Goal: Task Accomplishment & Management: Manage account settings

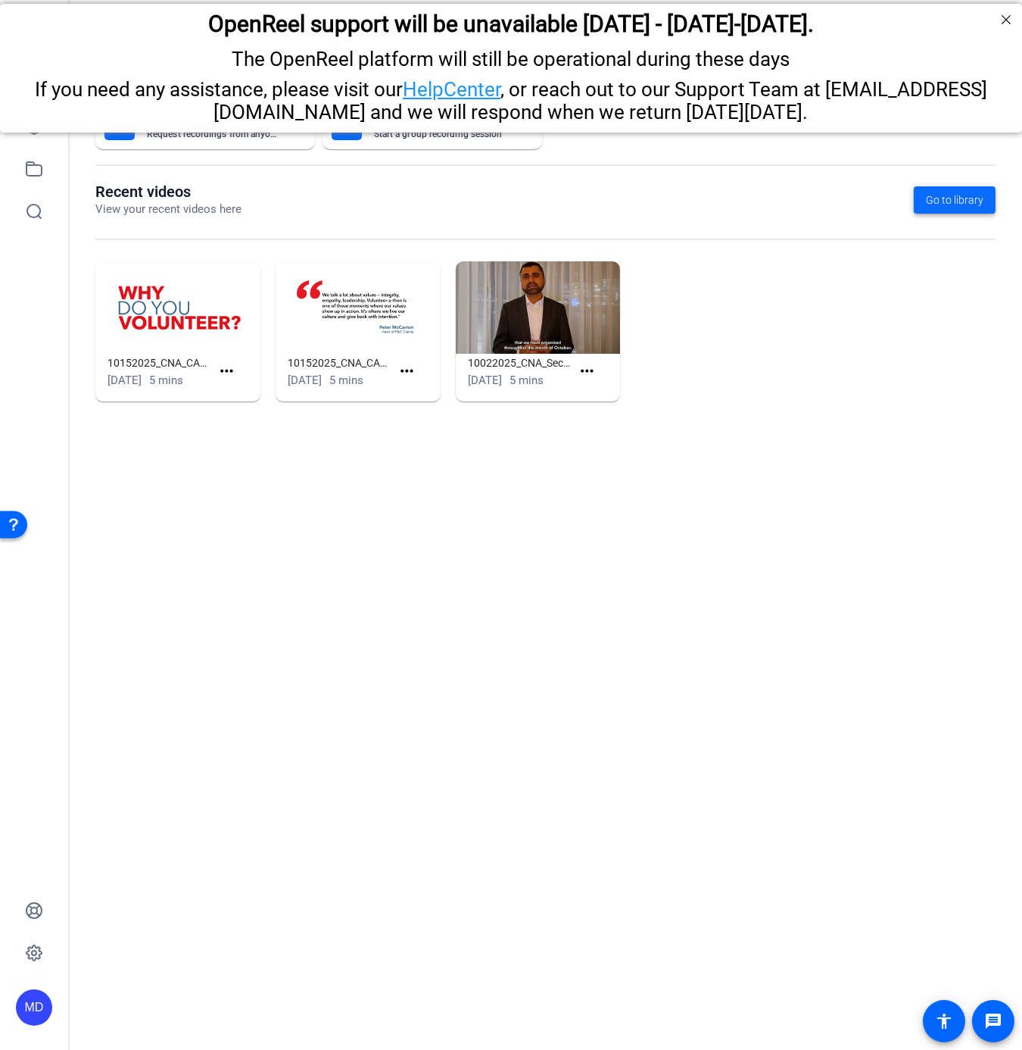
click at [932, 195] on span "Go to library" at bounding box center [955, 200] width 58 height 16
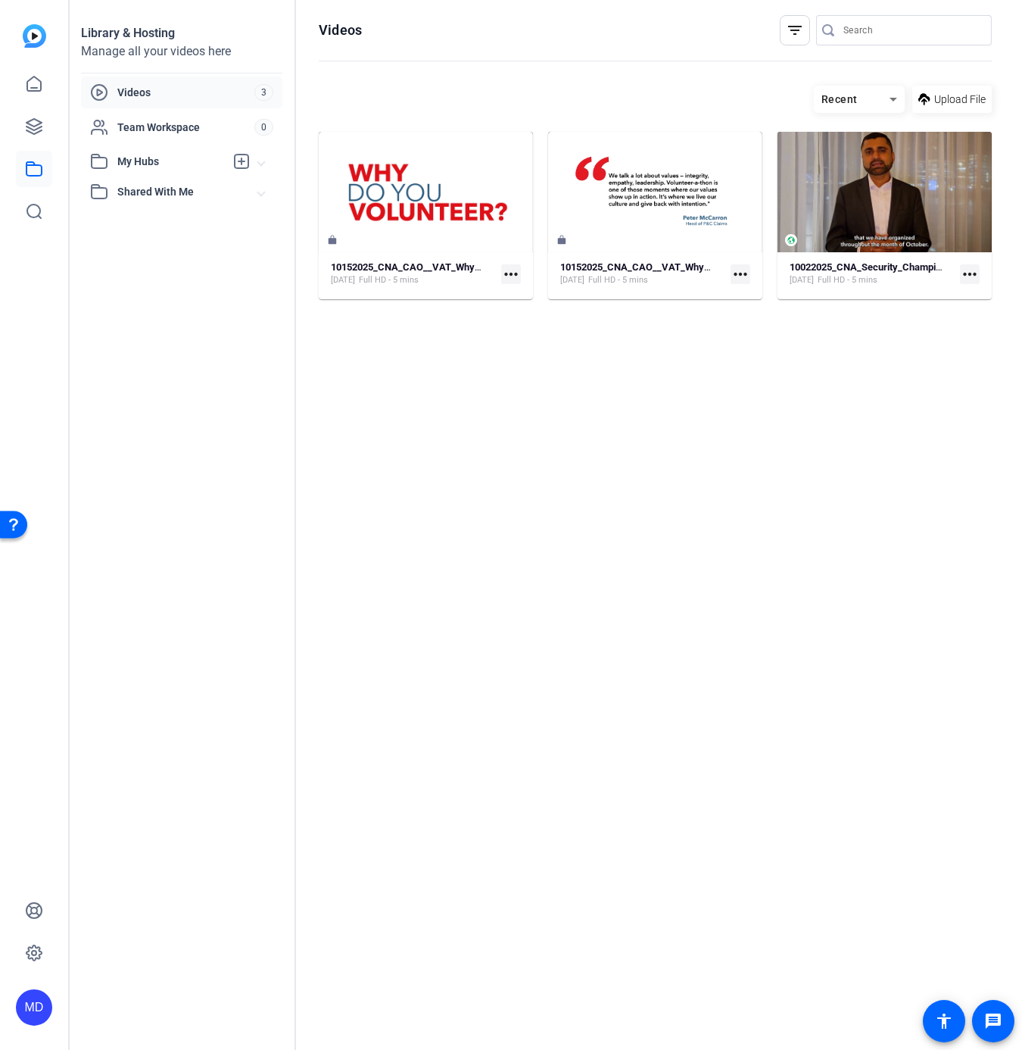
click at [148, 168] on span "My Hubs" at bounding box center [171, 162] width 108 height 16
click at [895, 95] on icon at bounding box center [894, 99] width 18 height 18
click at [860, 151] on span "Newest First" at bounding box center [855, 153] width 58 height 18
click at [892, 99] on icon at bounding box center [894, 99] width 18 height 18
click at [872, 170] on span "Oldest First" at bounding box center [852, 176] width 53 height 18
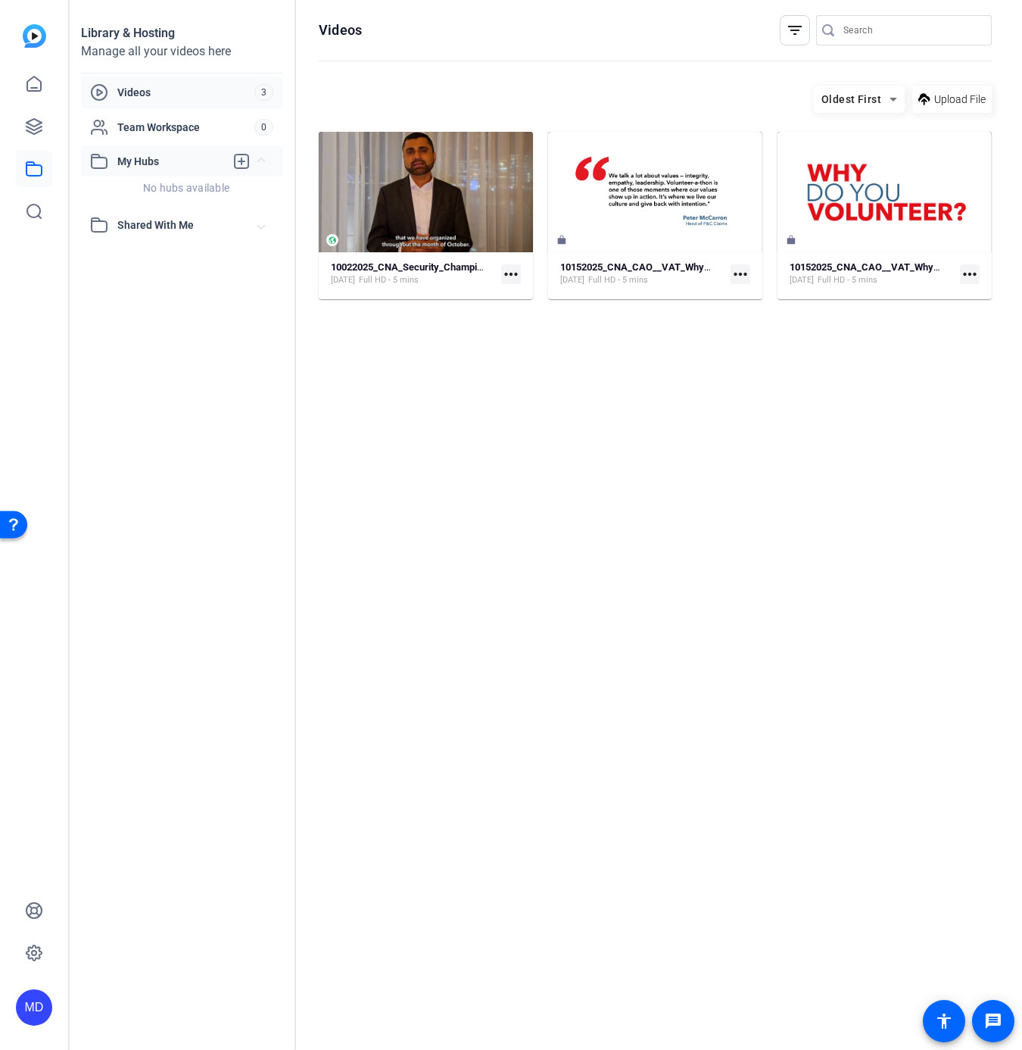
click at [162, 162] on span "My Hubs" at bounding box center [171, 162] width 108 height 16
click at [155, 186] on span "Shared With Me" at bounding box center [187, 192] width 141 height 16
click at [120, 224] on span "2025" at bounding box center [111, 225] width 25 height 15
click at [833, 99] on icon at bounding box center [830, 100] width 8 height 4
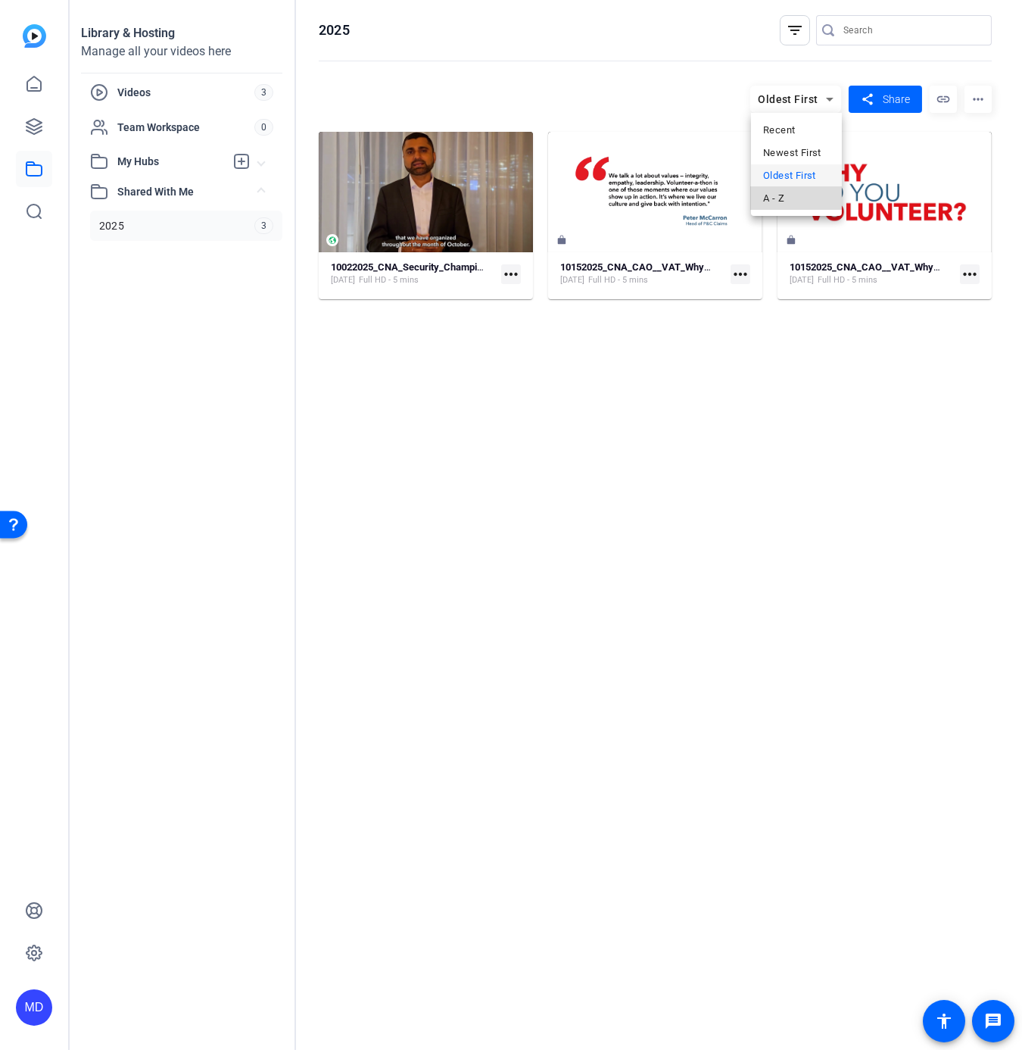
click at [774, 189] on mat-option "A - Z" at bounding box center [796, 198] width 91 height 23
click at [826, 94] on icon at bounding box center [830, 99] width 18 height 18
click at [779, 150] on span "Newest First" at bounding box center [792, 153] width 58 height 18
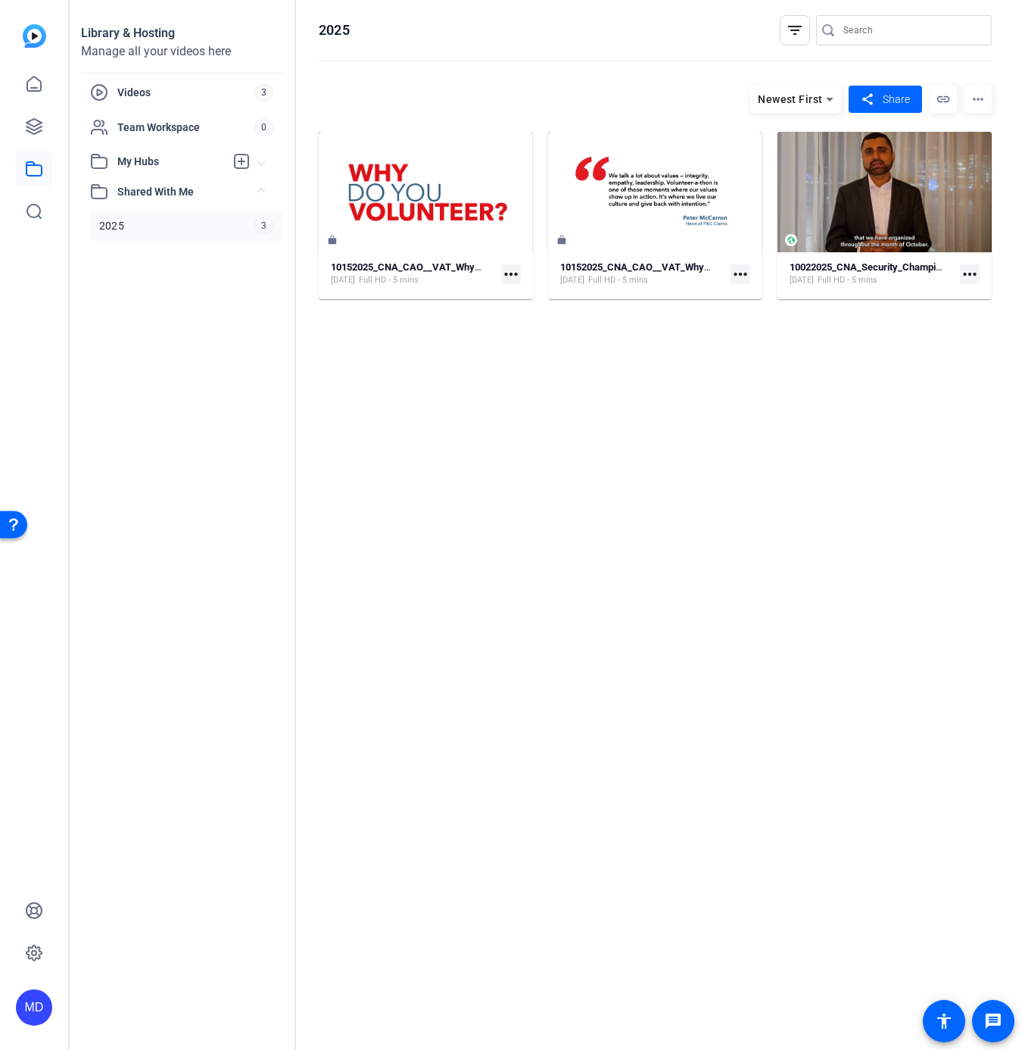
click at [830, 97] on icon at bounding box center [830, 99] width 18 height 18
click at [791, 130] on span "Recent" at bounding box center [779, 130] width 32 height 18
click at [770, 92] on div "Recent" at bounding box center [789, 99] width 76 height 19
click at [782, 203] on span "A - Z" at bounding box center [773, 198] width 21 height 18
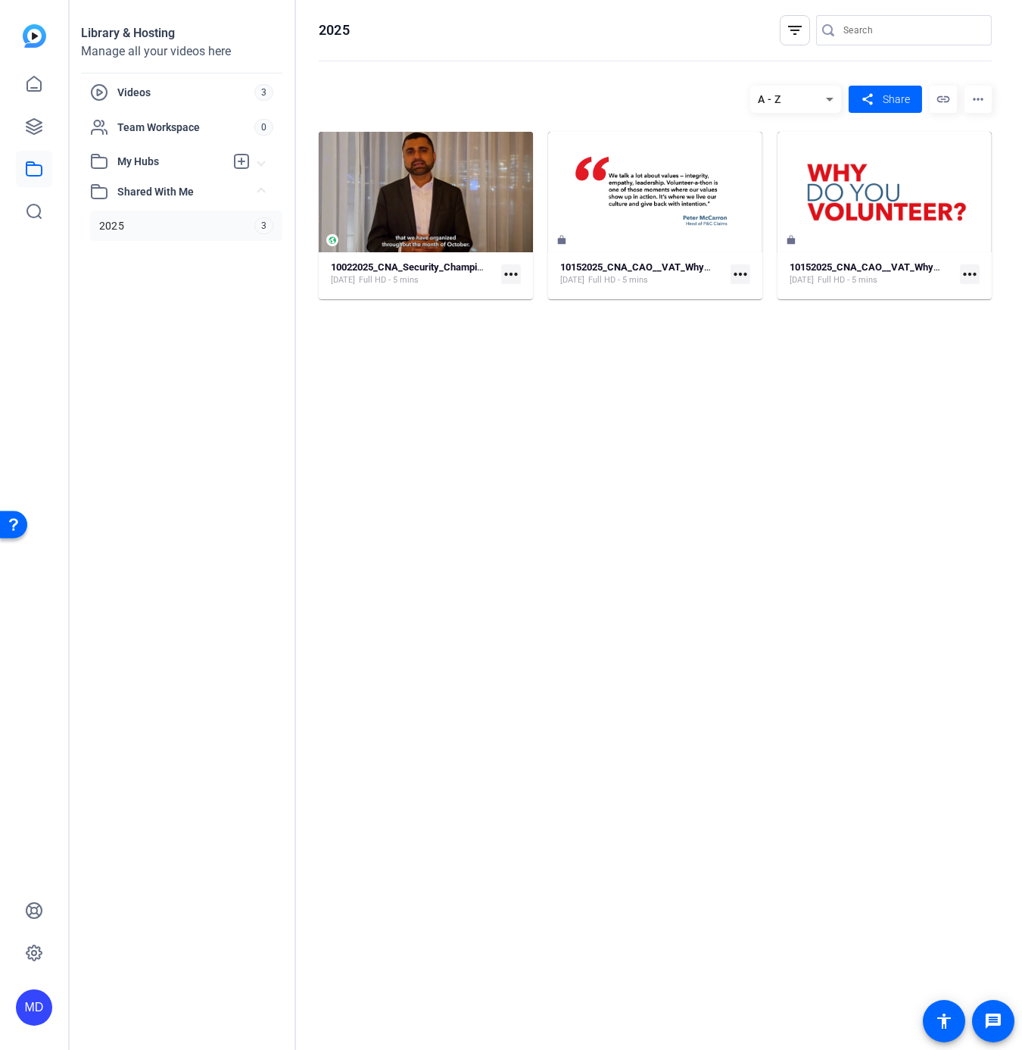
click at [910, 661] on hosting-listing "A - Z share Share link more_horiz 10022025_CNA_Security_Champions_2025_Second-d…" at bounding box center [655, 552] width 673 height 949
click at [159, 89] on span "Videos" at bounding box center [185, 92] width 137 height 15
click at [972, 91] on span at bounding box center [953, 99] width 80 height 36
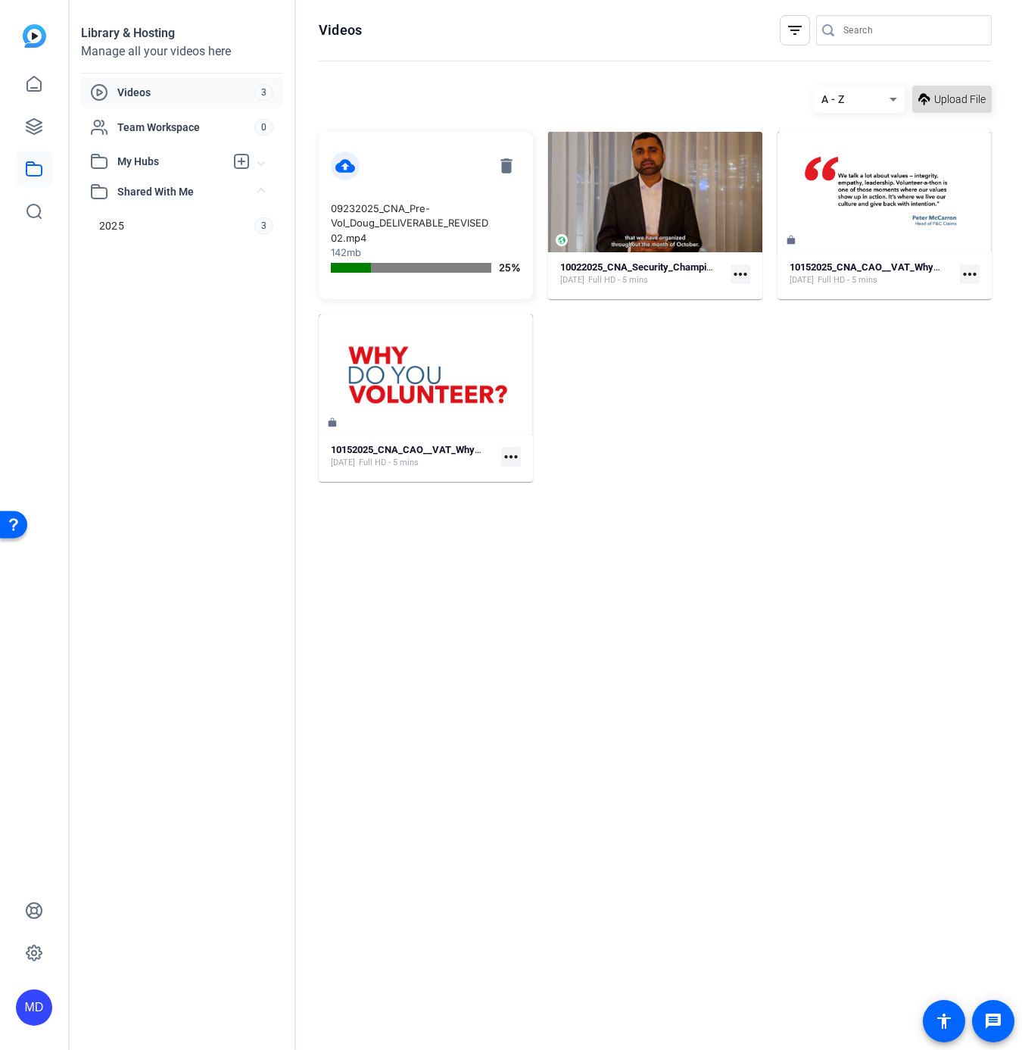
click at [933, 94] on span at bounding box center [953, 99] width 80 height 36
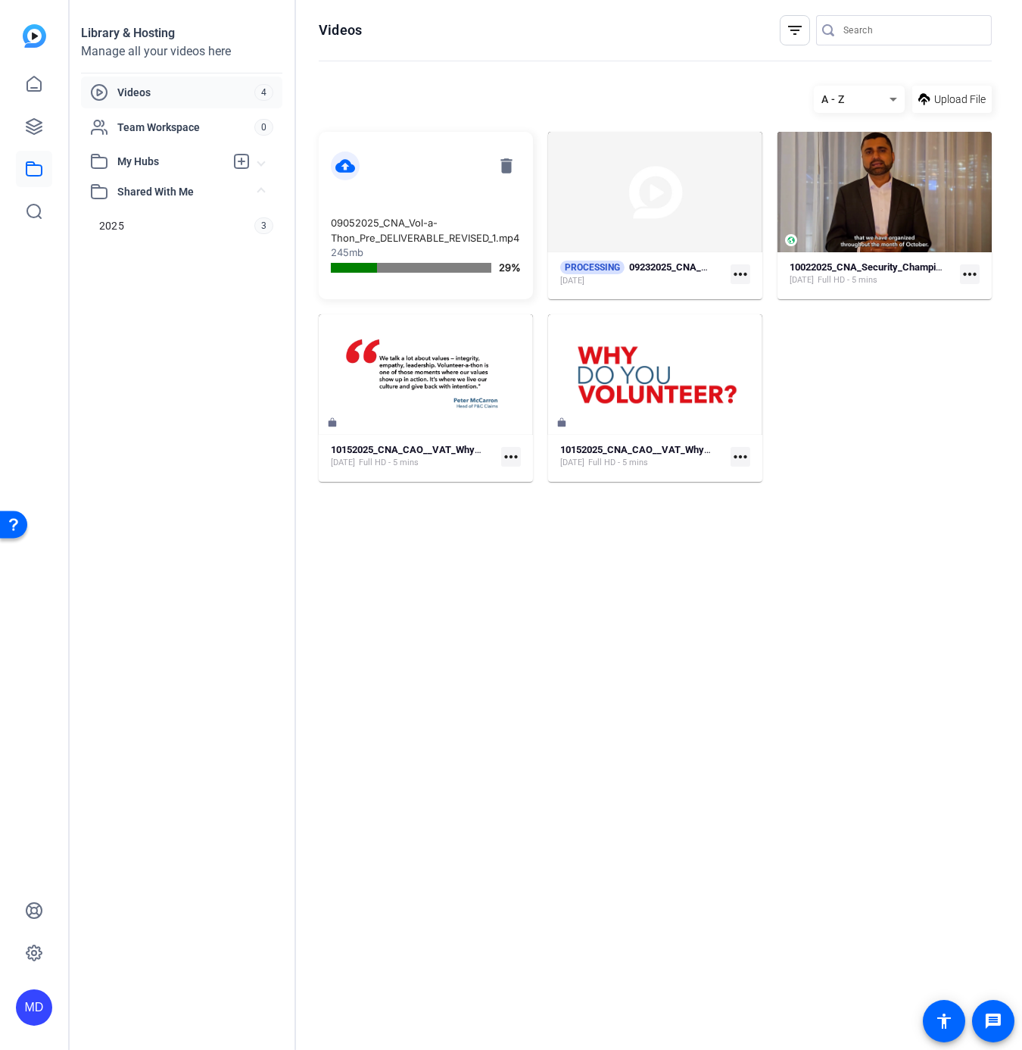
drag, startPoint x: 969, startPoint y: 89, endPoint x: 964, endPoint y: 96, distance: 8.8
click at [969, 89] on span at bounding box center [953, 99] width 80 height 36
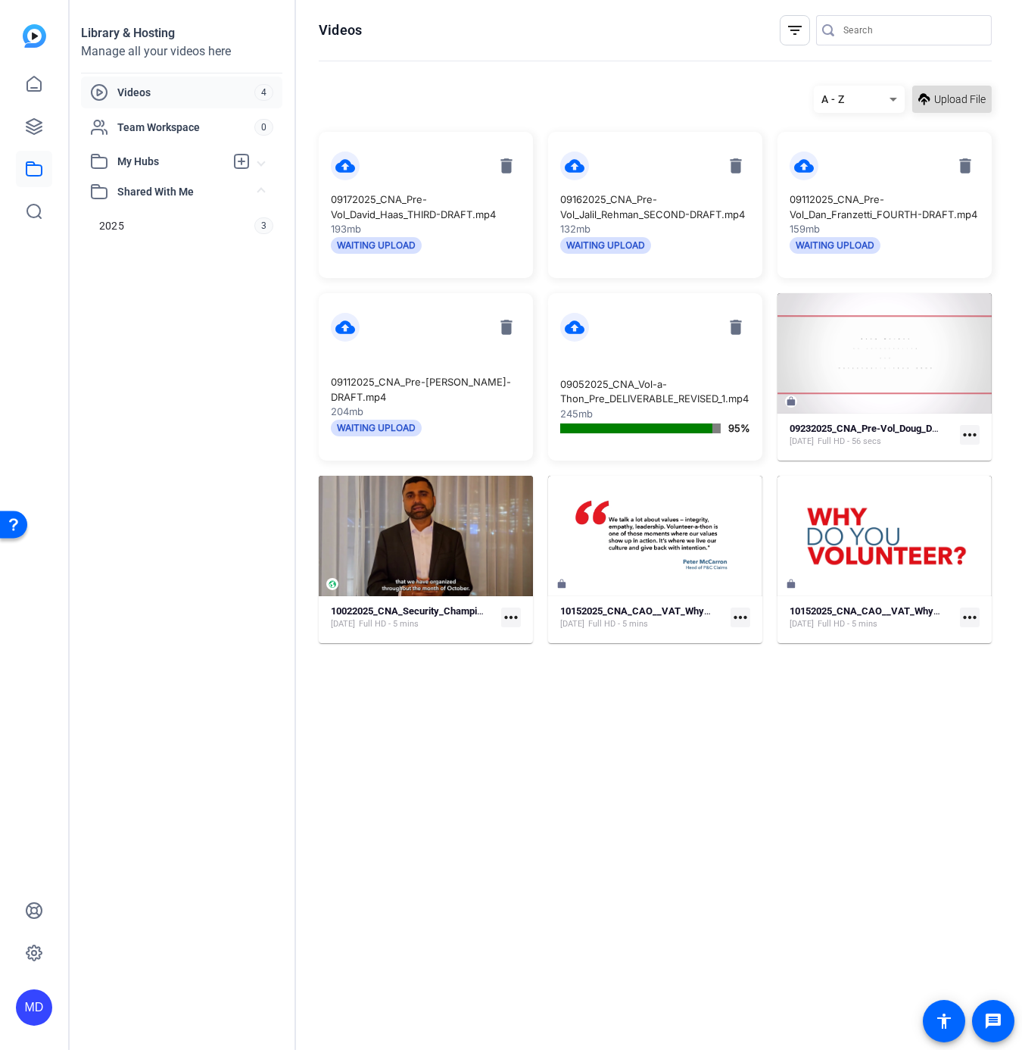
click at [950, 97] on span "Upload File" at bounding box center [961, 100] width 52 height 16
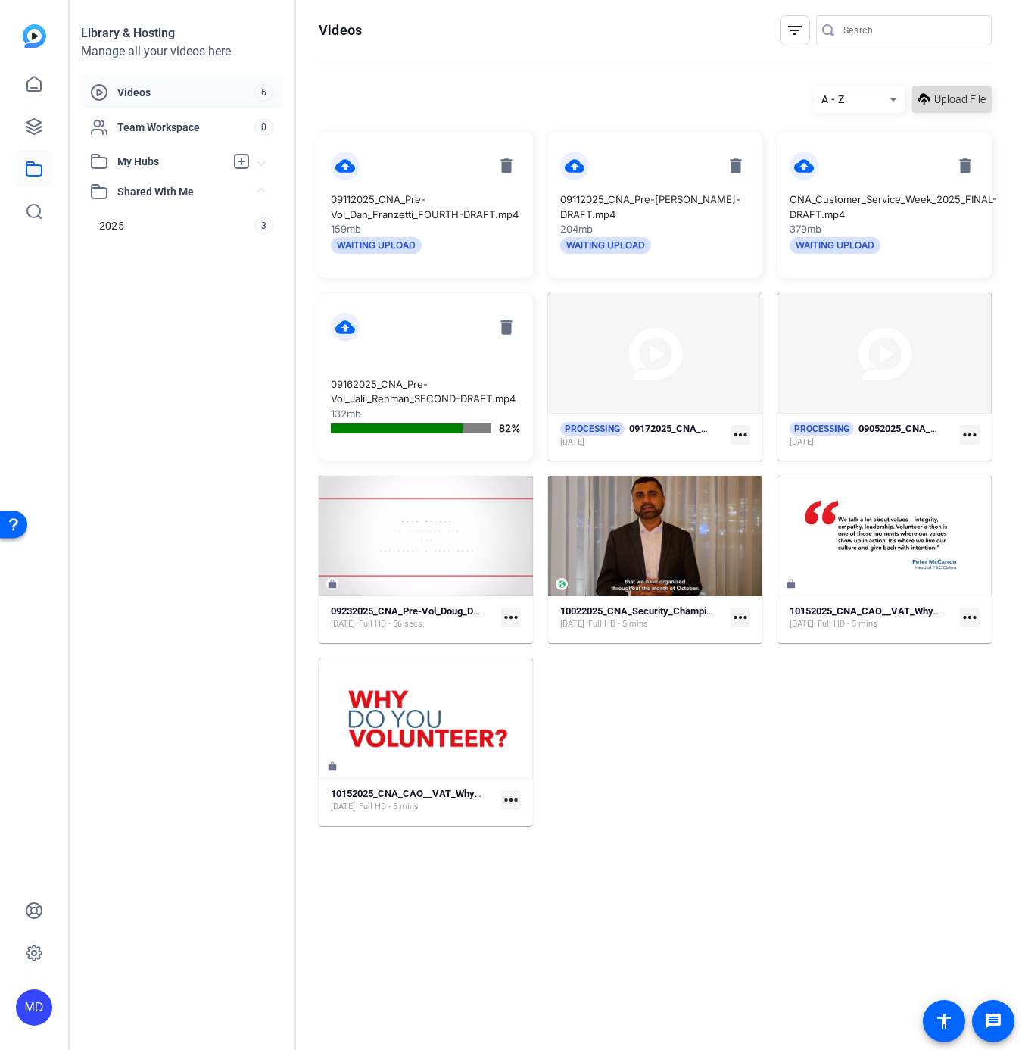
click at [938, 91] on span at bounding box center [953, 99] width 80 height 36
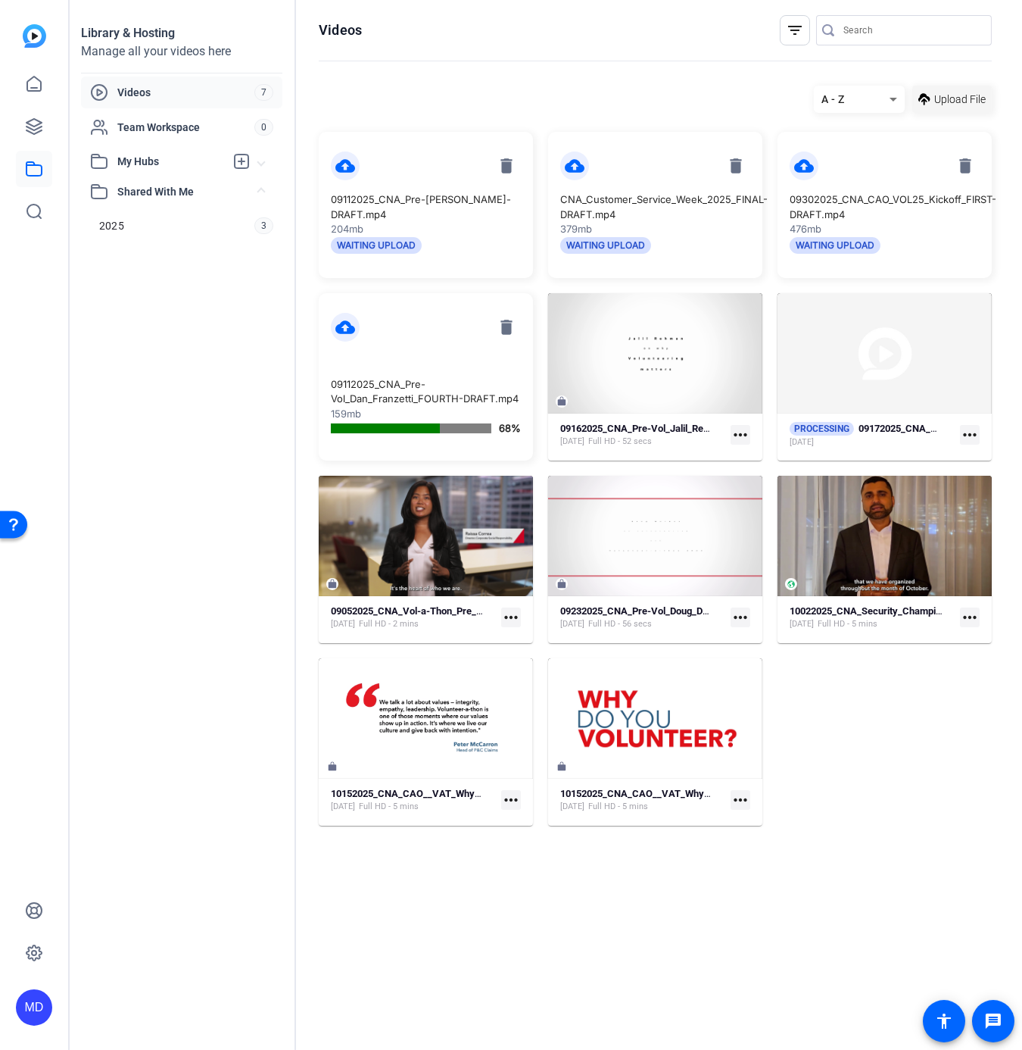
click at [965, 96] on span "Upload File" at bounding box center [961, 100] width 52 height 16
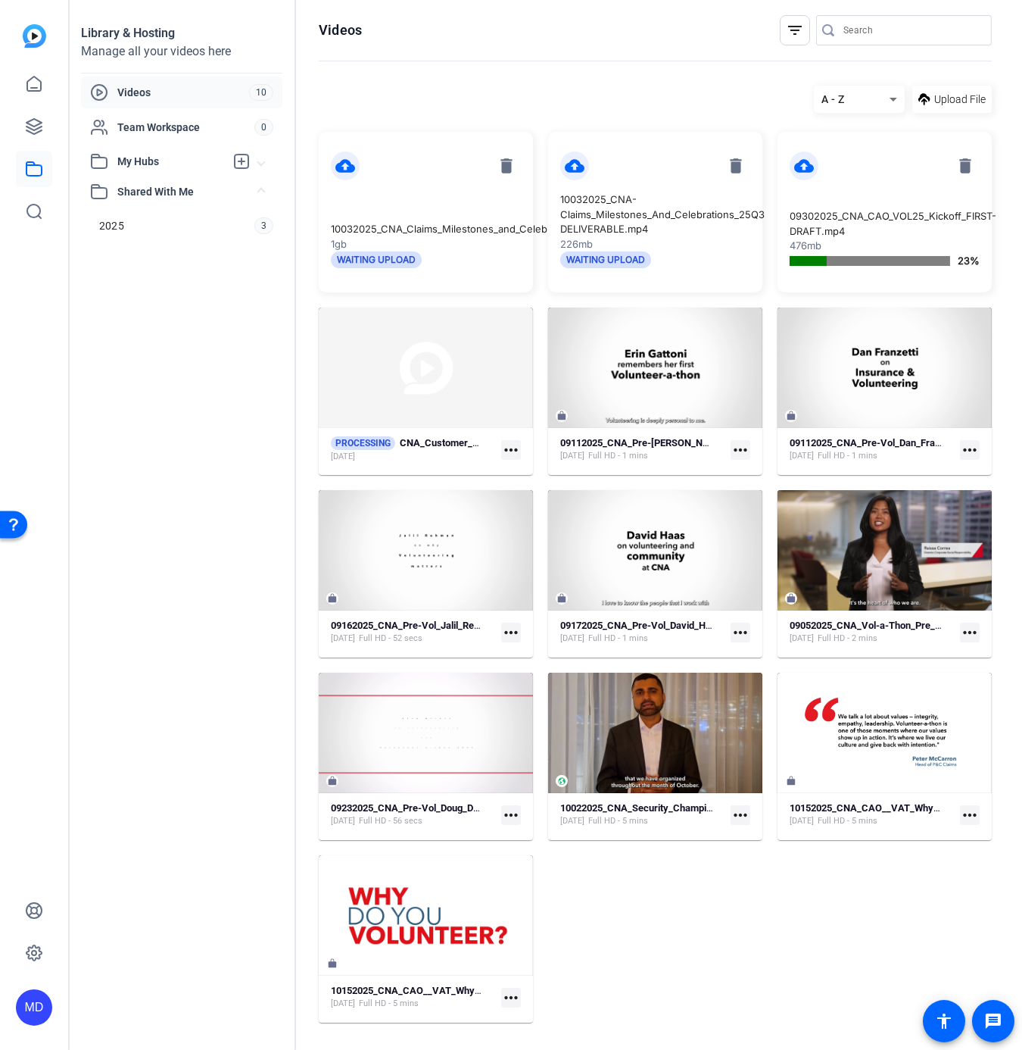
click at [246, 91] on span "Videos" at bounding box center [183, 92] width 132 height 15
click at [509, 815] on mat-icon "more_horiz" at bounding box center [511, 815] width 20 height 20
click at [530, 899] on span "Manage Hubs" at bounding box center [546, 894] width 67 height 18
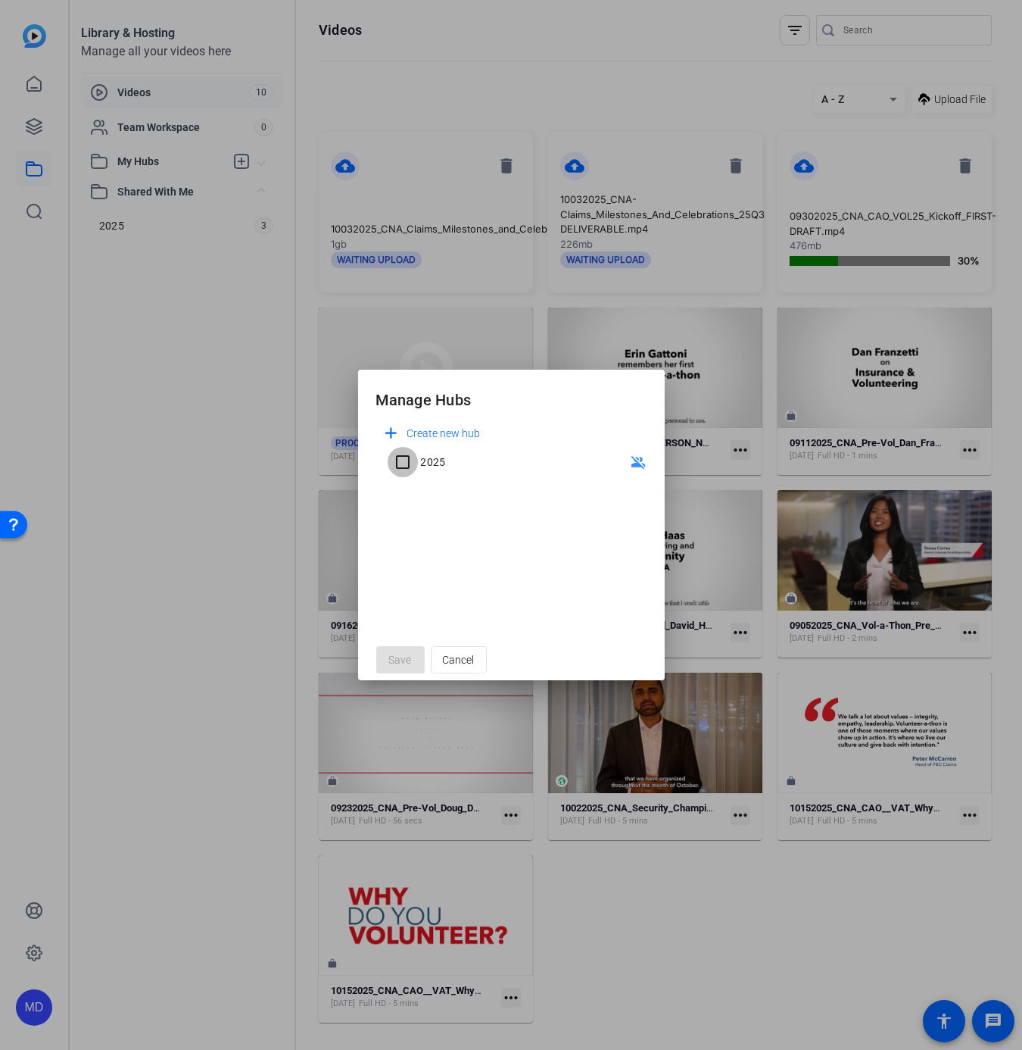
click at [401, 460] on input "2025" at bounding box center [403, 462] width 30 height 30
checkbox input "true"
click at [405, 651] on button "Save" at bounding box center [400, 659] width 48 height 27
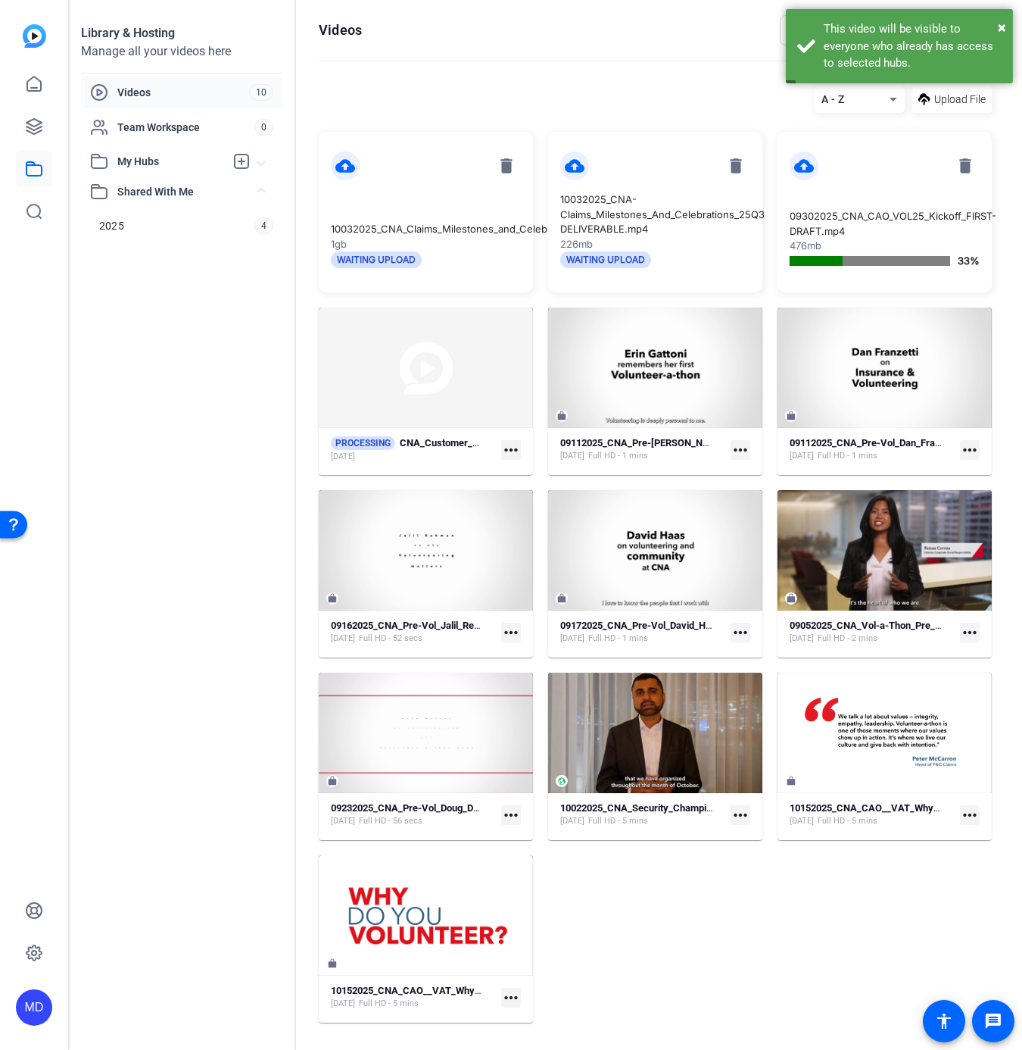
click at [963, 626] on mat-icon "more_horiz" at bounding box center [970, 633] width 20 height 20
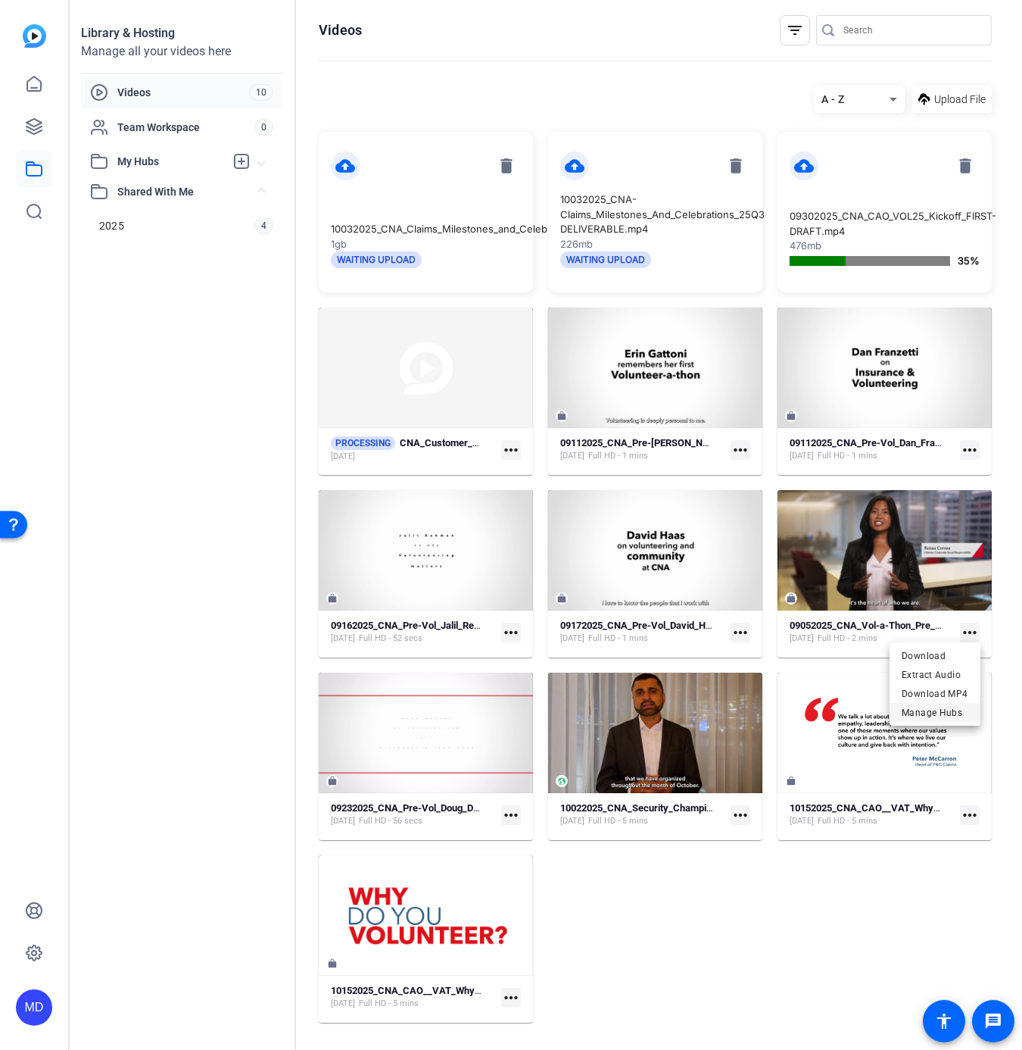
click at [927, 710] on span "Manage Hubs" at bounding box center [935, 712] width 67 height 18
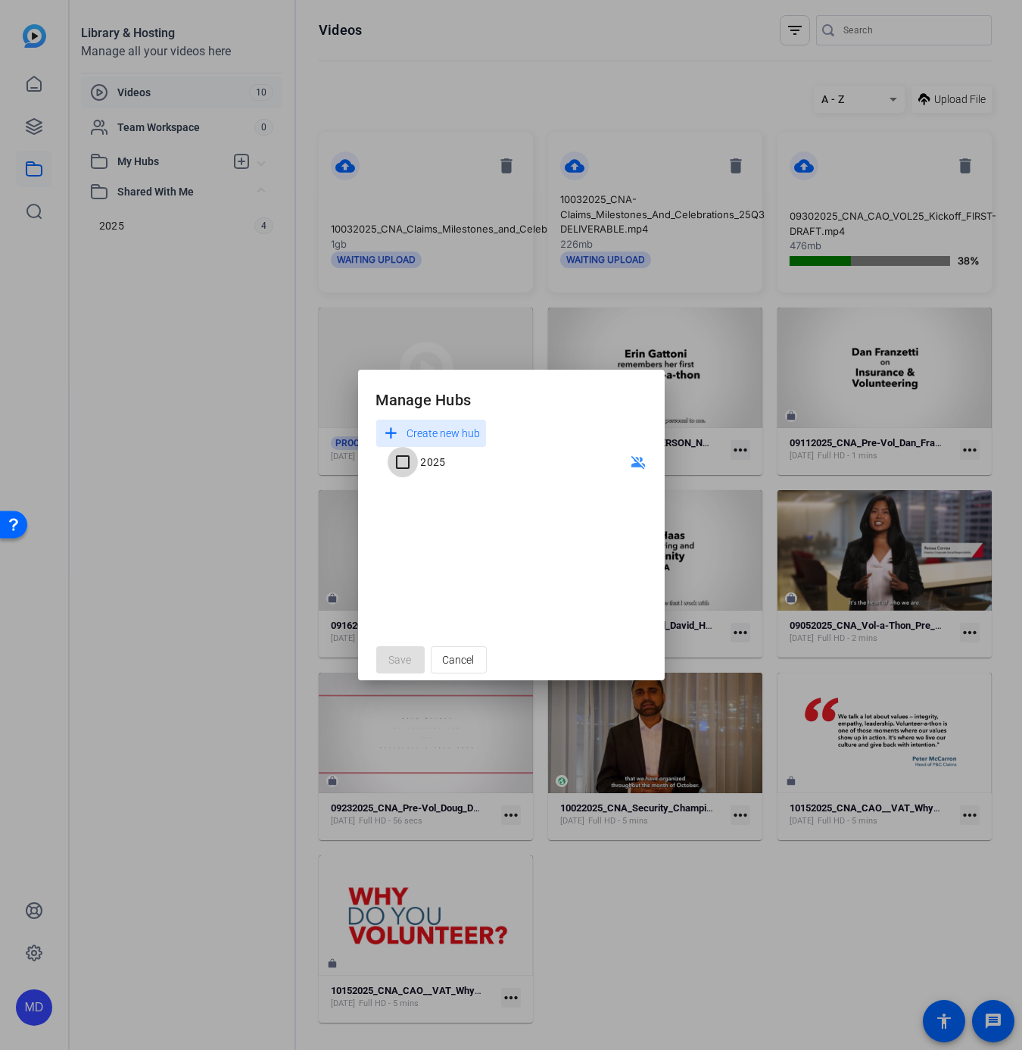
click at [403, 461] on input "2025" at bounding box center [403, 462] width 30 height 30
checkbox input "true"
click at [395, 659] on span "Save" at bounding box center [400, 660] width 23 height 16
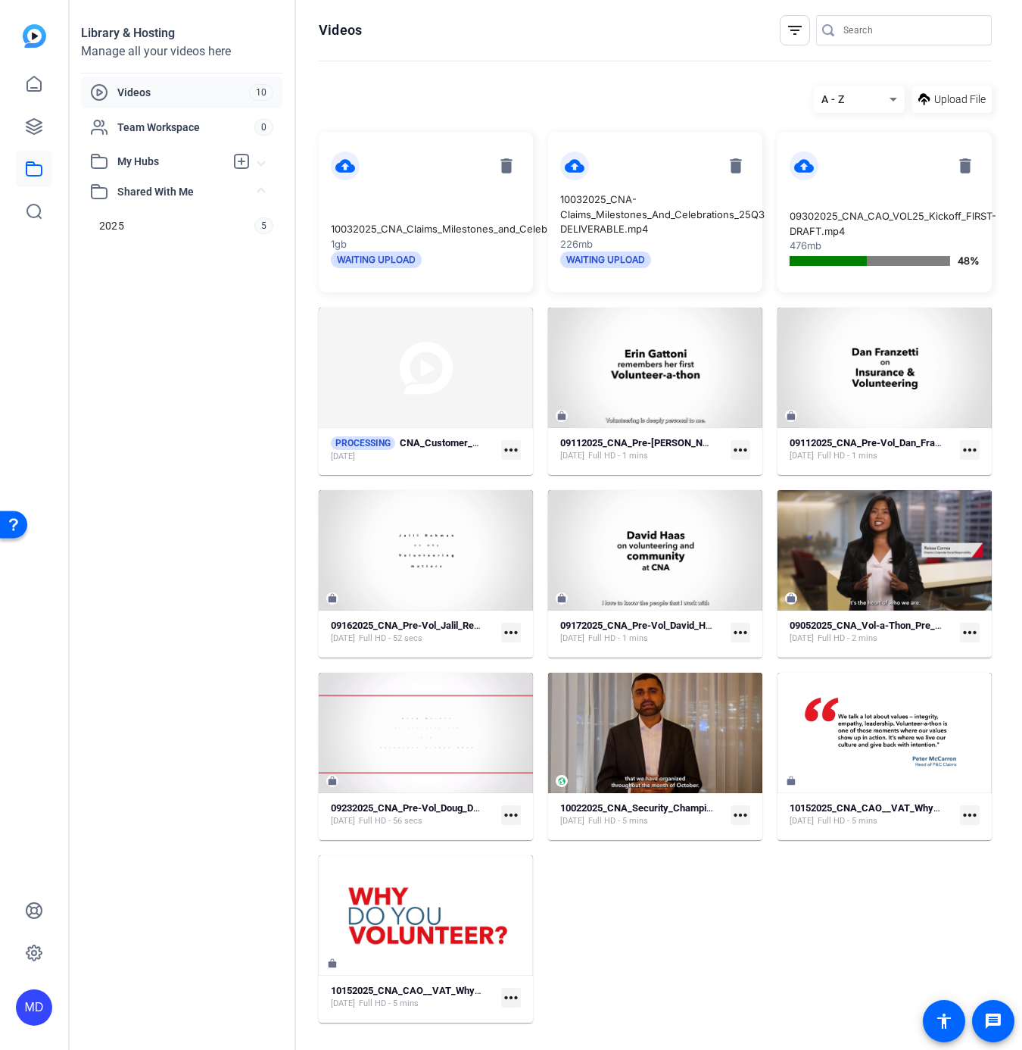
click at [741, 632] on mat-icon "more_horiz" at bounding box center [741, 633] width 20 height 20
click at [754, 711] on span "Manage Hubs" at bounding box center [789, 712] width 93 height 18
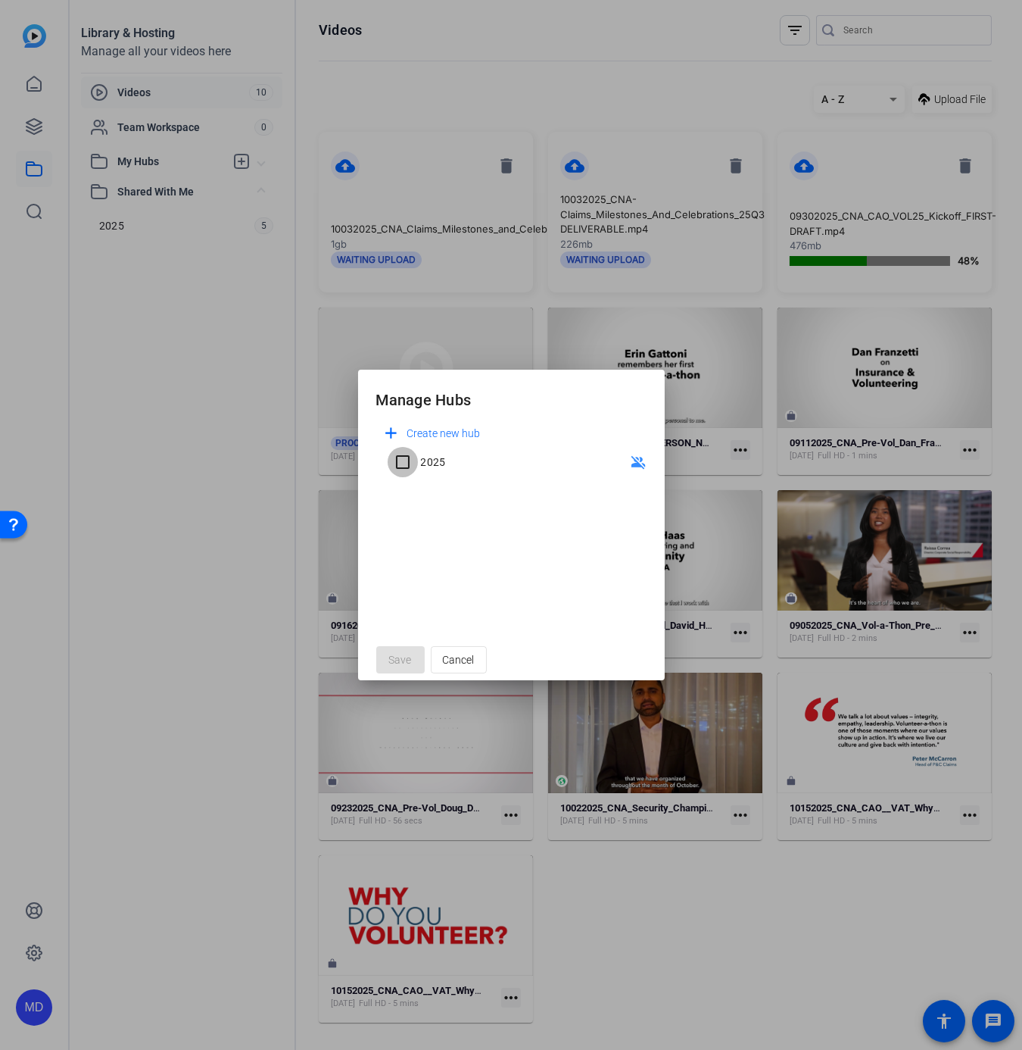
click at [400, 460] on input "2025" at bounding box center [403, 462] width 30 height 30
checkbox input "true"
click at [401, 659] on span "Save" at bounding box center [400, 660] width 23 height 16
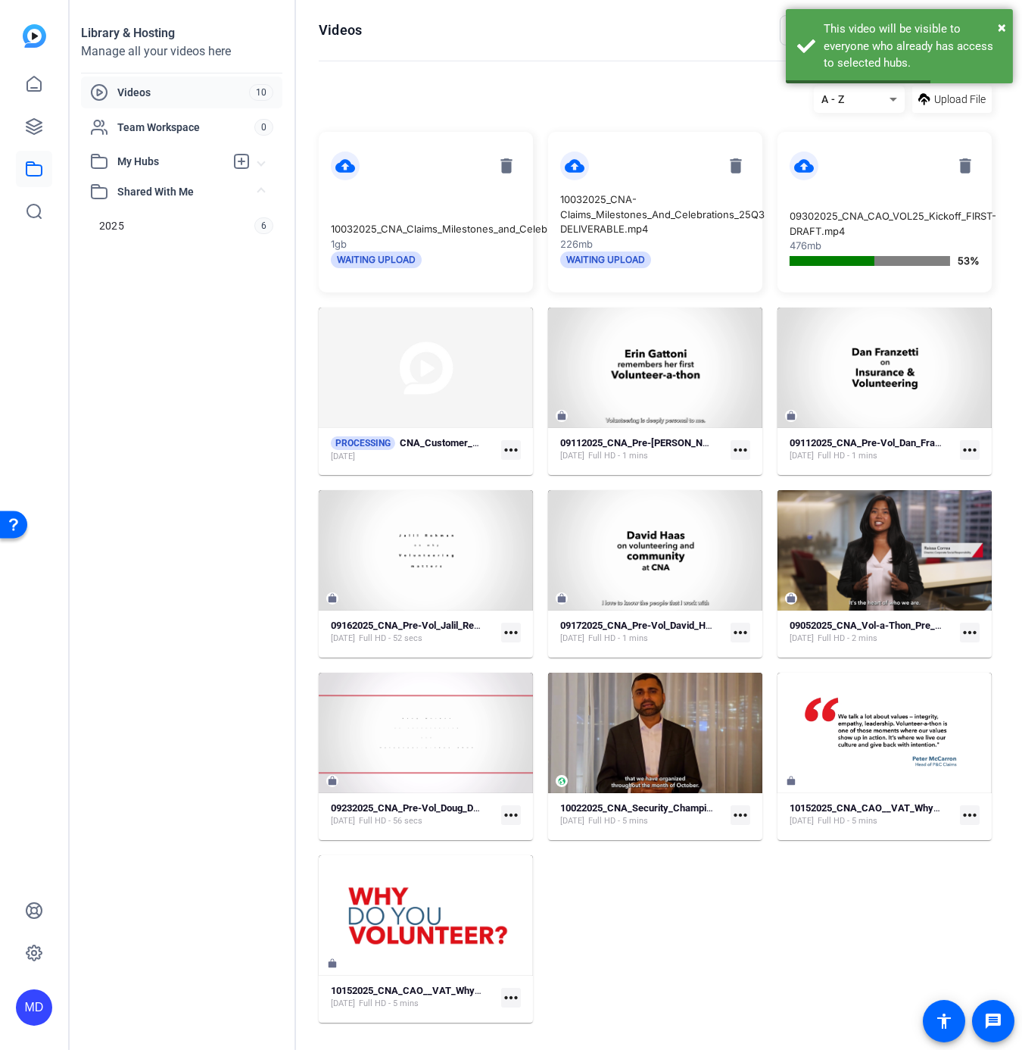
click at [517, 632] on mat-icon "more_horiz" at bounding box center [511, 633] width 20 height 20
click at [545, 716] on span "Manage Hubs" at bounding box center [546, 712] width 67 height 18
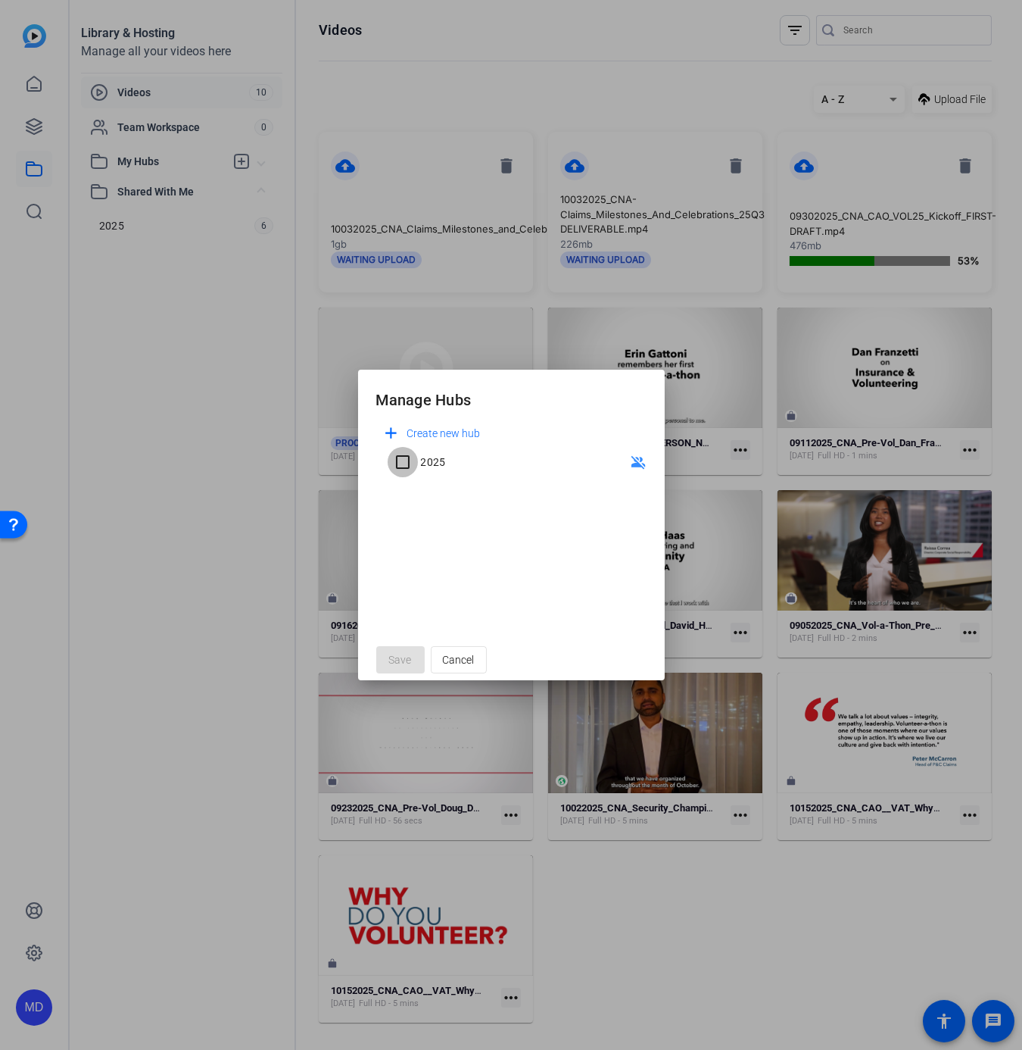
click at [407, 457] on input "2025" at bounding box center [403, 462] width 30 height 30
checkbox input "true"
click at [399, 651] on span at bounding box center [400, 659] width 48 height 36
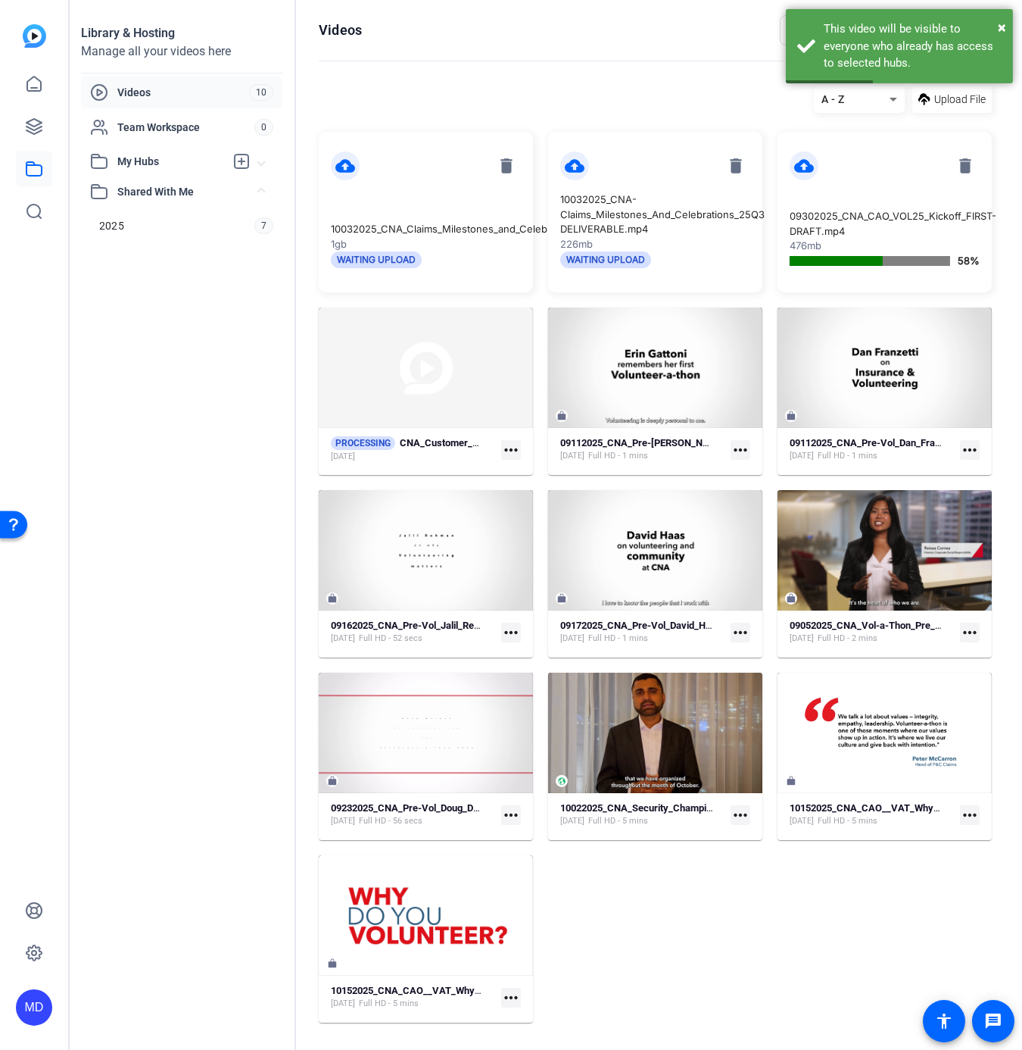
click at [971, 449] on mat-icon "more_horiz" at bounding box center [970, 450] width 20 height 20
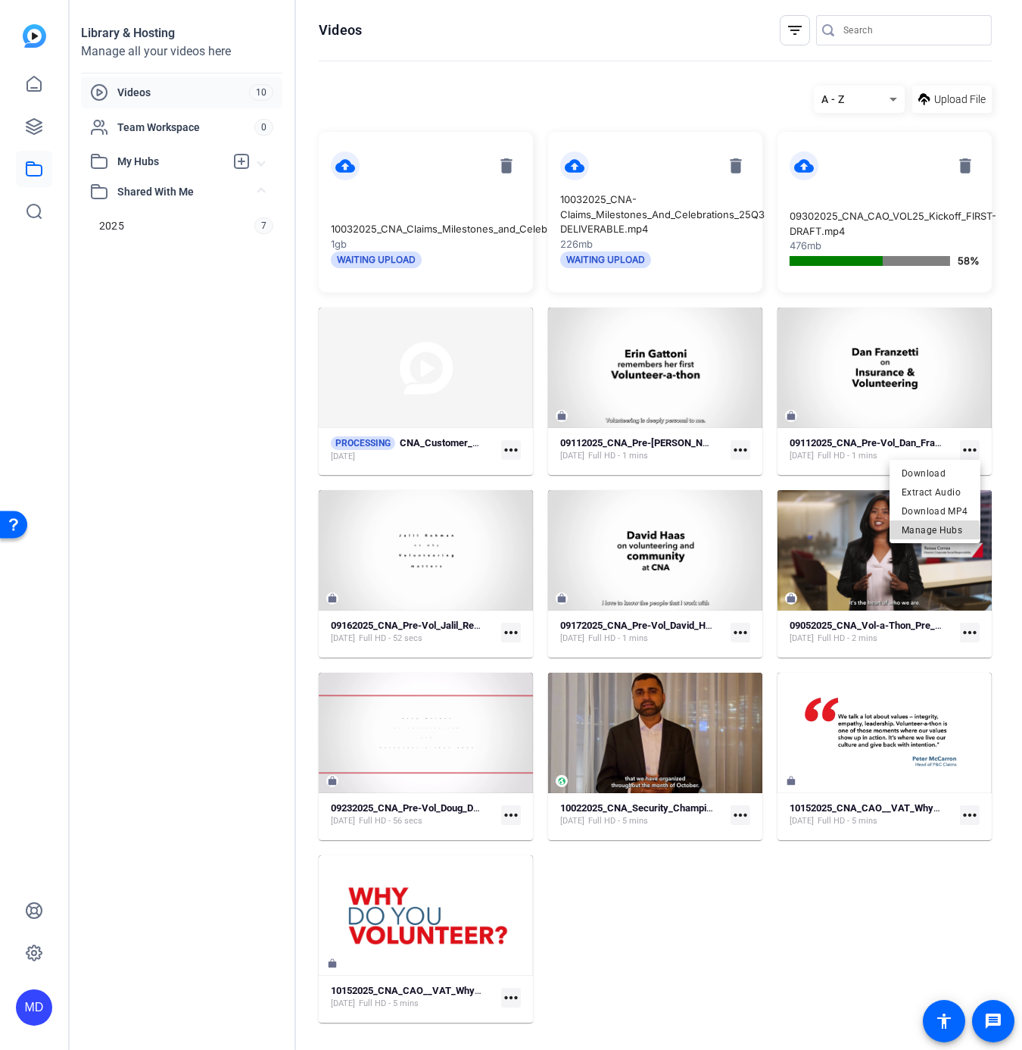
click at [917, 532] on span "Manage Hubs" at bounding box center [935, 529] width 67 height 18
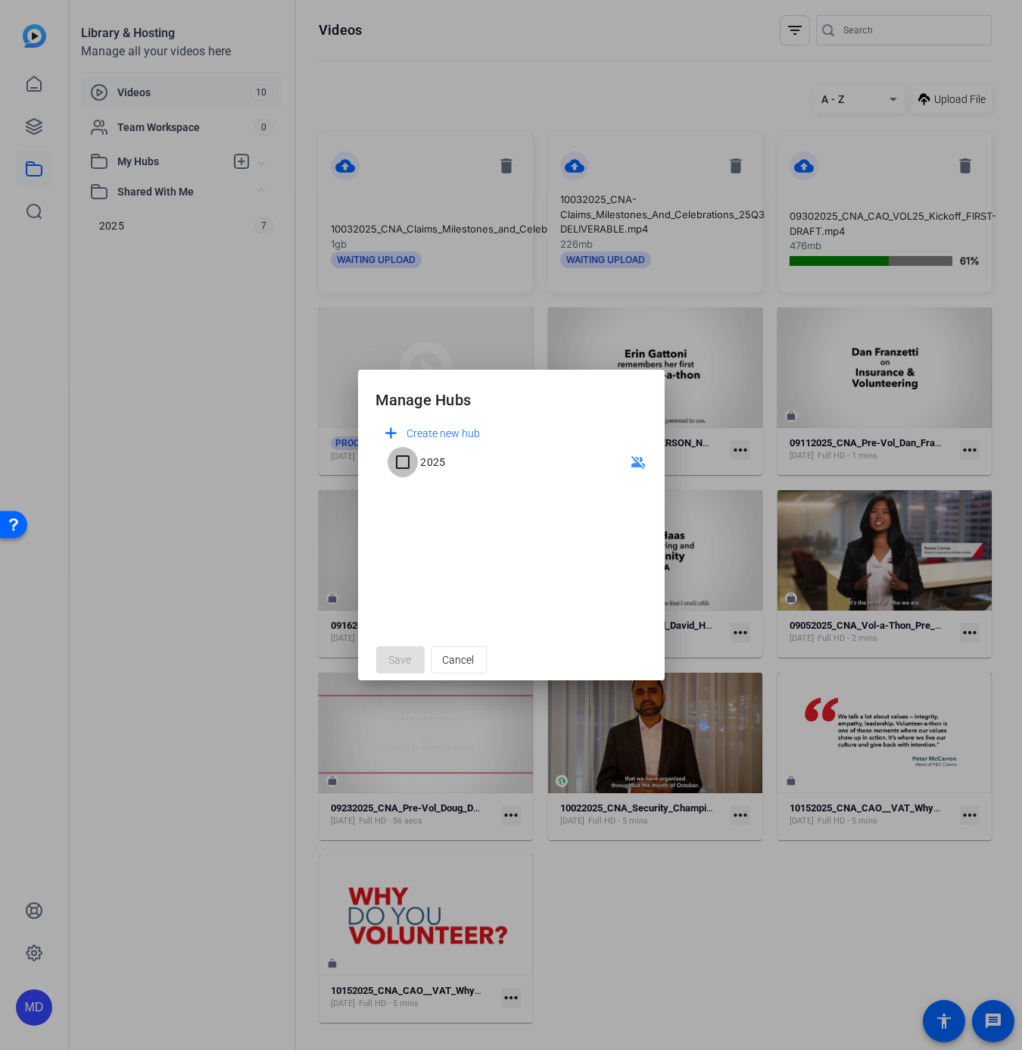
click at [404, 461] on input "2025" at bounding box center [403, 462] width 30 height 30
checkbox input "true"
click at [401, 654] on span "Save" at bounding box center [400, 660] width 23 height 16
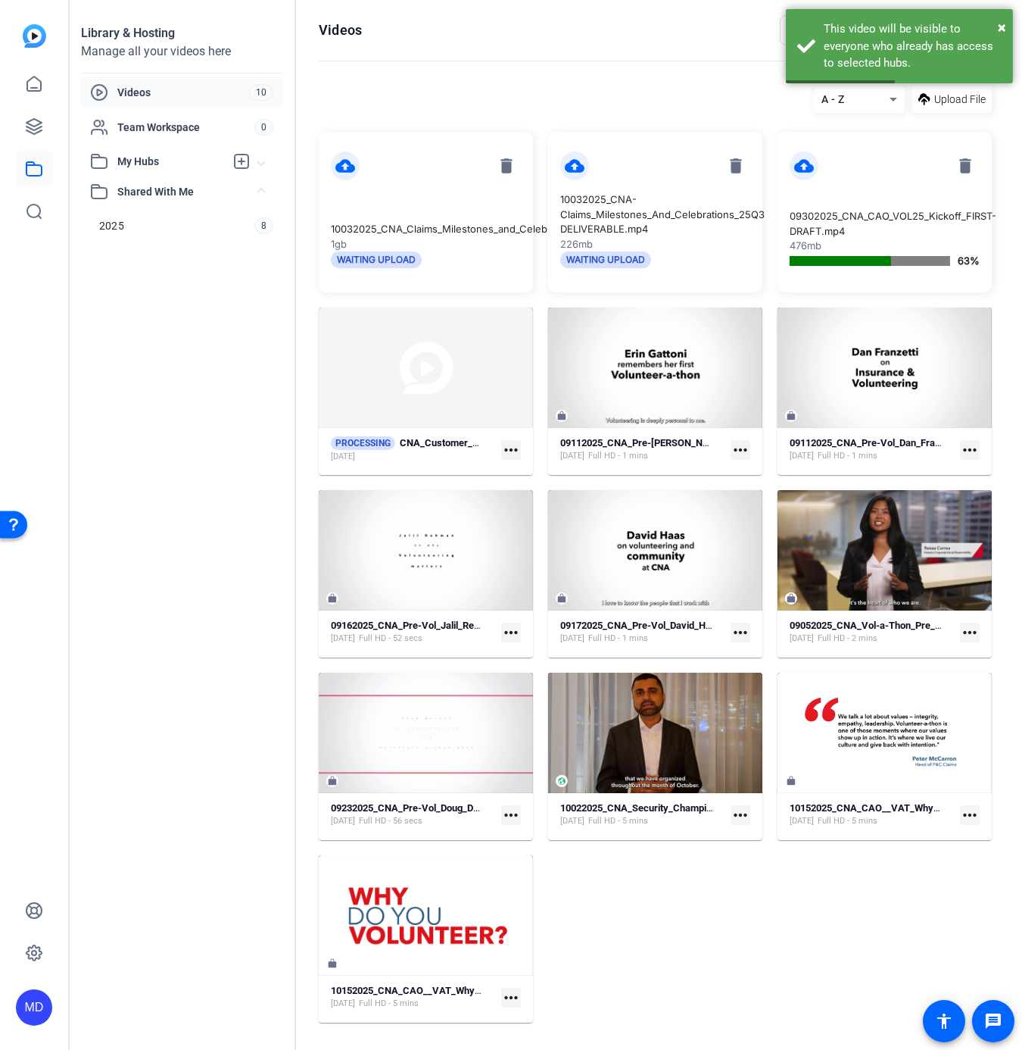
click at [739, 447] on mat-icon "more_horiz" at bounding box center [741, 450] width 20 height 20
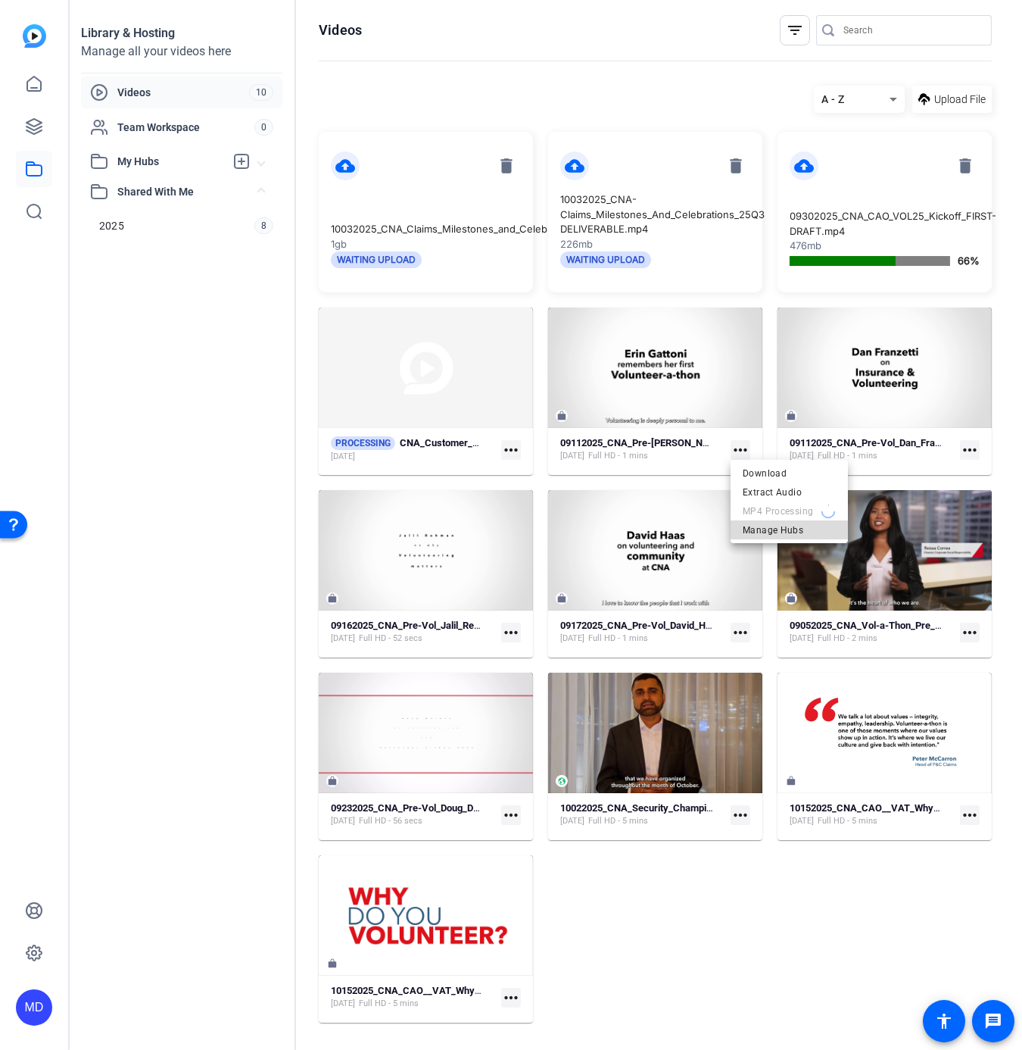
click at [765, 529] on span "Manage Hubs" at bounding box center [789, 529] width 93 height 18
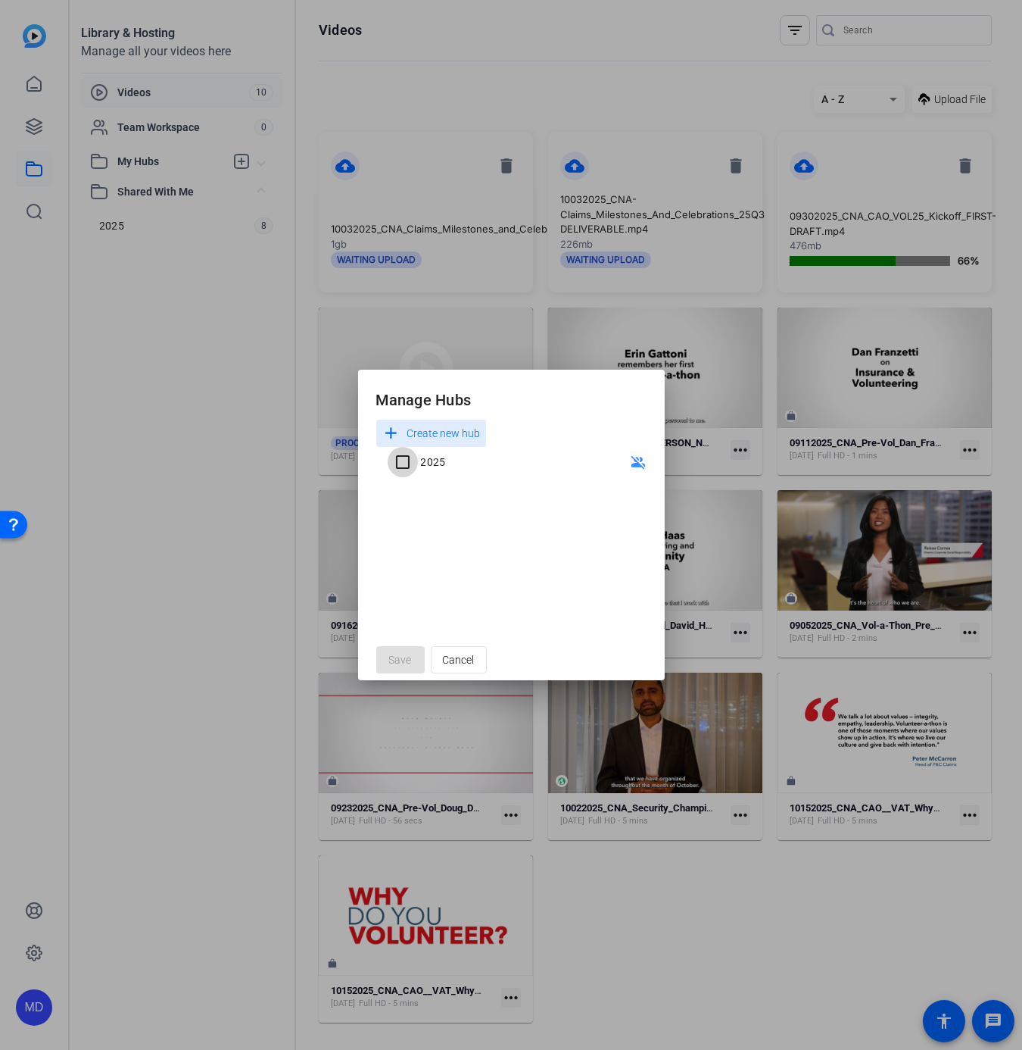
click at [401, 457] on input "2025" at bounding box center [403, 462] width 30 height 30
checkbox input "true"
click at [402, 653] on span "Save" at bounding box center [400, 660] width 23 height 16
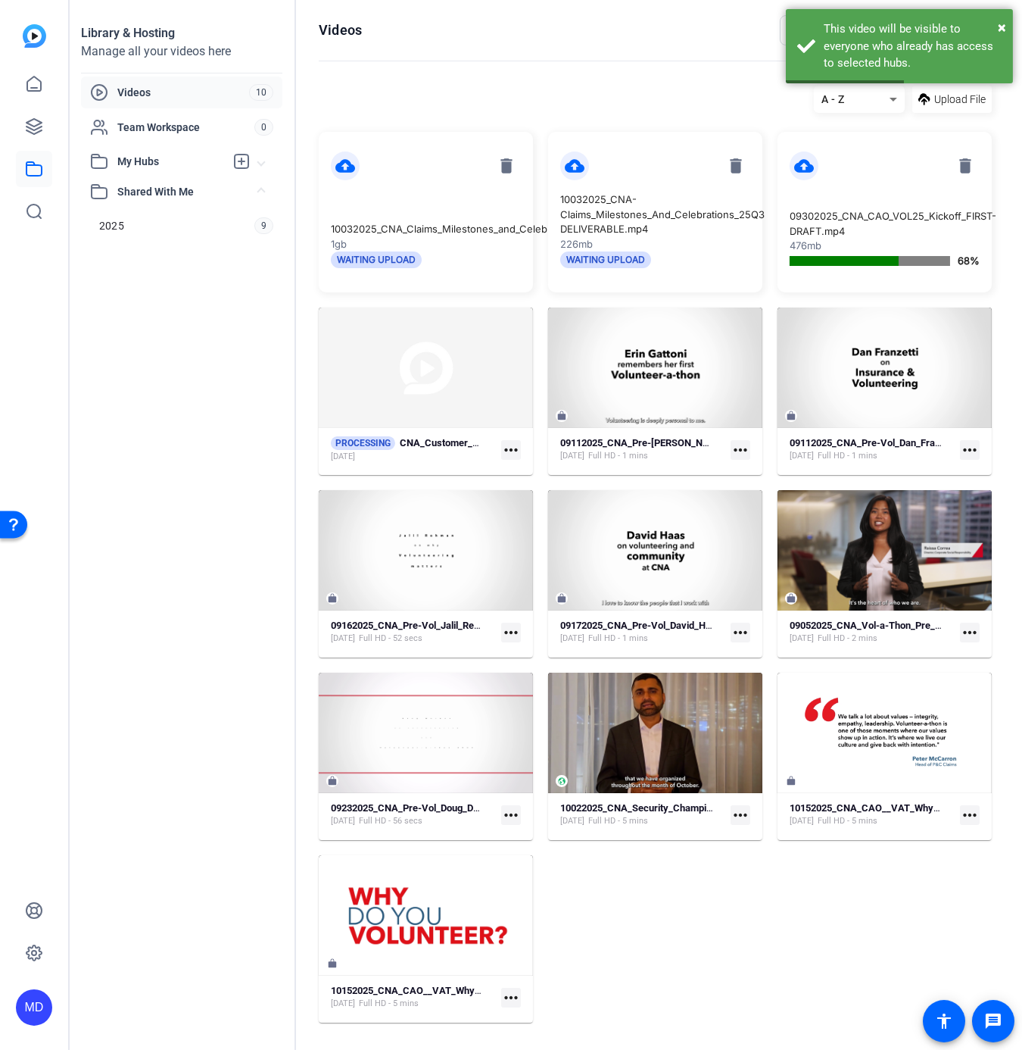
click at [506, 441] on mat-icon "more_horiz" at bounding box center [511, 450] width 20 height 20
click at [514, 466] on span "Manage Hubs" at bounding box center [589, 473] width 152 height 18
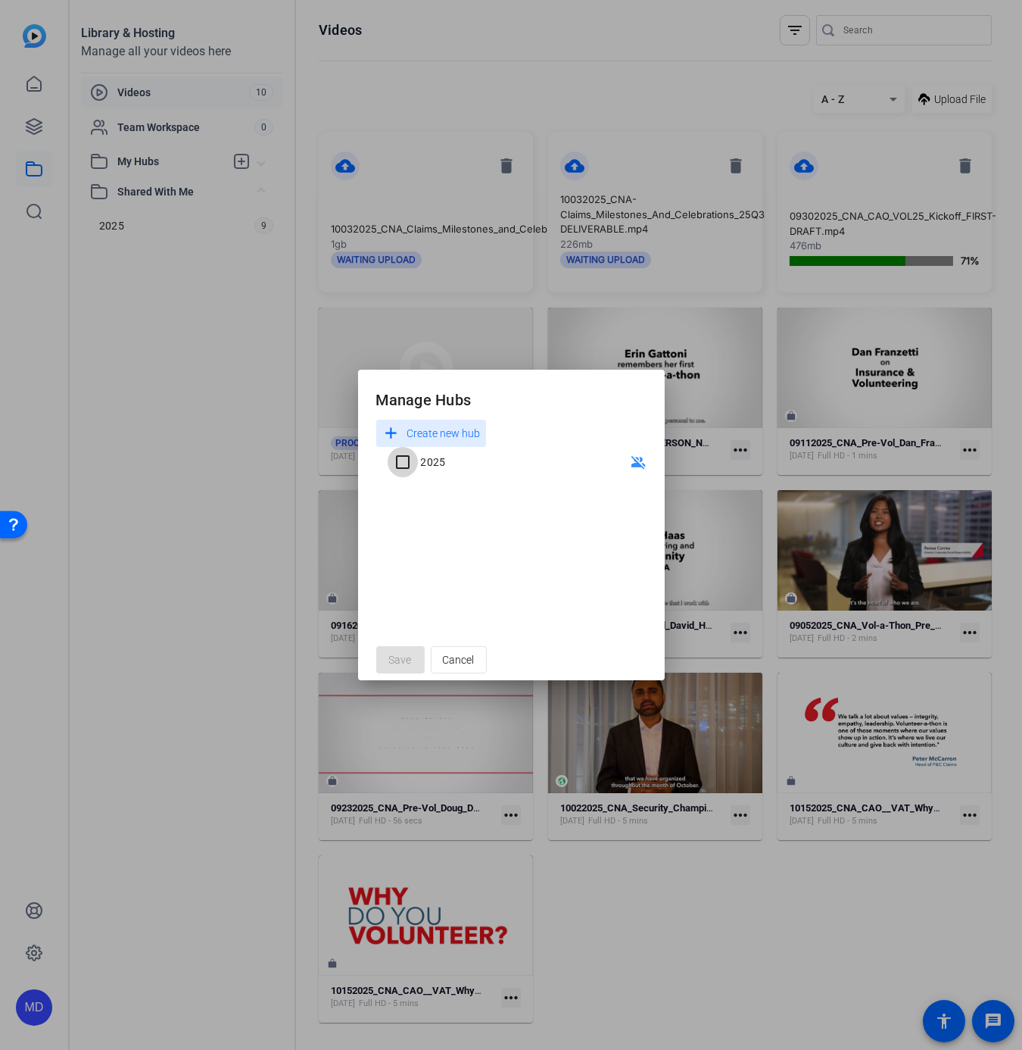
click at [409, 465] on input "2025" at bounding box center [403, 462] width 30 height 30
checkbox input "true"
click at [401, 655] on span "Save" at bounding box center [400, 660] width 23 height 16
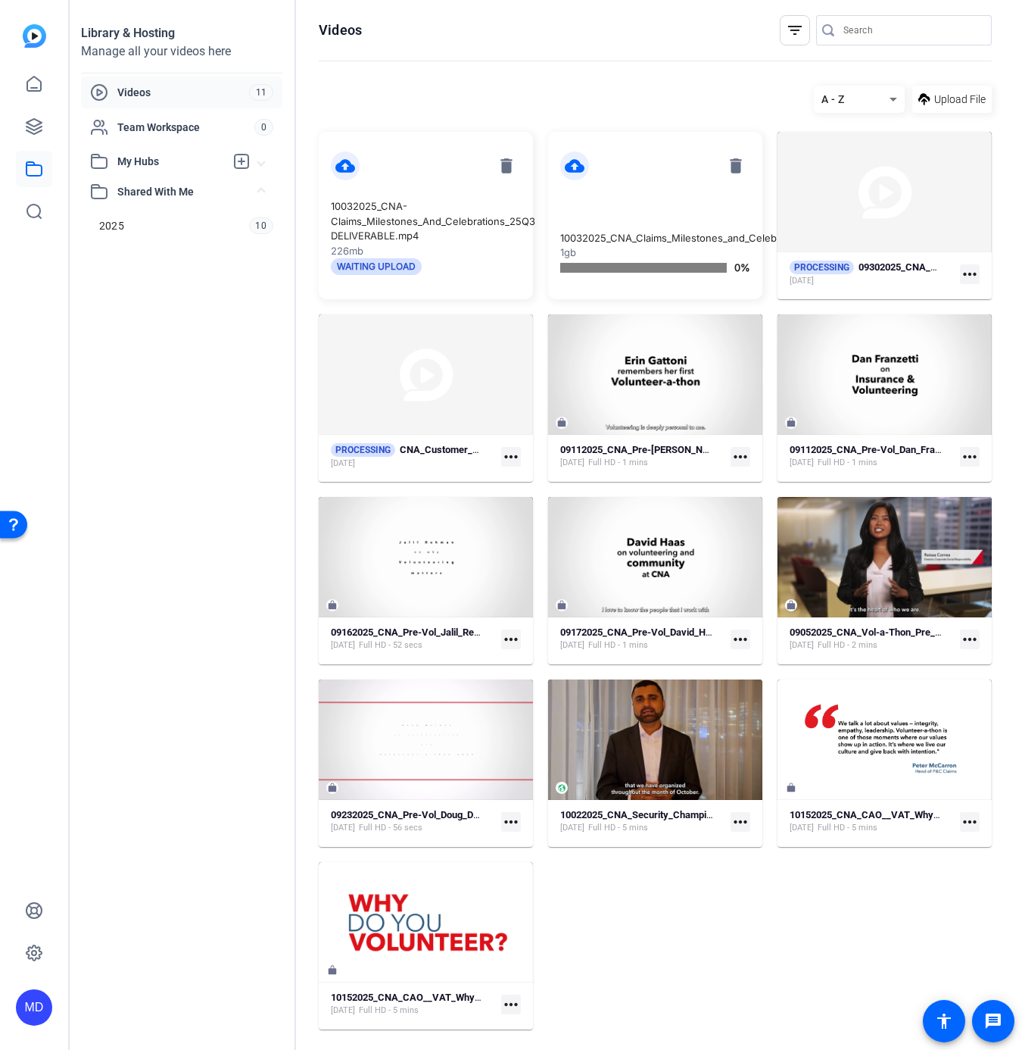
click at [960, 273] on mat-icon "more_horiz" at bounding box center [970, 274] width 20 height 20
click at [914, 297] on span "Manage Hubs" at bounding box center [885, 296] width 152 height 18
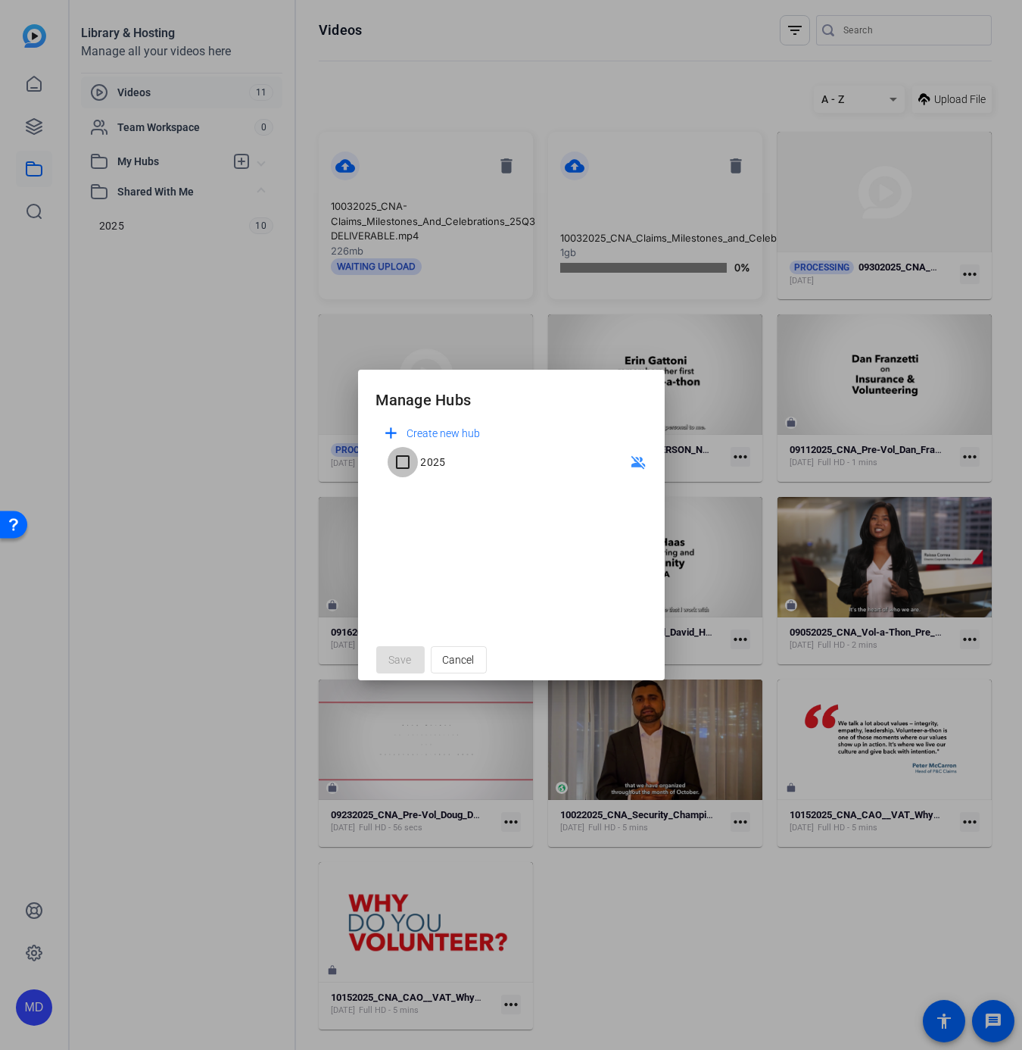
click at [404, 467] on input "2025" at bounding box center [403, 462] width 30 height 30
checkbox input "true"
click at [401, 653] on span "Save" at bounding box center [400, 660] width 23 height 16
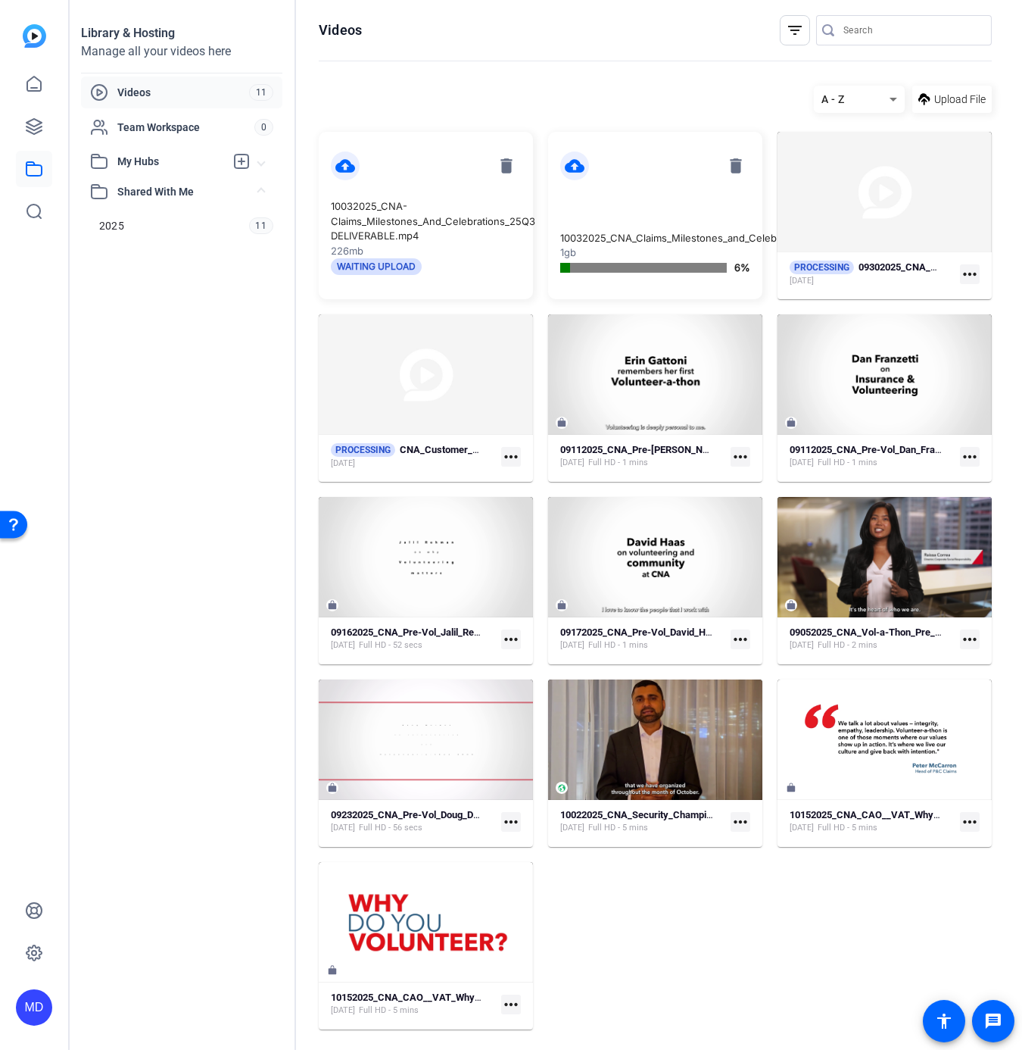
click at [503, 632] on mat-icon "more_horiz" at bounding box center [511, 639] width 20 height 20
click at [395, 588] on div at bounding box center [511, 525] width 1022 height 1050
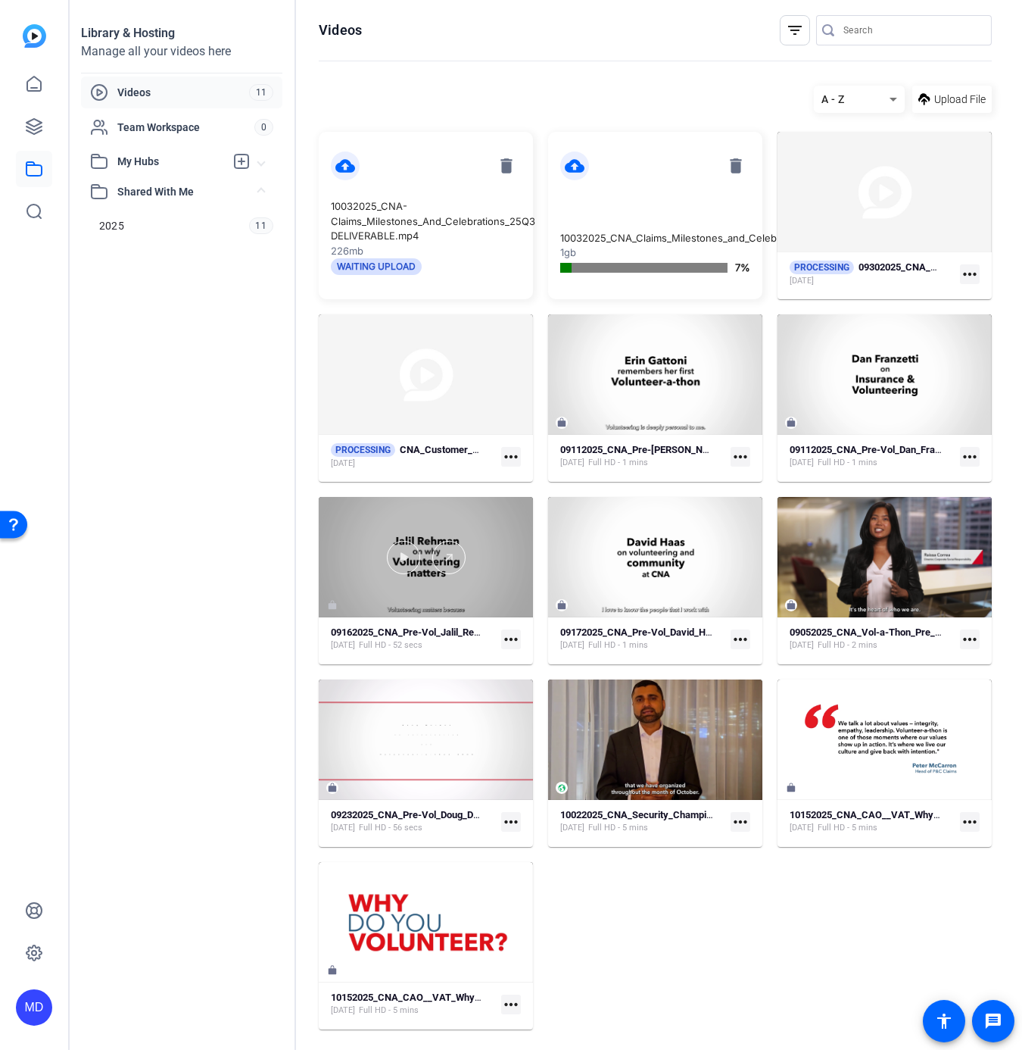
click at [395, 588] on div at bounding box center [426, 557] width 214 height 120
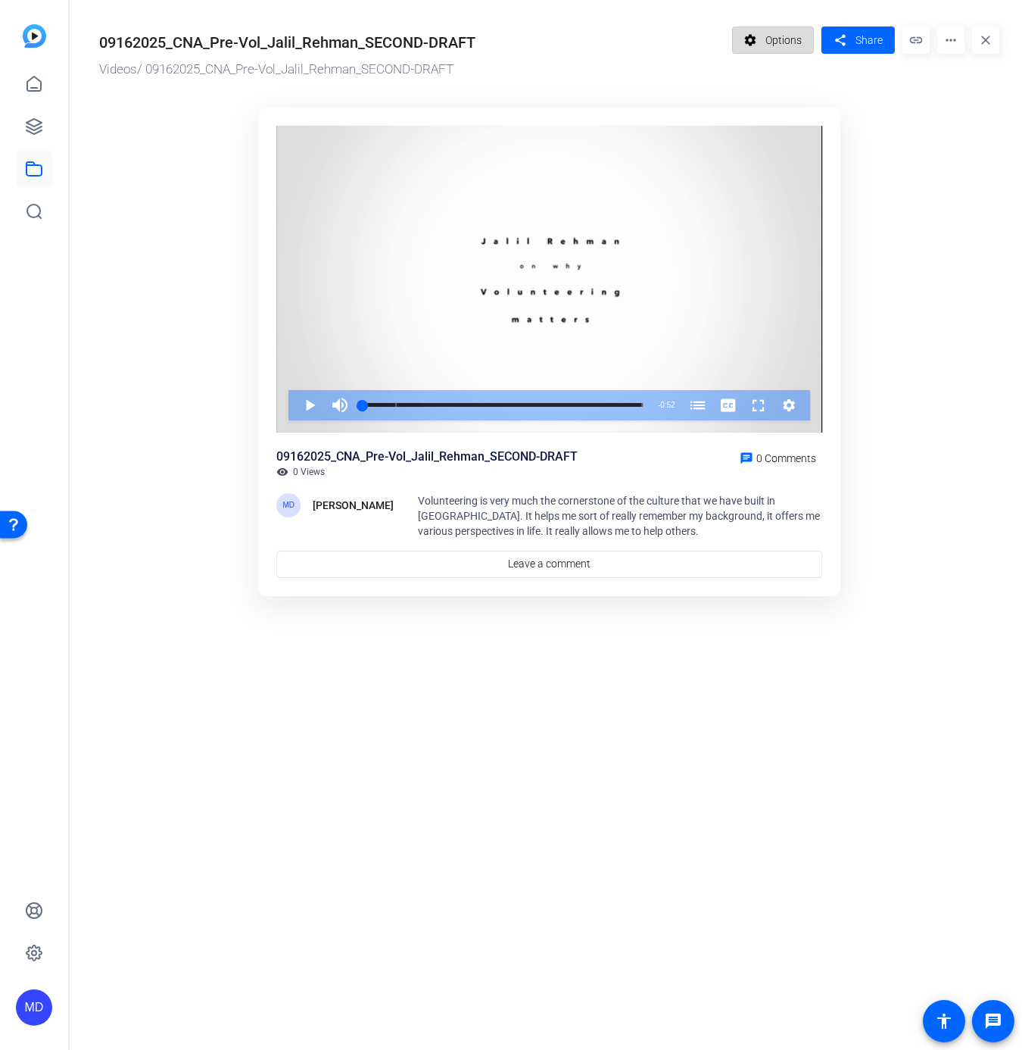
click at [751, 41] on mat-icon "settings" at bounding box center [750, 40] width 19 height 29
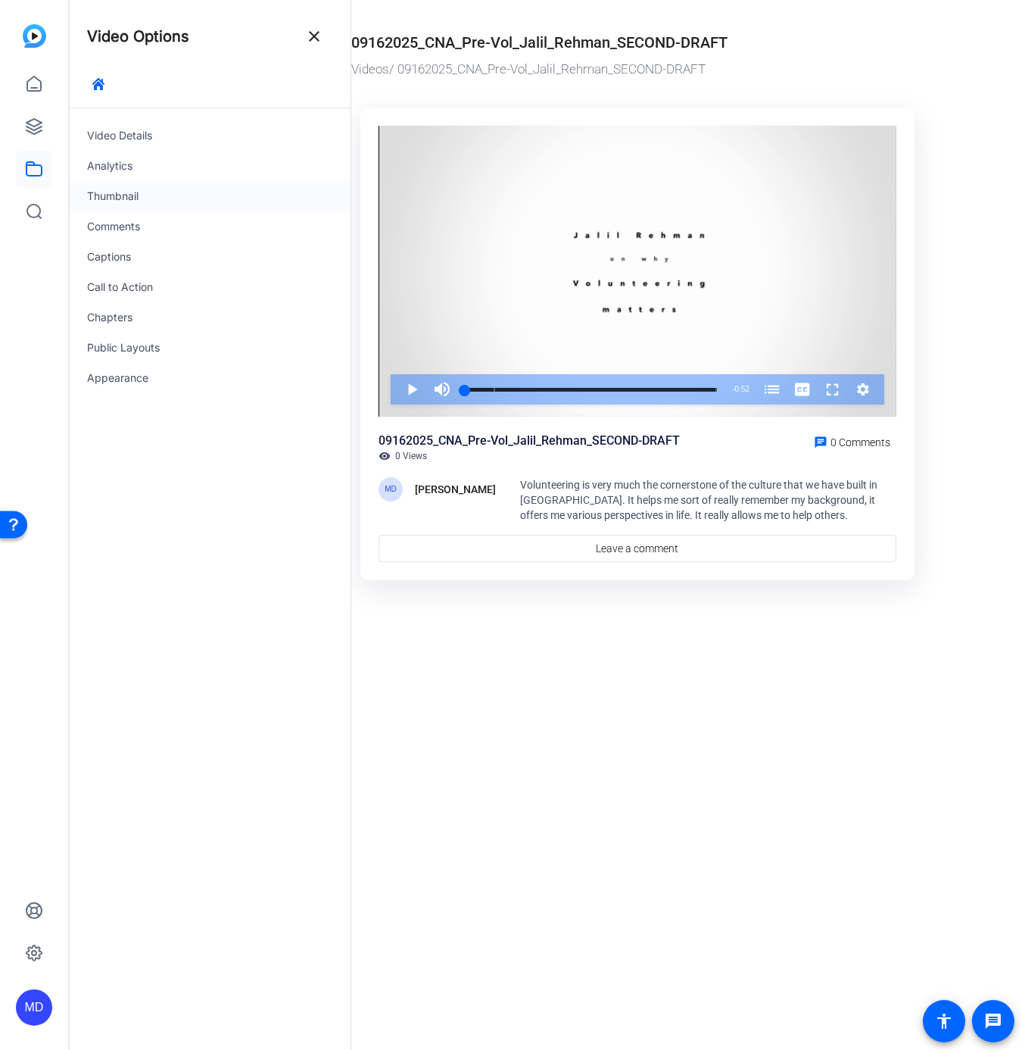
click at [106, 188] on div "Thumbnail" at bounding box center [210, 196] width 282 height 30
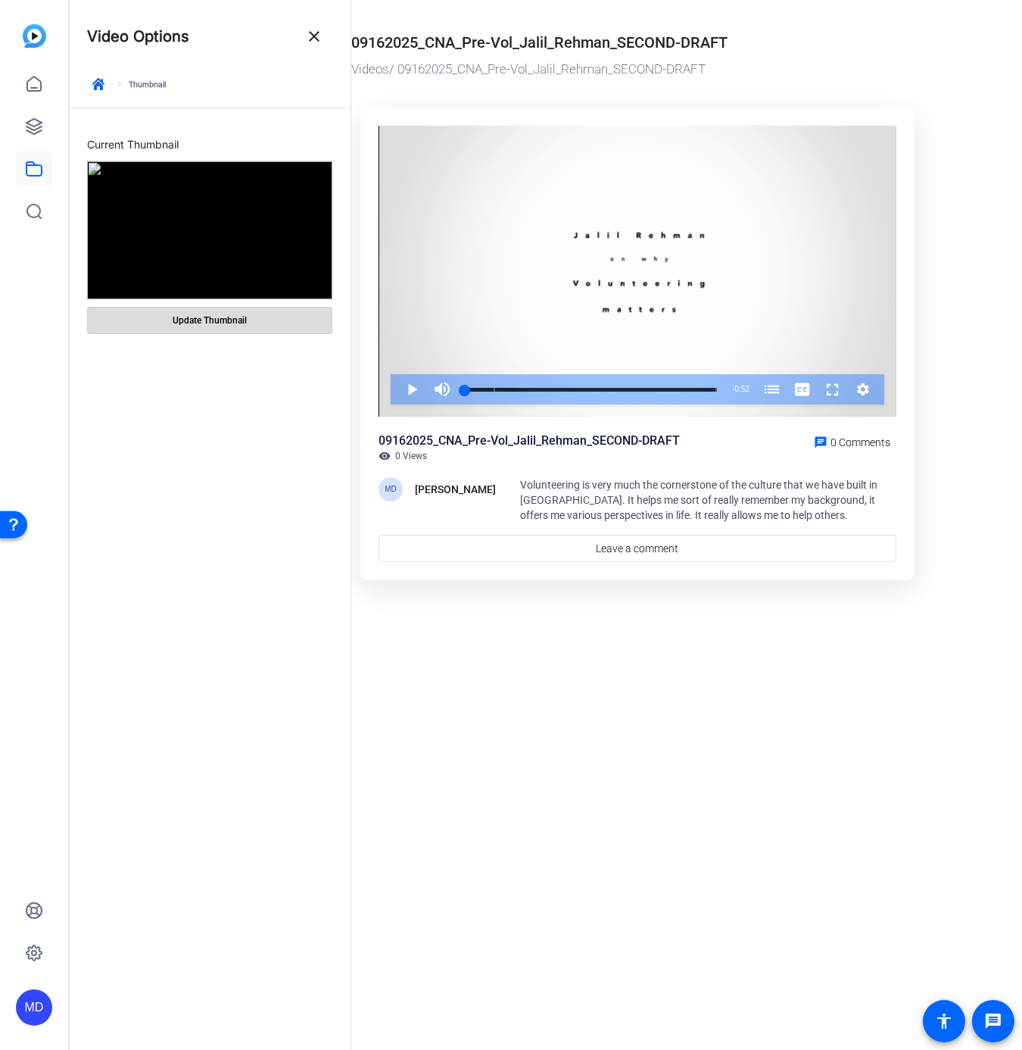
click at [201, 317] on span "Update Thumbnail" at bounding box center [210, 320] width 74 height 12
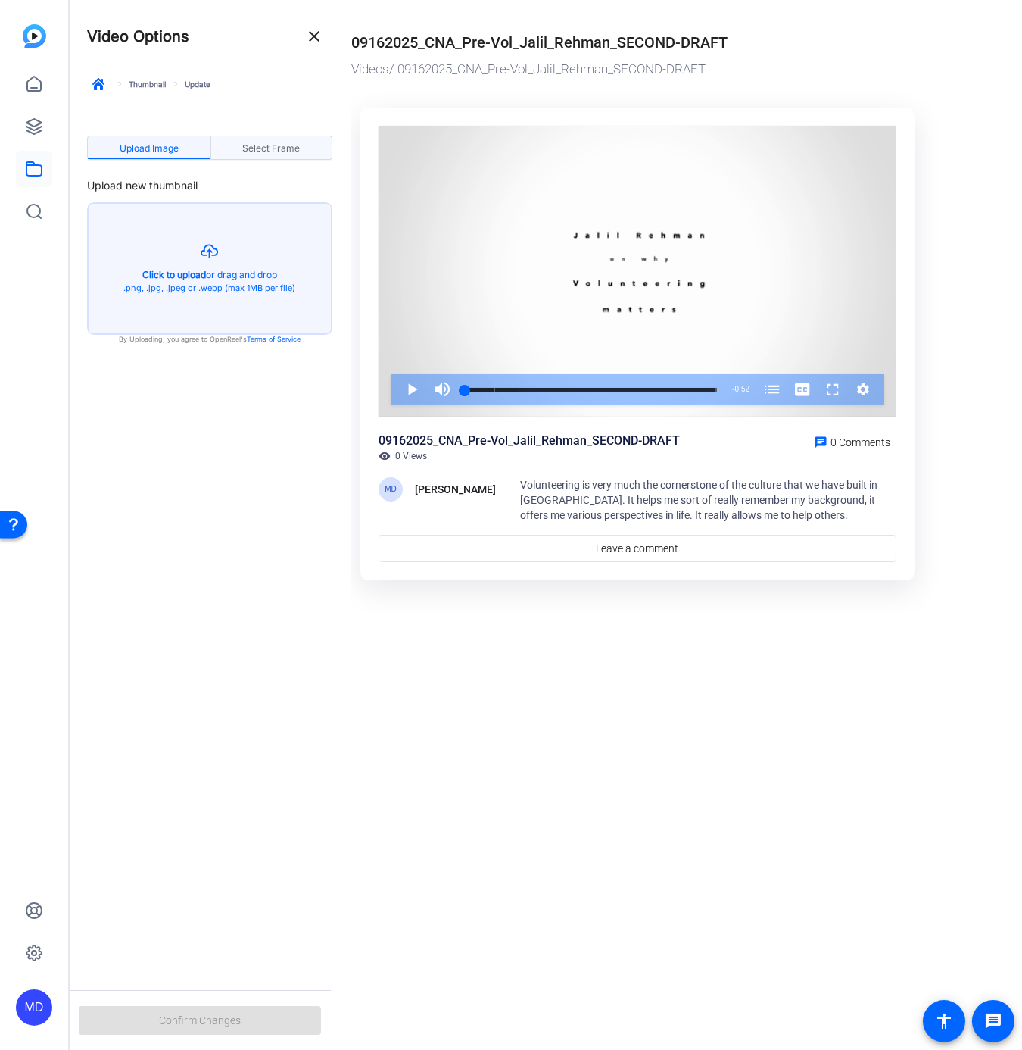
click at [246, 149] on span "Select Frame" at bounding box center [271, 148] width 58 height 9
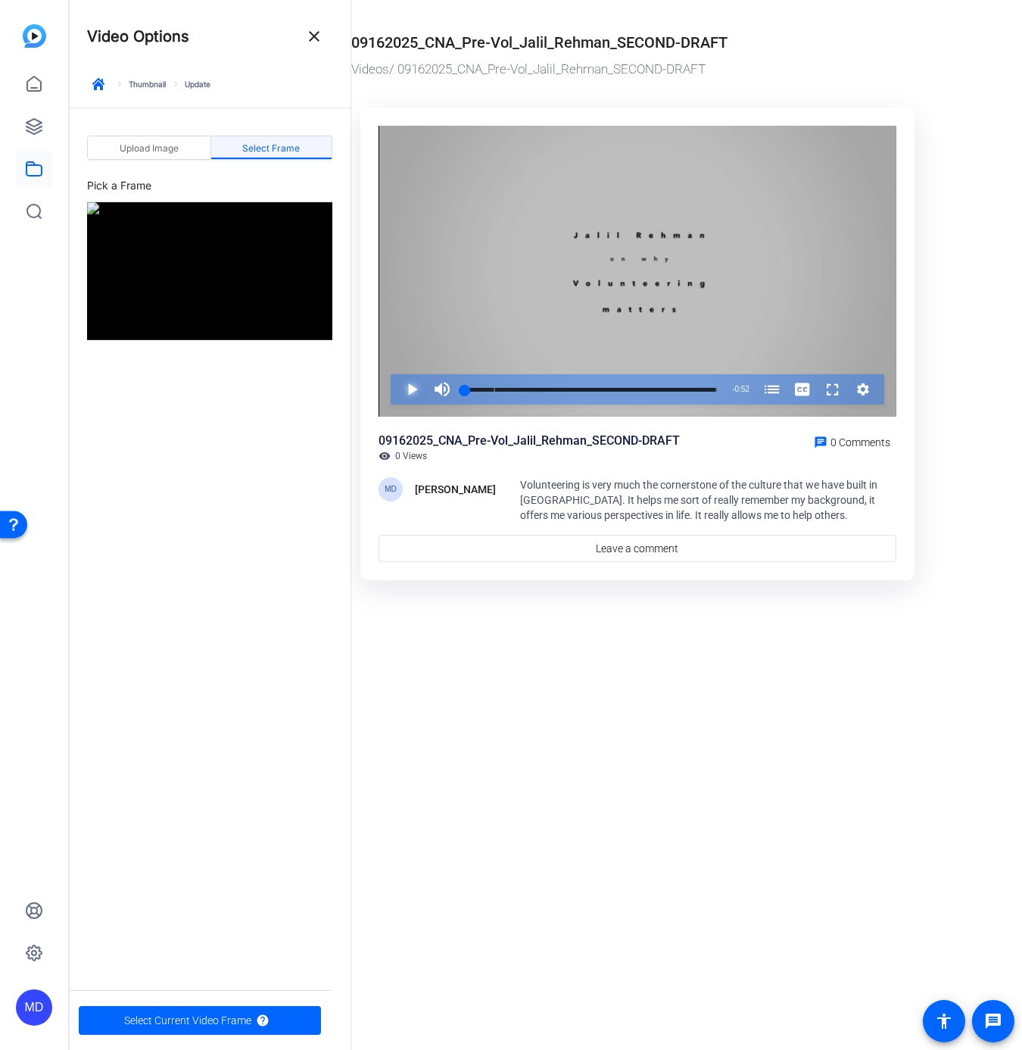
click at [397, 388] on span "Video Player" at bounding box center [397, 389] width 0 height 30
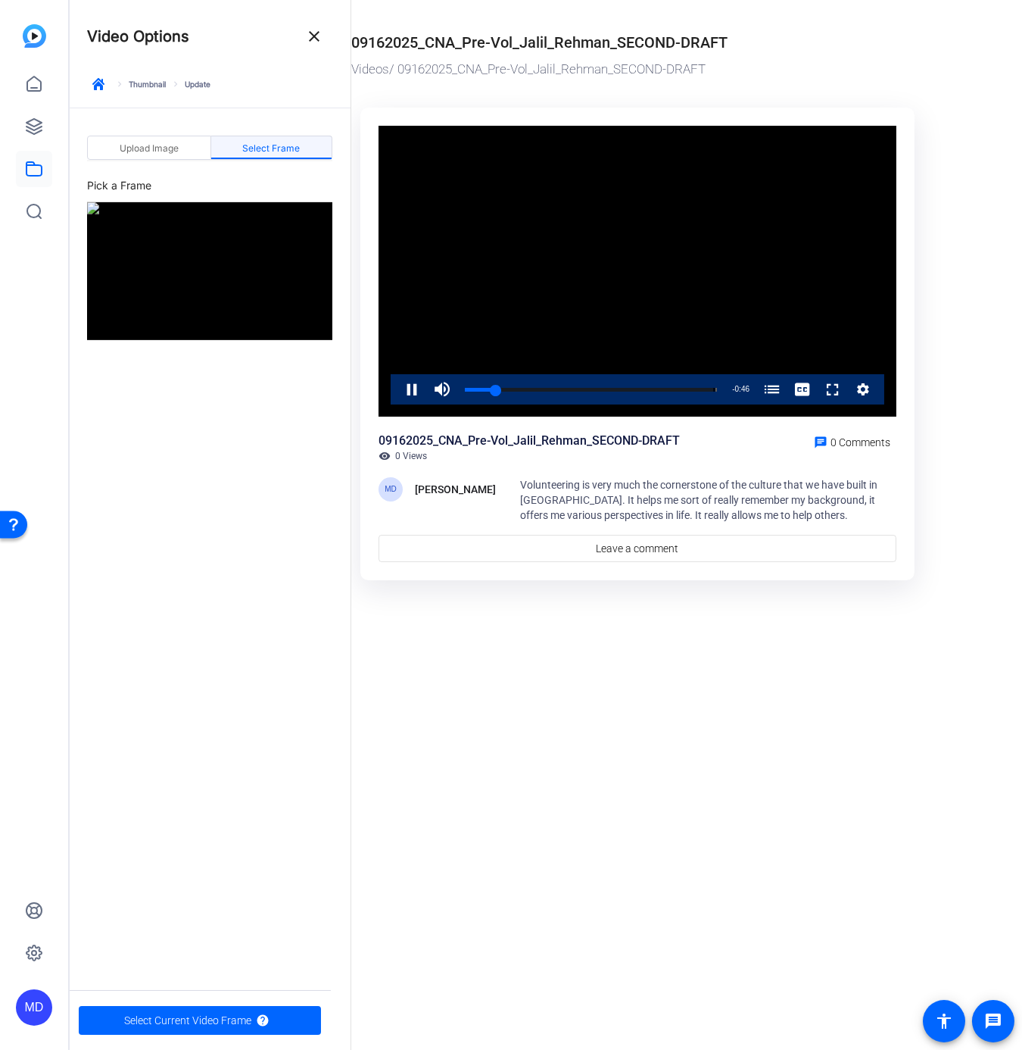
click at [414, 388] on div "Video Player is loading. Play Video Pause Mute 2% Current Time 0:06 / Duration …" at bounding box center [638, 272] width 518 height 292
click at [480, 389] on div "Volume Level" at bounding box center [468, 390] width 23 height 2
click at [397, 386] on span "Video Player" at bounding box center [397, 389] width 0 height 30
click at [464, 386] on div "18%" at bounding box center [476, 389] width 38 height 30
click at [397, 388] on span "Video Player" at bounding box center [397, 389] width 0 height 30
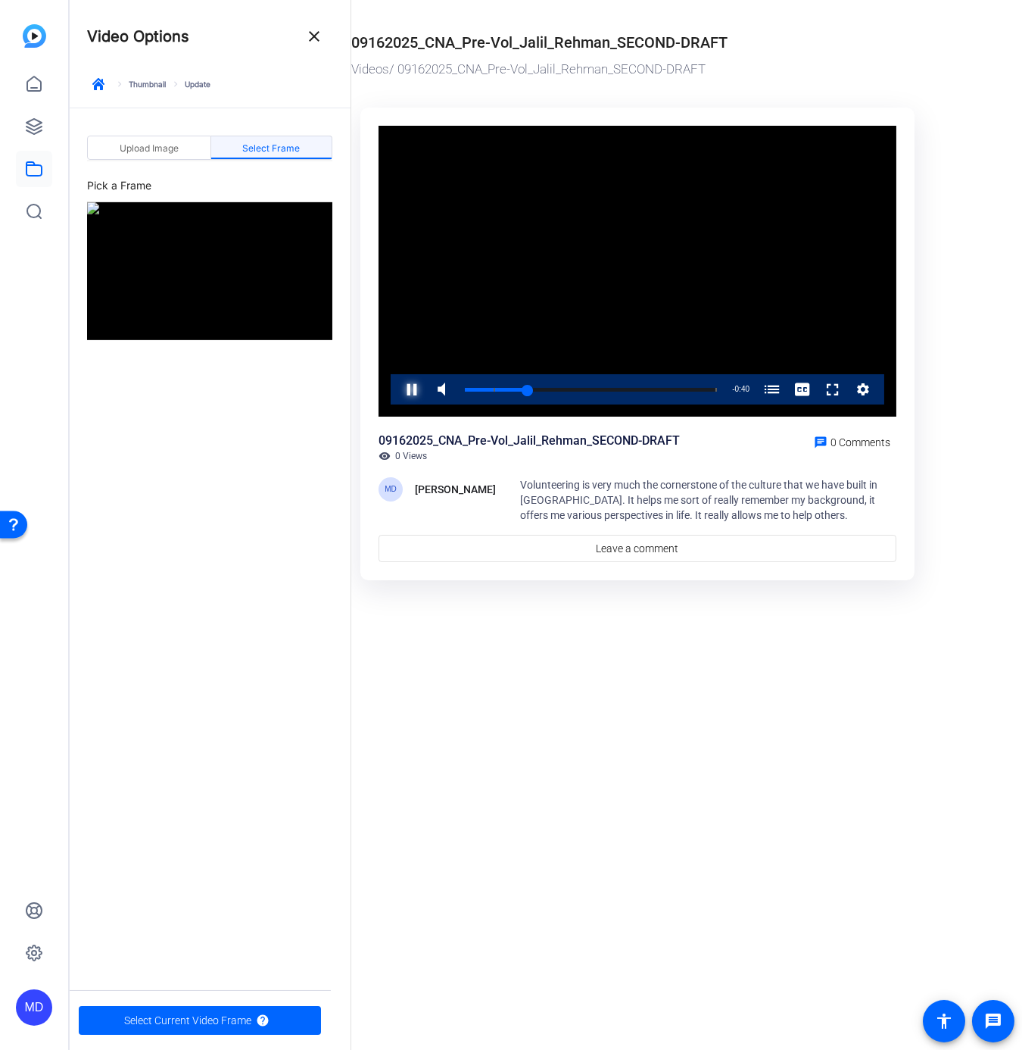
click at [397, 388] on span "Video Player" at bounding box center [397, 389] width 0 height 30
click at [471, 382] on div "Loaded : 100.00% 0:01 0:01 Volunteering in [GEOGRAPHIC_DATA] (00:06)" at bounding box center [590, 389] width 267 height 30
click at [397, 384] on span "Video Player" at bounding box center [397, 389] width 0 height 30
click at [397, 388] on span "Video Player" at bounding box center [397, 389] width 0 height 30
drag, startPoint x: 499, startPoint y: 389, endPoint x: 477, endPoint y: 407, distance: 28.5
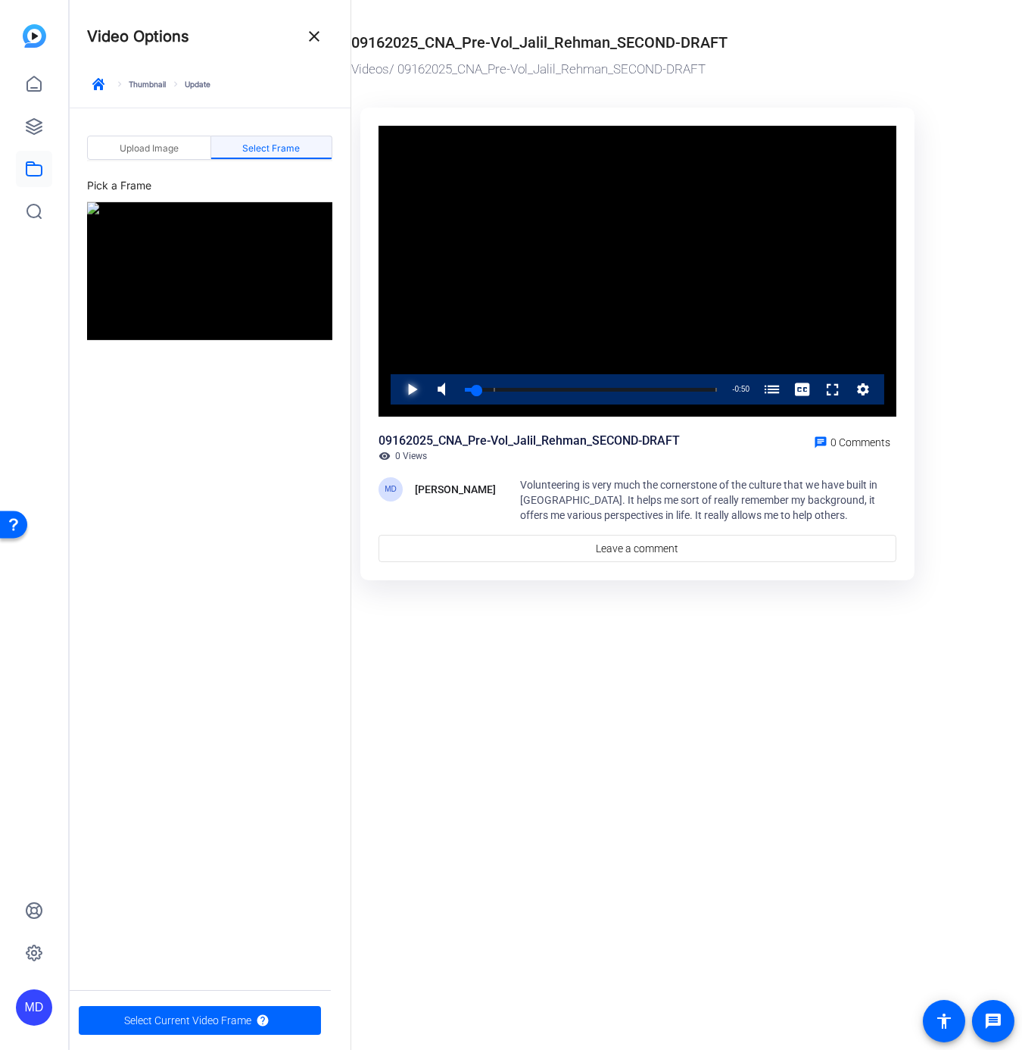
click at [477, 407] on div "Video Player is loading. Play Video Play Mute 78% Current Time 0:02 / Duration …" at bounding box center [638, 272] width 518 height 292
click at [397, 386] on span "Video Player" at bounding box center [397, 389] width 0 height 30
click at [397, 384] on span "Video Player" at bounding box center [397, 389] width 0 height 30
click at [179, 1019] on span "Select Current Video Frame" at bounding box center [187, 1020] width 127 height 29
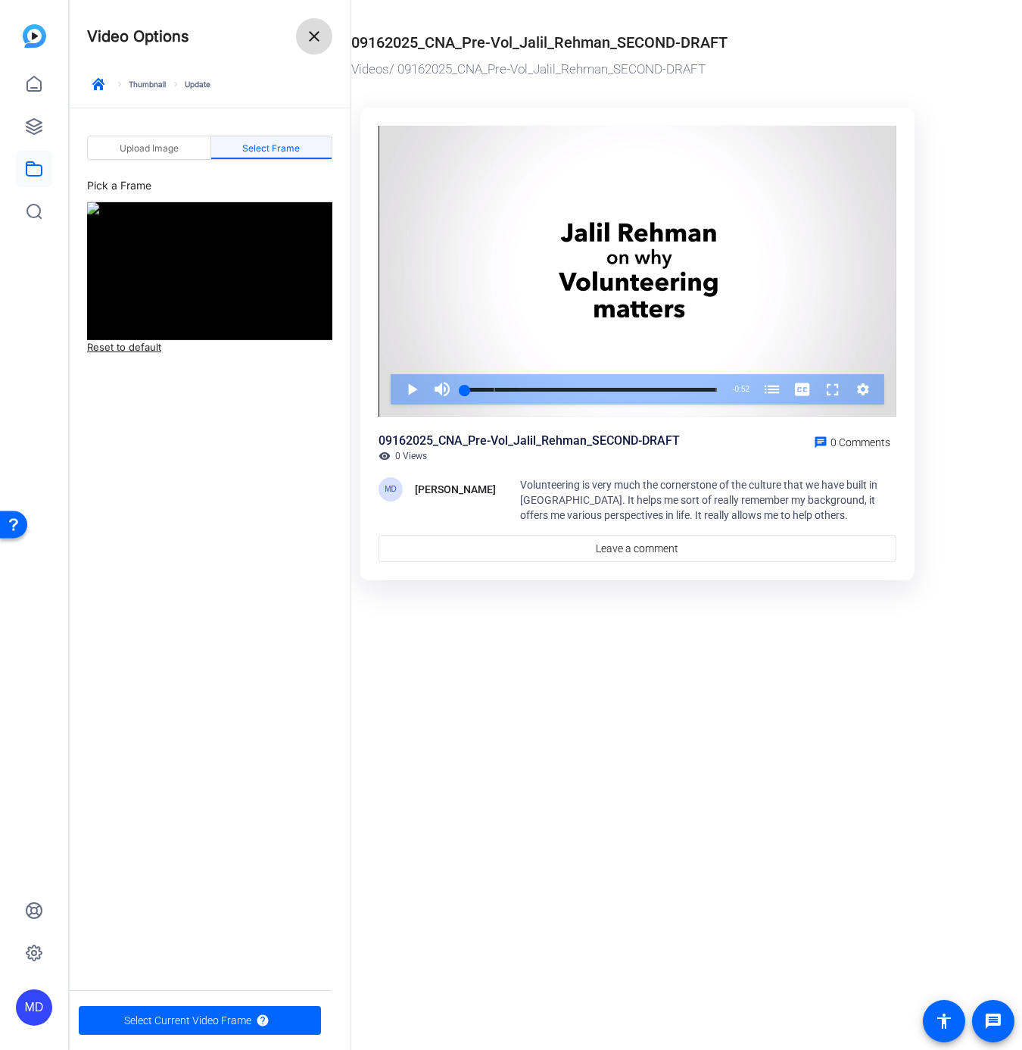
click at [324, 30] on span at bounding box center [314, 36] width 36 height 36
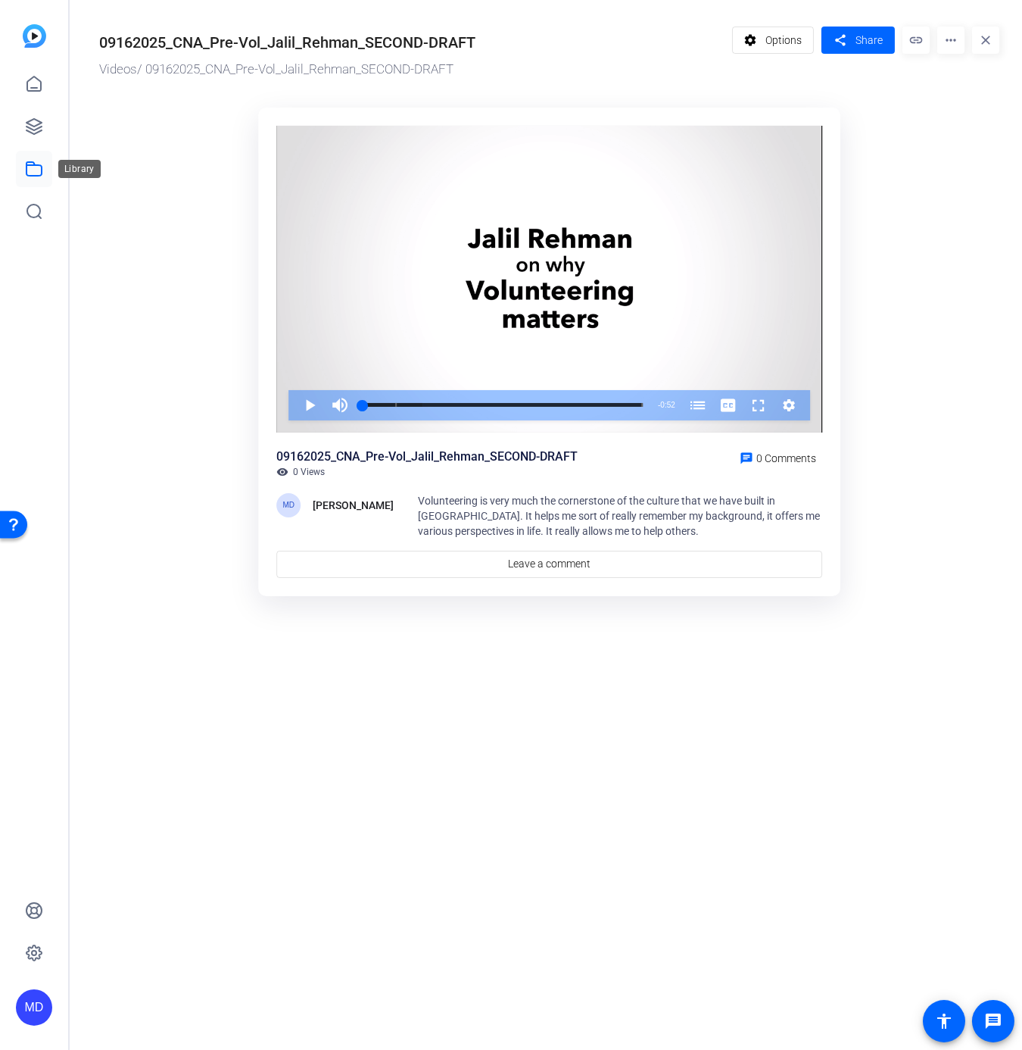
click at [29, 163] on icon at bounding box center [34, 169] width 18 height 18
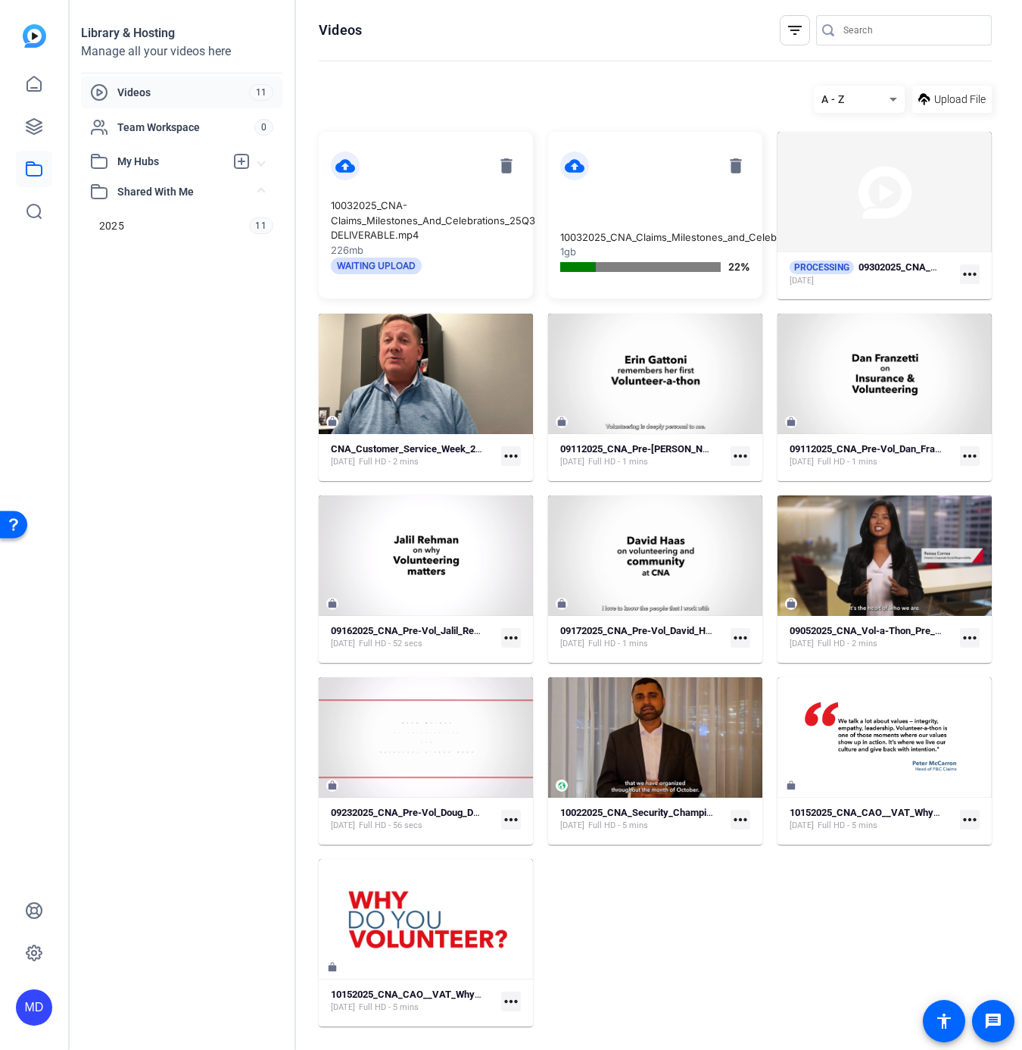
click at [963, 264] on mat-icon "more_horiz" at bounding box center [970, 274] width 20 height 20
click at [883, 297] on span "Manage Hubs" at bounding box center [885, 296] width 152 height 18
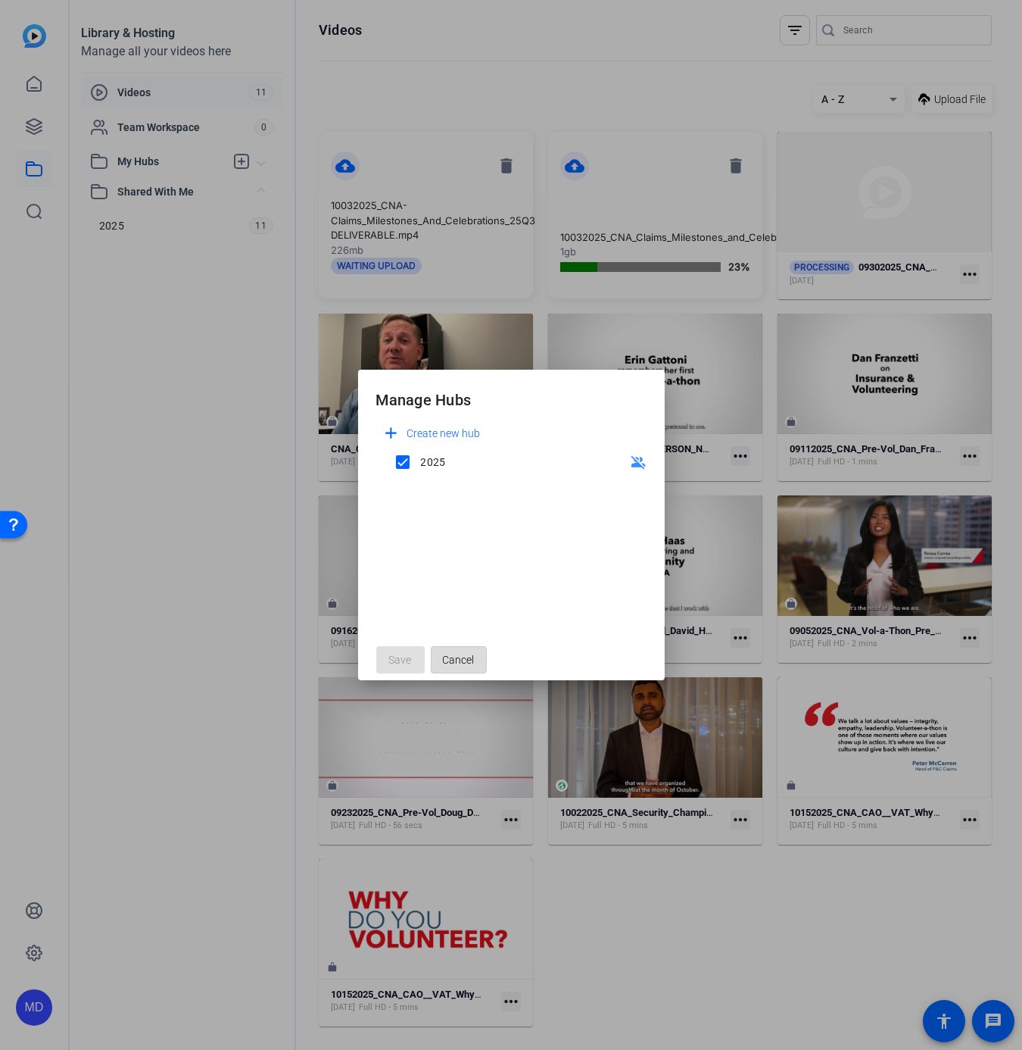
click at [455, 663] on span "Cancel" at bounding box center [459, 659] width 32 height 29
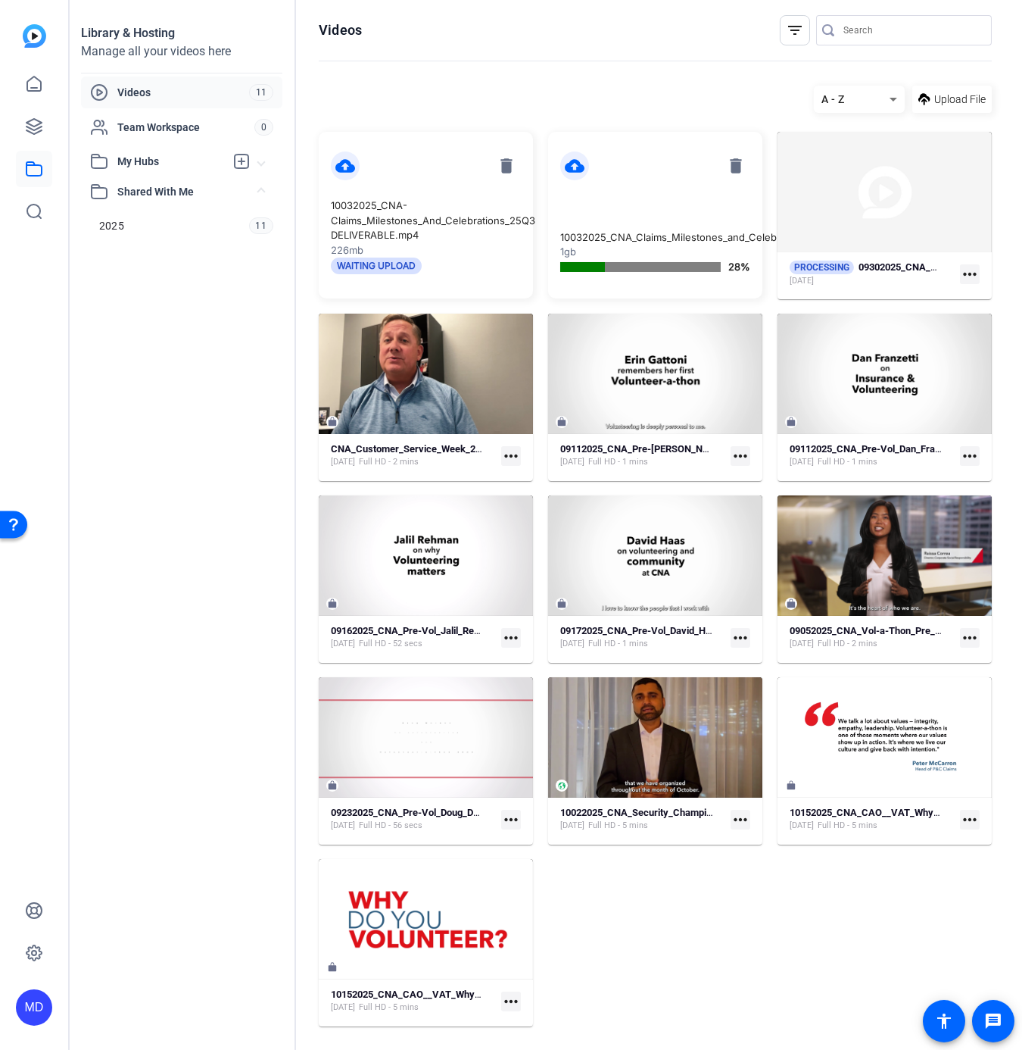
click at [507, 816] on mat-icon "more_horiz" at bounding box center [511, 820] width 20 height 20
click at [439, 717] on div at bounding box center [511, 525] width 1022 height 1050
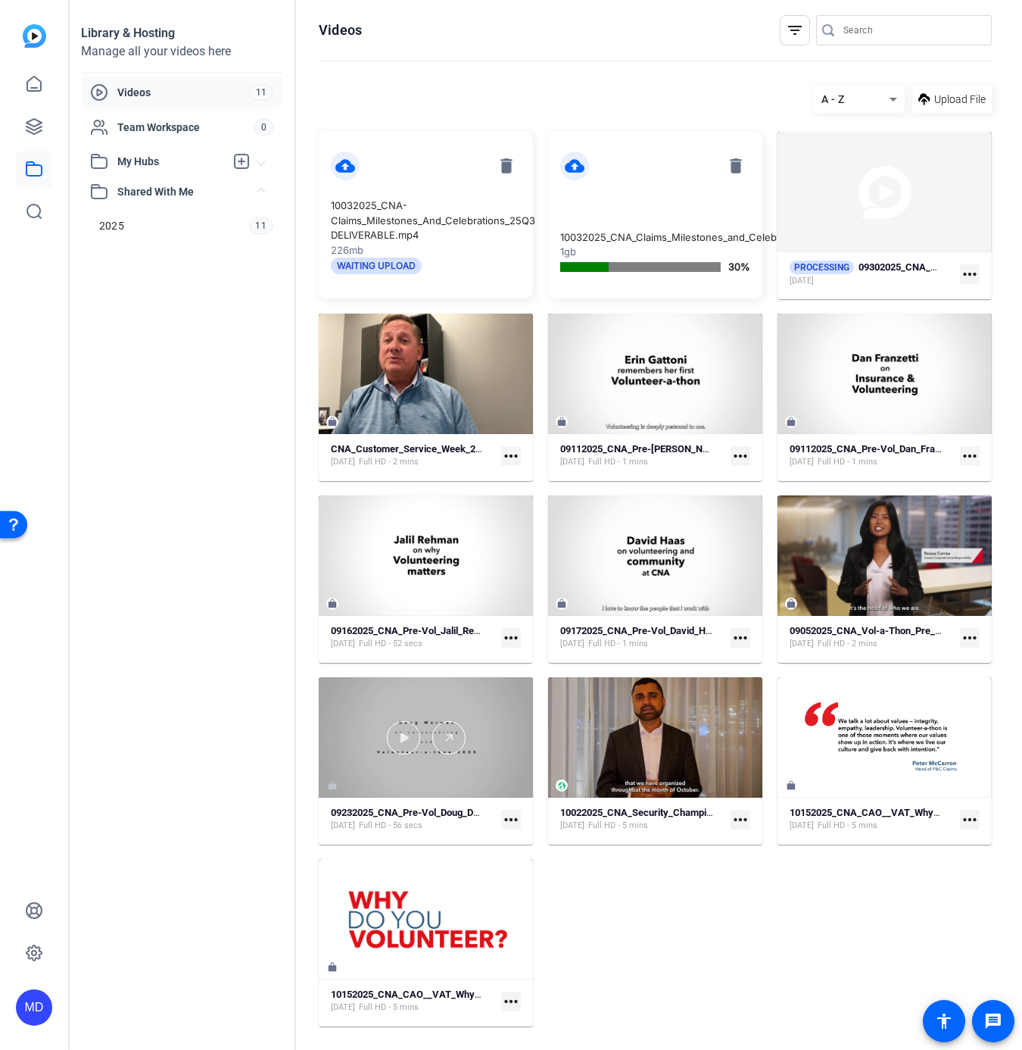
click at [439, 717] on div at bounding box center [426, 737] width 214 height 120
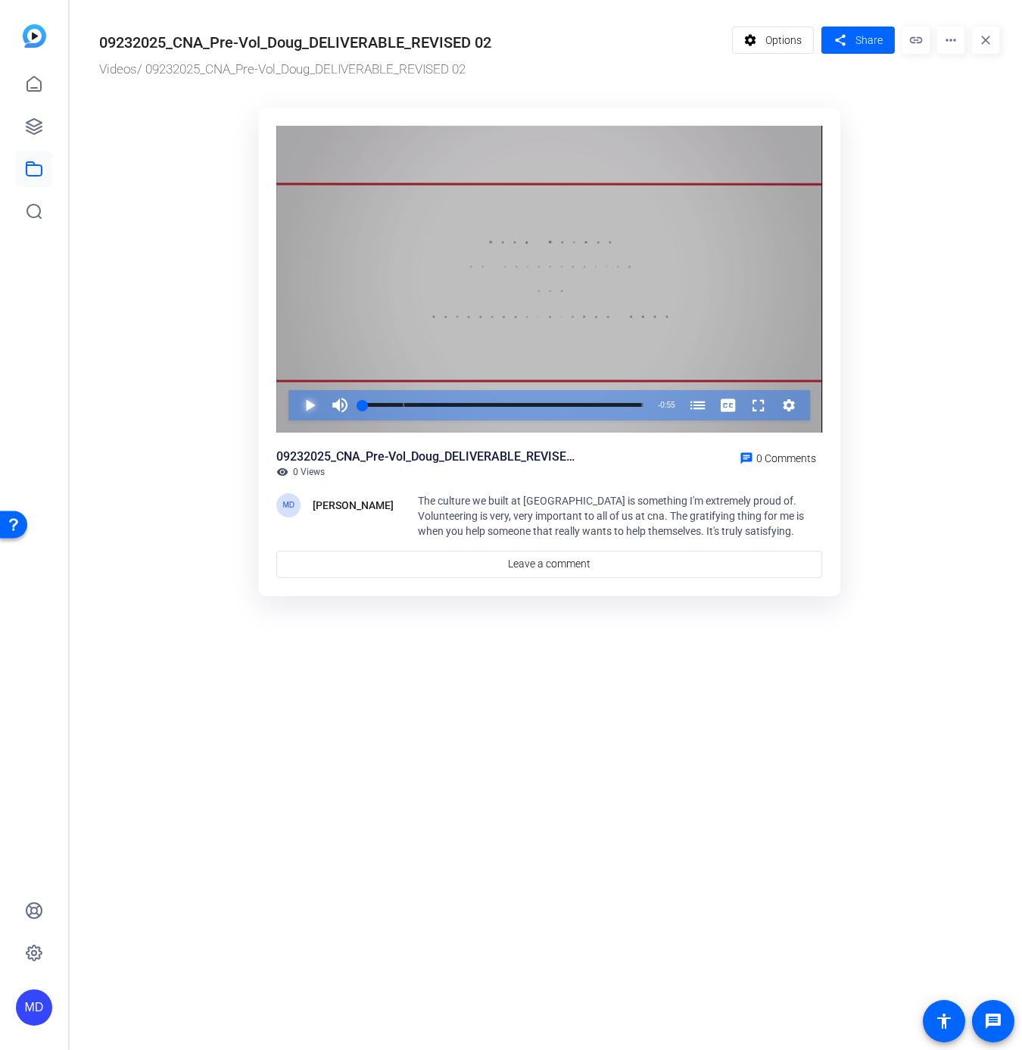
click at [295, 400] on span "Video Player" at bounding box center [295, 405] width 0 height 30
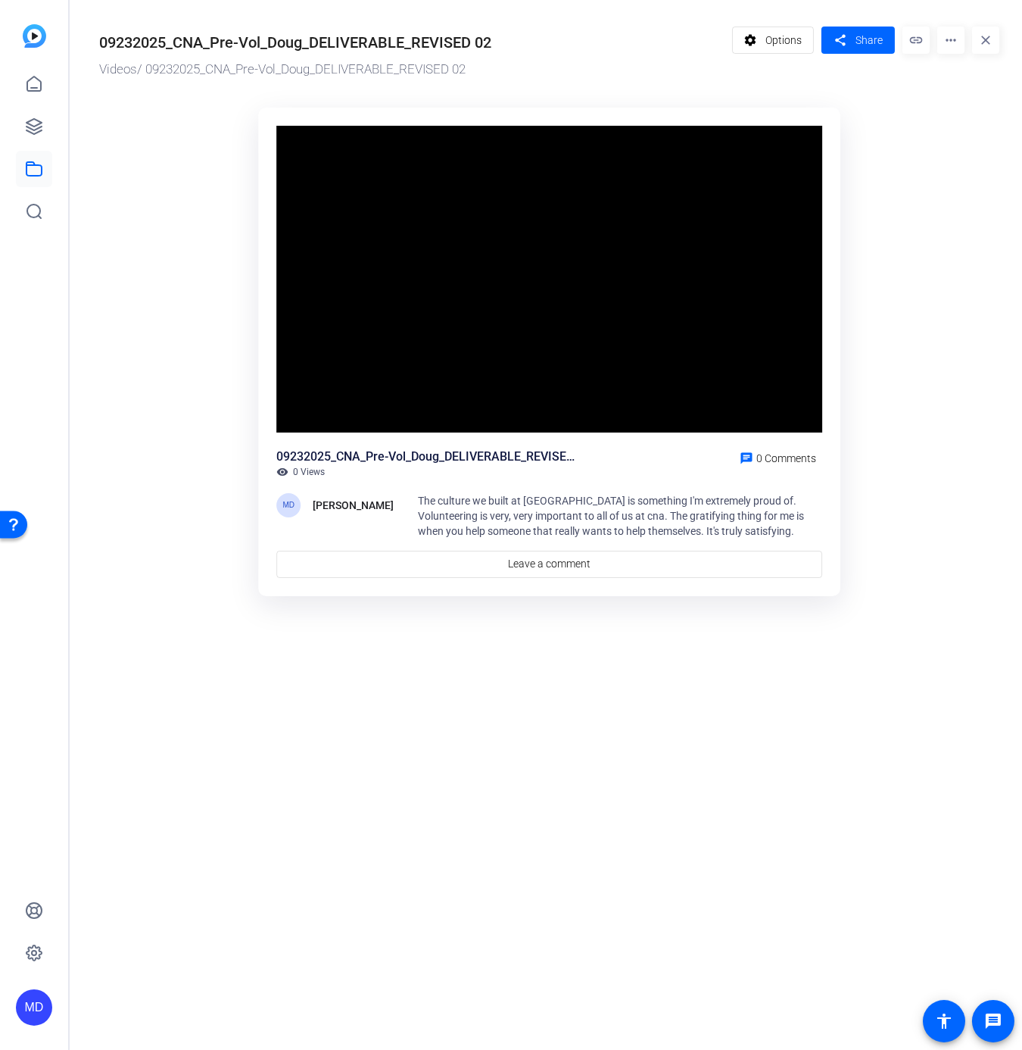
click at [305, 400] on video "Video Player" at bounding box center [549, 279] width 546 height 307
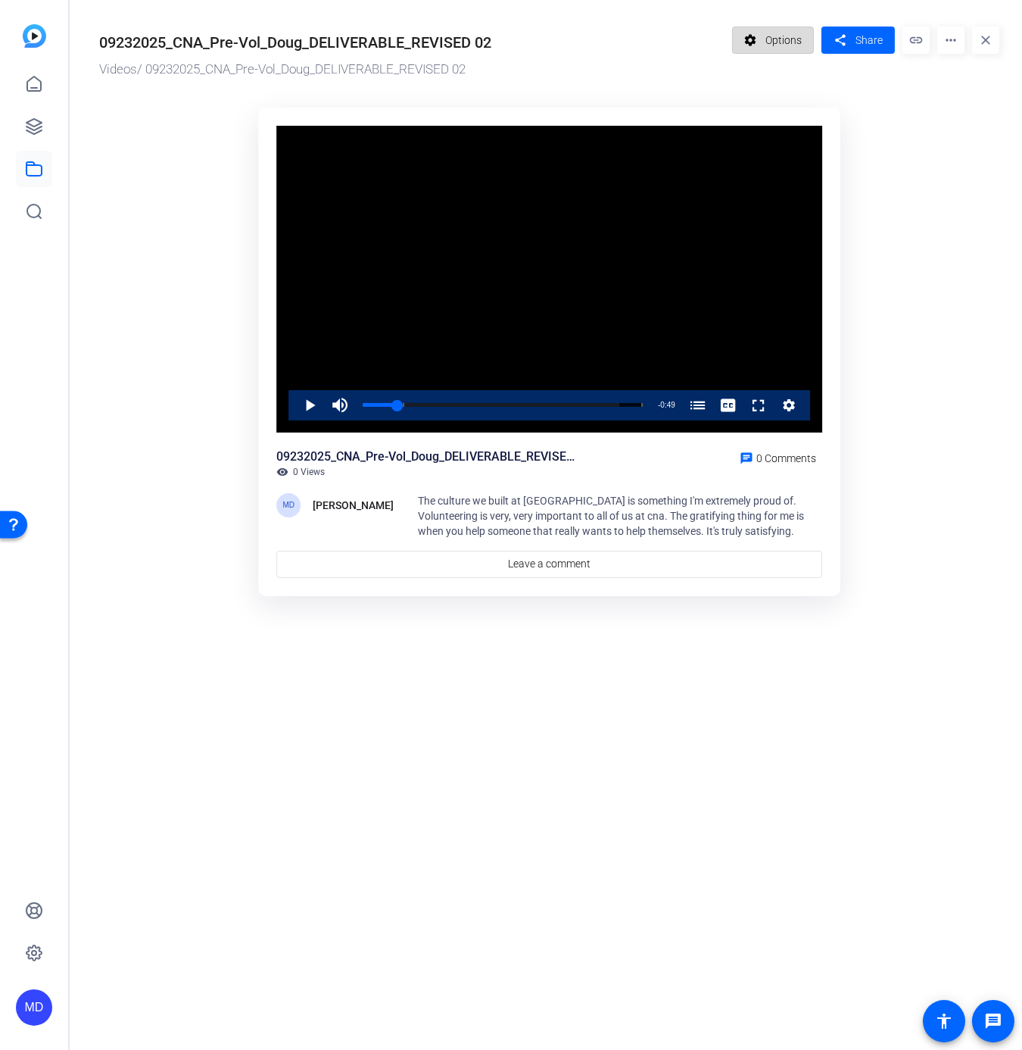
click at [774, 42] on span "Options" at bounding box center [784, 40] width 36 height 29
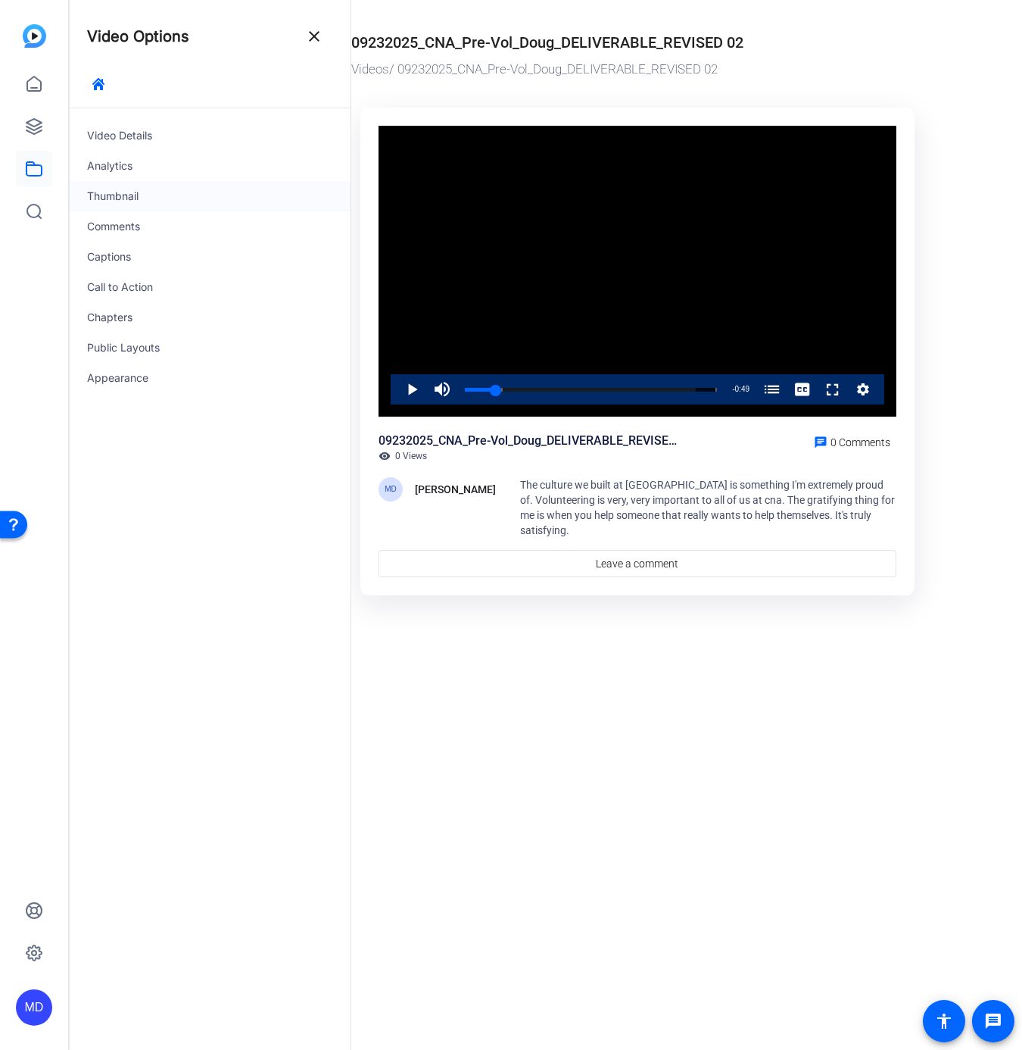
click at [100, 188] on div "Thumbnail" at bounding box center [210, 196] width 282 height 30
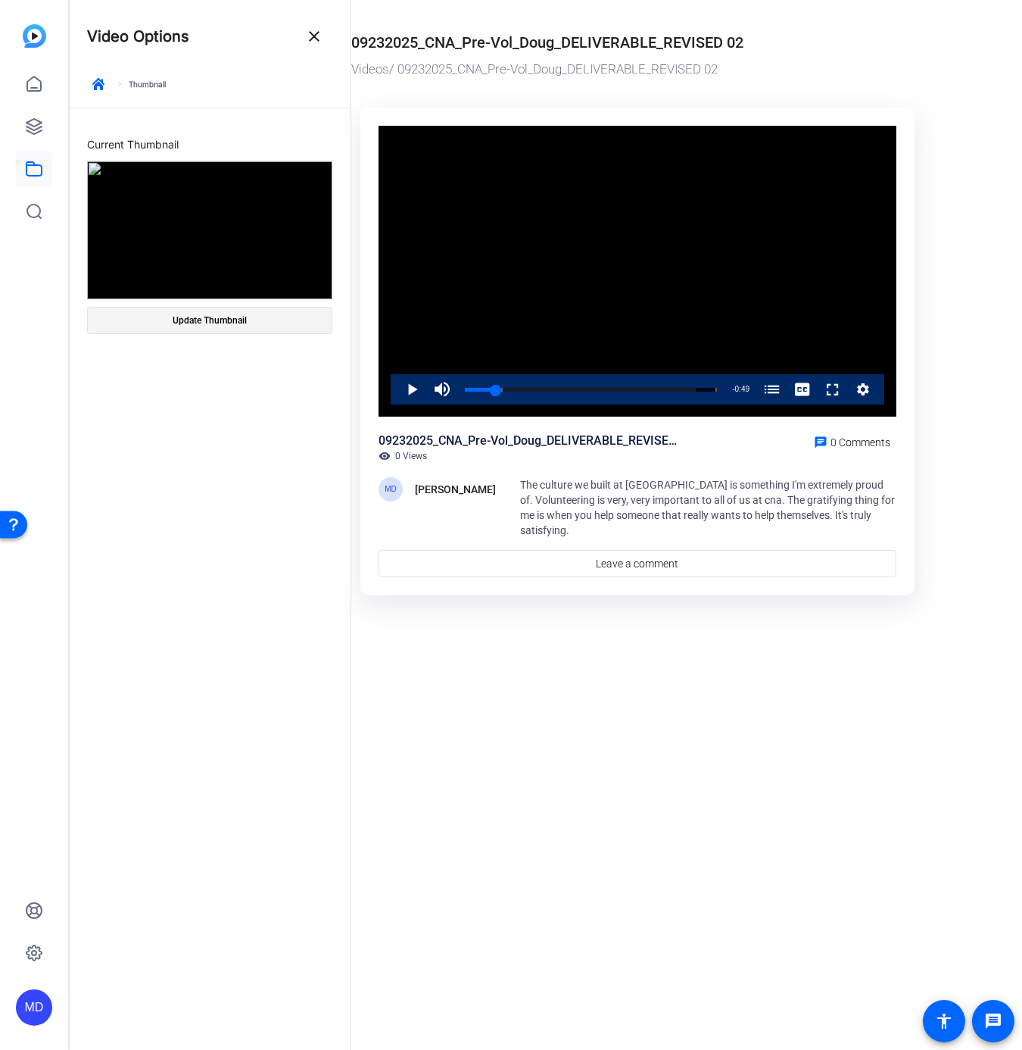
click at [205, 317] on span "Update Thumbnail" at bounding box center [210, 320] width 74 height 12
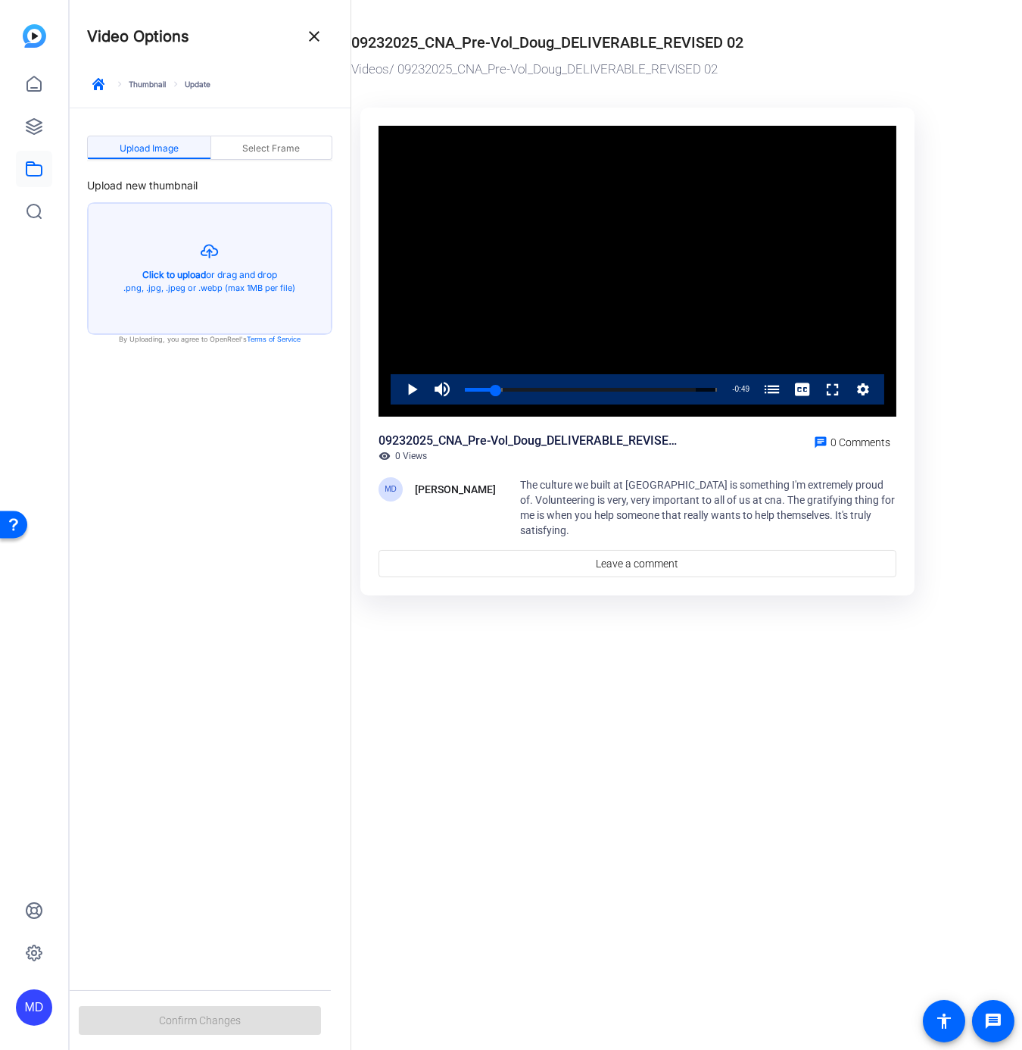
click at [199, 81] on div "keyboard_arrow_right Thumbnail keyboard_arrow_right Update" at bounding box center [209, 90] width 245 height 35
click at [255, 145] on span "Select Frame" at bounding box center [271, 148] width 58 height 9
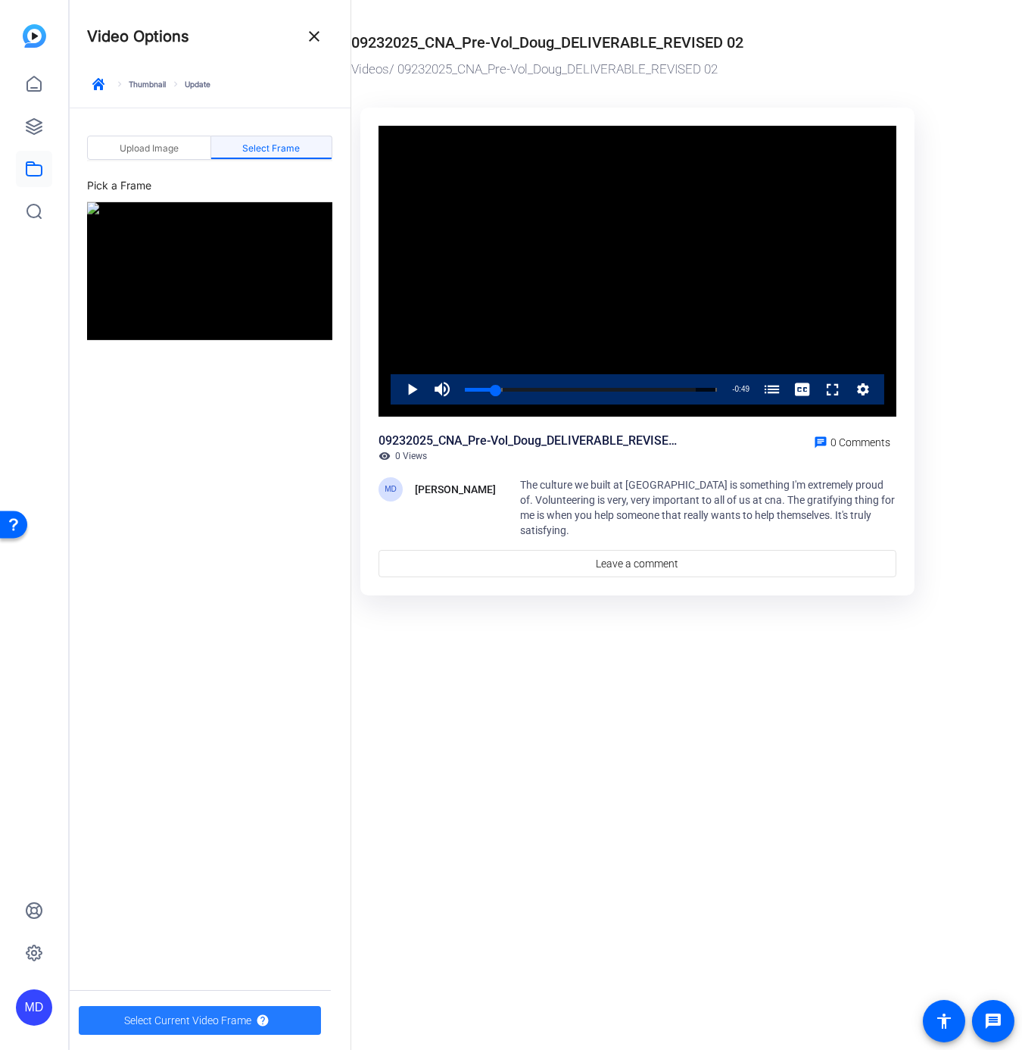
click at [148, 1015] on span "Select Current Video Frame" at bounding box center [187, 1020] width 127 height 29
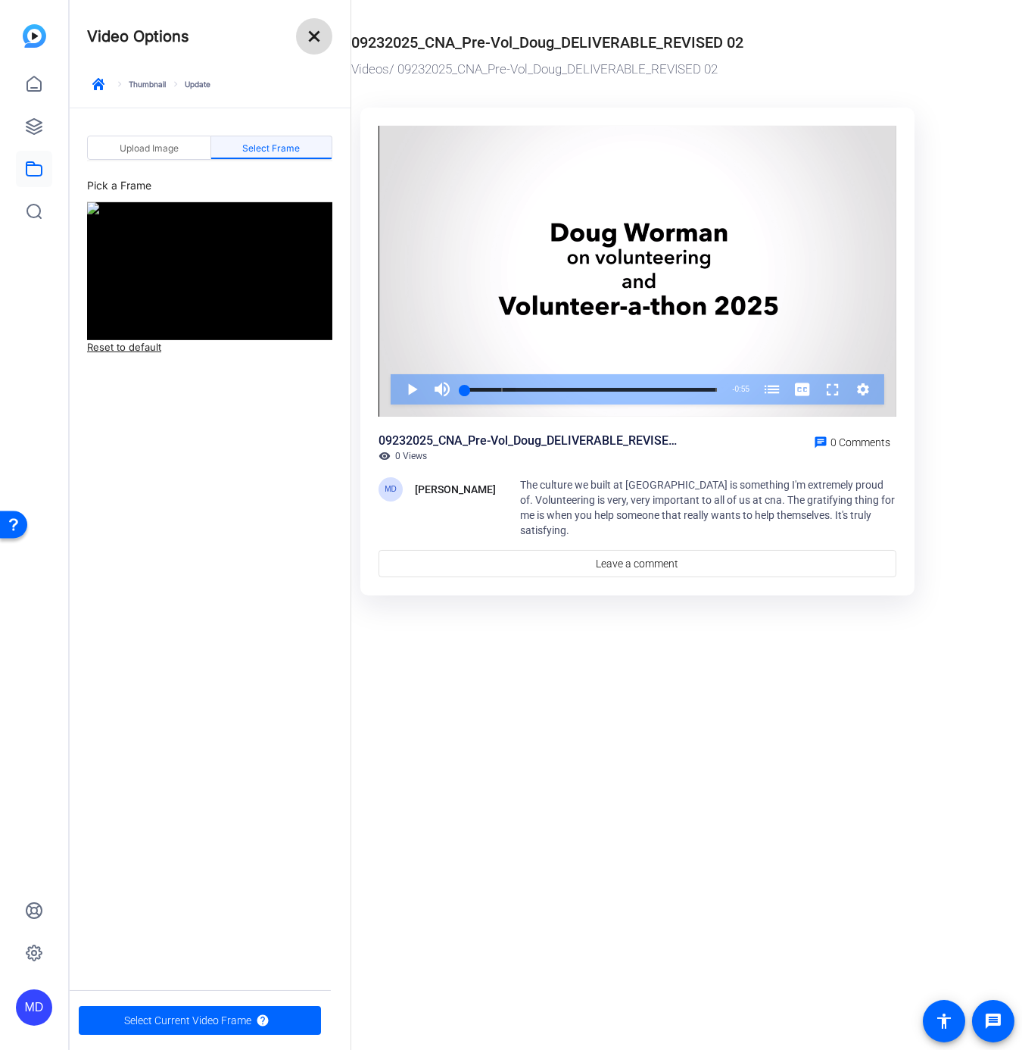
click at [320, 42] on mat-icon "close" at bounding box center [314, 36] width 18 height 18
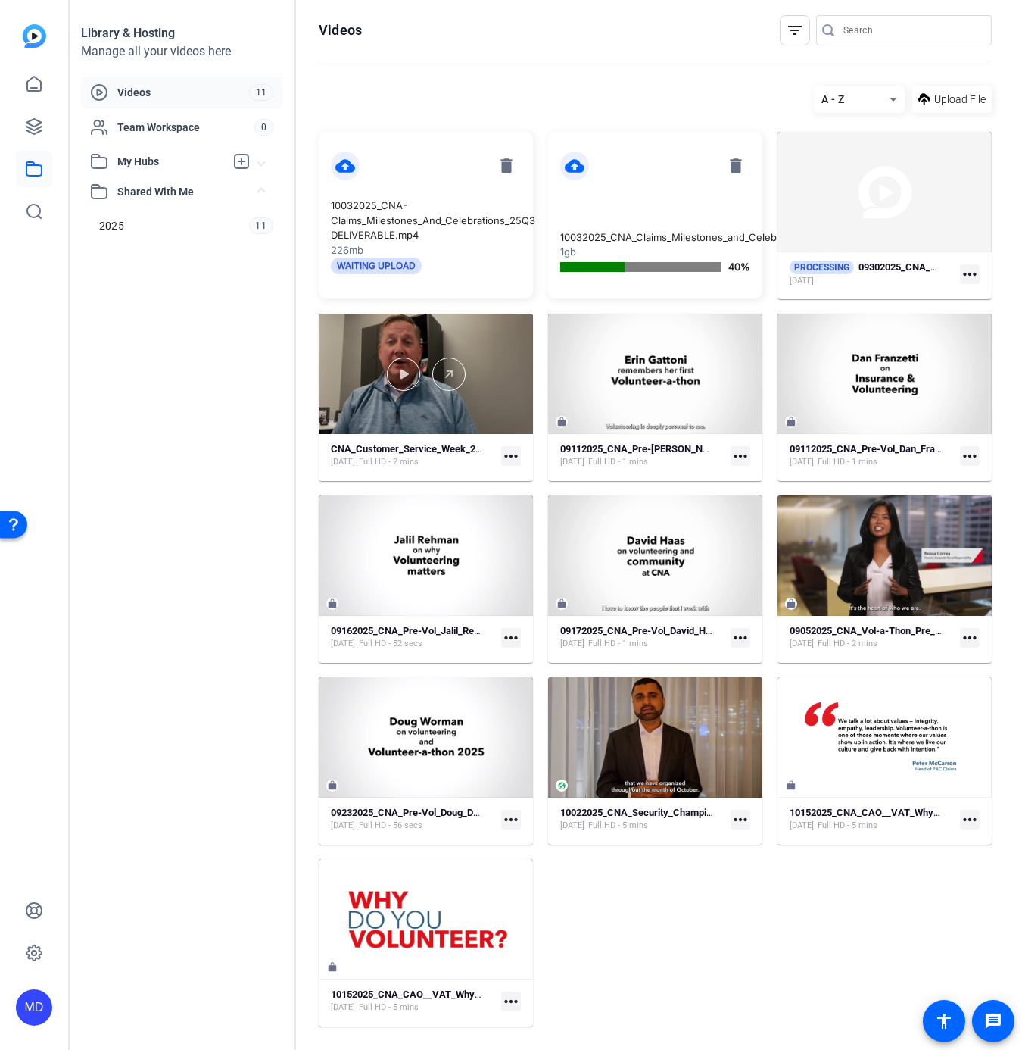
click at [462, 403] on div at bounding box center [426, 374] width 214 height 120
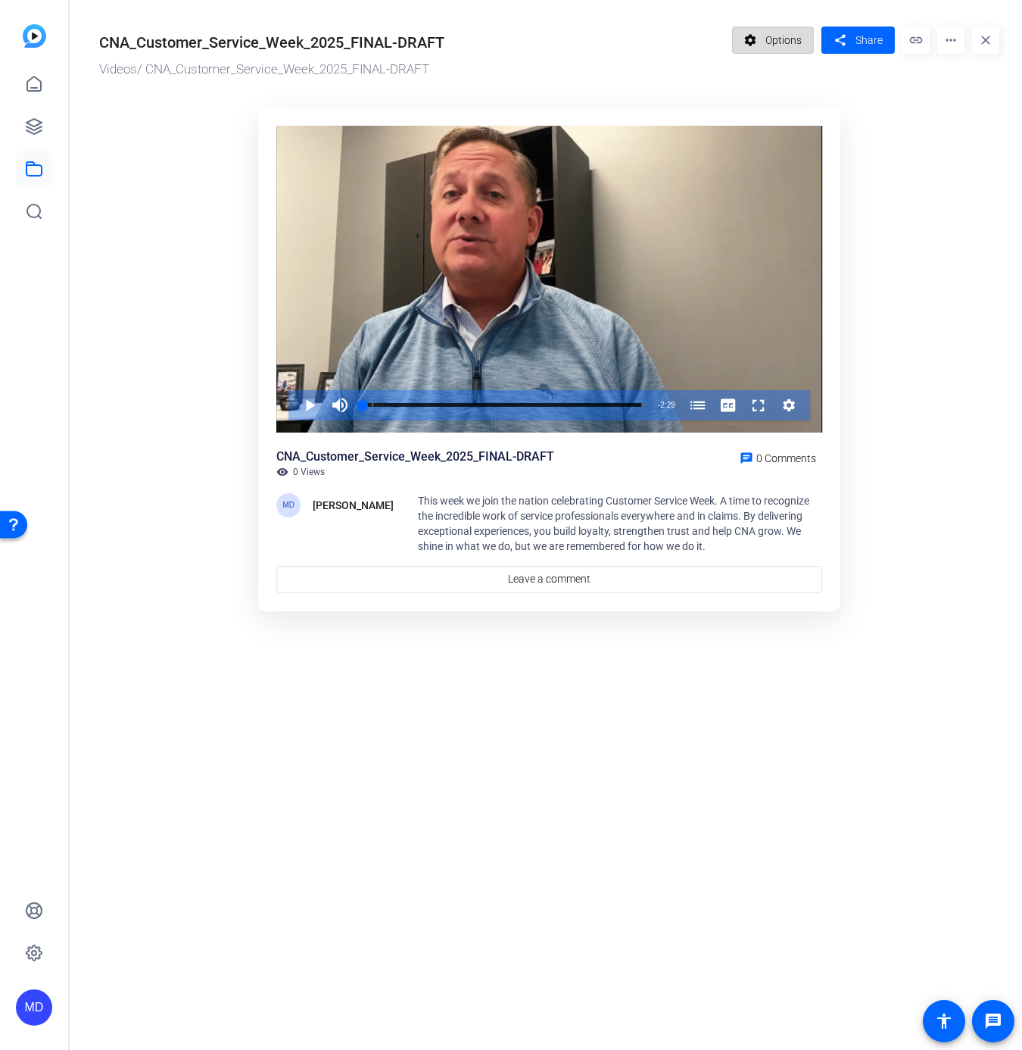
click at [760, 33] on mat-icon "settings" at bounding box center [750, 40] width 19 height 29
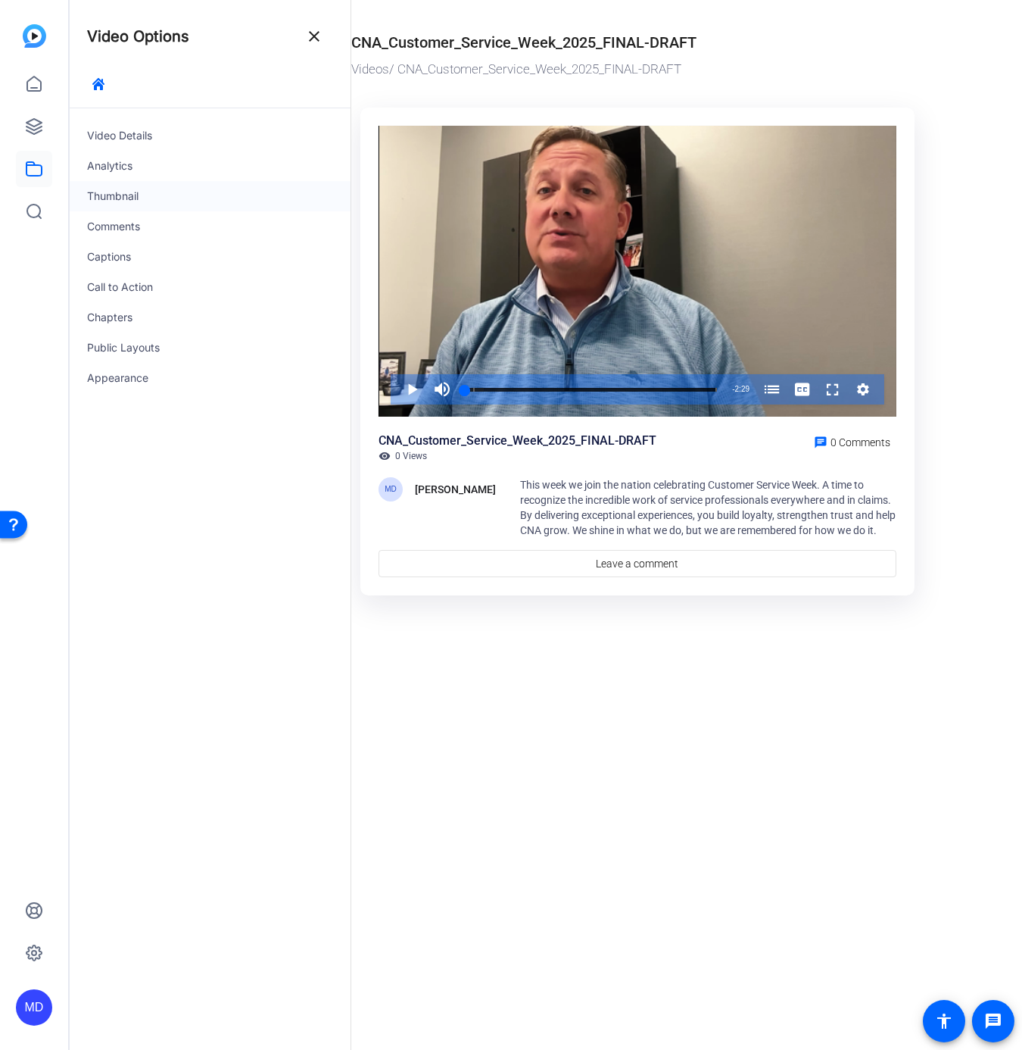
click at [92, 188] on div "Thumbnail" at bounding box center [210, 196] width 282 height 30
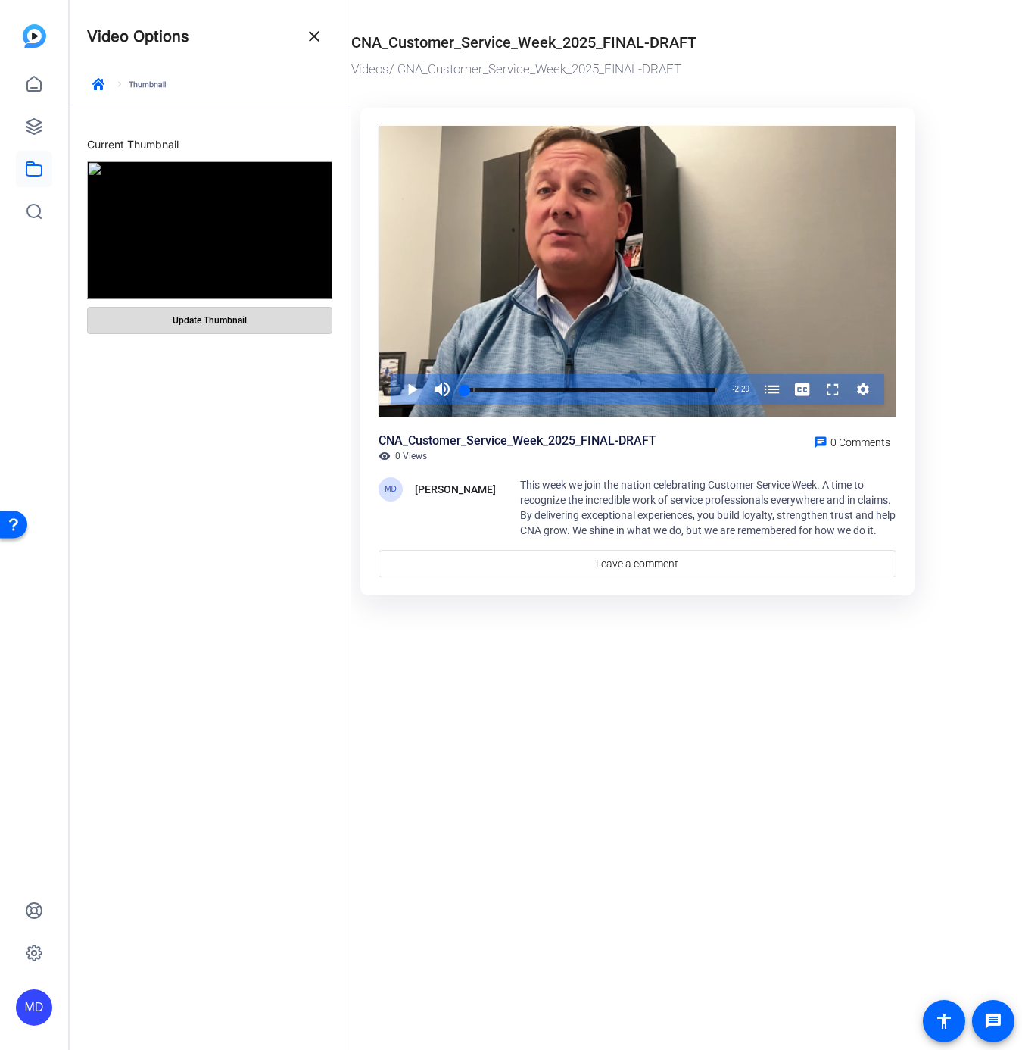
click at [196, 323] on span "Update Thumbnail" at bounding box center [210, 320] width 74 height 12
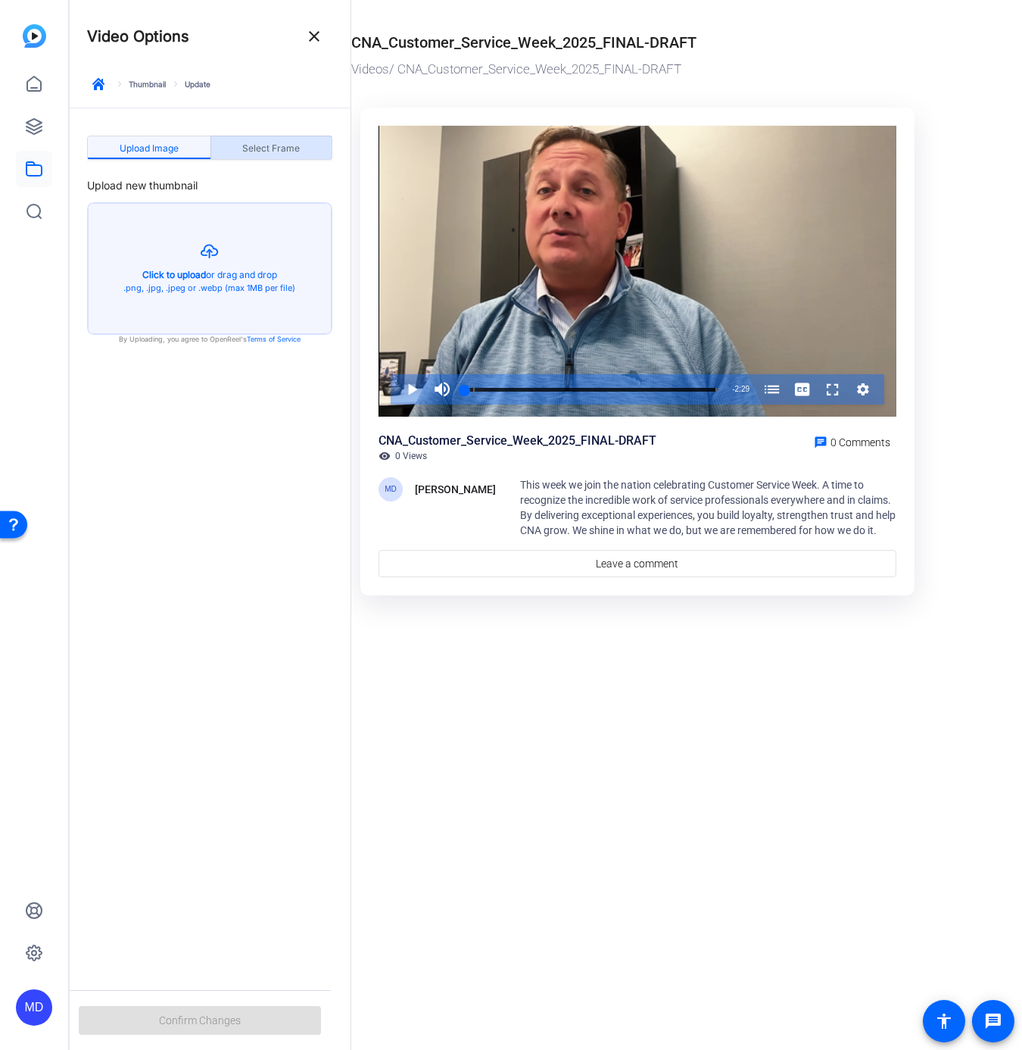
click at [278, 147] on span "Select Frame" at bounding box center [271, 148] width 58 height 9
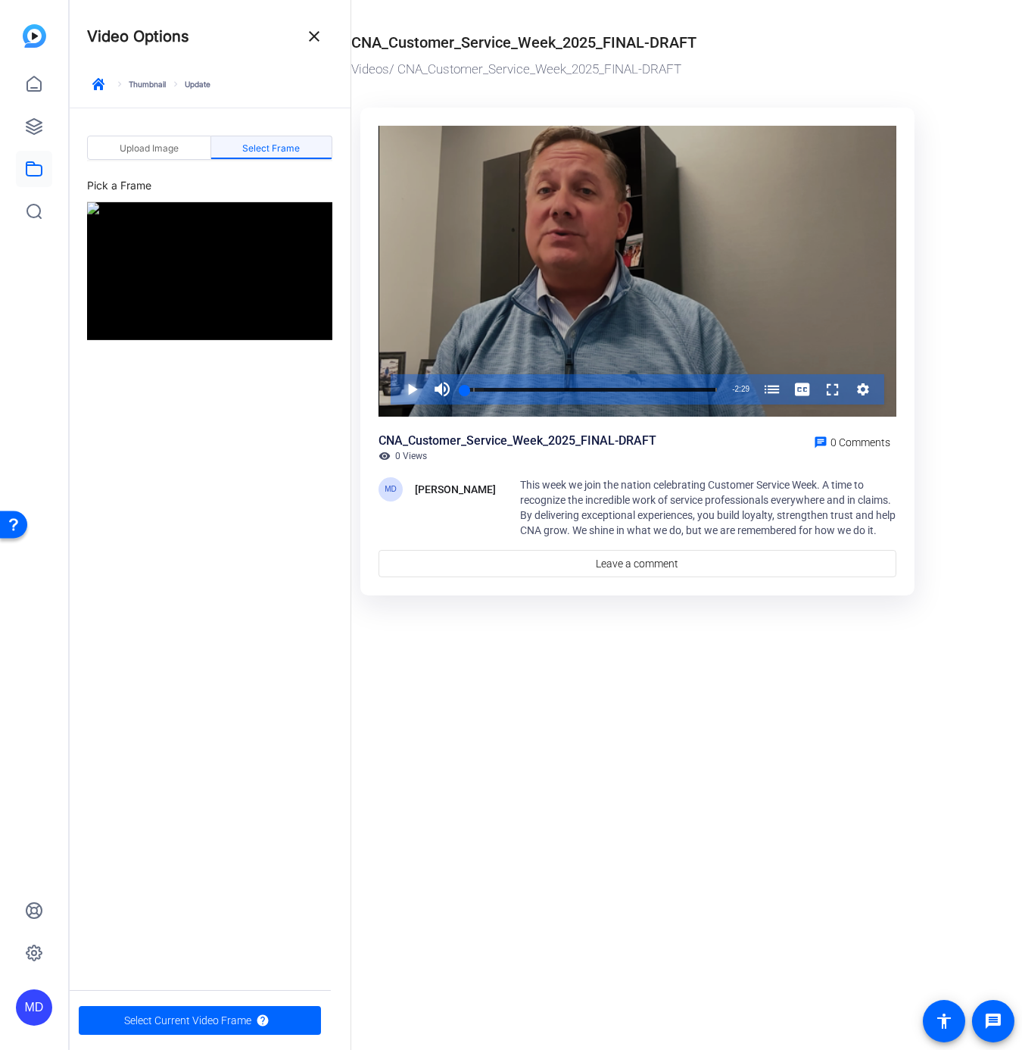
click at [397, 386] on span "Video Player" at bounding box center [397, 389] width 0 height 30
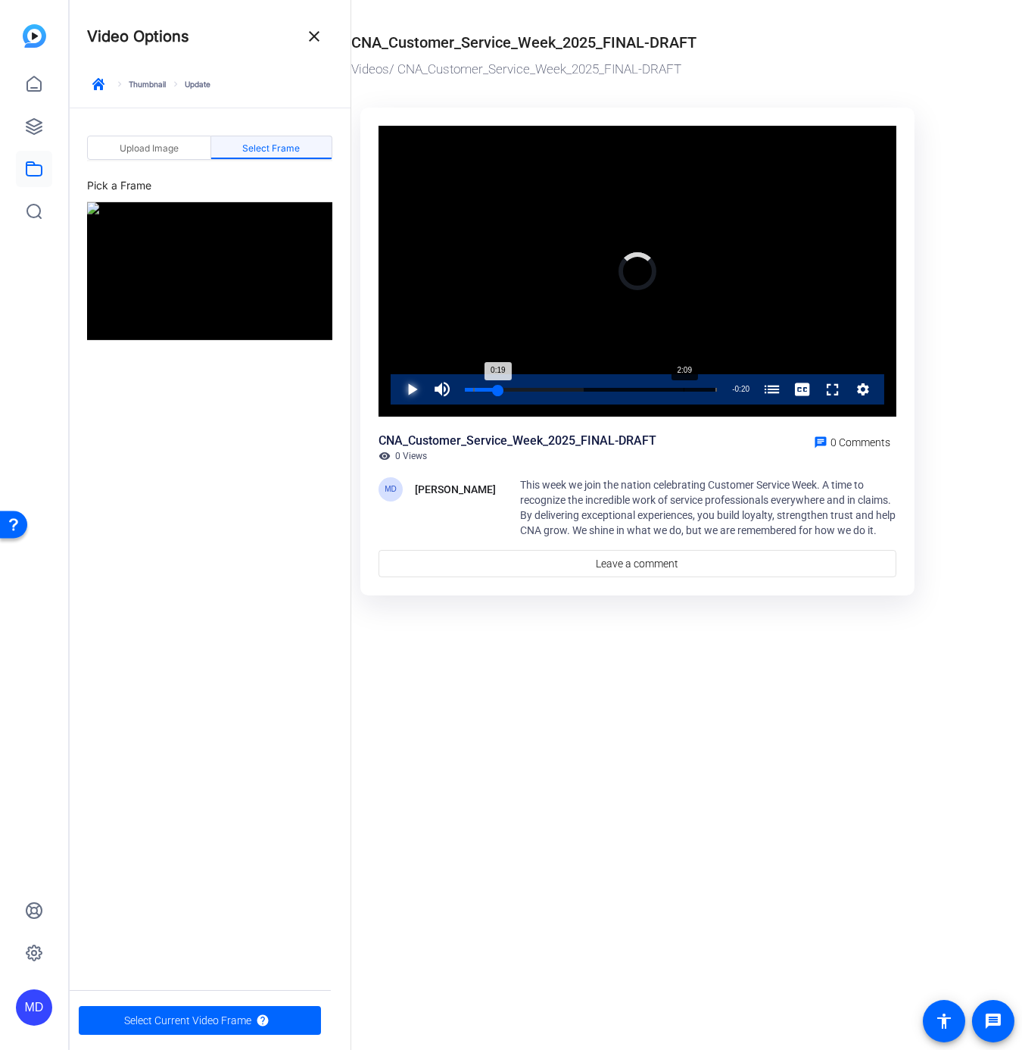
click at [684, 384] on div "Loaded : 47.05% 2:09 0:19 CNA Claims: Customer Service Week (00:05)" at bounding box center [590, 389] width 267 height 30
click at [397, 386] on span "Video Player" at bounding box center [397, 389] width 0 height 30
click at [166, 1016] on span "Select Current Video Frame" at bounding box center [187, 1020] width 127 height 29
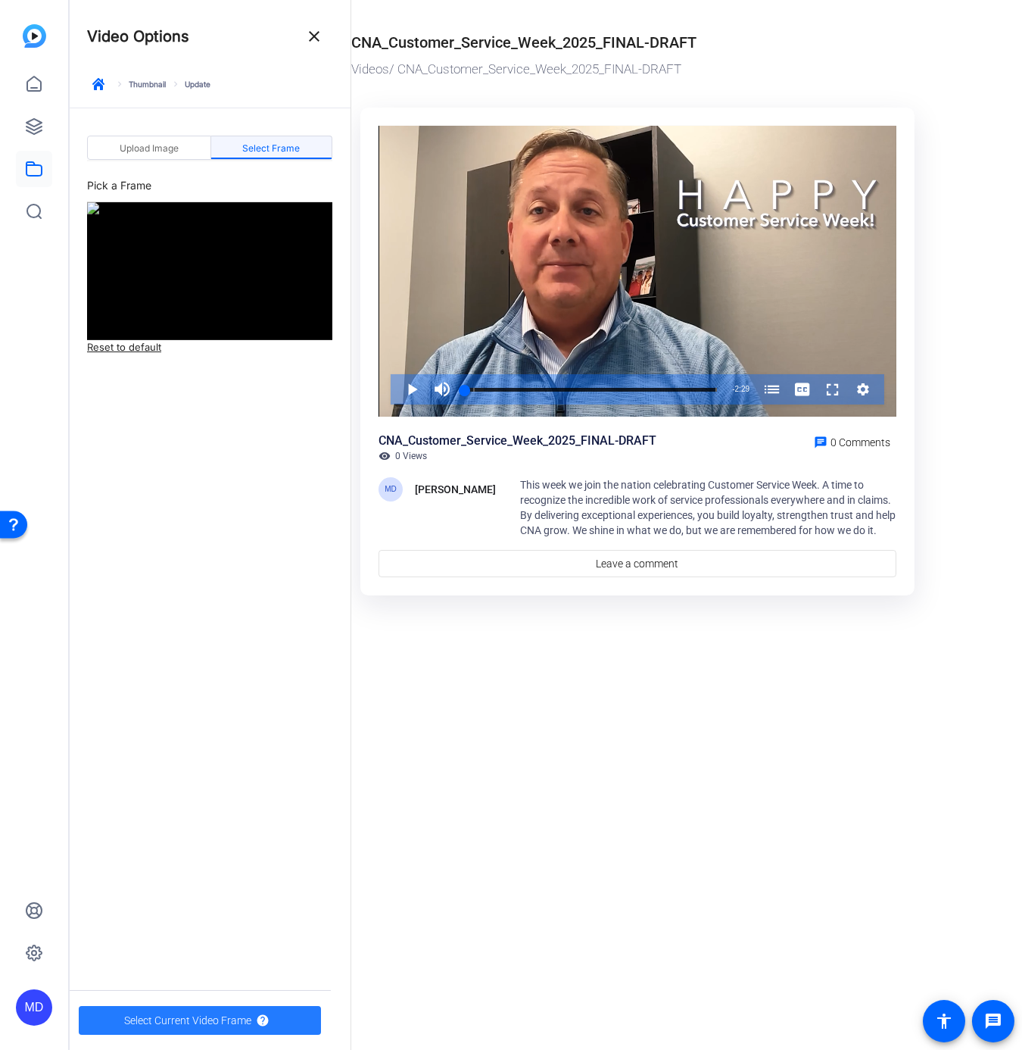
click at [167, 1014] on span "Select Current Video Frame" at bounding box center [187, 1020] width 127 height 29
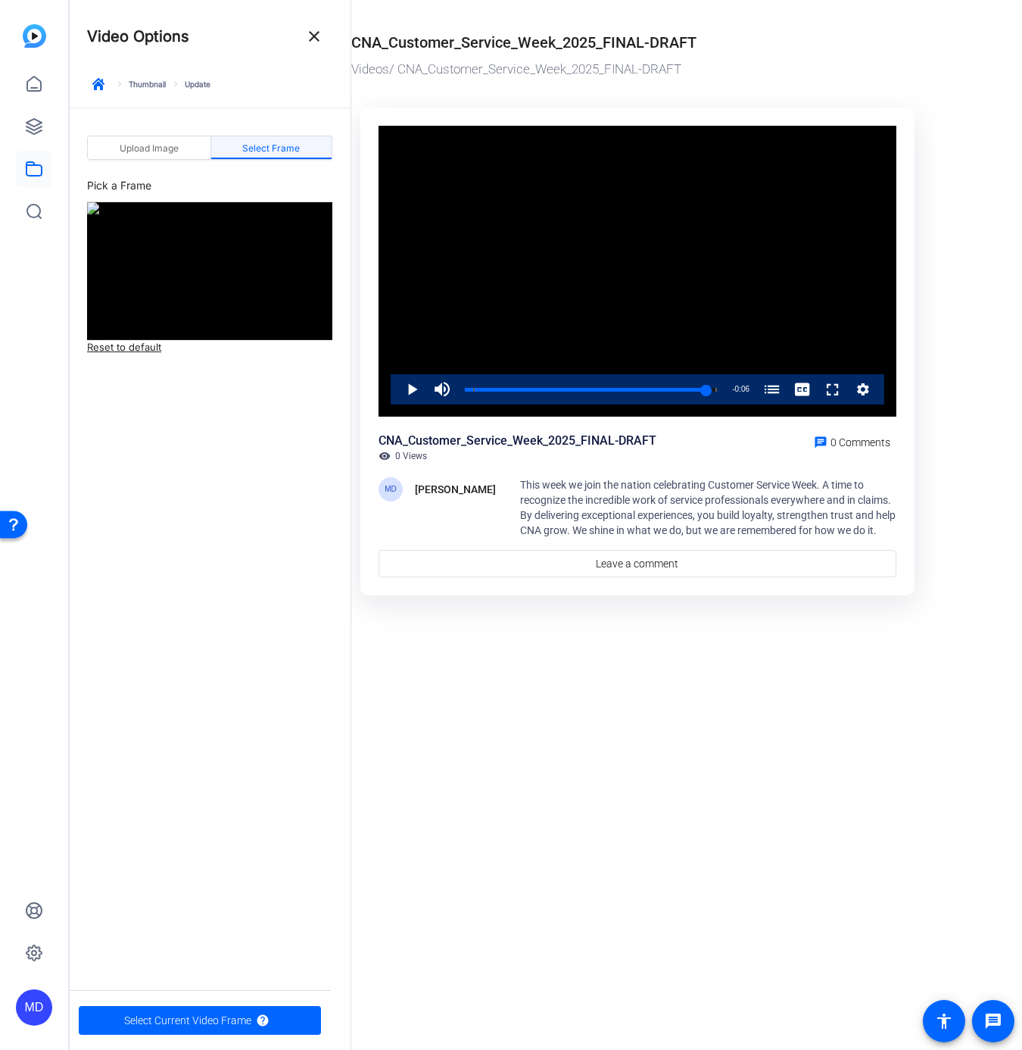
drag, startPoint x: 468, startPoint y: 386, endPoint x: 707, endPoint y: 411, distance: 239.9
click at [707, 411] on div "Video Player is loading. Play Video Play Mute Current Time 2:23 / Duration 2:29…" at bounding box center [638, 272] width 518 height 292
click at [710, 388] on div "2:25" at bounding box center [587, 390] width 245 height 4
drag, startPoint x: 710, startPoint y: 383, endPoint x: 691, endPoint y: 388, distance: 19.5
click at [691, 388] on div "Loaded : 0.00% 2:13 2:24 CNA Claims: Customer Service Week (00:05)" at bounding box center [591, 390] width 252 height 4
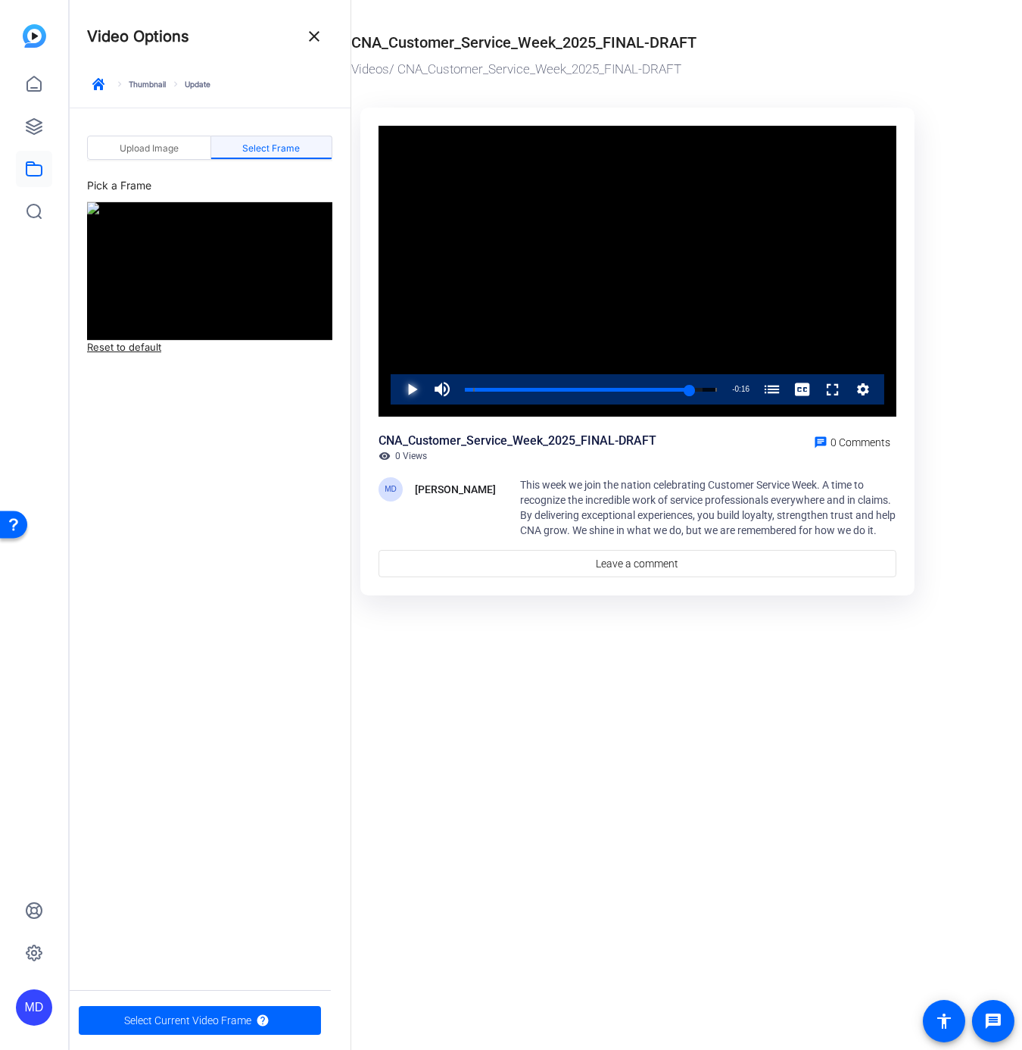
click at [397, 386] on span "Video Player" at bounding box center [397, 389] width 0 height 30
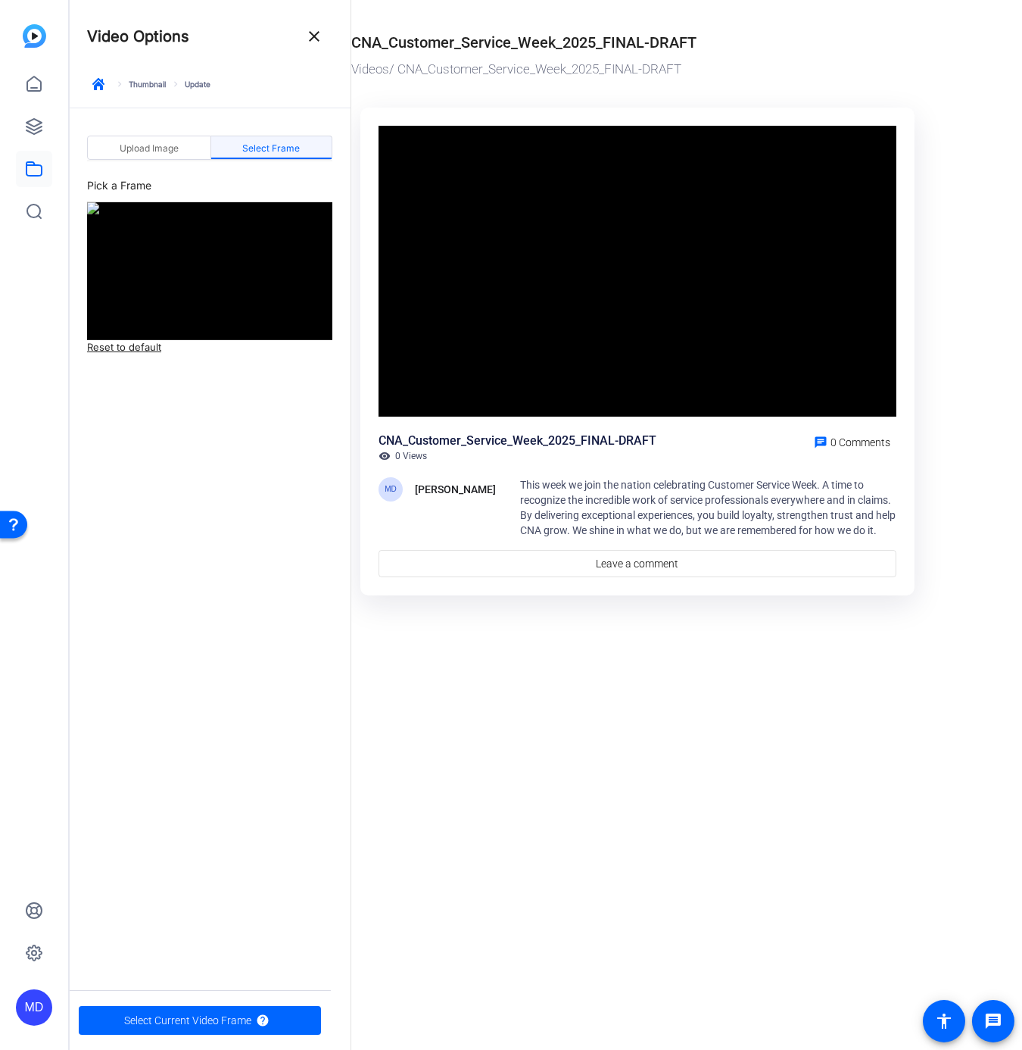
click at [409, 386] on div "Video Player is loading. Play Video Pause Mute Current Time 2:21 / Duration 2:2…" at bounding box center [638, 272] width 518 height 292
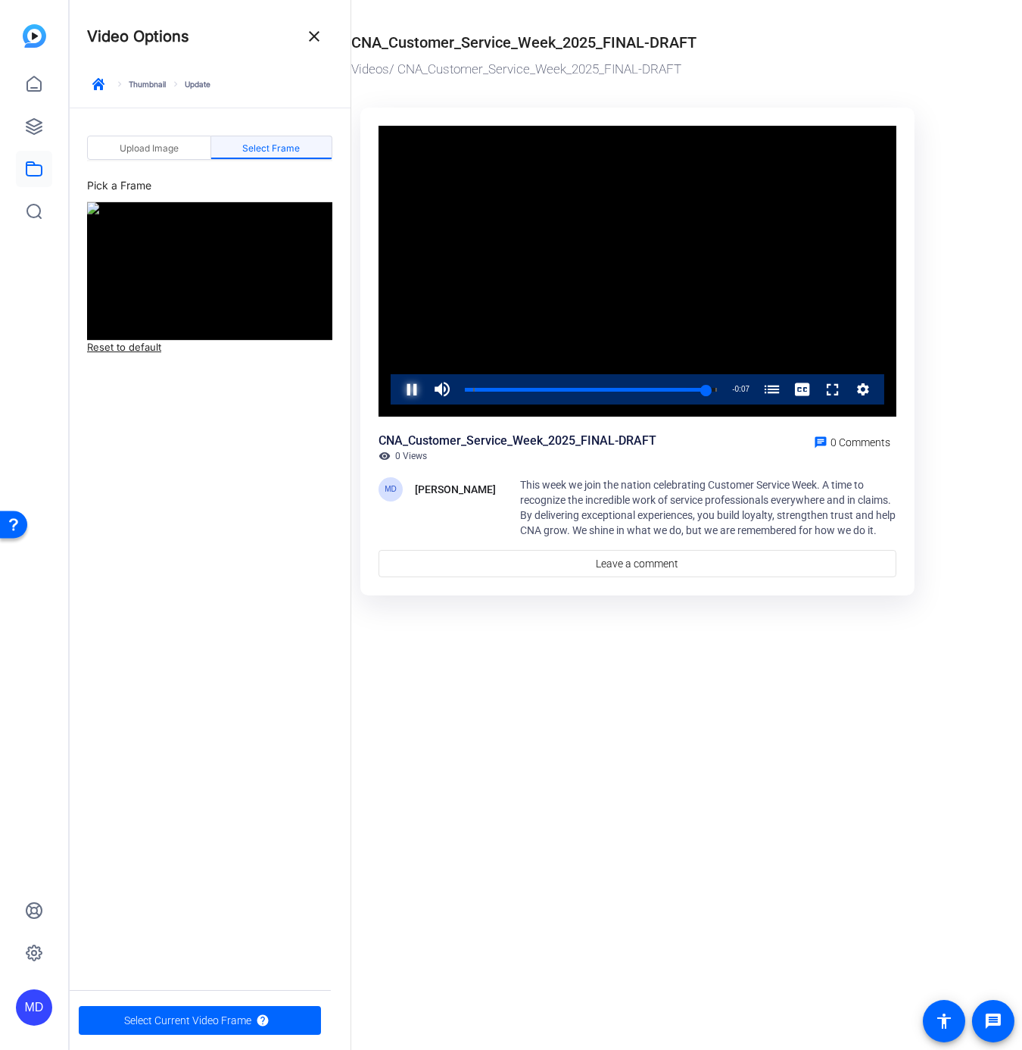
click at [397, 386] on span "Video Player" at bounding box center [397, 389] width 0 height 30
click at [249, 142] on span "Select Frame" at bounding box center [271, 148] width 58 height 24
click at [158, 1015] on span "Select Current Video Frame" at bounding box center [187, 1020] width 127 height 29
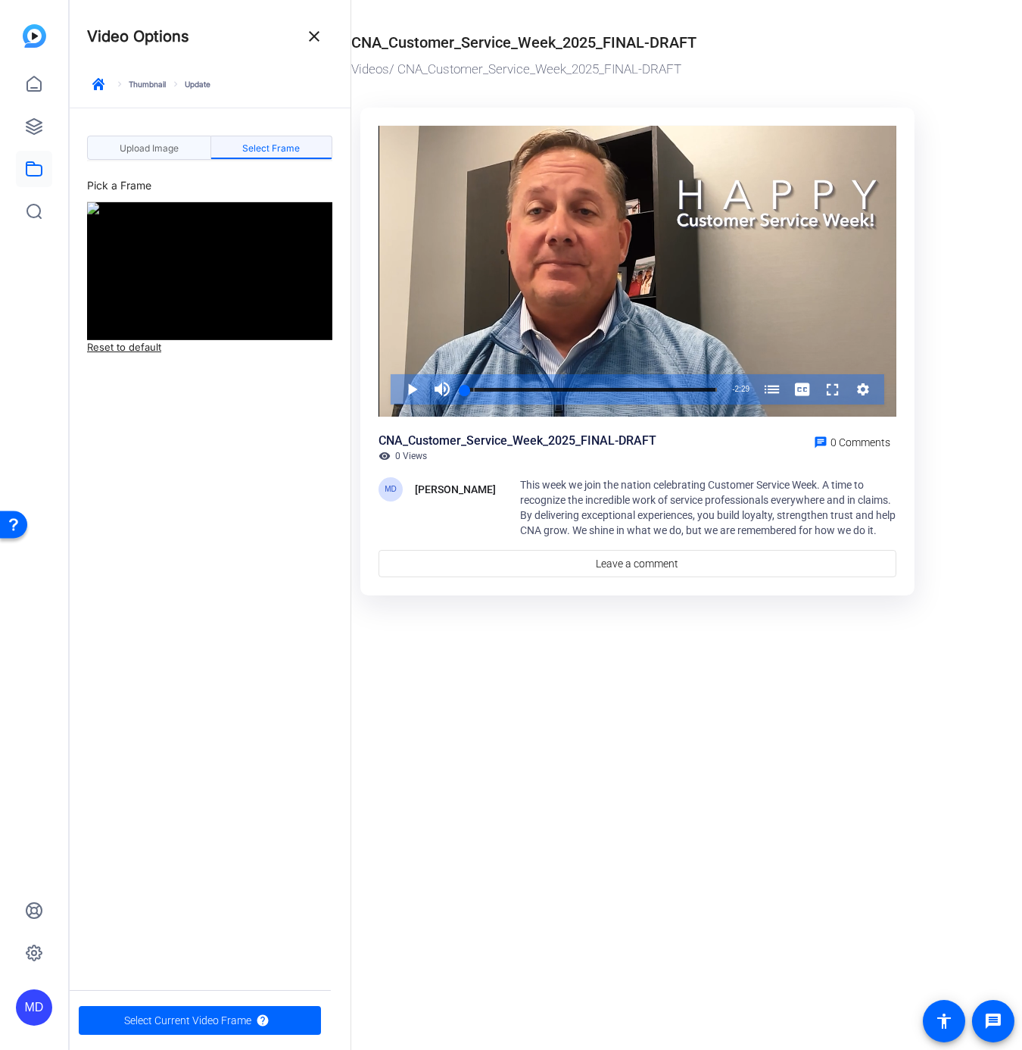
click at [130, 146] on span "Upload Image" at bounding box center [149, 148] width 59 height 9
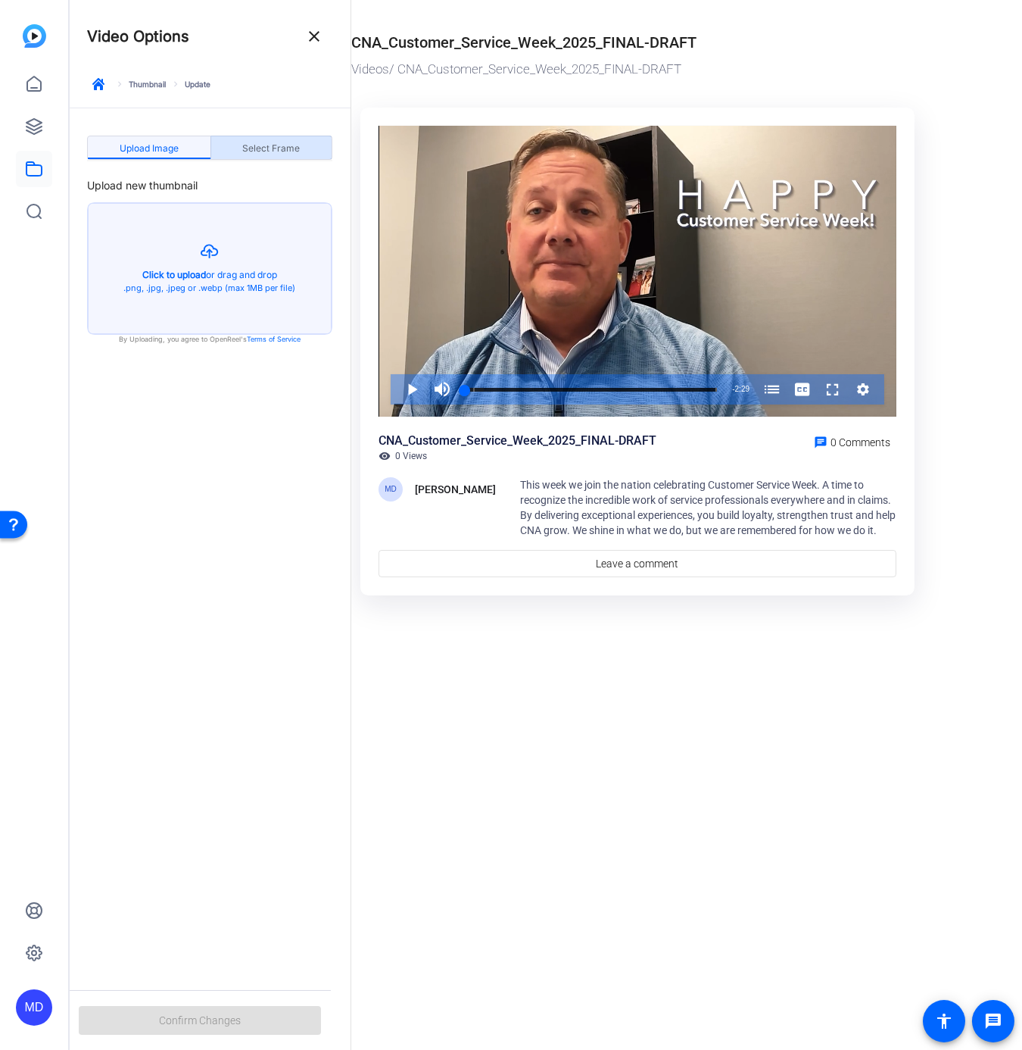
click at [269, 148] on span "Select Frame" at bounding box center [271, 148] width 58 height 9
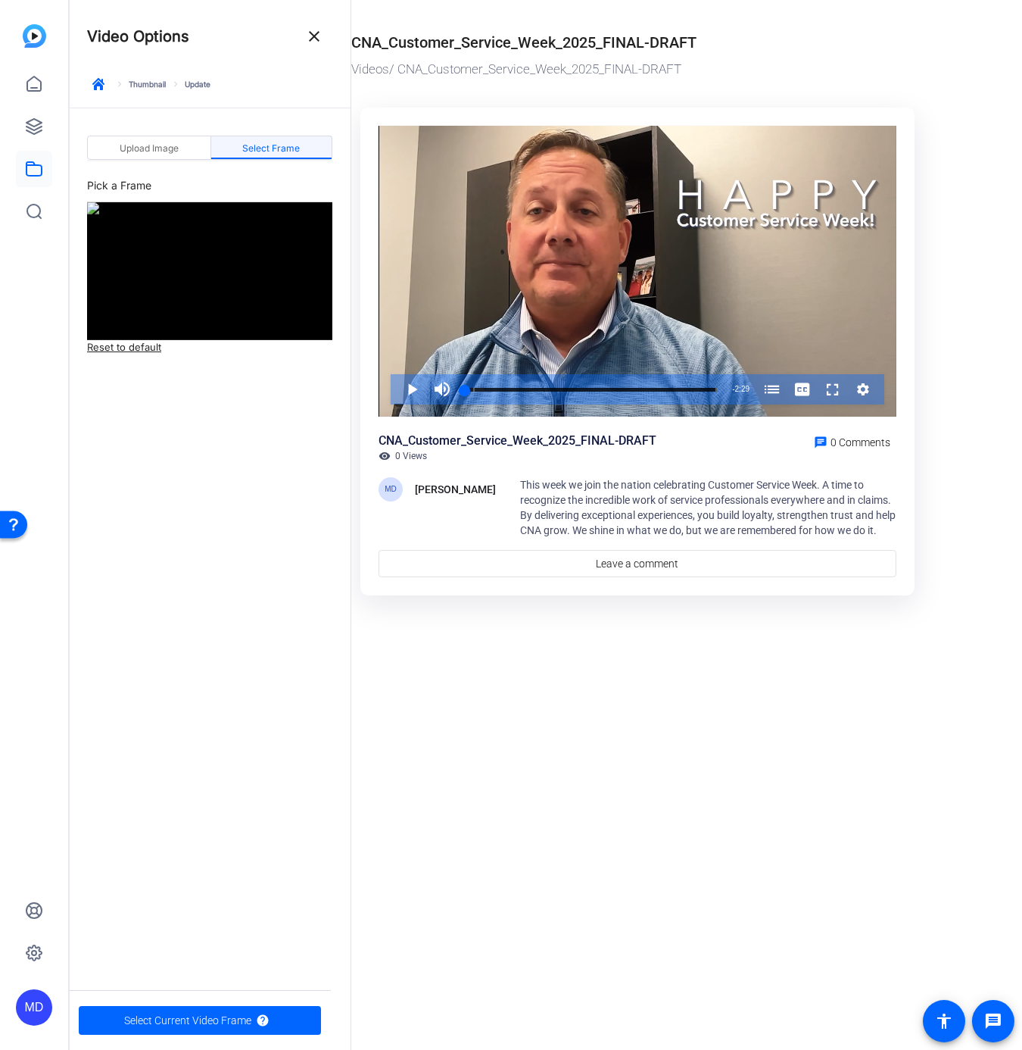
click at [136, 345] on link "Reset to default" at bounding box center [124, 347] width 74 height 15
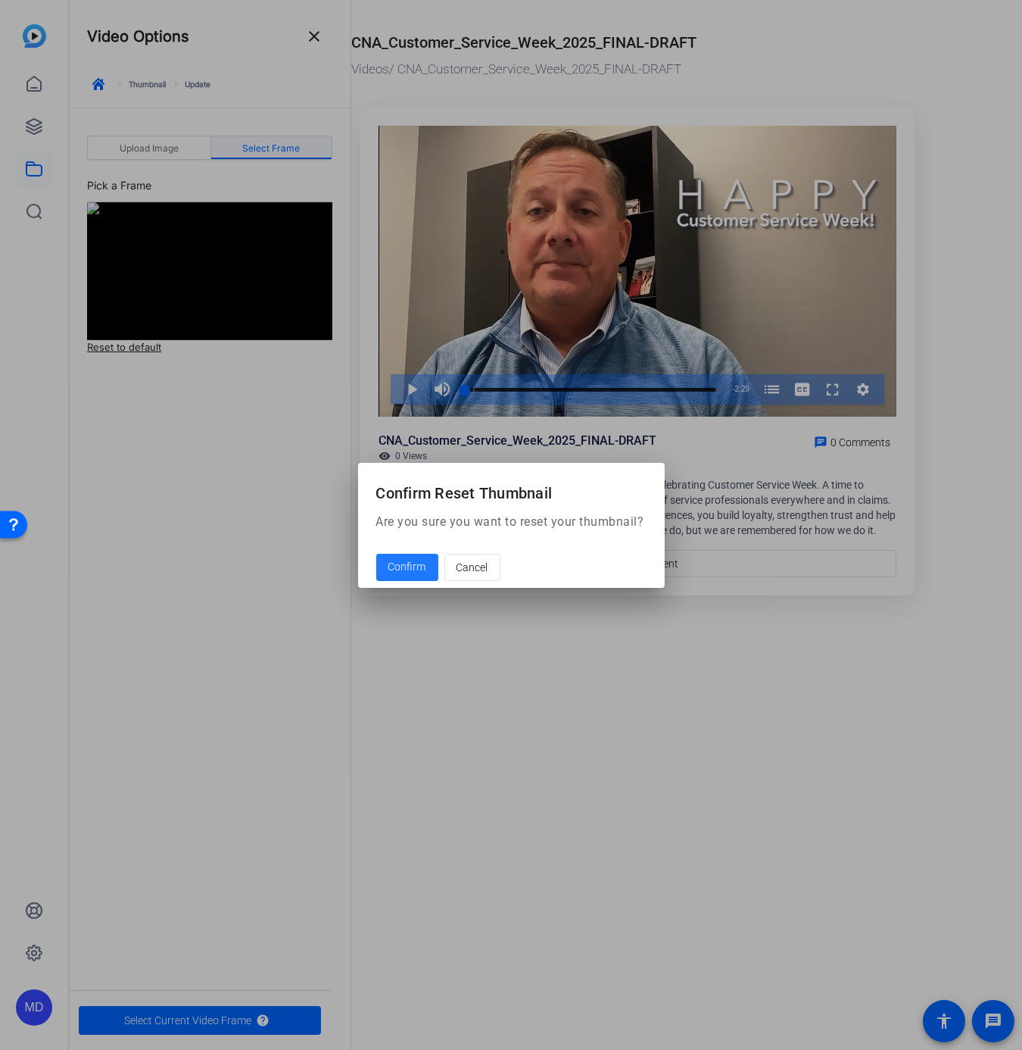
click at [419, 568] on span "Confirm" at bounding box center [408, 567] width 38 height 16
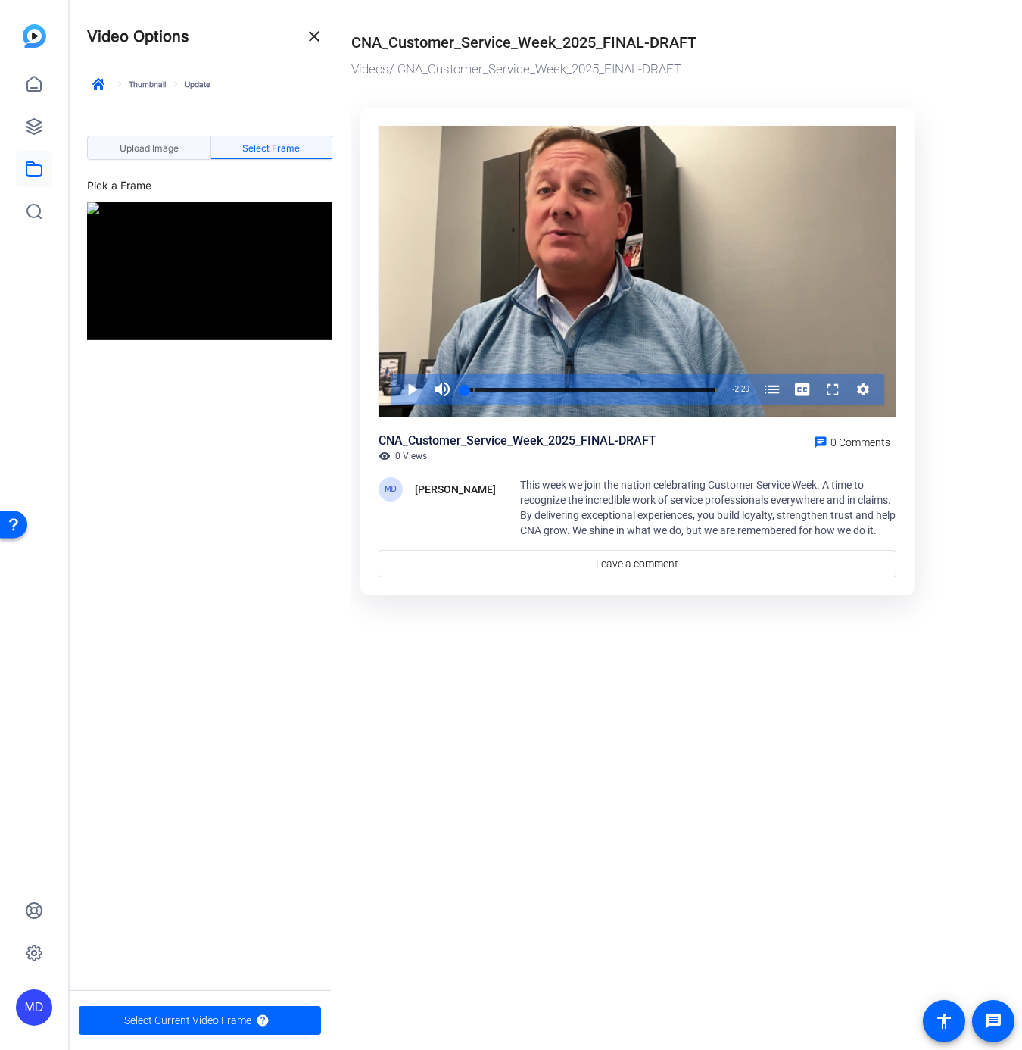
click at [149, 150] on span "Upload Image" at bounding box center [149, 148] width 59 height 9
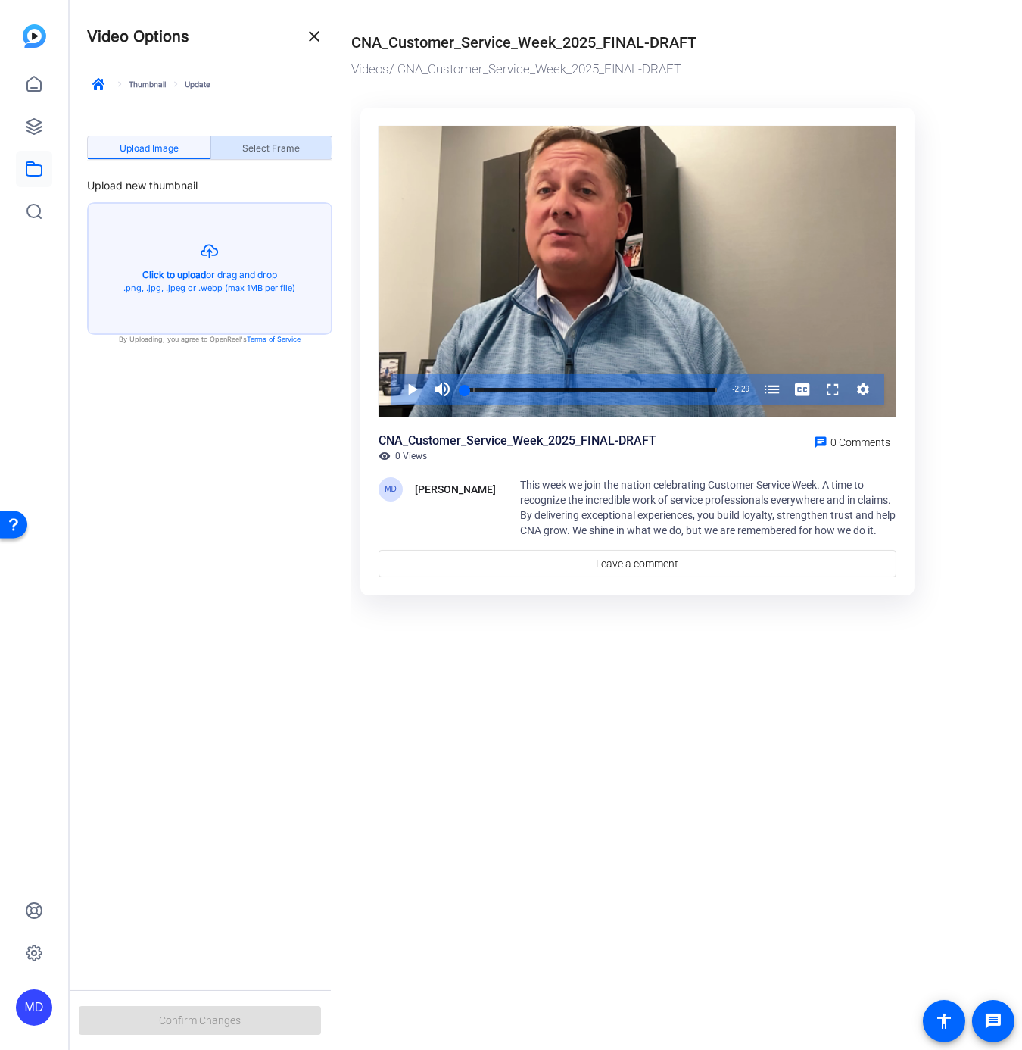
click at [259, 147] on span "Select Frame" at bounding box center [271, 148] width 58 height 9
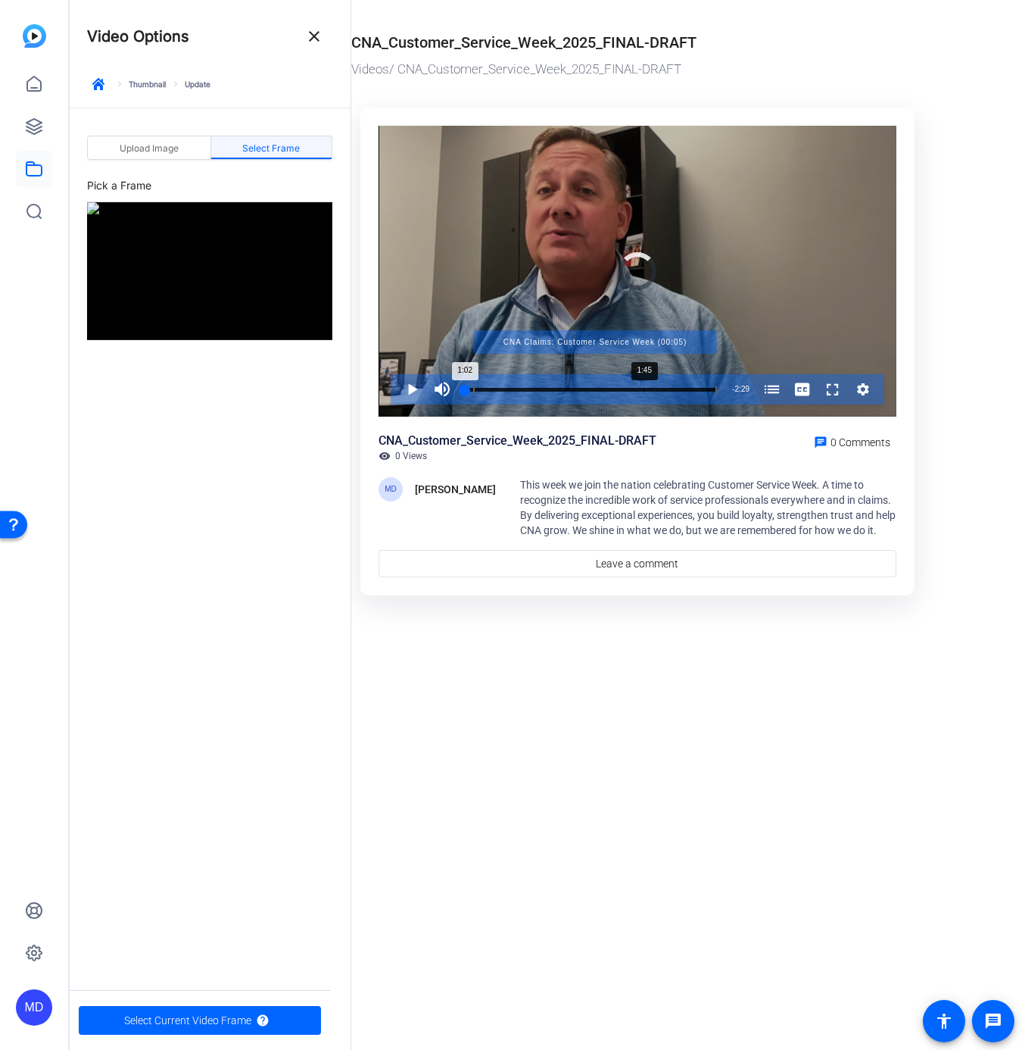
drag, startPoint x: 572, startPoint y: 388, endPoint x: 644, endPoint y: 391, distance: 72.0
click at [644, 389] on div "Progress Bar" at bounding box center [595, 390] width 244 height 8
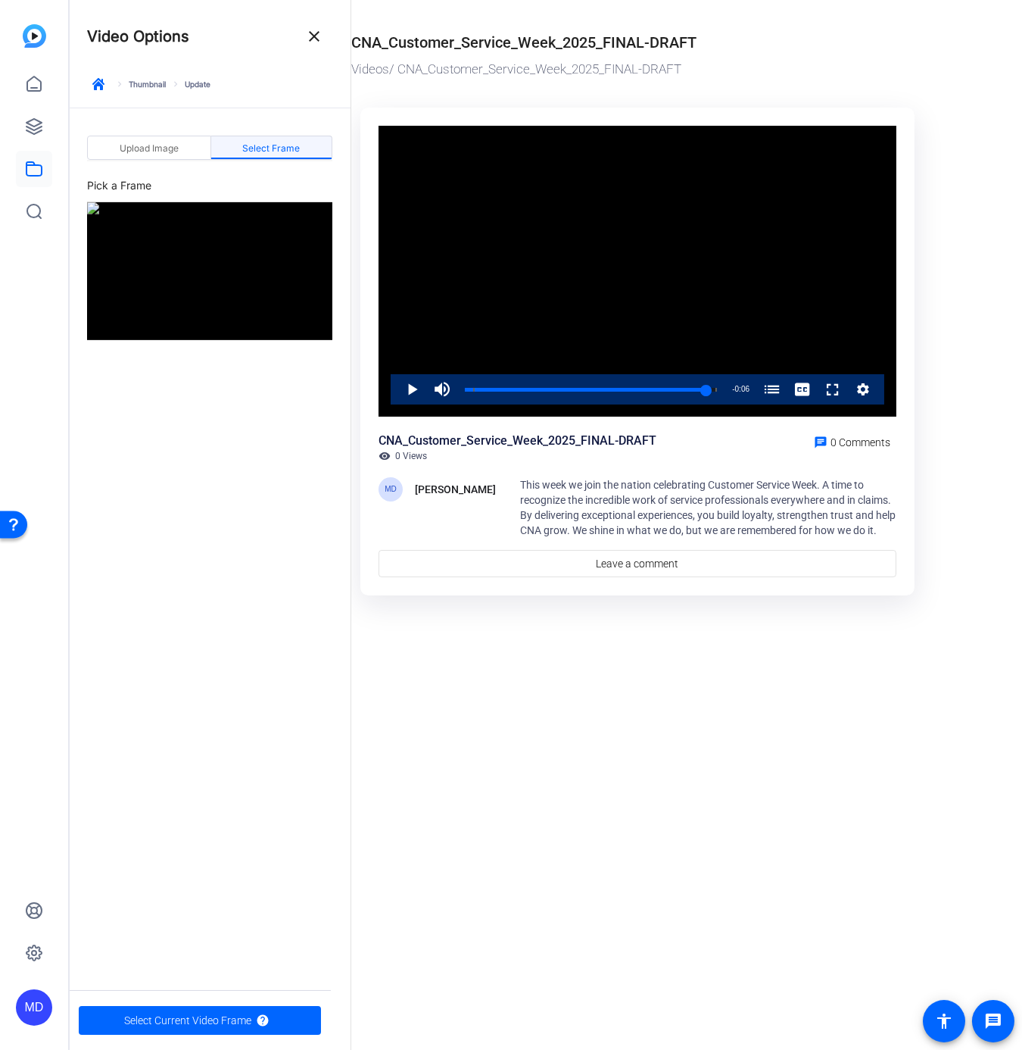
drag, startPoint x: 644, startPoint y: 389, endPoint x: 707, endPoint y: 407, distance: 65.4
click at [707, 407] on div "Video Player is loading. Play Video Play Mute Current Time 2:23 / Duration 2:29…" at bounding box center [638, 272] width 518 height 292
click at [705, 392] on div "Loaded : 100.00% 2:22 2:22 CNA Claims: Customer Service Week (00:05)" at bounding box center [591, 390] width 252 height 4
click at [270, 149] on span "Select Frame" at bounding box center [271, 148] width 58 height 9
click at [175, 1025] on span "Select Current Video Frame" at bounding box center [187, 1020] width 127 height 29
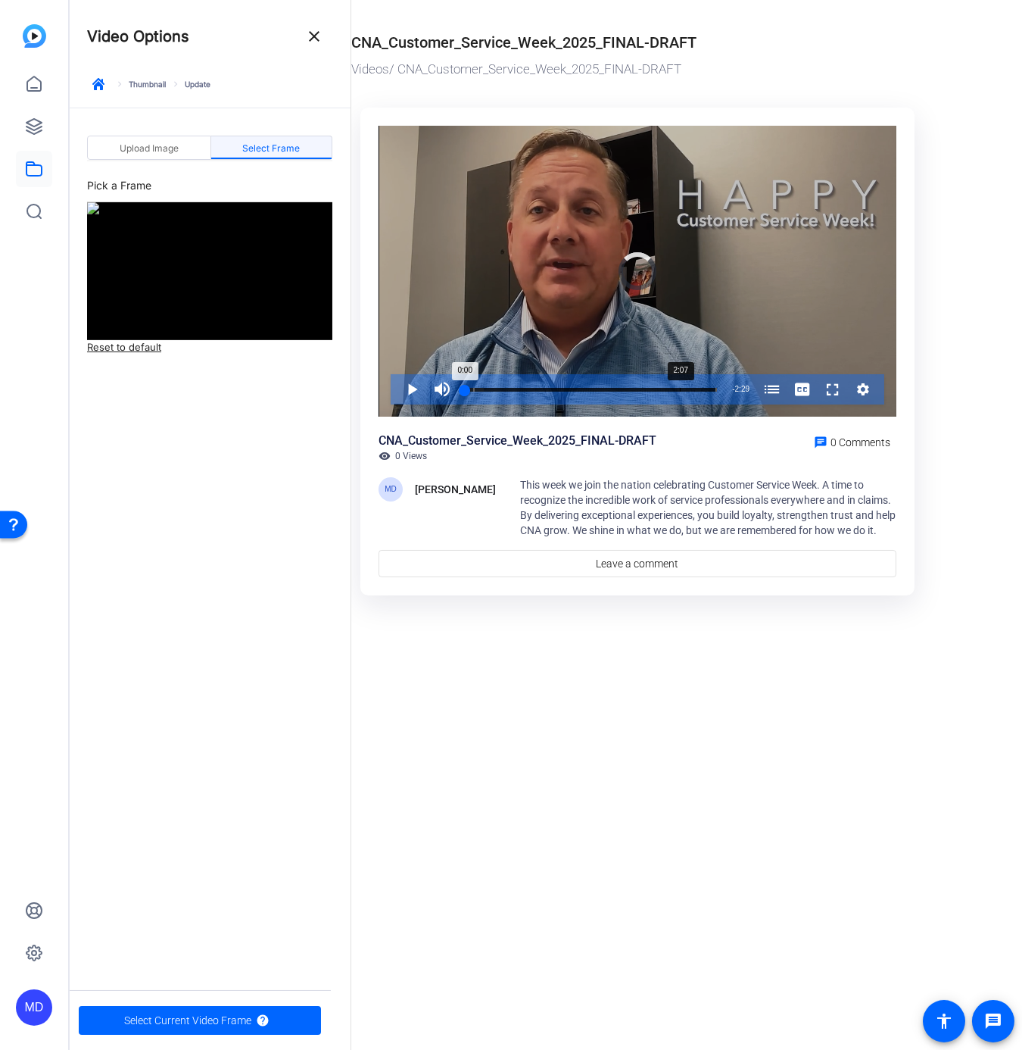
click at [682, 386] on div "Loaded : 7.45% 2:07 0:00 CNA Claims: Customer Service Week (00:05)" at bounding box center [590, 389] width 267 height 30
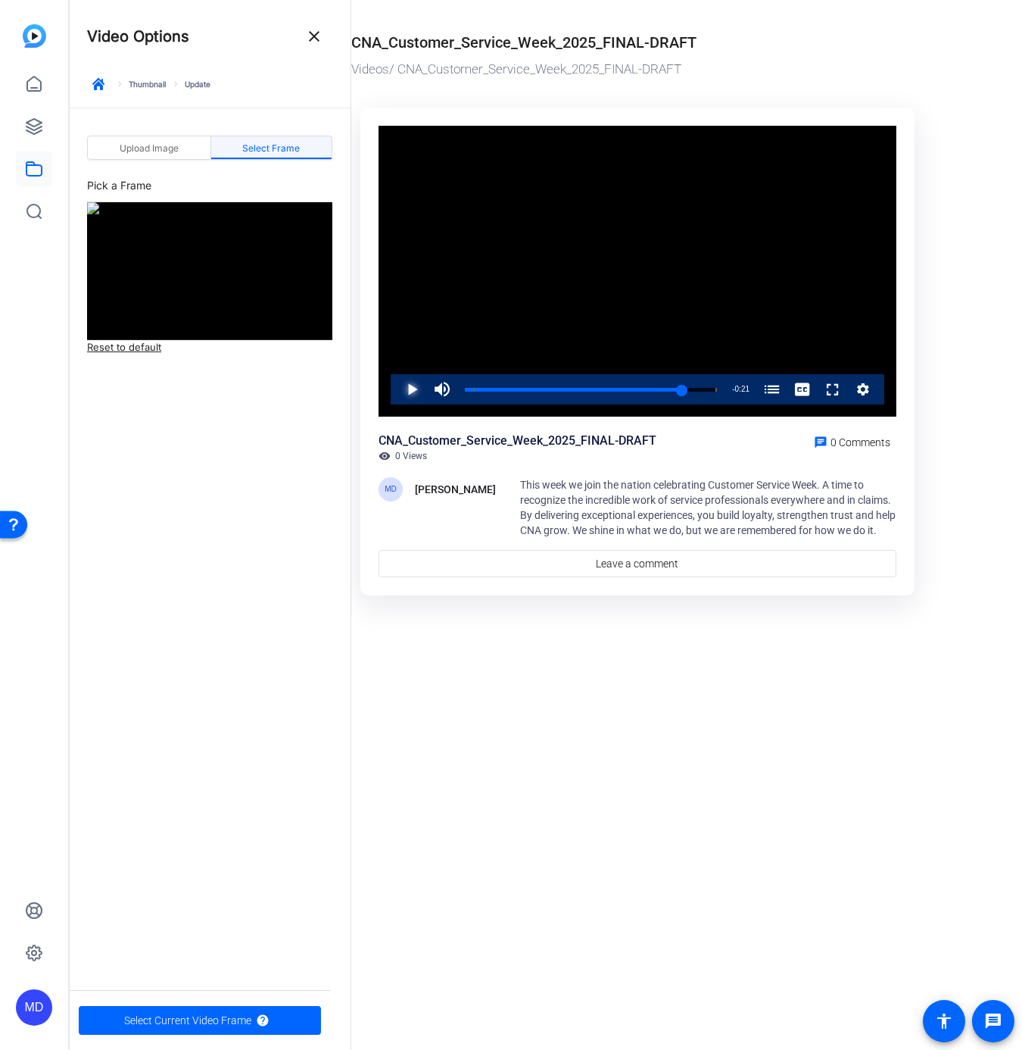
click at [397, 390] on span "Video Player" at bounding box center [397, 389] width 0 height 30
click at [397, 392] on span "Video Player" at bounding box center [397, 389] width 0 height 30
click at [863, 390] on icon "Video Player" at bounding box center [863, 389] width 15 height 18
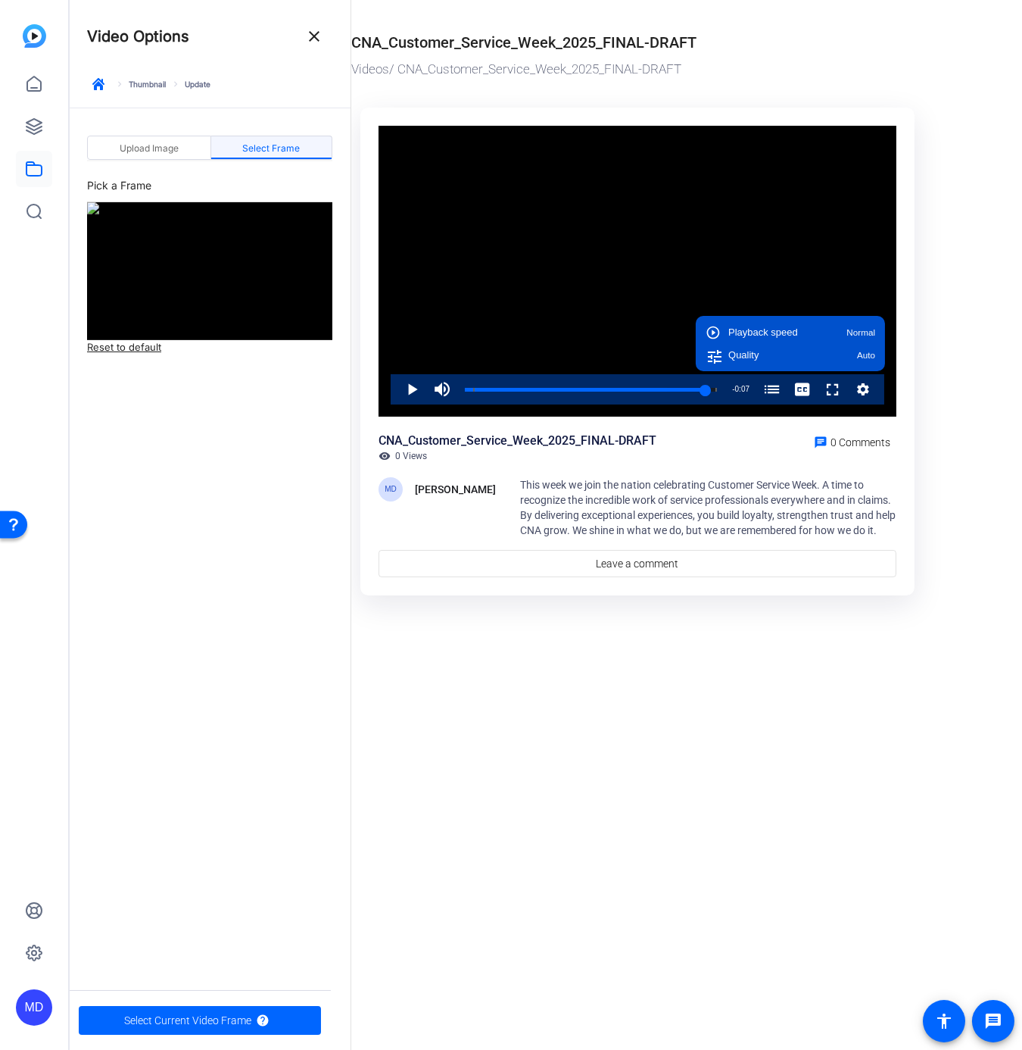
click at [863, 390] on icon "Video Player" at bounding box center [863, 389] width 15 height 18
click at [123, 347] on link "Reset to default" at bounding box center [124, 347] width 74 height 15
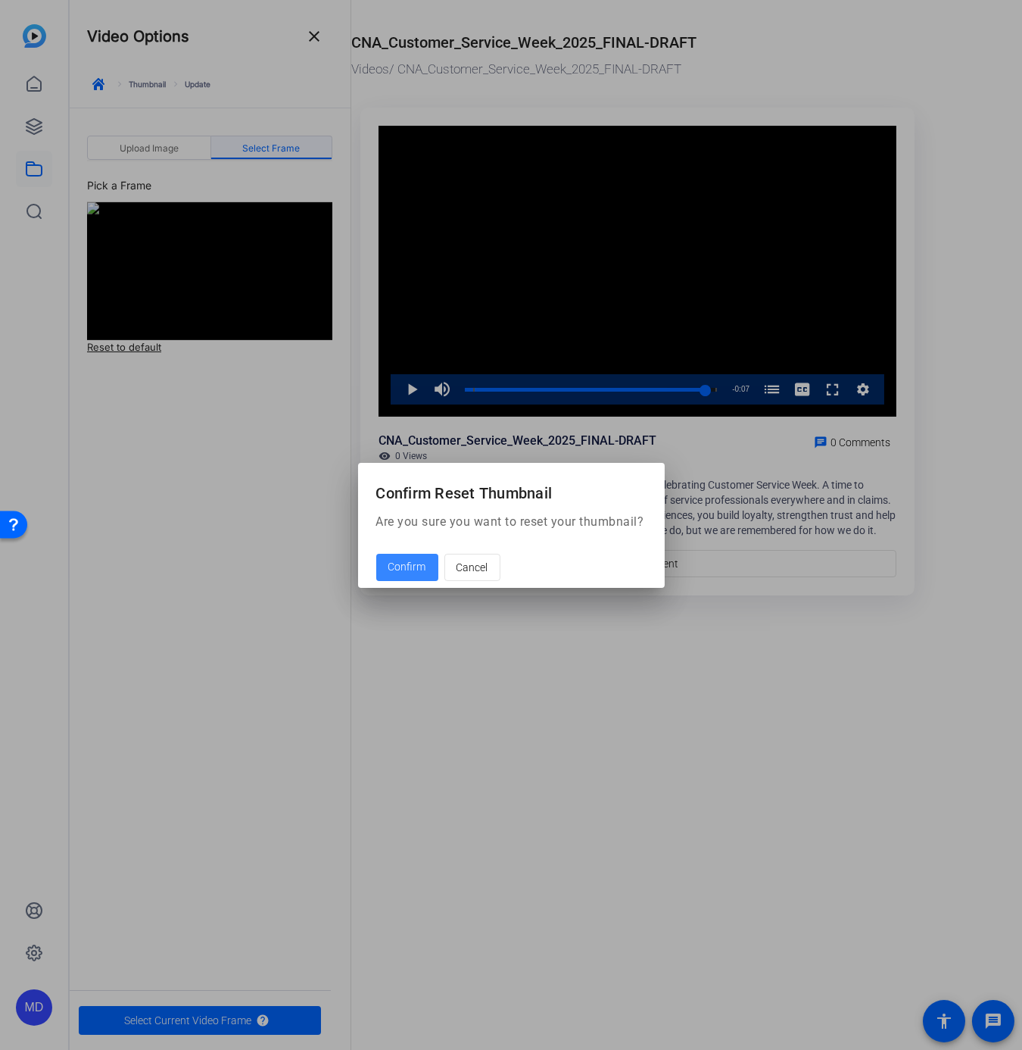
click at [412, 568] on span "Confirm" at bounding box center [408, 567] width 38 height 16
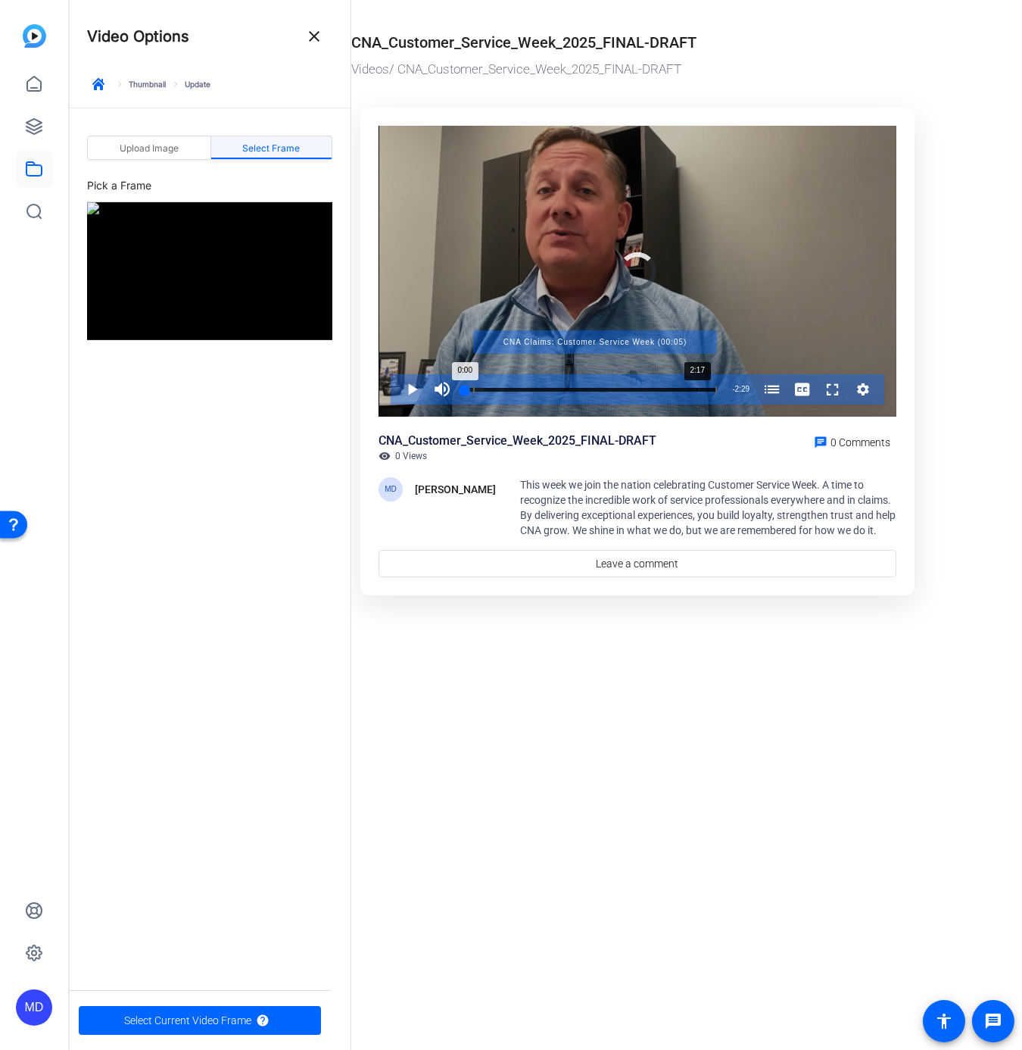
click at [697, 391] on div "Progress Bar" at bounding box center [595, 390] width 244 height 8
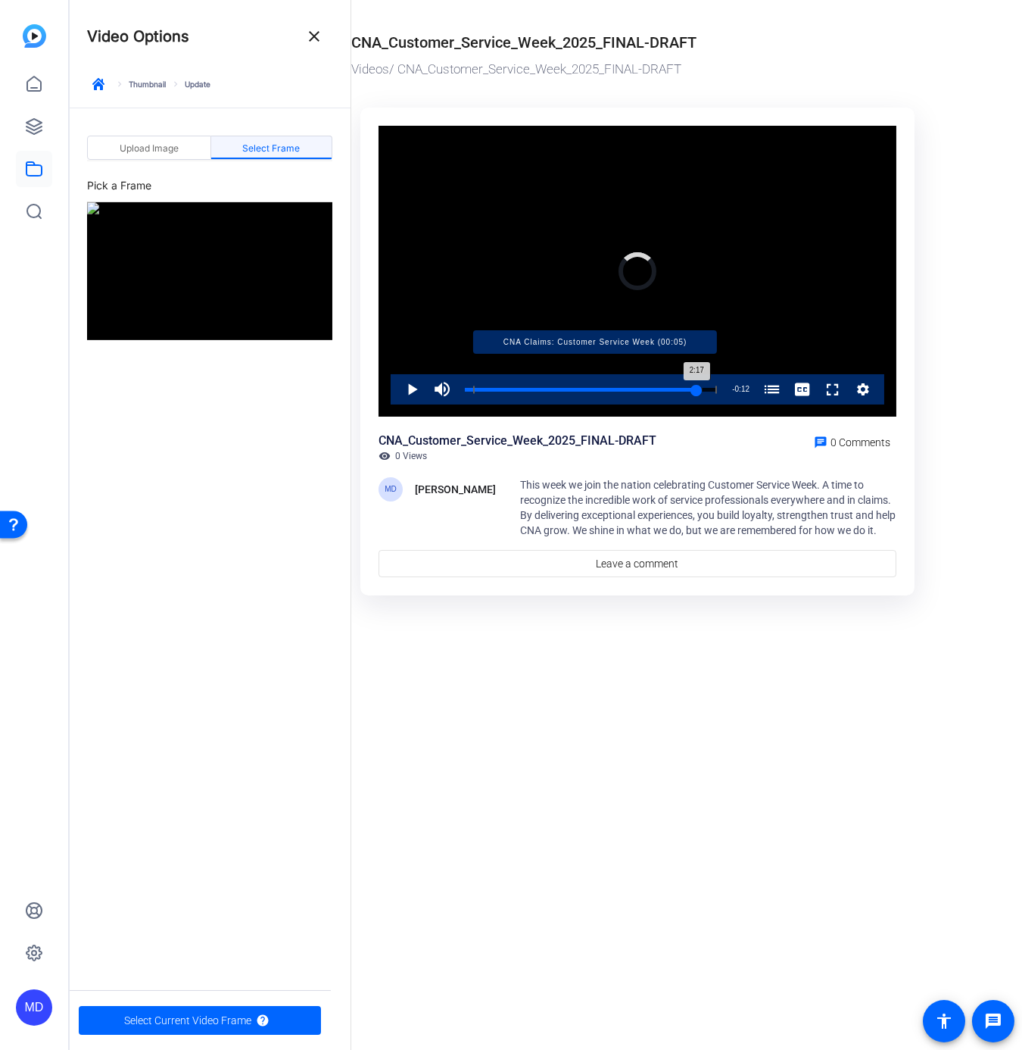
click at [697, 391] on div "2:17" at bounding box center [581, 390] width 232 height 4
click at [397, 385] on span "Video Player" at bounding box center [397, 389] width 0 height 30
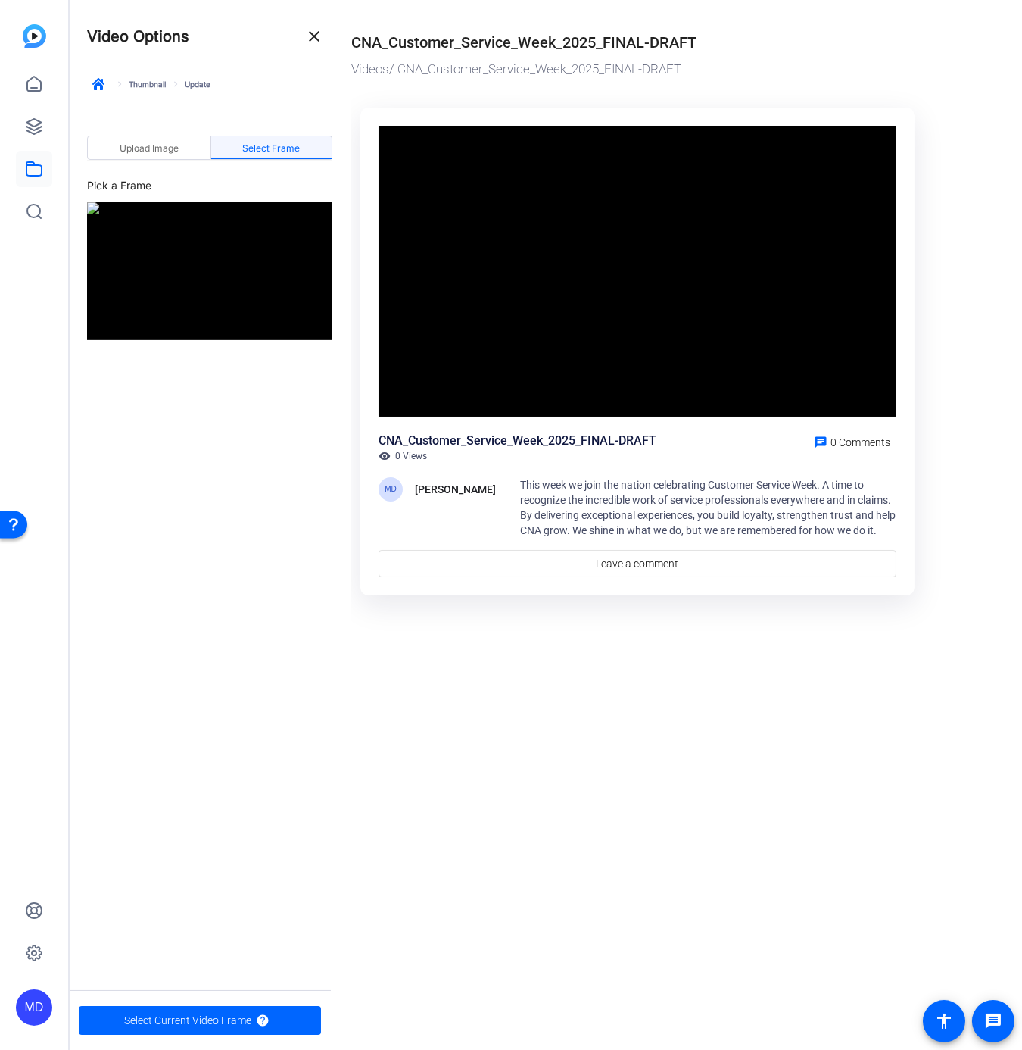
click at [412, 386] on div "Video Player is loading. Play Video Pause Mute Current Time 2:22 / Duration 2:2…" at bounding box center [638, 272] width 518 height 292
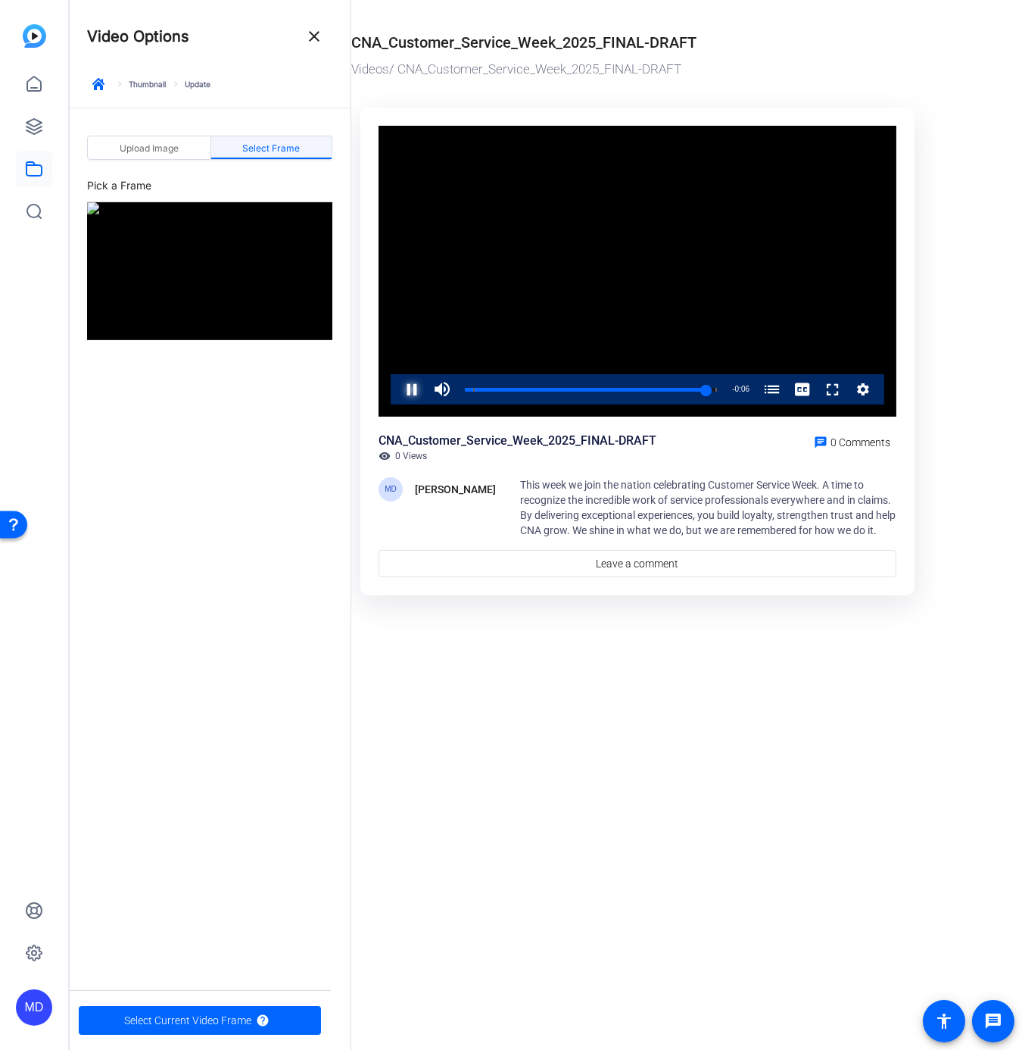
click at [397, 386] on span "Video Player" at bounding box center [397, 389] width 0 height 30
click at [695, 390] on div "Loaded : 100.00% 2:16 2:16 CNA Claims: Customer Service Week (00:05)" at bounding box center [591, 390] width 252 height 4
click at [397, 385] on span "Video Player" at bounding box center [397, 389] width 0 height 30
click at [186, 1014] on span "Select Current Video Frame" at bounding box center [187, 1020] width 127 height 29
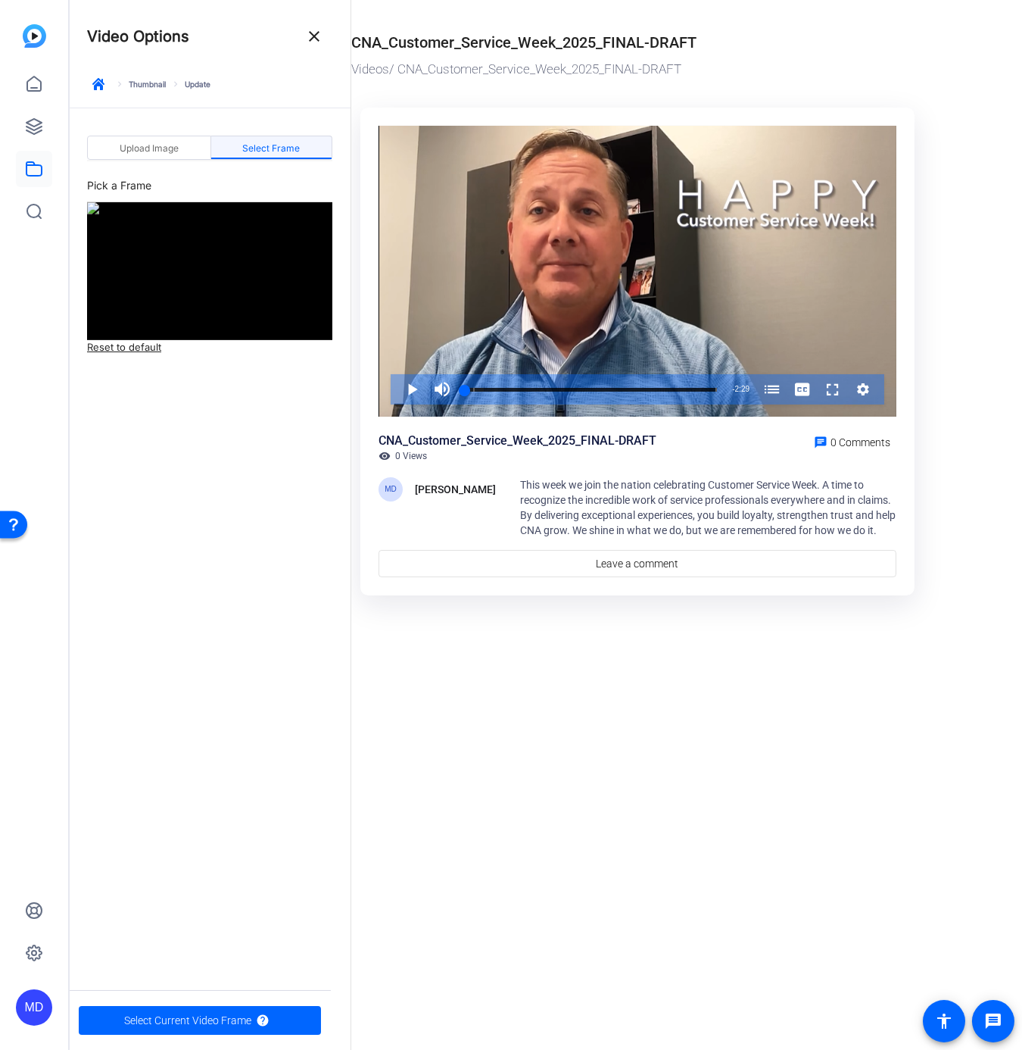
click at [147, 83] on link "keyboard_arrow_right Thumbnail" at bounding box center [140, 84] width 52 height 11
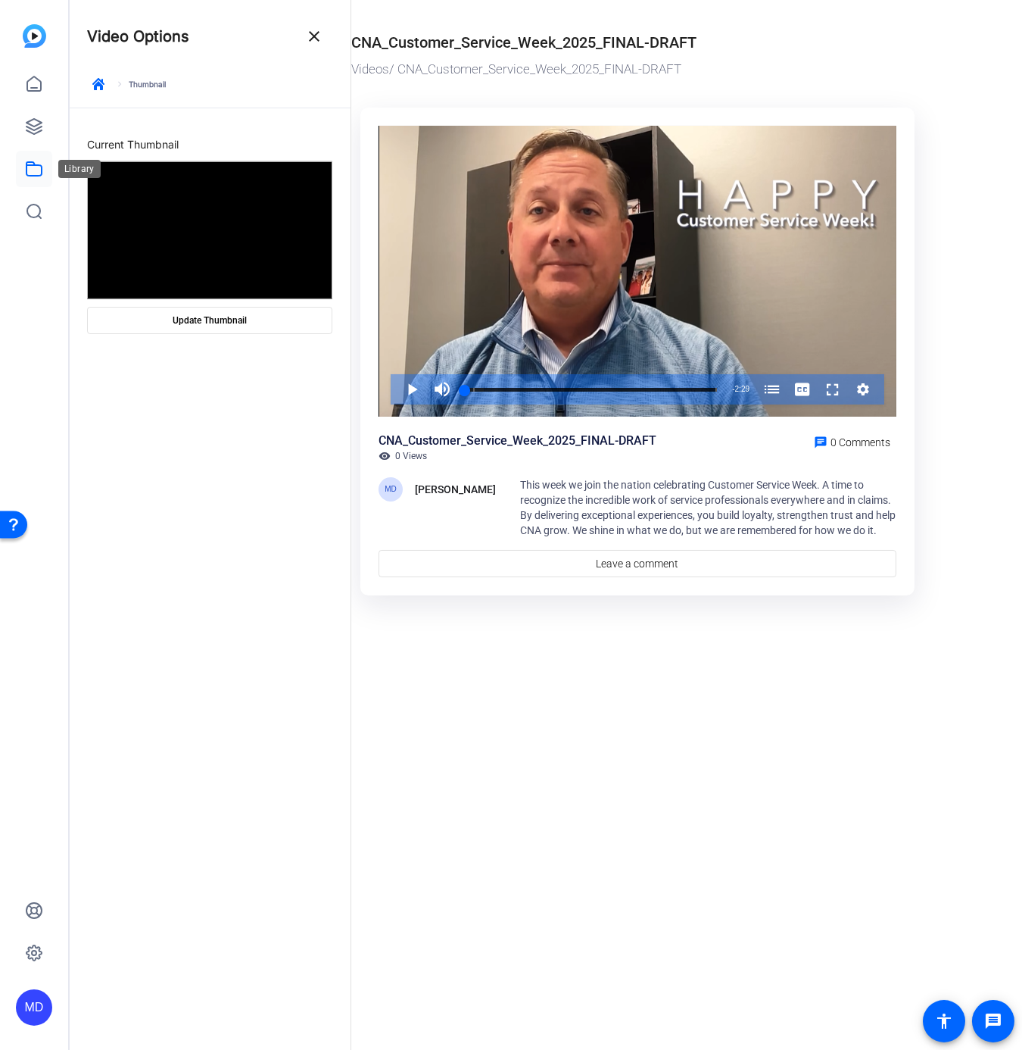
click at [36, 167] on icon at bounding box center [34, 169] width 18 height 18
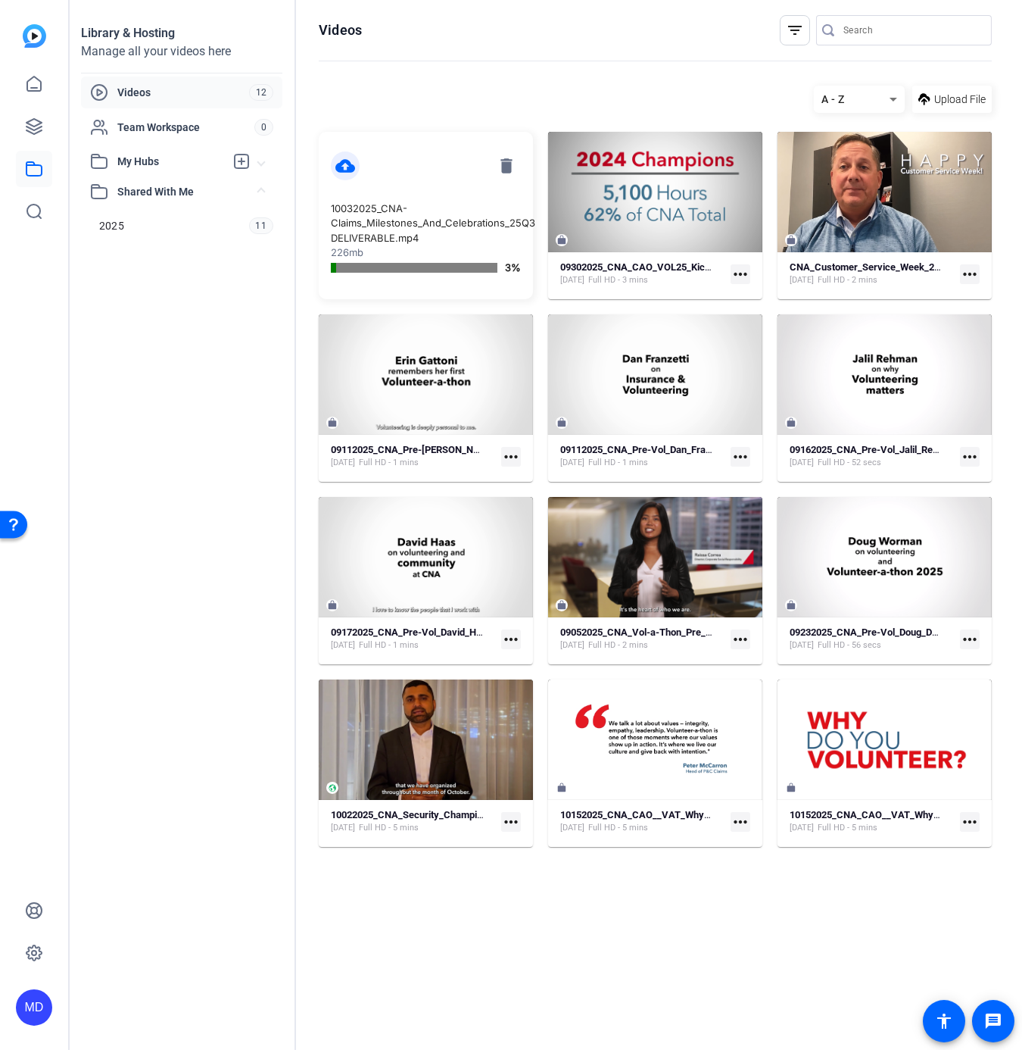
click at [741, 272] on mat-icon "more_horiz" at bounding box center [741, 274] width 20 height 20
click at [757, 349] on span "Manage Hubs" at bounding box center [789, 354] width 93 height 18
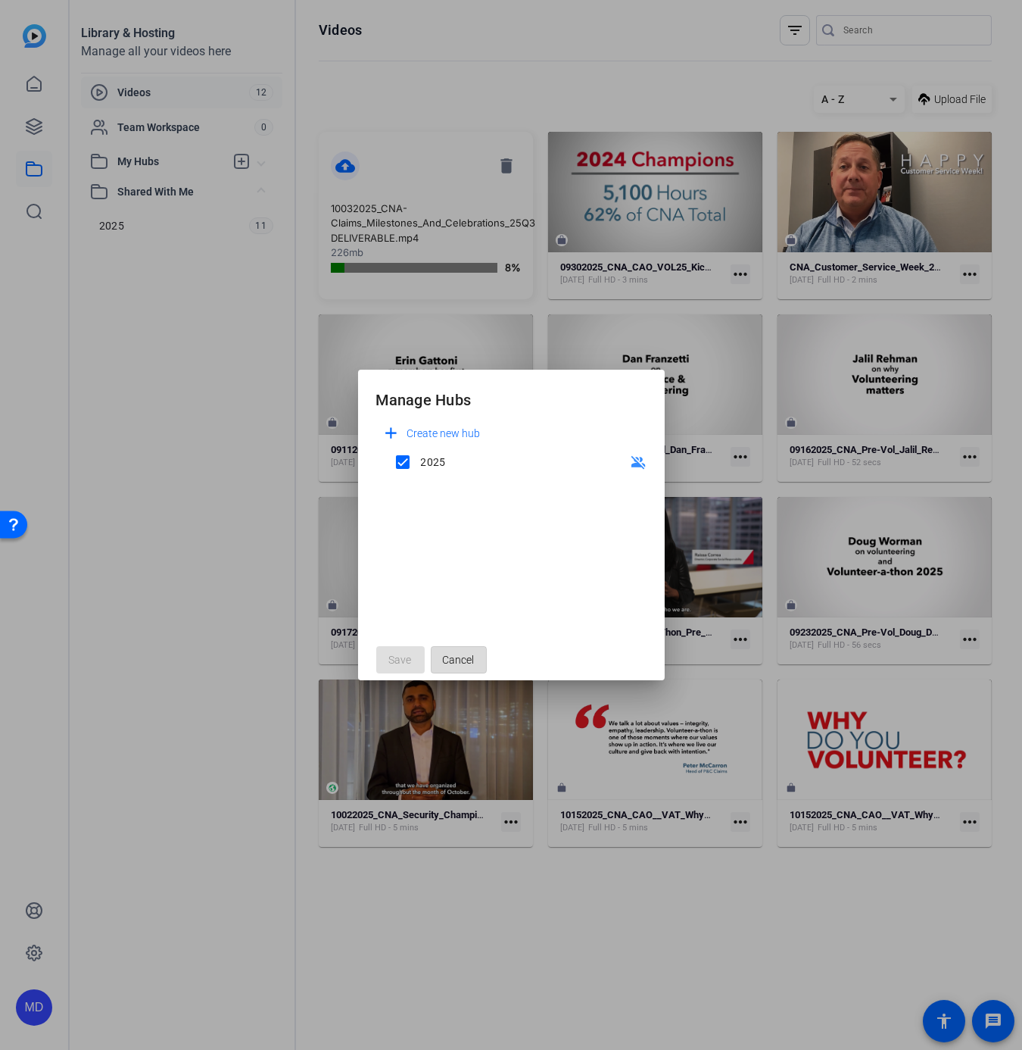
click at [465, 651] on span "Cancel" at bounding box center [459, 659] width 32 height 29
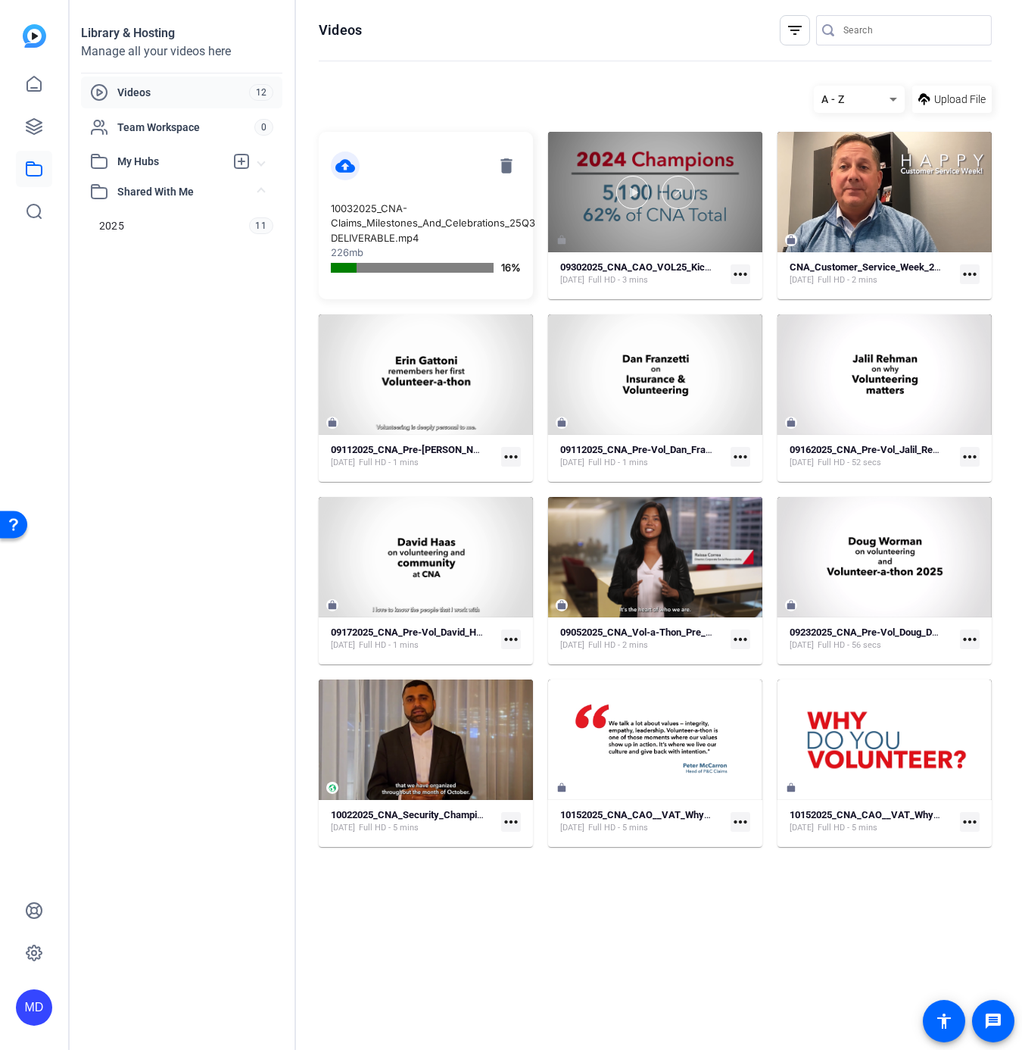
click at [679, 212] on div at bounding box center [655, 192] width 214 height 120
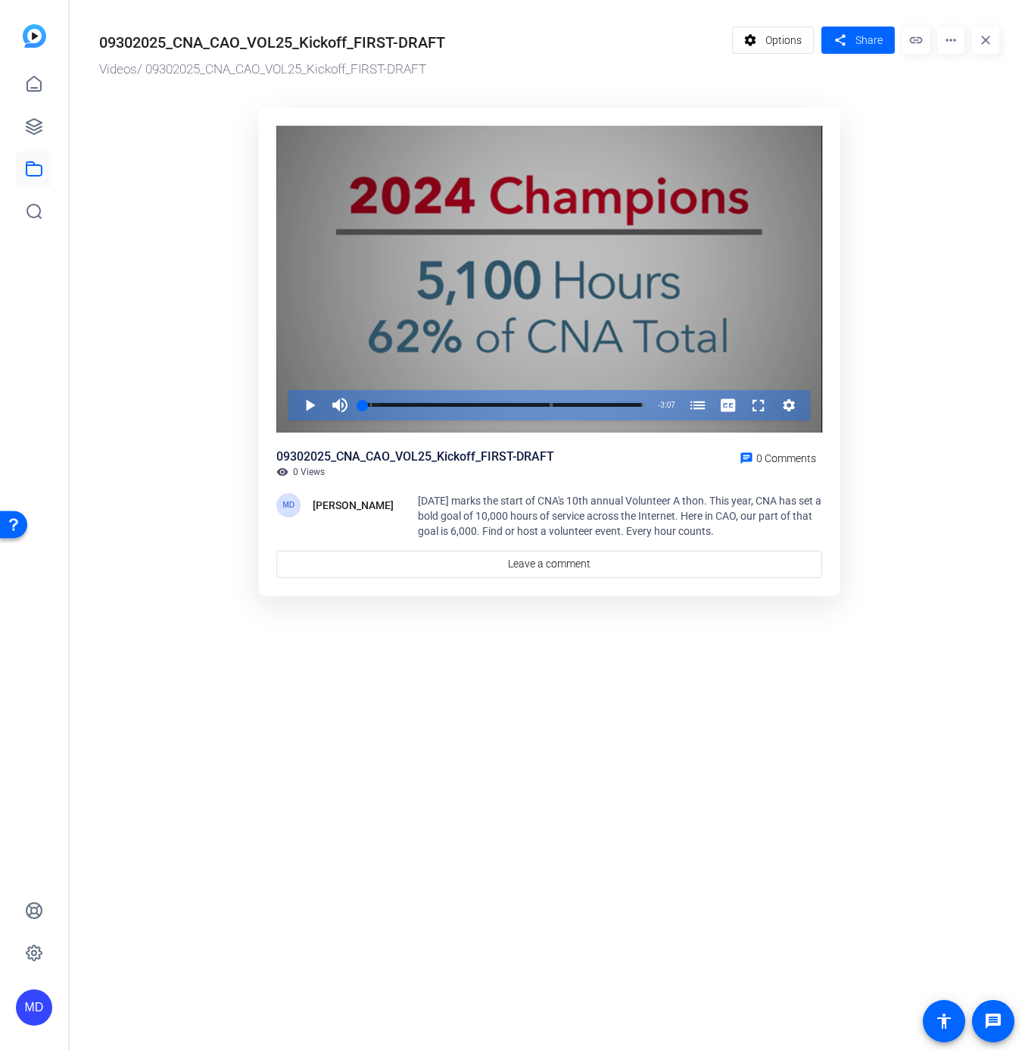
drag, startPoint x: 392, startPoint y: 400, endPoint x: 495, endPoint y: 424, distance: 105.8
click at [495, 424] on div "Video Player is loading. Play Video Play Mute 100% Current Time 0:00 / Duration…" at bounding box center [549, 279] width 546 height 307
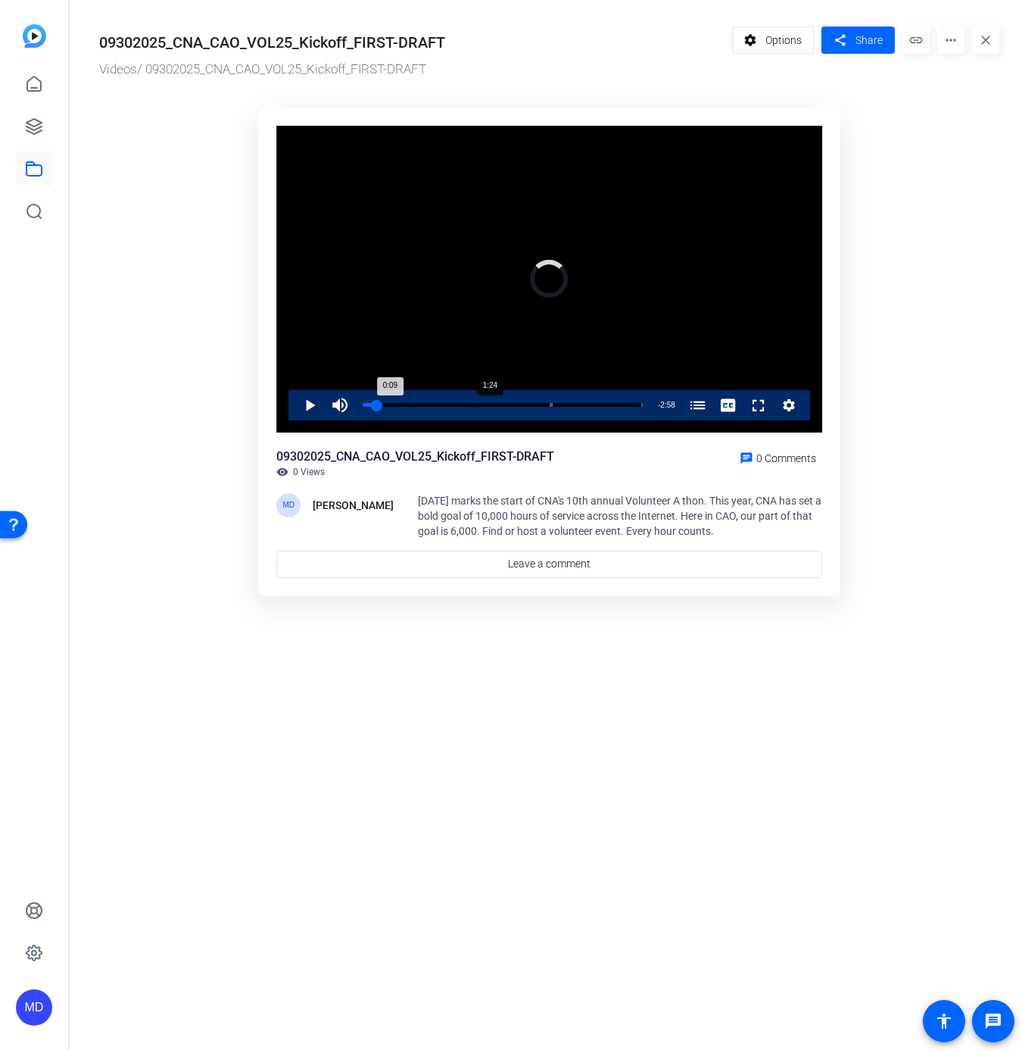
drag, startPoint x: 370, startPoint y: 407, endPoint x: 489, endPoint y: 407, distance: 118.9
click at [489, 407] on div "Loaded : 0.00% 1:24 0:09 CAO Volunteerathon (00:05) 2015 Champs' Challenge (02:…" at bounding box center [502, 405] width 295 height 30
click at [532, 405] on div "Progress Bar" at bounding box center [460, 405] width 181 height 8
click at [599, 405] on div "Progress Bar" at bounding box center [597, 405] width 92 height 8
drag, startPoint x: 599, startPoint y: 405, endPoint x: 619, endPoint y: 405, distance: 19.7
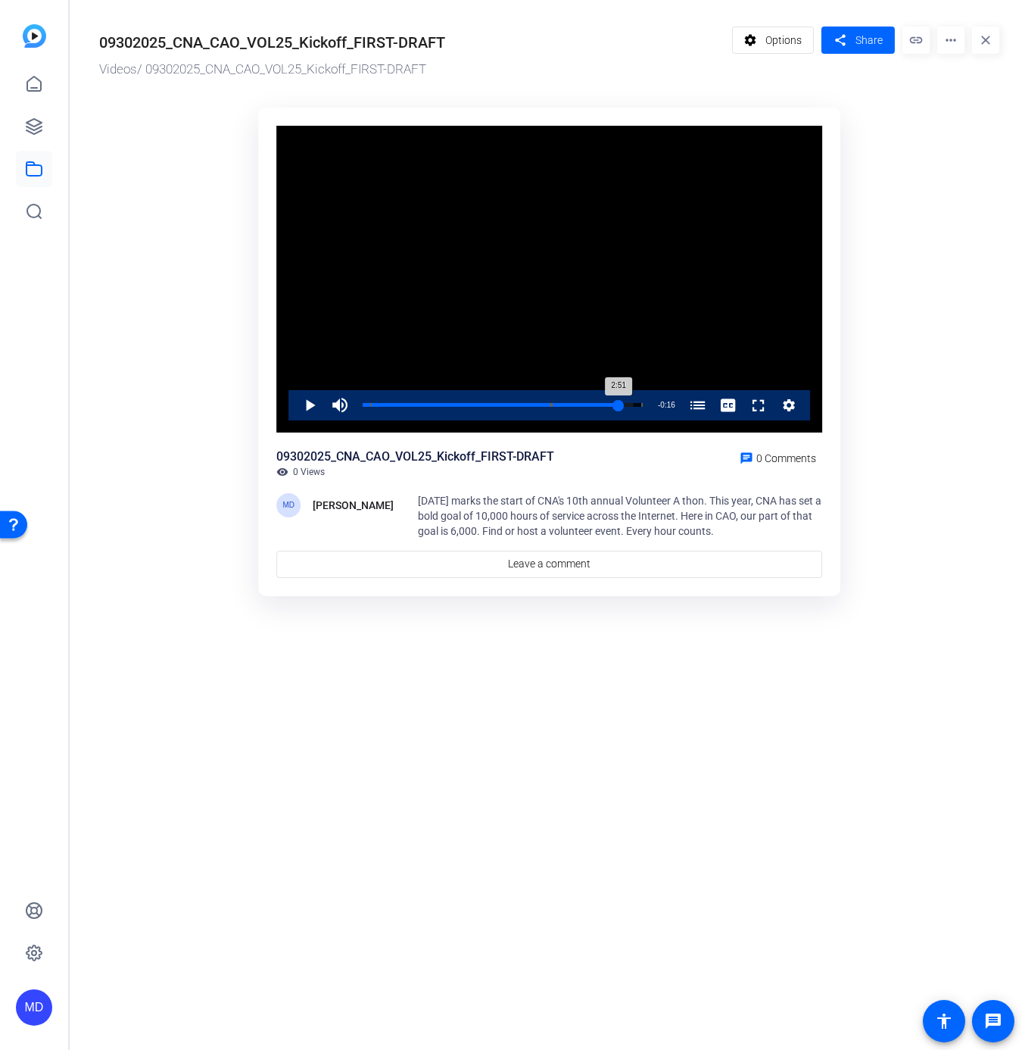
click at [619, 404] on div "2:51" at bounding box center [491, 405] width 256 height 4
click at [295, 403] on span "Video Player" at bounding box center [295, 405] width 0 height 30
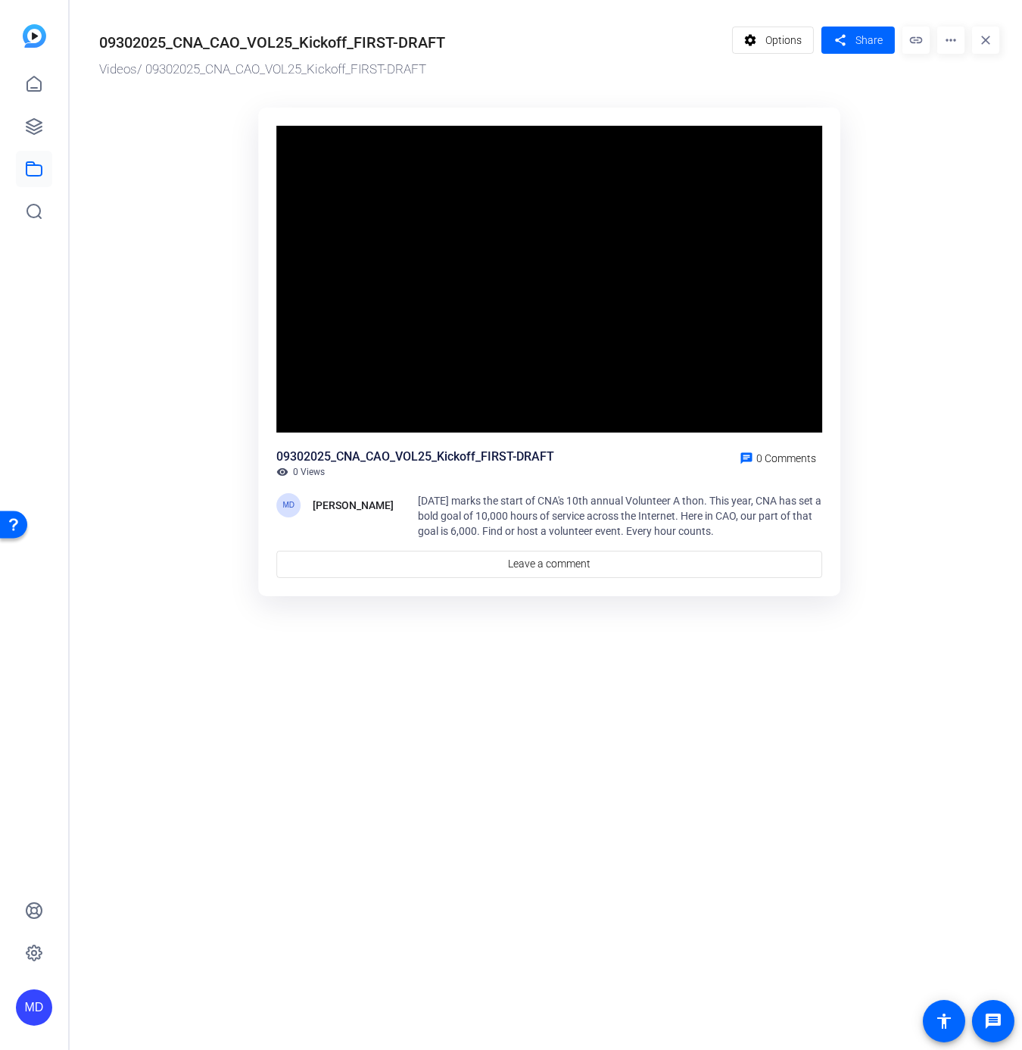
click at [311, 403] on div "Video Player is loading. Play Video Pause Mute 100% Current Time 2:54 / Duratio…" at bounding box center [549, 279] width 546 height 307
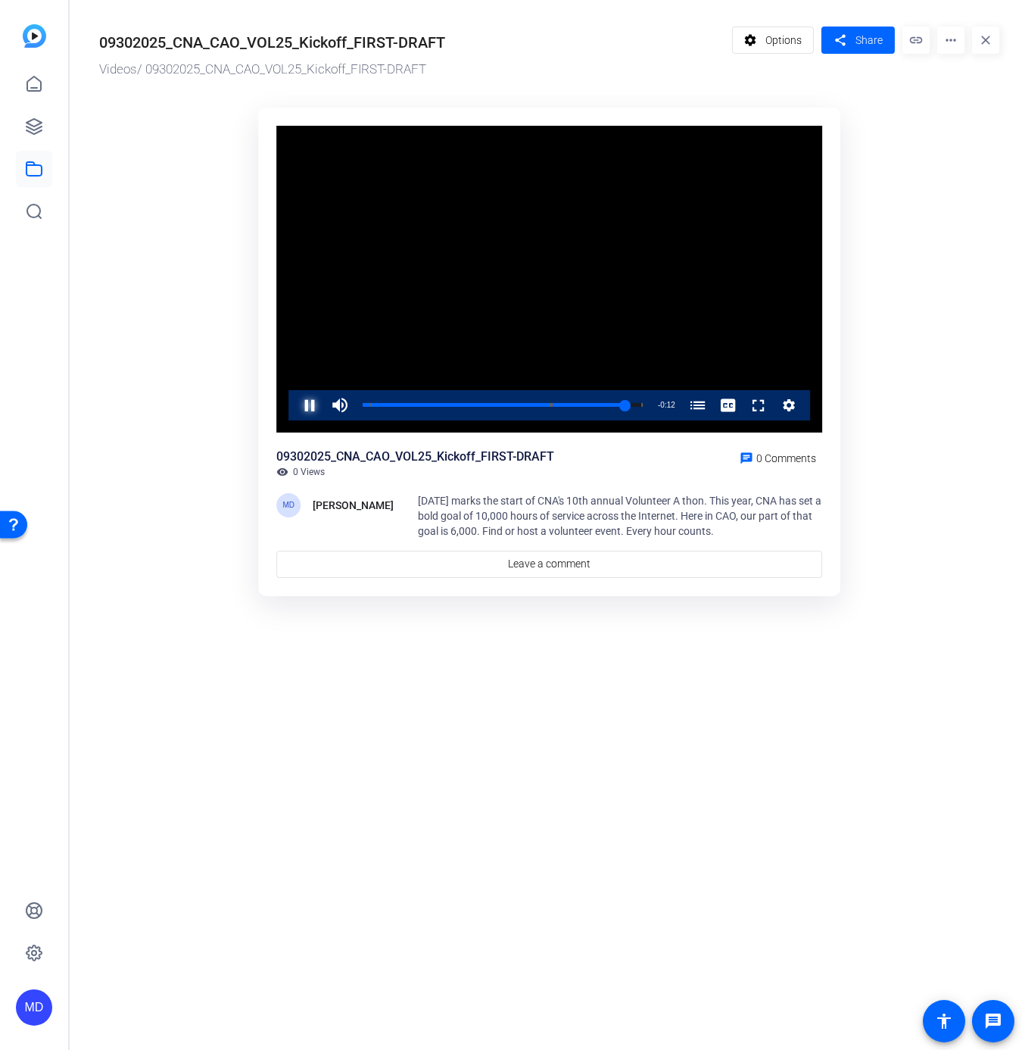
click at [295, 403] on span "Video Player" at bounding box center [295, 405] width 0 height 30
click at [390, 396] on div "Loaded : 100.00% 0:18 2:55 CAO Volunteerathon (00:05) 2015 Champs' Challenge (0…" at bounding box center [502, 405] width 295 height 30
click at [411, 406] on div "Loaded : 27.33% 0:31 0:32 CAO Volunteerathon (00:05) 2015 Champs' Challenge (02…" at bounding box center [503, 405] width 280 height 4
click at [371, 400] on div "44%" at bounding box center [373, 405] width 38 height 30
drag, startPoint x: 395, startPoint y: 407, endPoint x: 393, endPoint y: 422, distance: 15.3
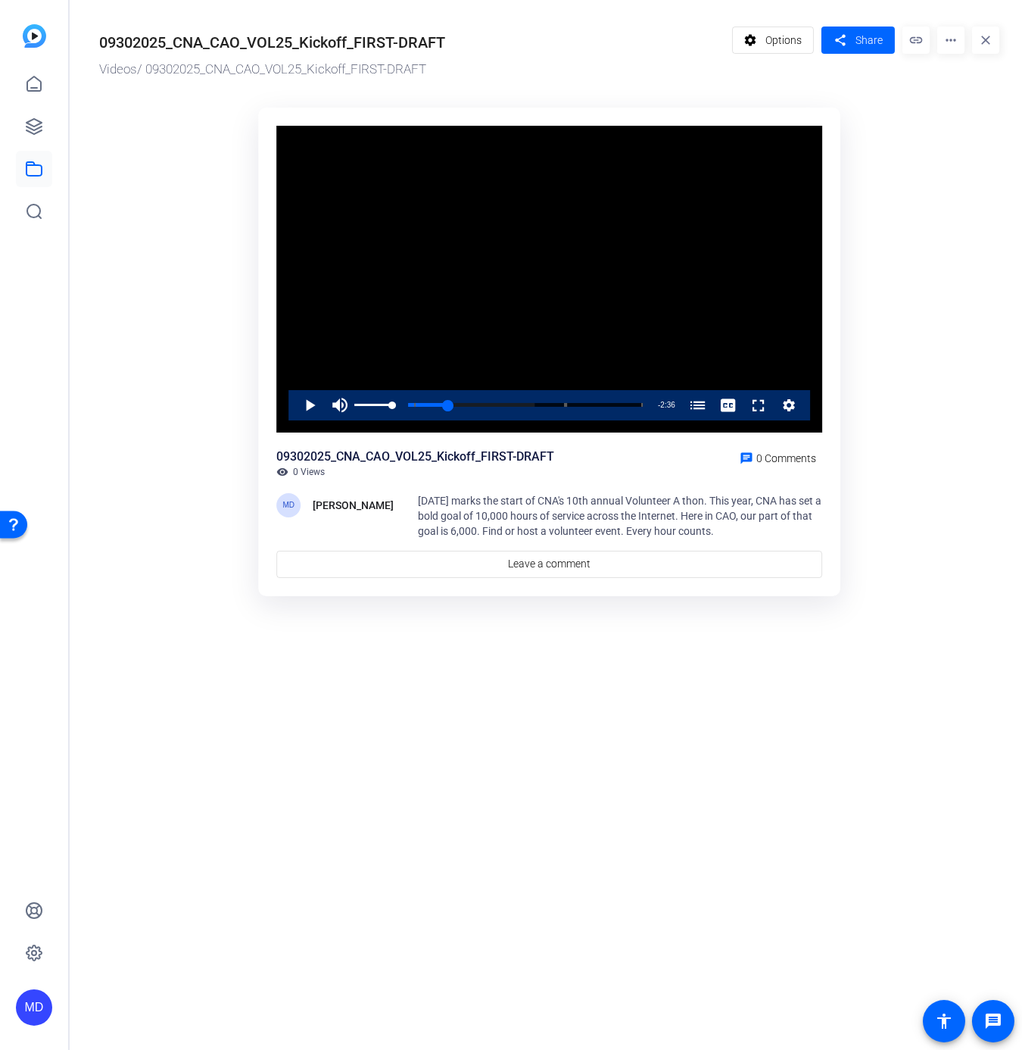
click at [393, 422] on div "Video Player is loading. Play Video Play Mute 100% Current Time 0:31 / Duration…" at bounding box center [549, 279] width 546 height 307
drag, startPoint x: 389, startPoint y: 402, endPoint x: 355, endPoint y: 407, distance: 34.5
click at [355, 406] on div "Volume Level" at bounding box center [354, 405] width 1 height 2
click at [295, 401] on span "Video Player" at bounding box center [295, 405] width 0 height 30
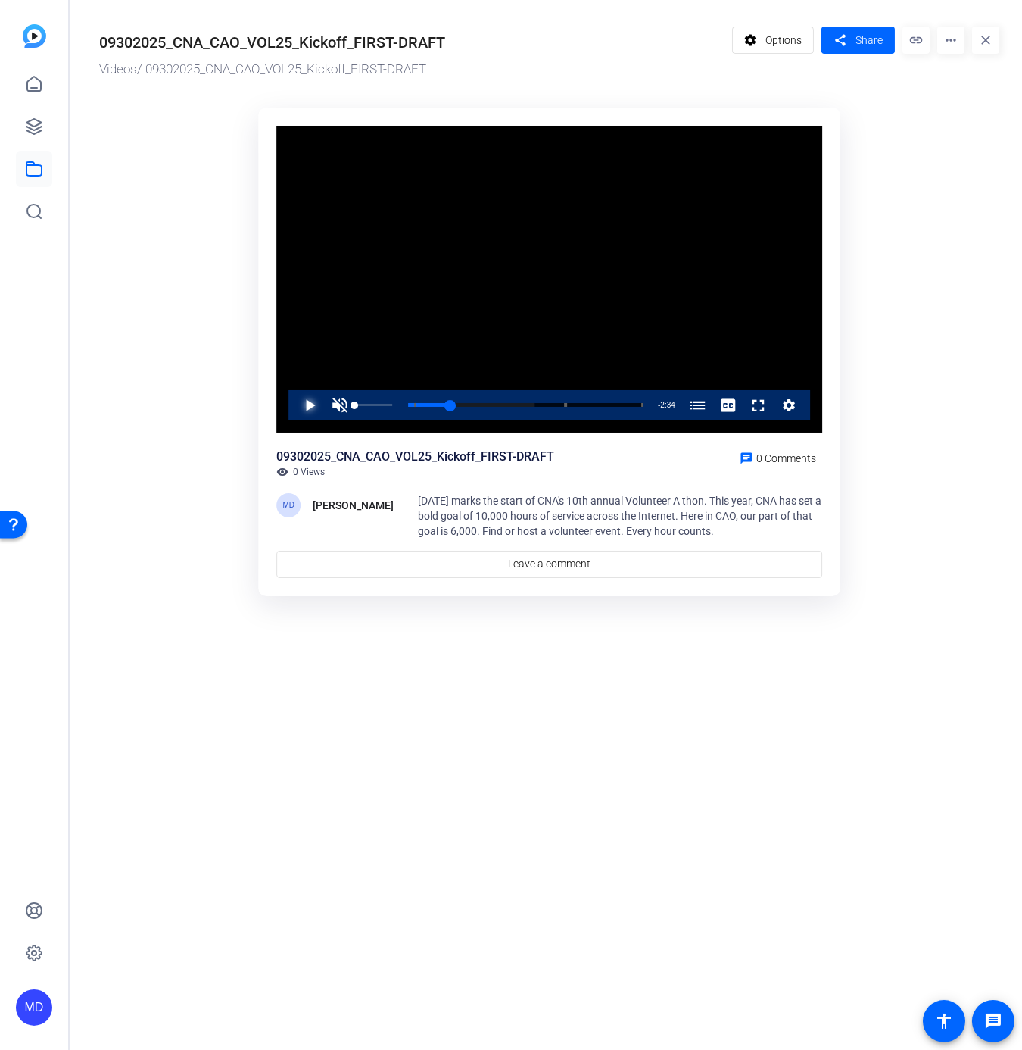
drag, startPoint x: 353, startPoint y: 404, endPoint x: 351, endPoint y: 424, distance: 19.7
click at [351, 424] on div "Video Player is loading. Play Video Play Unmute 0% Current Time 0:33 / Duration…" at bounding box center [549, 279] width 546 height 307
click at [339, 406] on span "Video Player" at bounding box center [340, 405] width 30 height 30
drag, startPoint x: 357, startPoint y: 401, endPoint x: 286, endPoint y: 420, distance: 72.9
click at [286, 420] on div "Video Player is loading. Play Video Play Unmute 0% Current Time 0:33 / Duration…" at bounding box center [549, 279] width 546 height 307
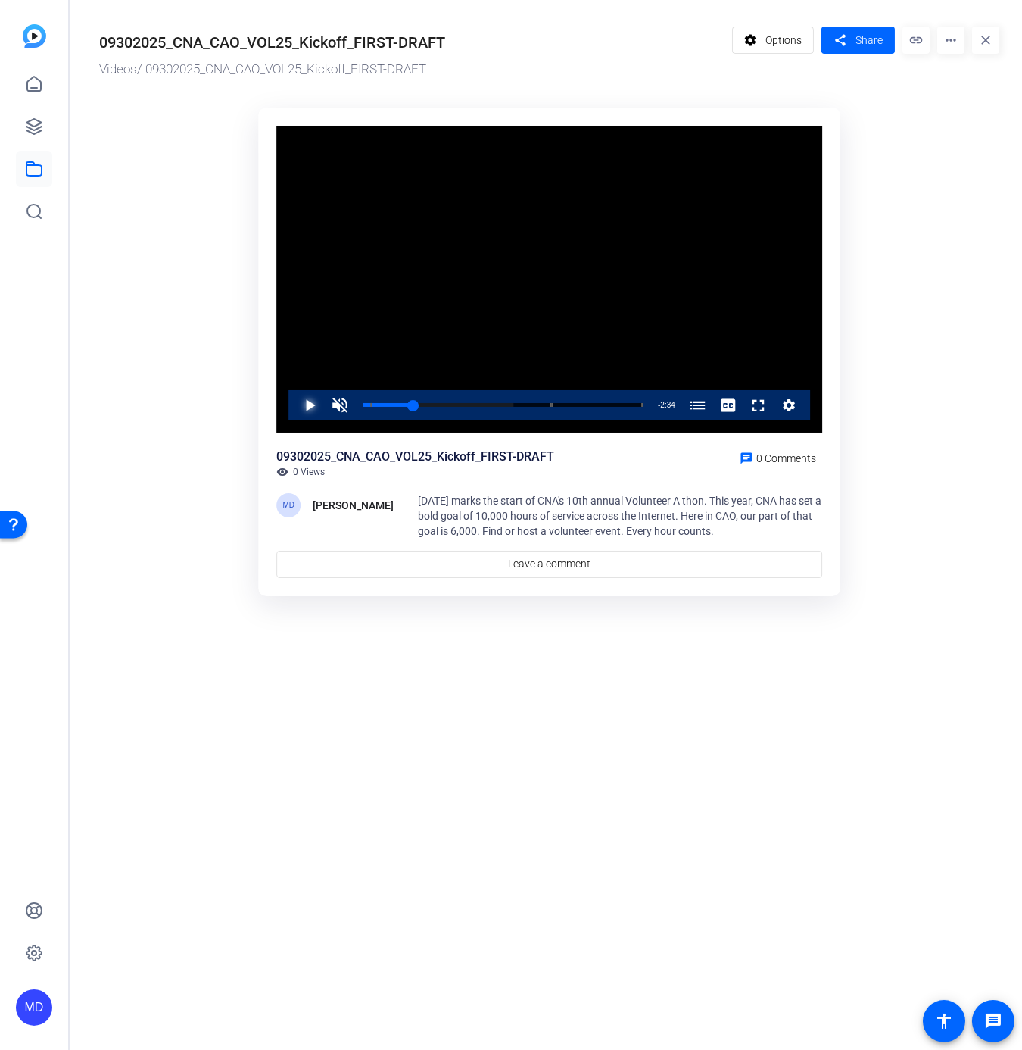
click at [295, 403] on span "Video Player" at bounding box center [295, 405] width 0 height 30
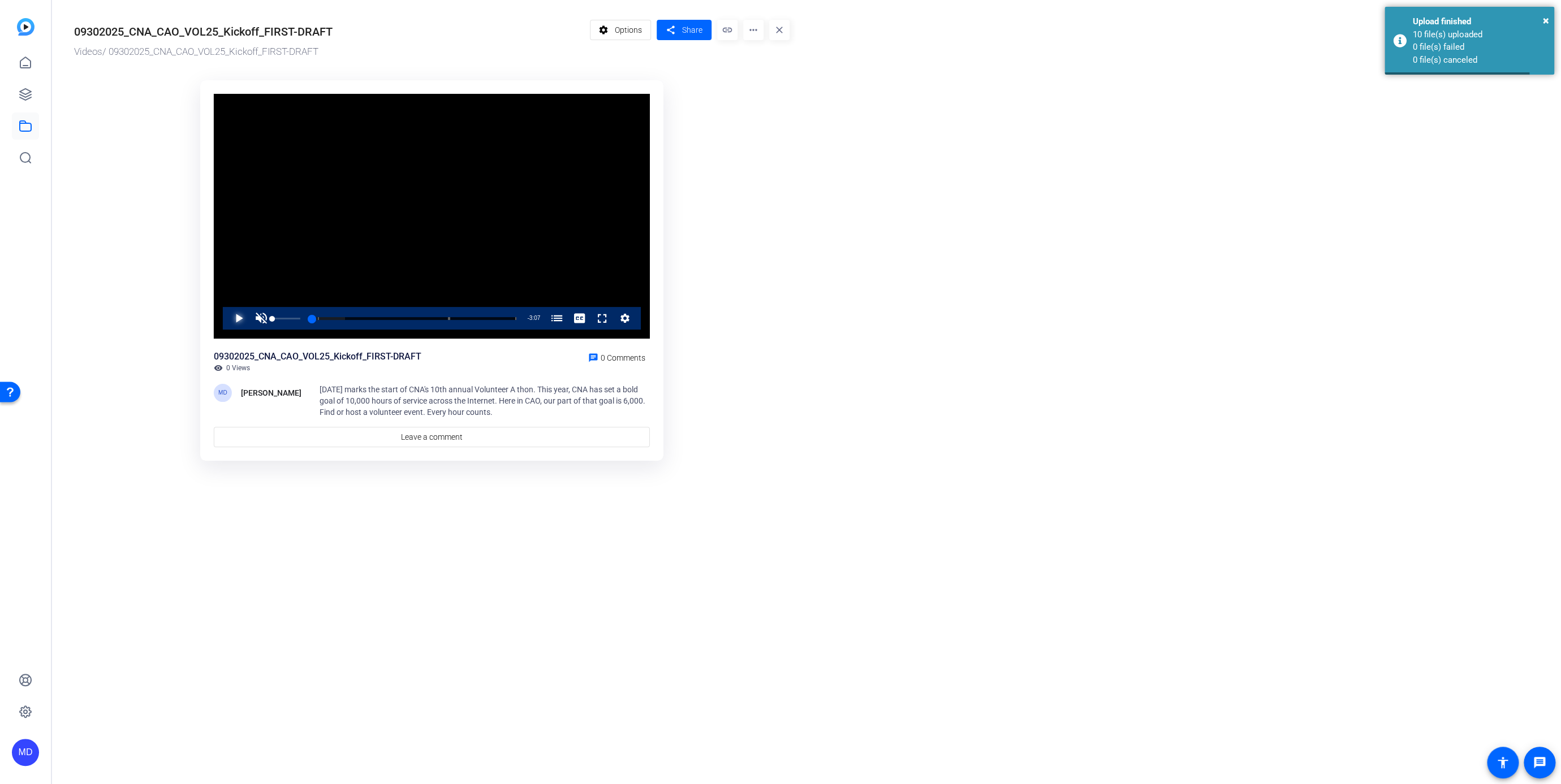
drag, startPoint x: 340, startPoint y: 317, endPoint x: 260, endPoint y: 318, distance: 80.0
click at [260, 318] on div "Play Unmute 0% Current Time 0:00 / Duration 3:07 Loaded : 16.22% 0:08 0:00 CAO …" at bounding box center [432, 318] width 418 height 22
click at [227, 313] on span "Video Player" at bounding box center [227, 318] width 0 height 22
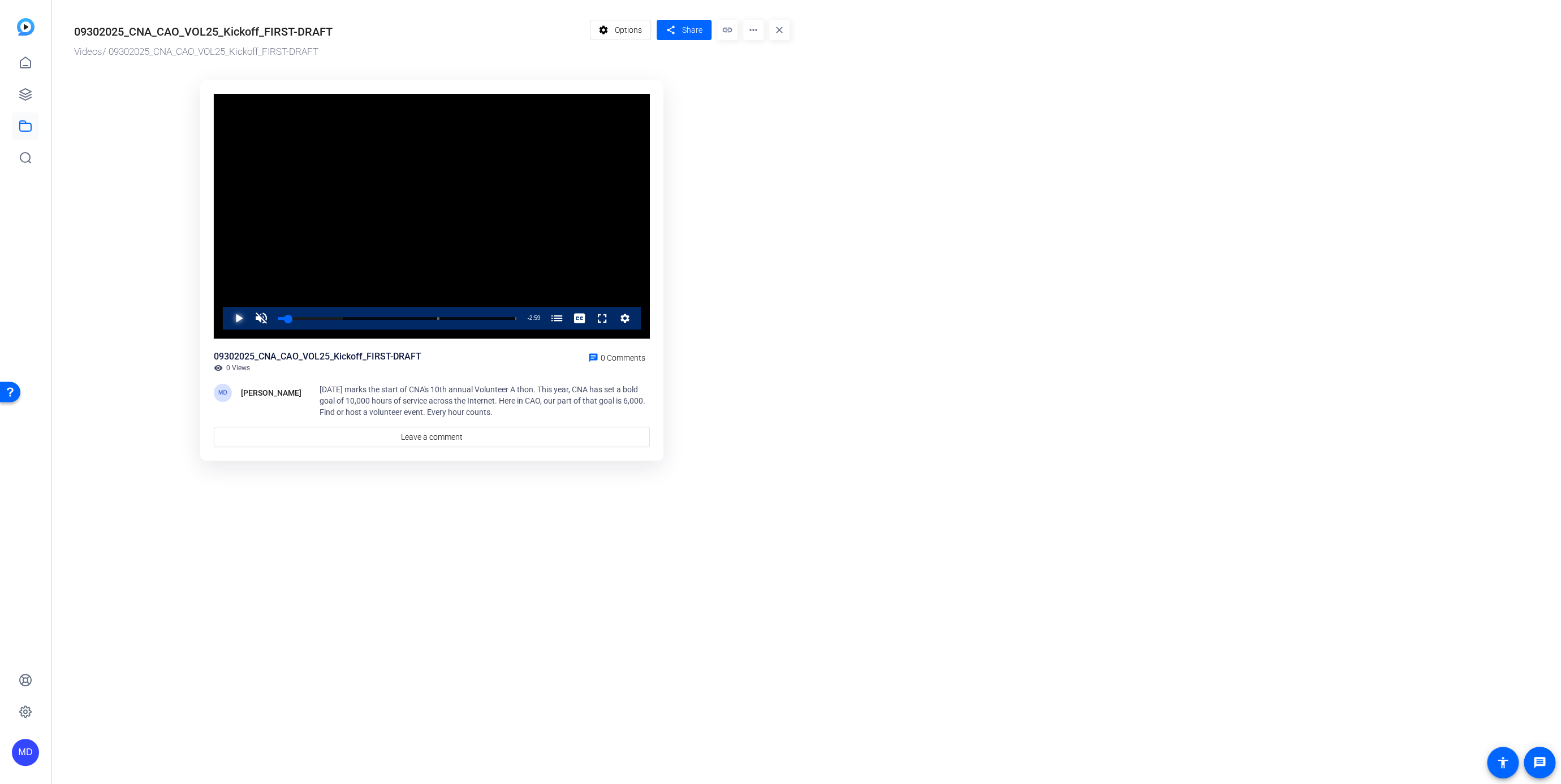
click at [227, 313] on span "Video Player" at bounding box center [227, 318] width 0 height 22
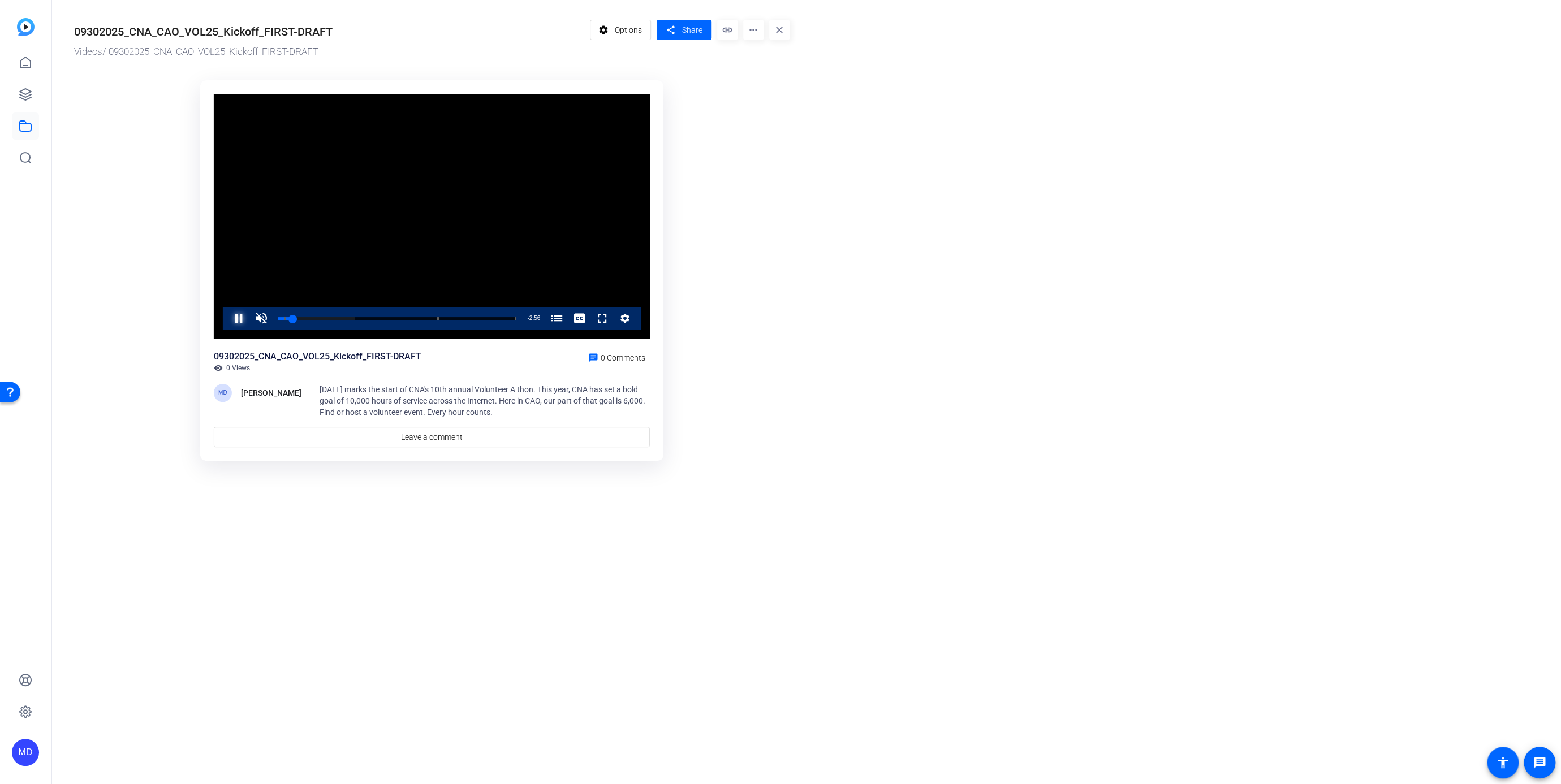
click at [227, 313] on span "Video Player" at bounding box center [227, 318] width 0 height 22
click at [615, 31] on span at bounding box center [621, 30] width 60 height 27
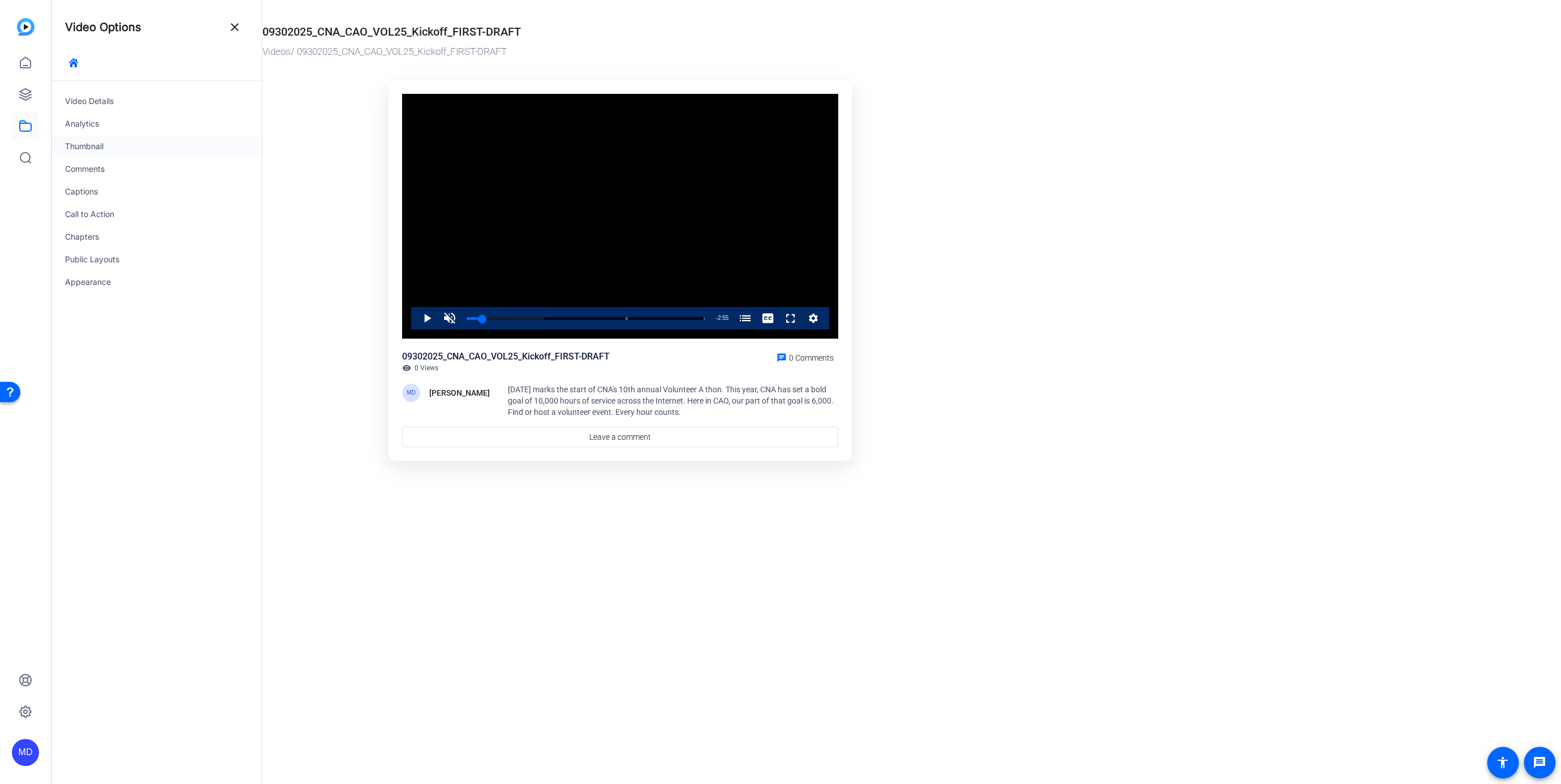
click at [77, 144] on div "Thumbnail" at bounding box center [157, 146] width 211 height 22
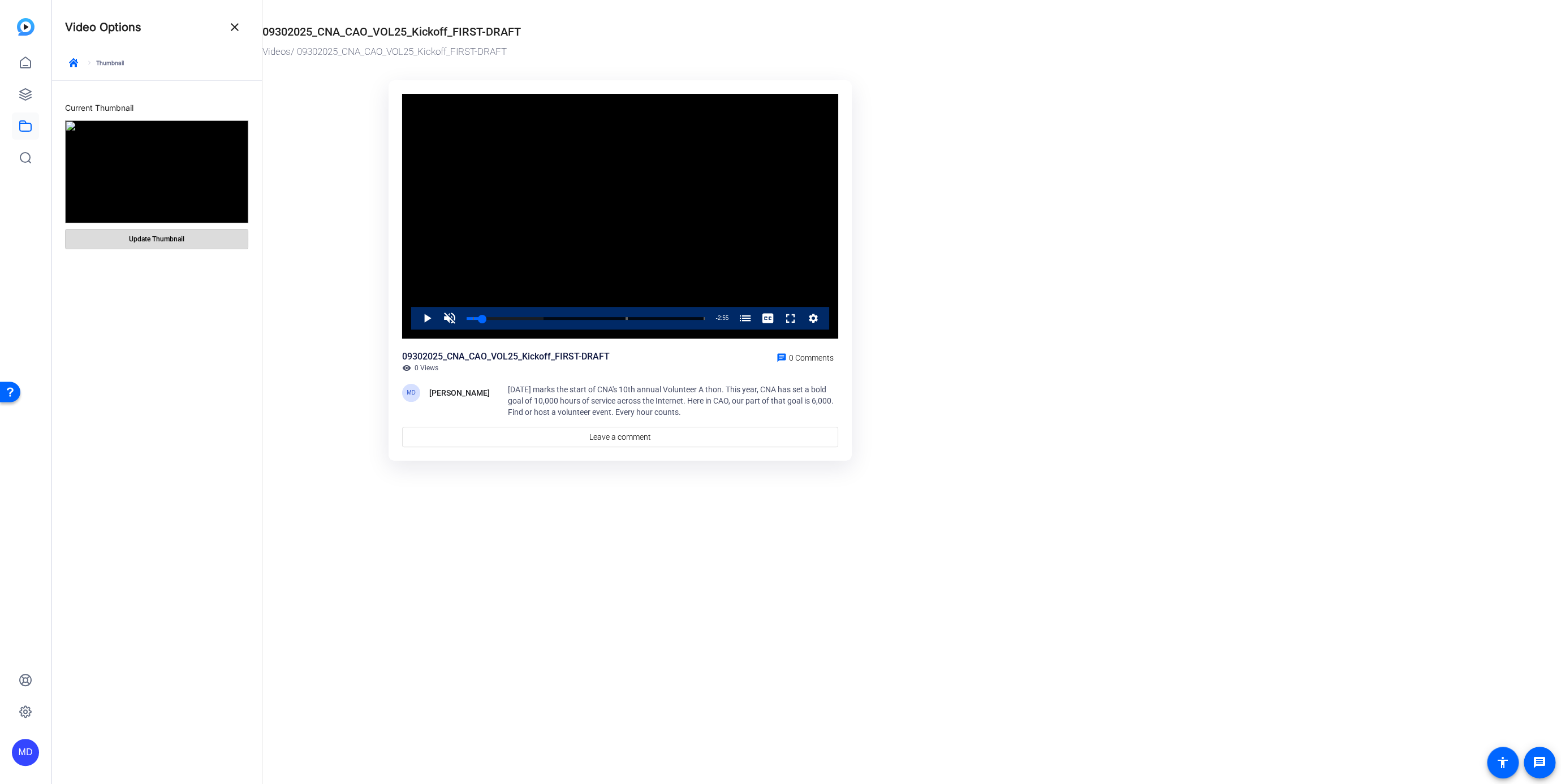
click at [137, 239] on span "Update Thumbnail" at bounding box center [157, 239] width 55 height 9
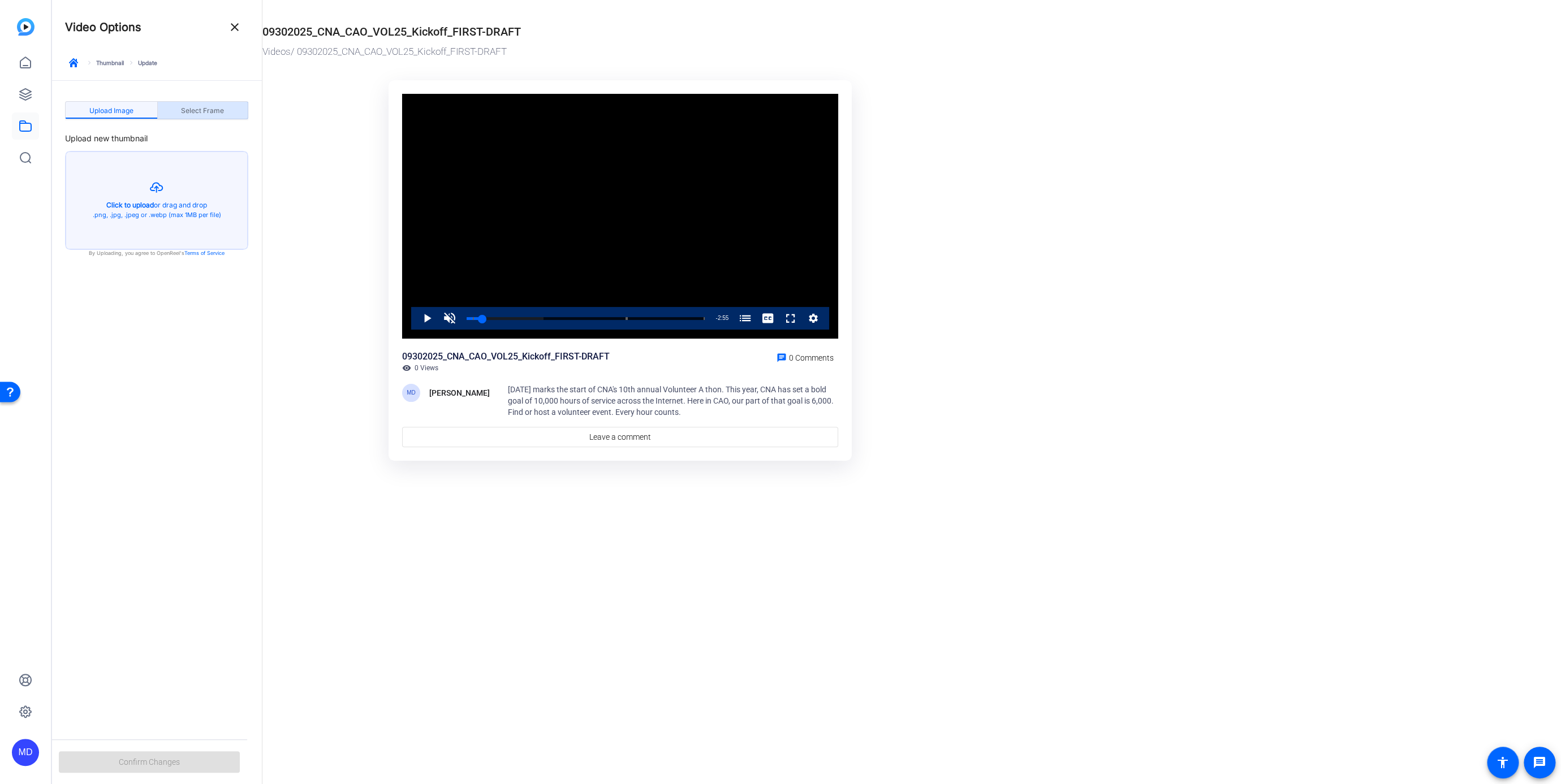
click at [204, 109] on span "Select Frame" at bounding box center [202, 111] width 43 height 7
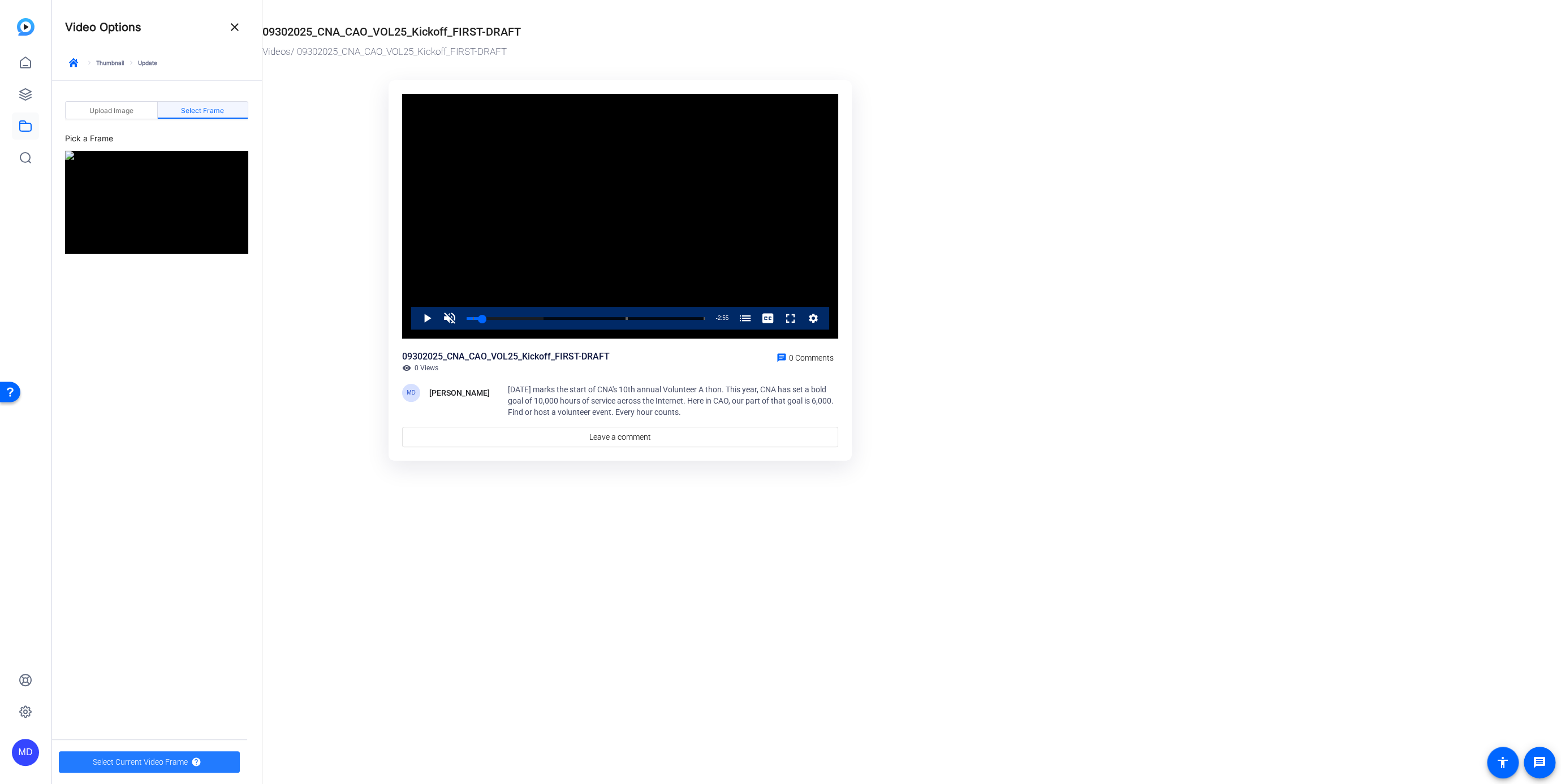
click at [113, 762] on span "Select Current Video Frame" at bounding box center [140, 762] width 95 height 22
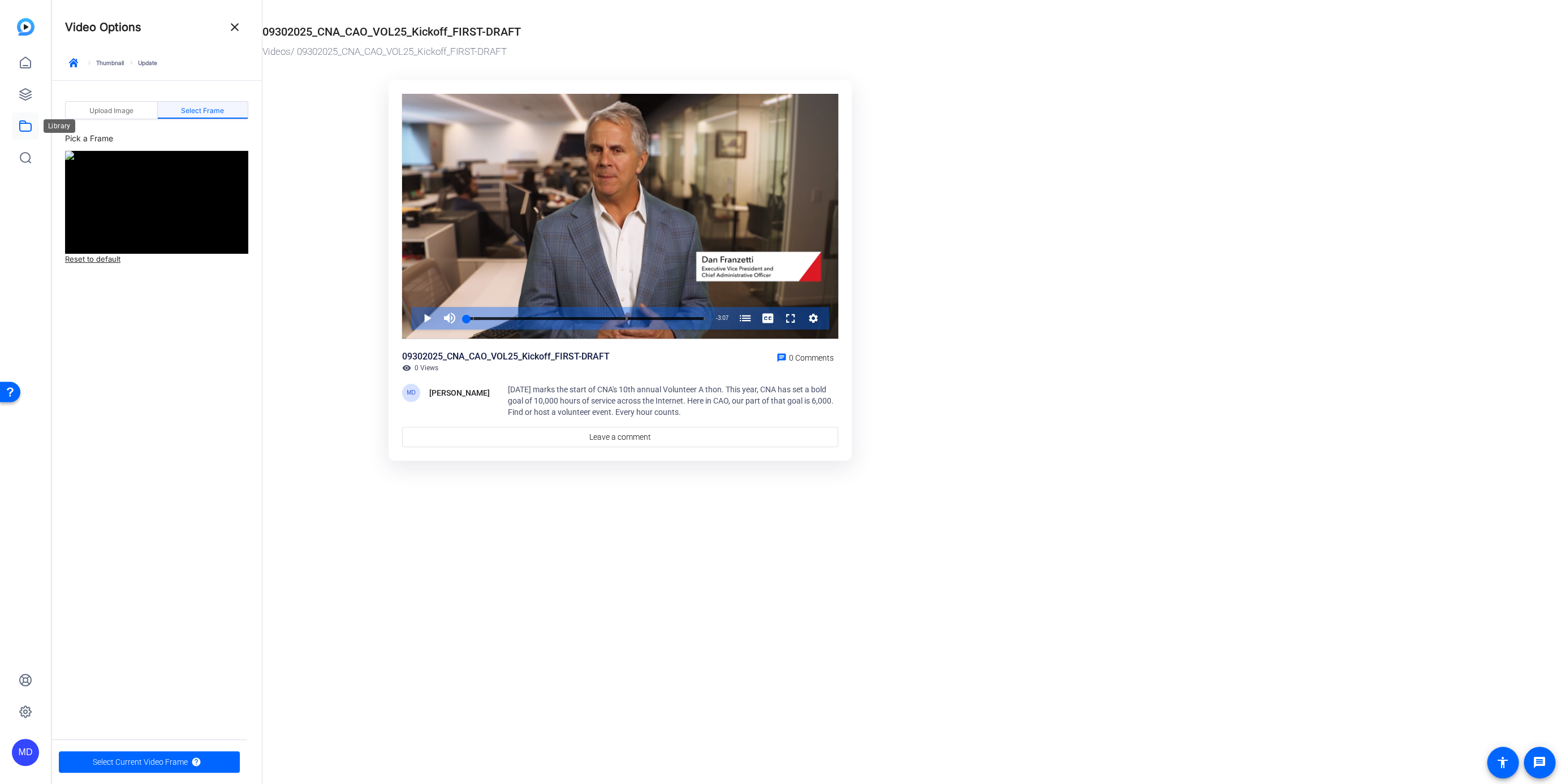
click at [25, 125] on icon at bounding box center [25, 126] width 13 height 13
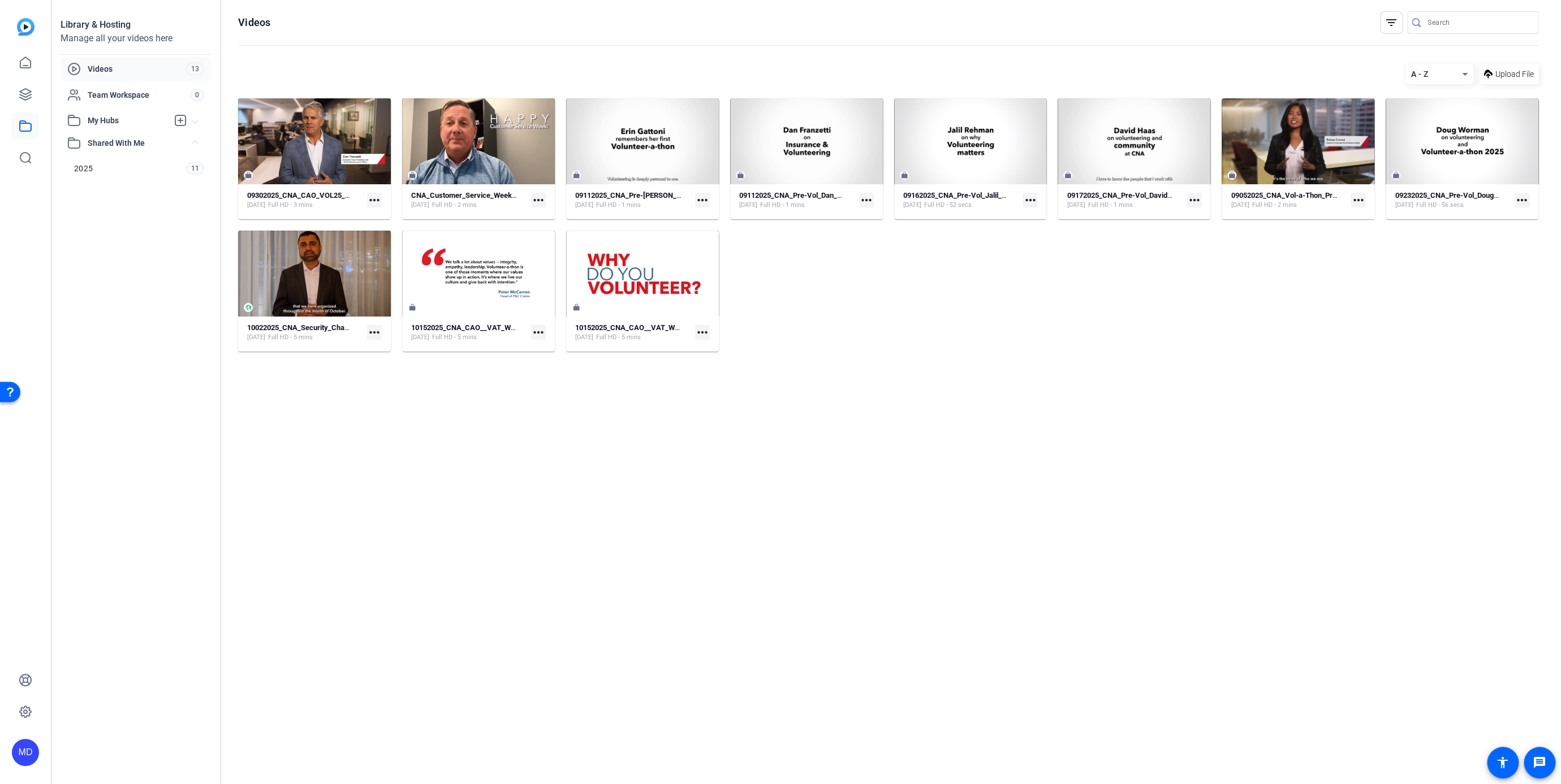
click at [371, 199] on mat-icon "more_horiz" at bounding box center [375, 200] width 15 height 15
click at [390, 260] on span "Manage Hubs" at bounding box center [411, 260] width 69 height 13
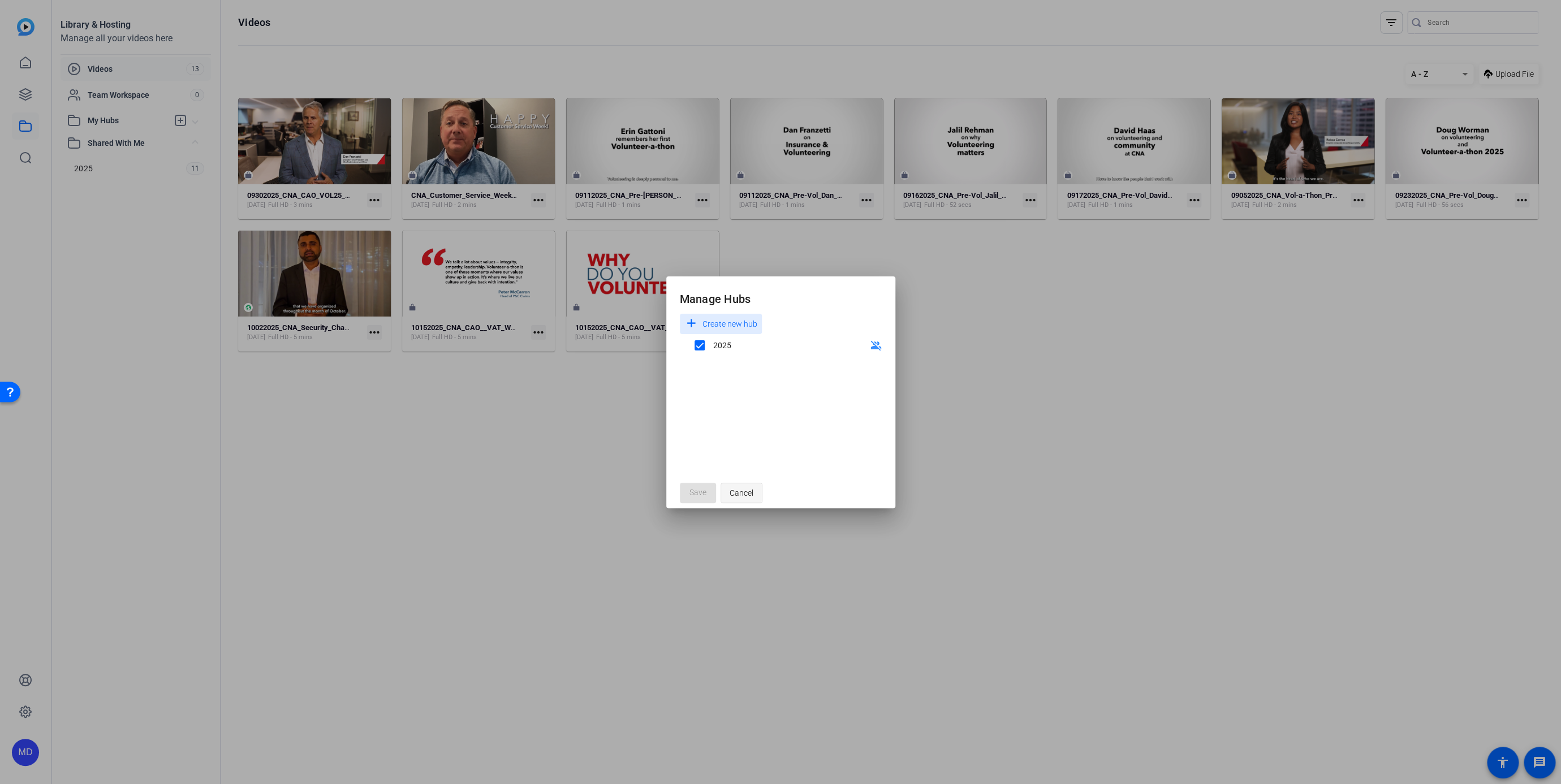
click at [730, 497] on span "Cancel" at bounding box center [742, 493] width 24 height 22
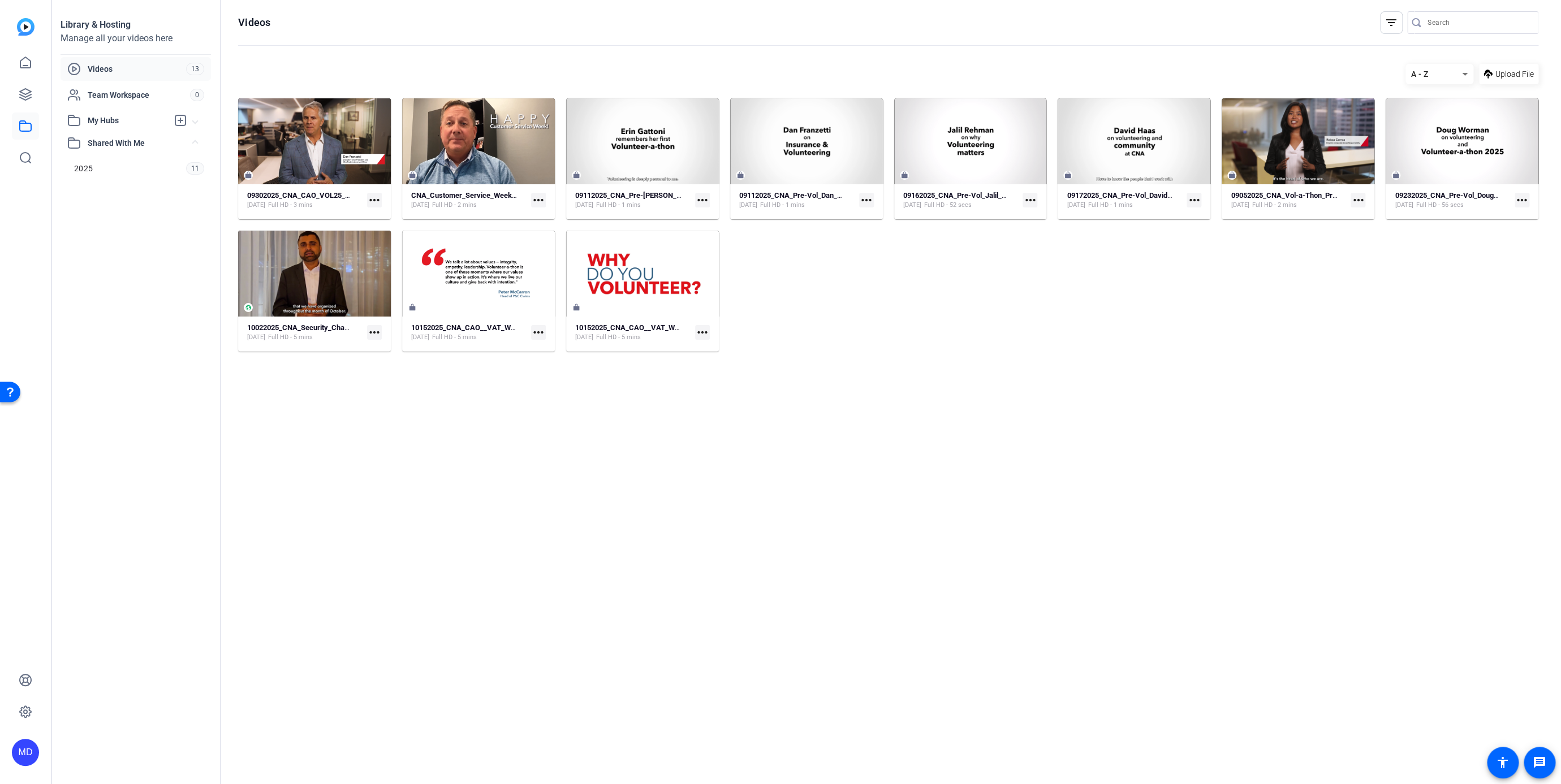
click at [539, 203] on mat-icon "more_horiz" at bounding box center [539, 200] width 15 height 15
click at [552, 263] on span "Manage Hubs" at bounding box center [565, 260] width 50 height 13
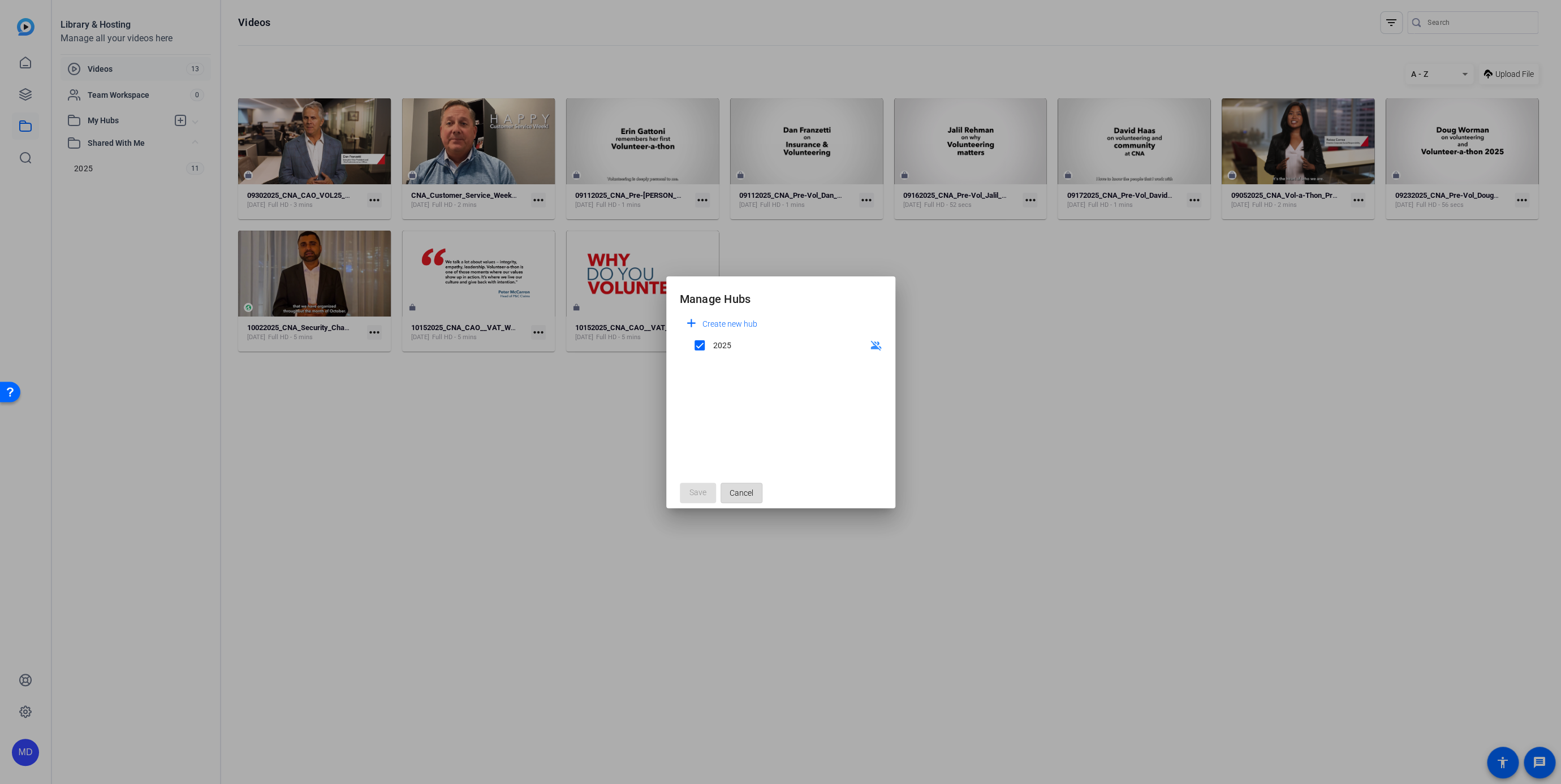
click at [738, 497] on span "Cancel" at bounding box center [742, 493] width 24 height 22
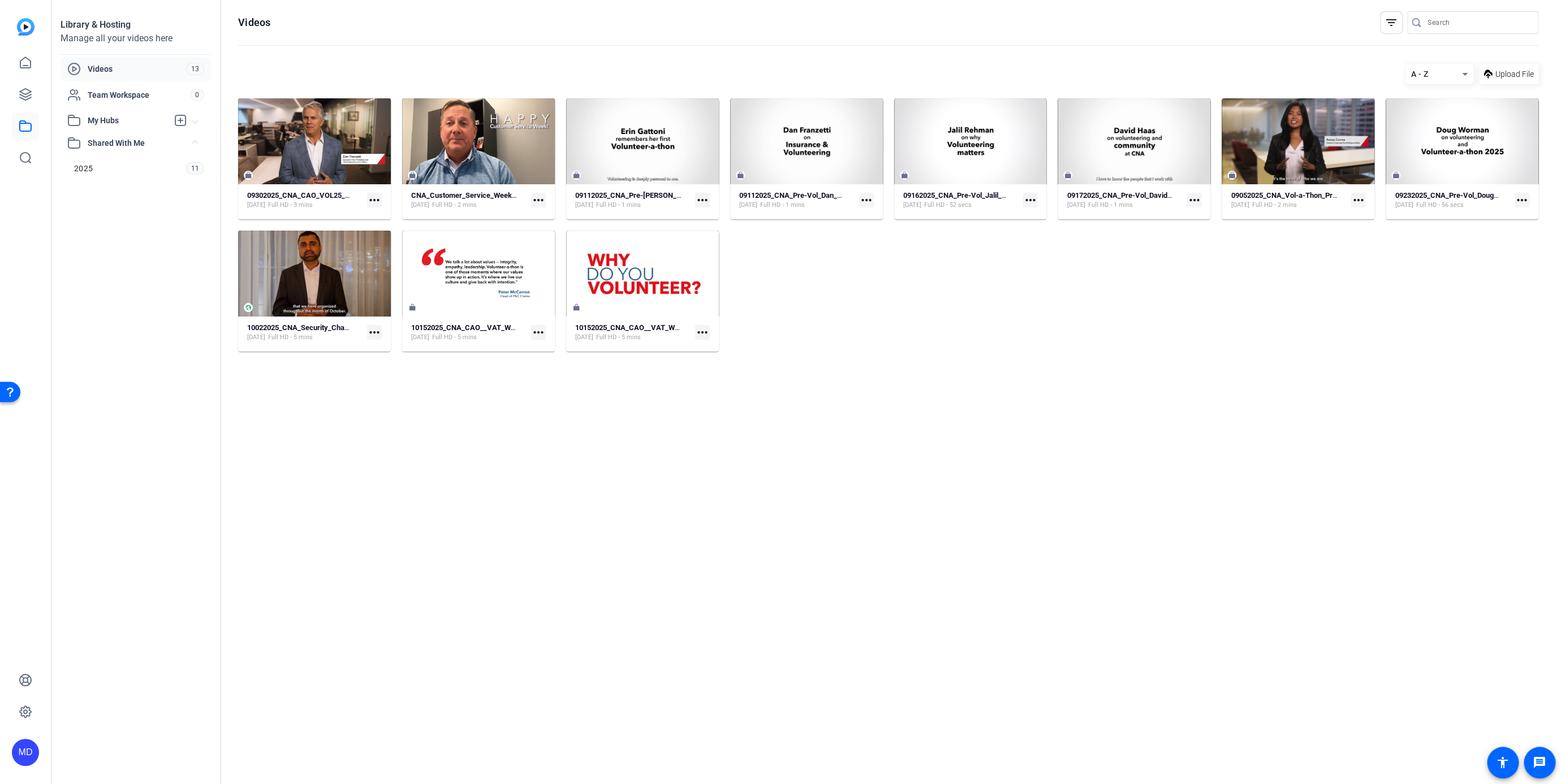
click at [113, 122] on span "My Hubs" at bounding box center [128, 121] width 81 height 12
click at [113, 162] on span "Shared With Me" at bounding box center [140, 168] width 105 height 12
click at [106, 172] on span "Shared With Me" at bounding box center [140, 168] width 105 height 12
click at [83, 189] on span "2025" at bounding box center [83, 193] width 19 height 11
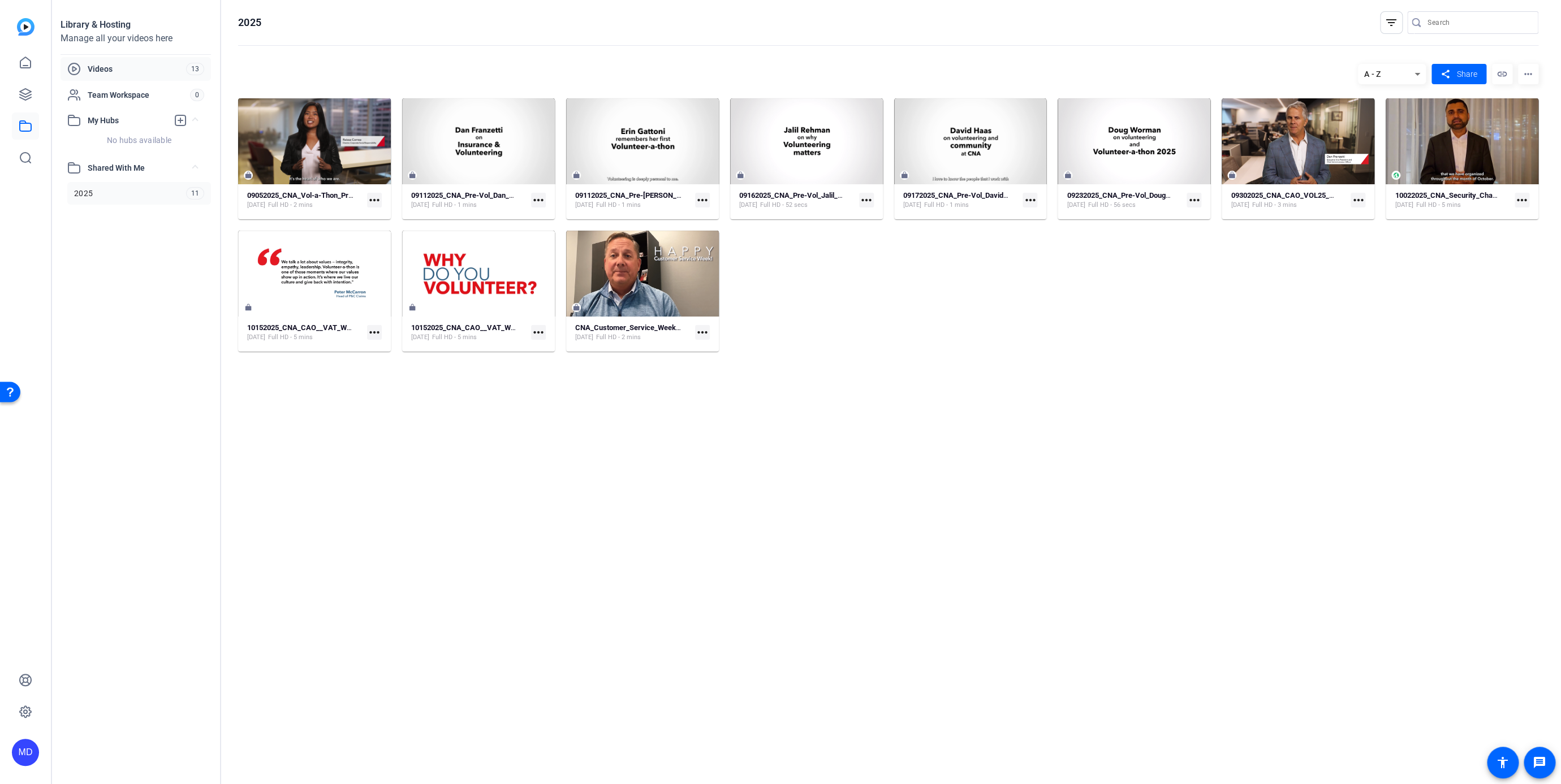
click at [134, 66] on span "Videos" at bounding box center [137, 69] width 99 height 11
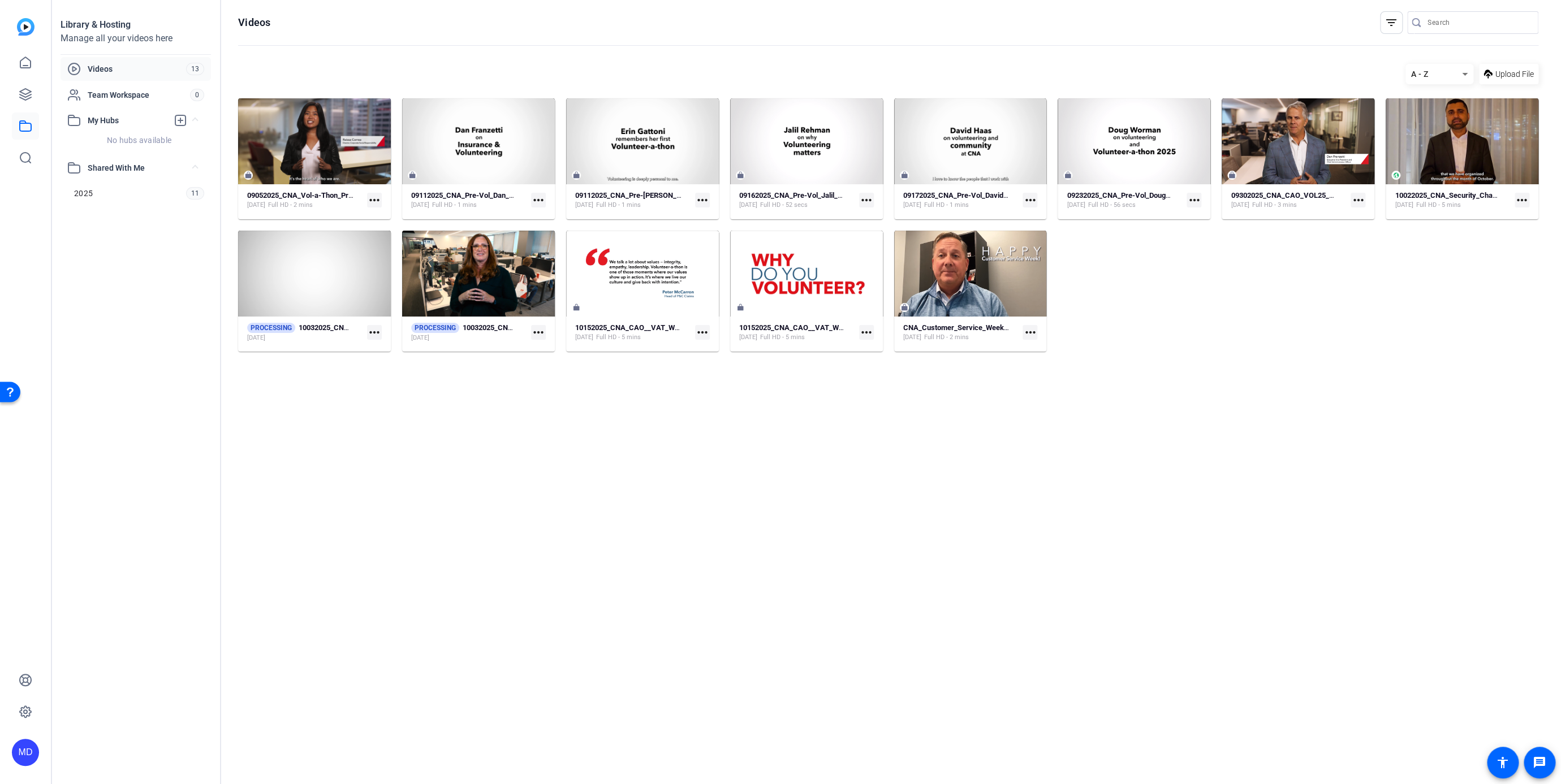
click at [536, 329] on mat-icon "more_horiz" at bounding box center [539, 332] width 15 height 15
click at [559, 349] on span "Manage Hubs" at bounding box center [597, 350] width 114 height 13
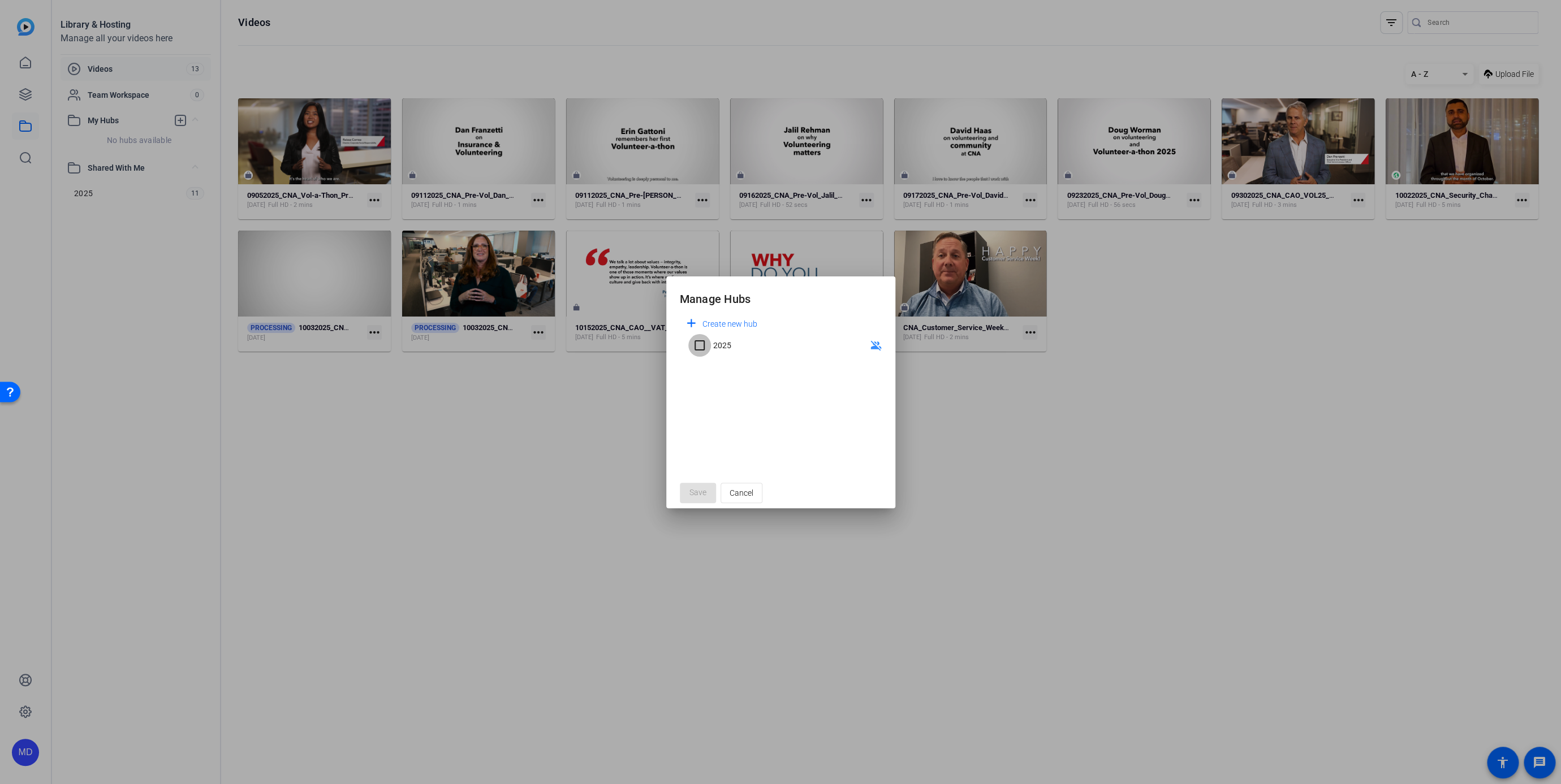
click at [703, 343] on input "2025" at bounding box center [700, 346] width 22 height 22
checkbox input "true"
click at [692, 491] on span "Save" at bounding box center [698, 493] width 17 height 12
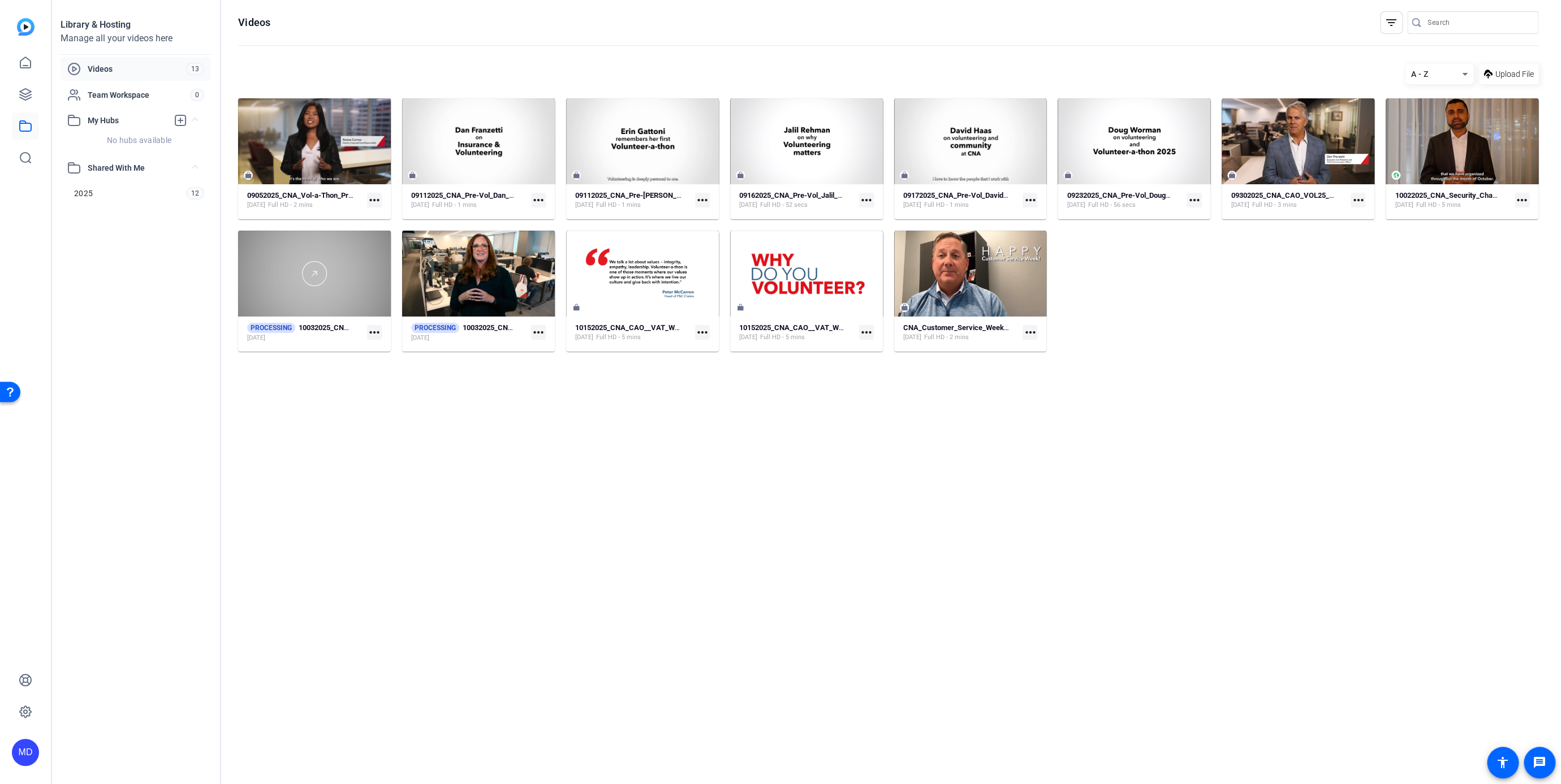
click at [298, 295] on div at bounding box center [314, 273] width 152 height 86
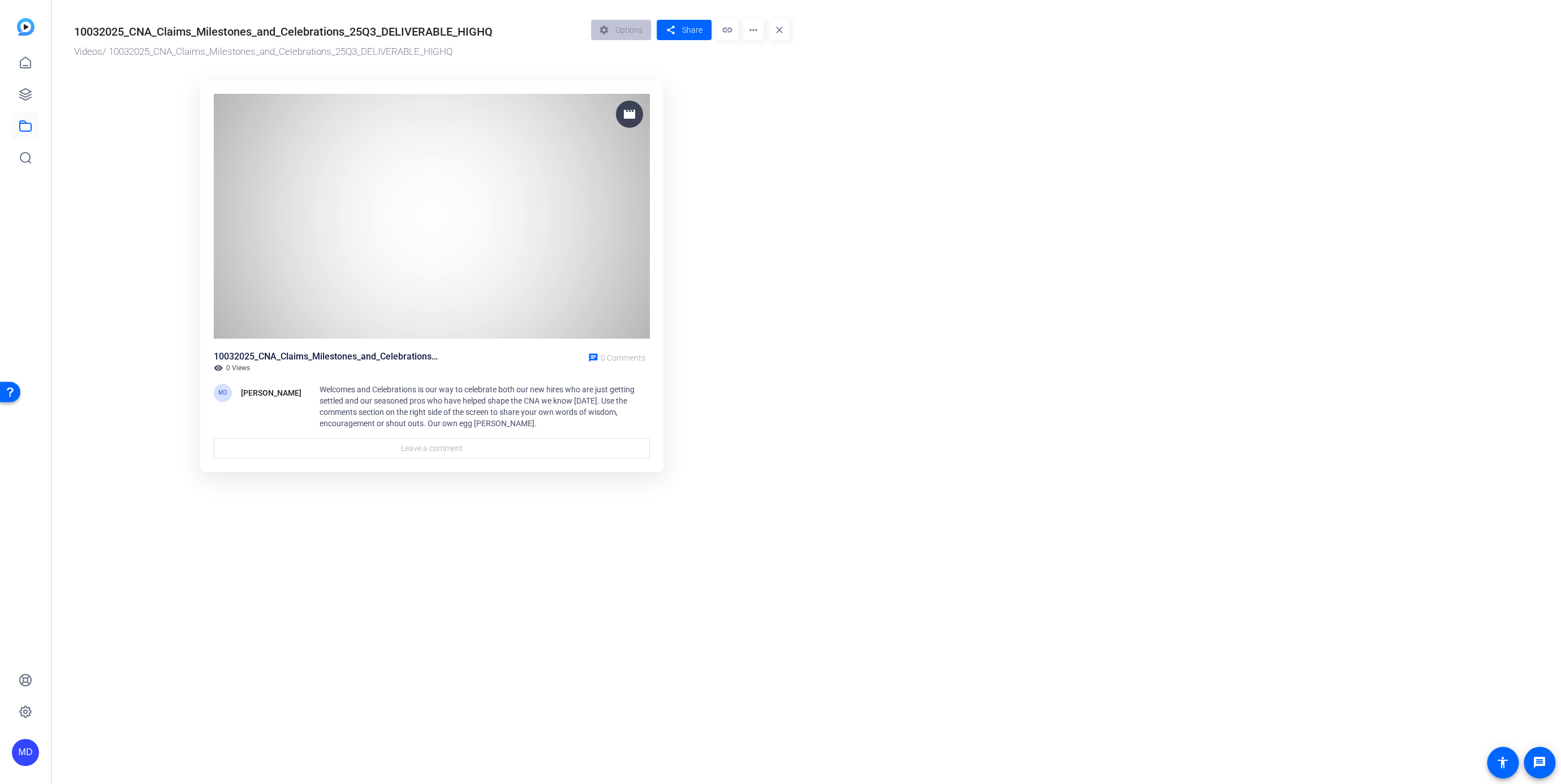
click at [381, 426] on div "Welcomes and Celebrations is our way to celebrate both our new hires who are ju…" at bounding box center [485, 406] width 330 height 46
click at [21, 128] on icon at bounding box center [25, 126] width 13 height 13
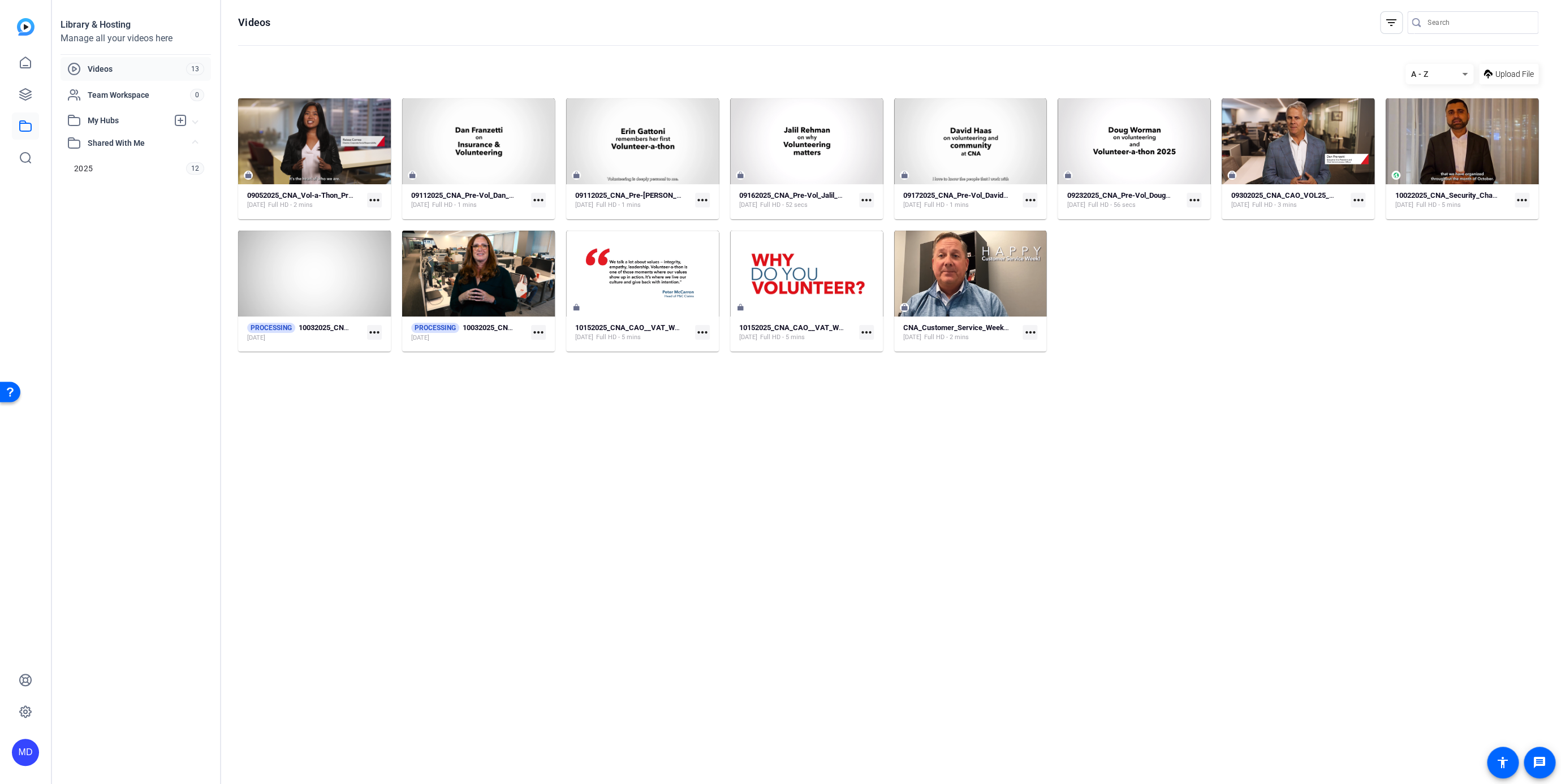
click at [101, 69] on span "Videos" at bounding box center [137, 69] width 99 height 11
click at [382, 335] on mat-icon "more_horiz" at bounding box center [375, 332] width 15 height 15
click at [385, 345] on span "Manage Hubs" at bounding box center [433, 350] width 114 height 13
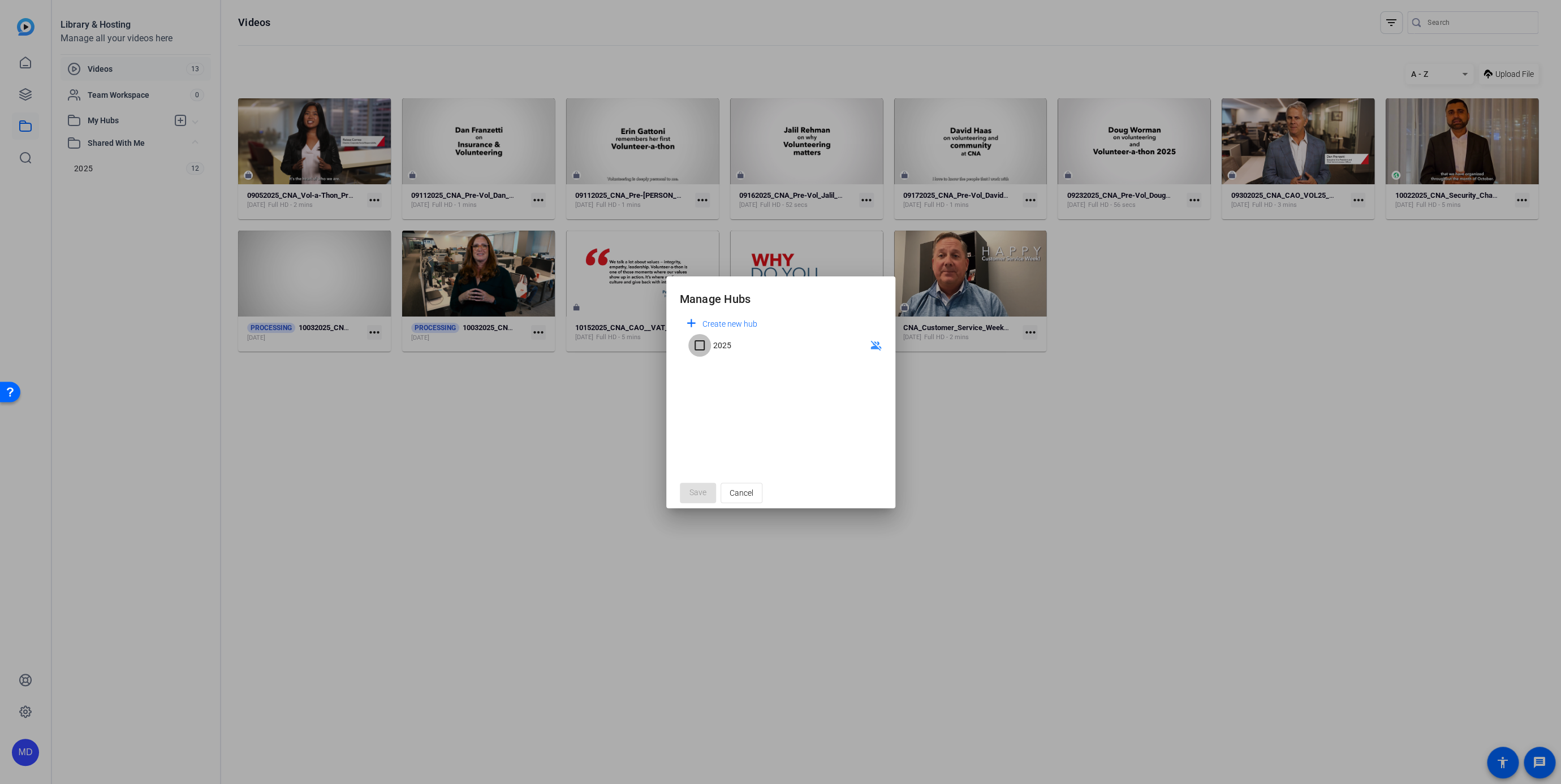
click at [702, 345] on input "2025" at bounding box center [700, 346] width 22 height 22
checkbox input "true"
click at [703, 488] on span "Save" at bounding box center [698, 493] width 17 height 12
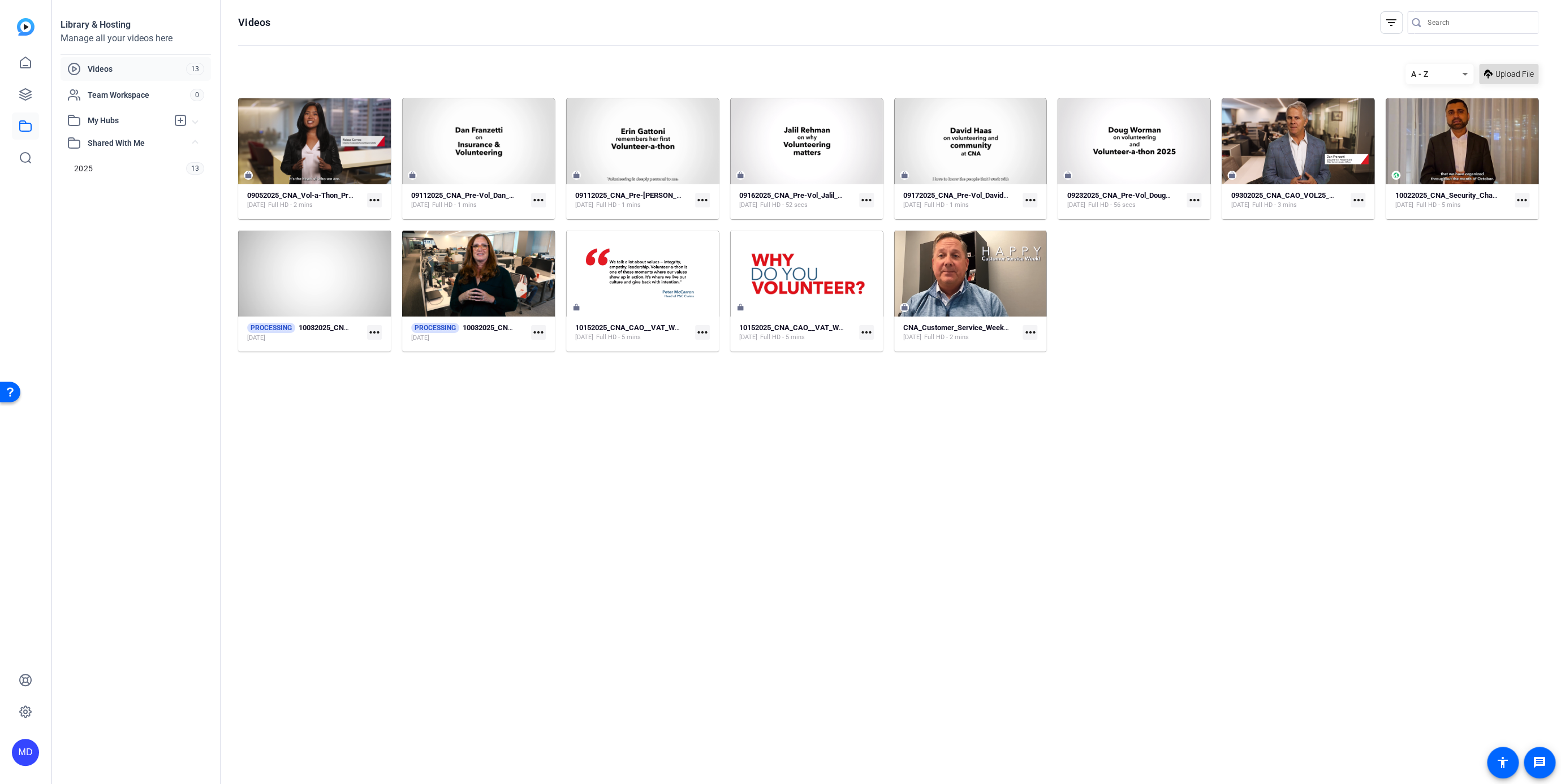
click at [763, 69] on span "Upload File" at bounding box center [1515, 75] width 39 height 12
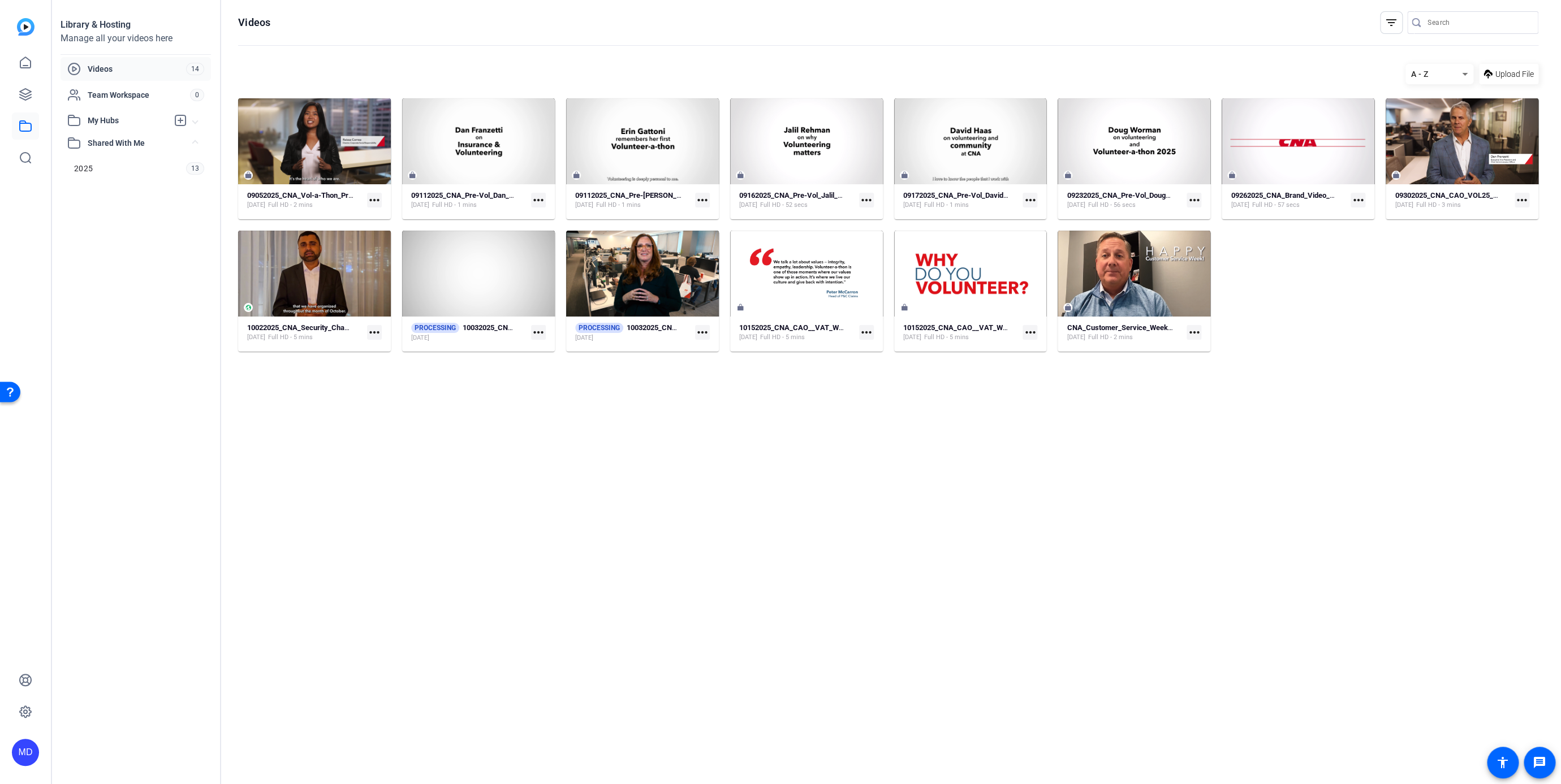
click at [763, 200] on mat-icon "more_horiz" at bounding box center [1359, 200] width 15 height 15
click at [763, 261] on span "Manage Hubs" at bounding box center [1394, 260] width 69 height 13
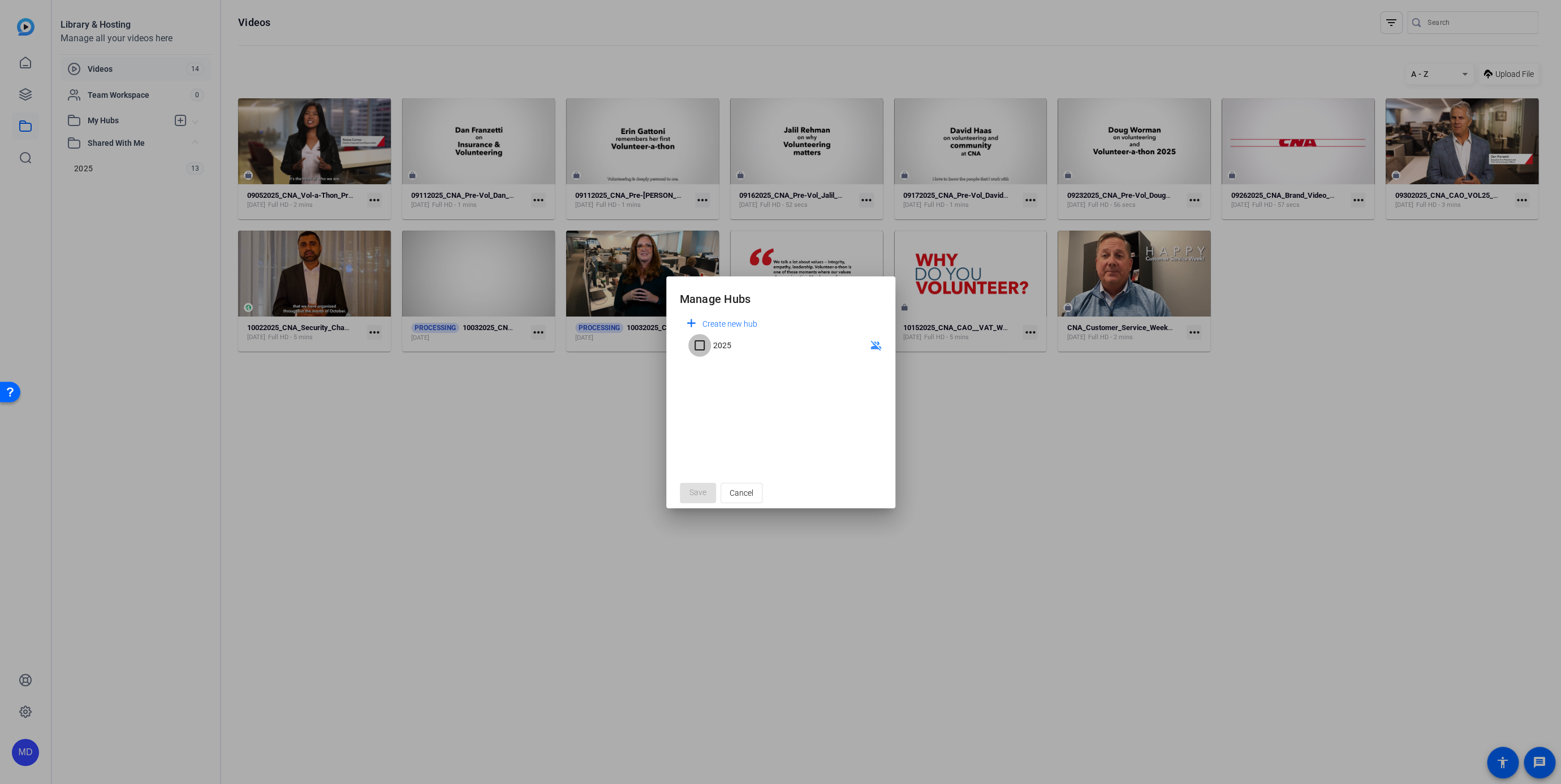
click at [698, 346] on input "2025" at bounding box center [700, 346] width 22 height 22
checkbox input "true"
click at [706, 486] on span at bounding box center [698, 493] width 36 height 27
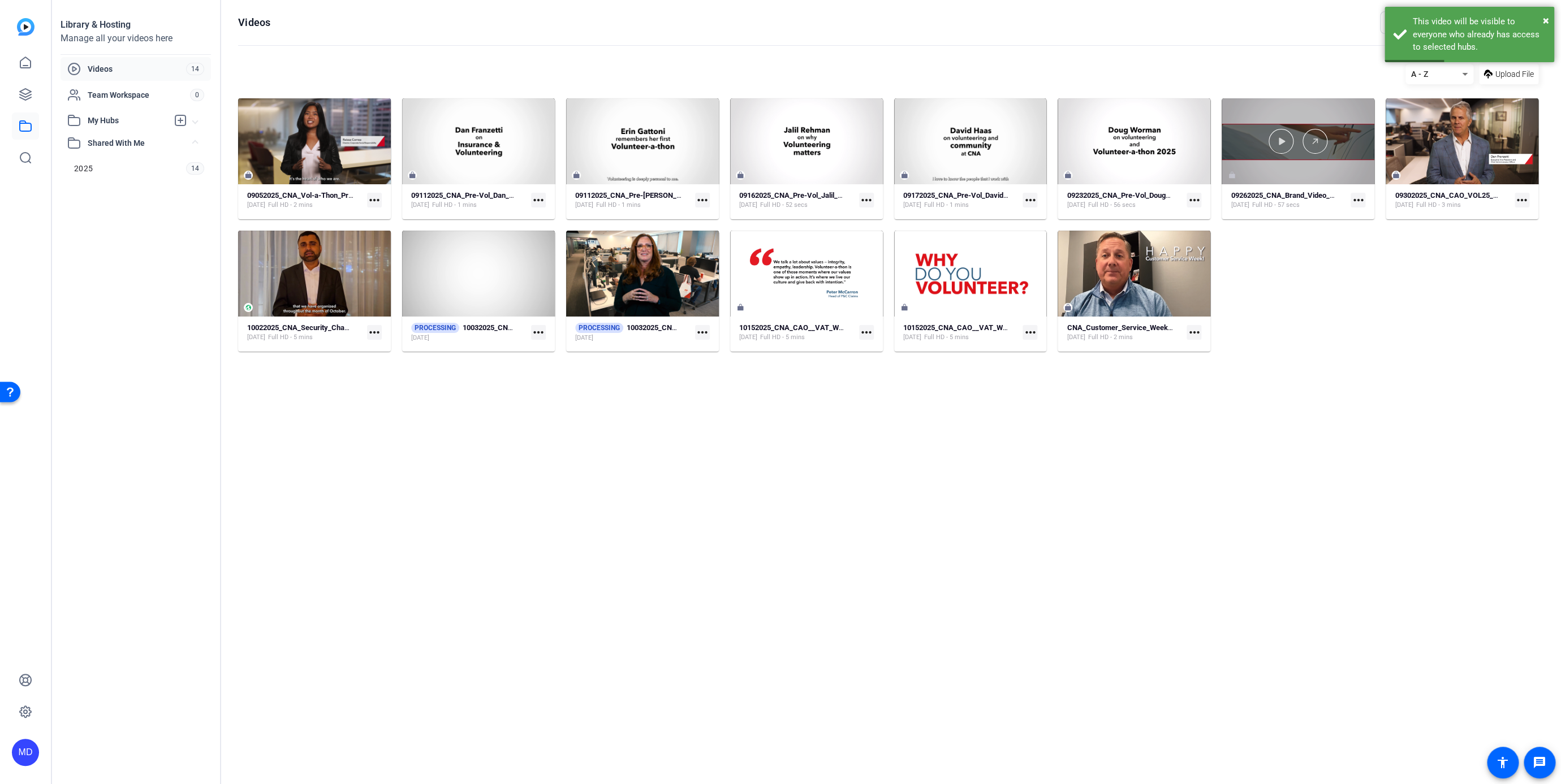
click at [763, 176] on div at bounding box center [1298, 141] width 152 height 86
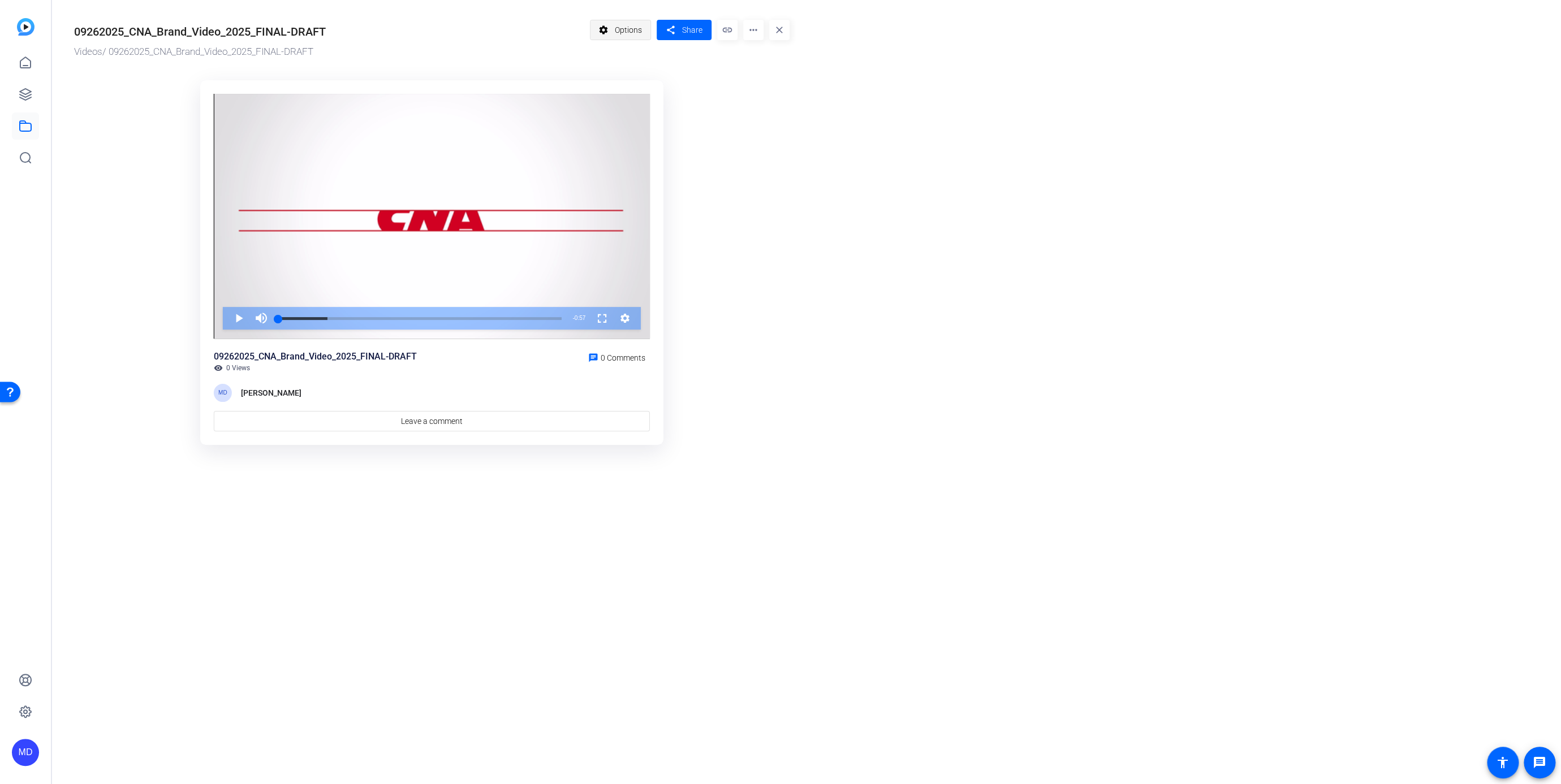
click at [607, 36] on mat-icon "settings" at bounding box center [603, 30] width 14 height 22
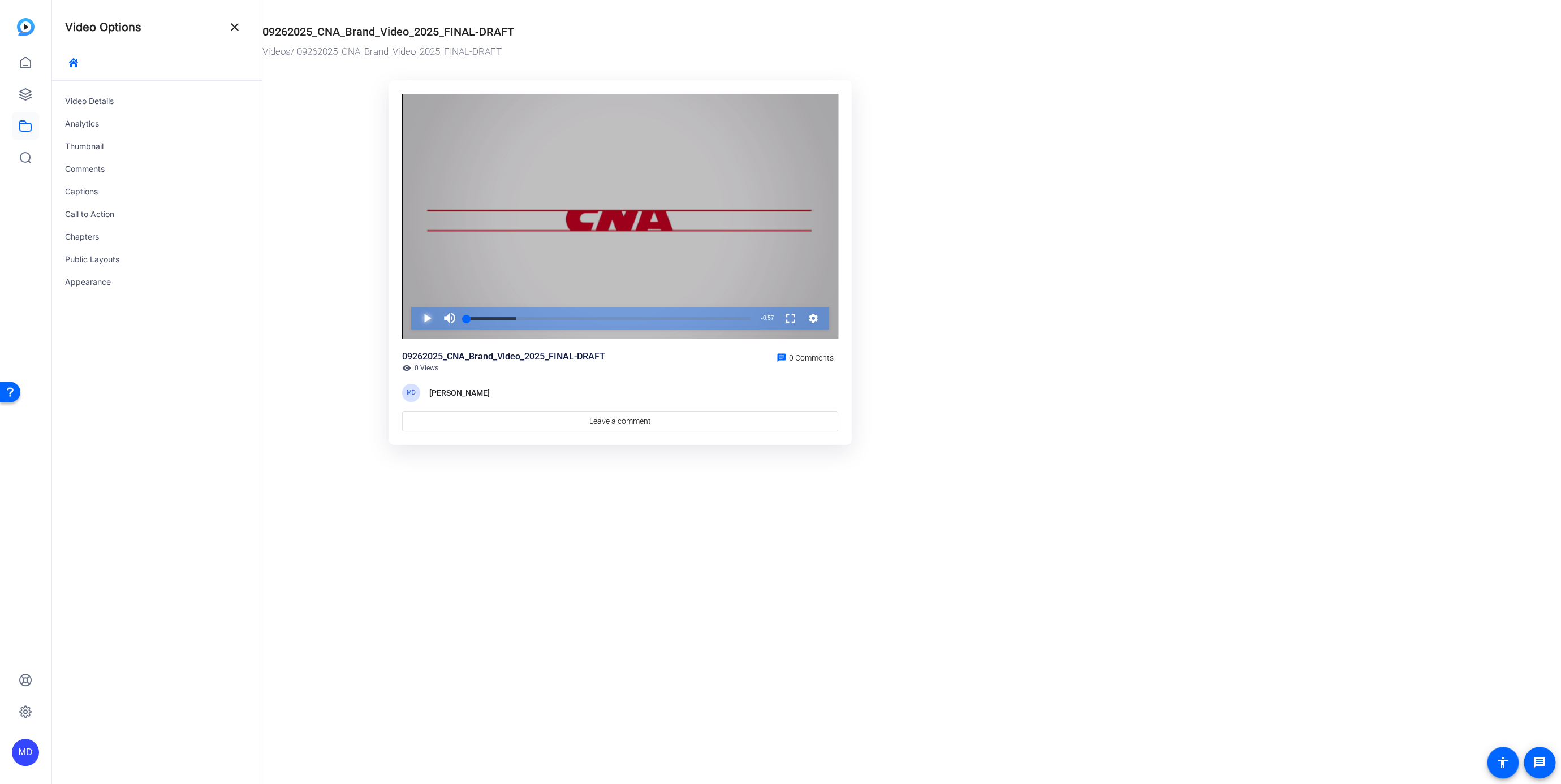
click at [416, 317] on span "Video Player" at bounding box center [416, 318] width 0 height 22
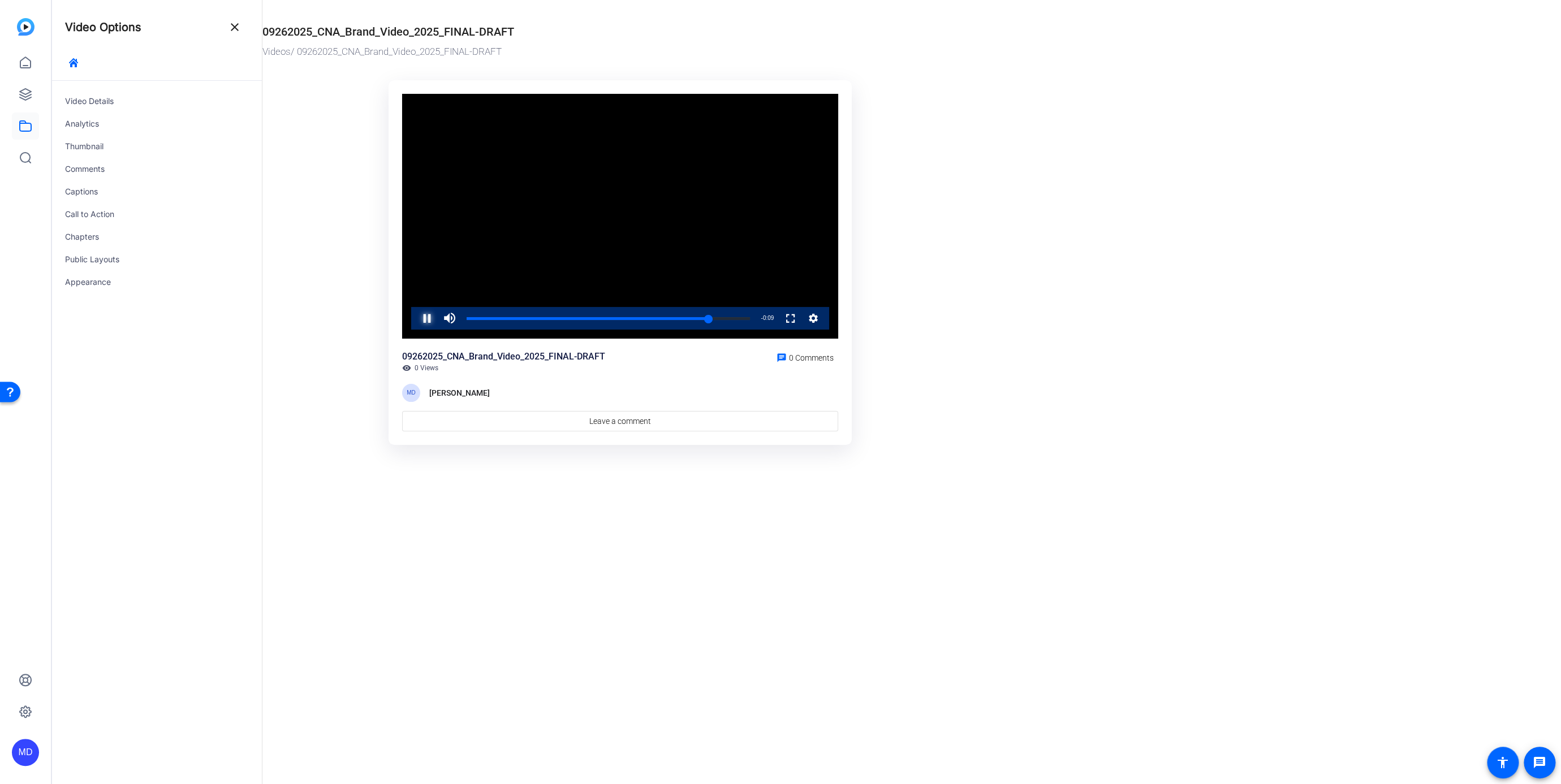
click at [416, 317] on span "Video Player" at bounding box center [416, 318] width 0 height 22
click at [92, 143] on div "Thumbnail" at bounding box center [157, 146] width 211 height 22
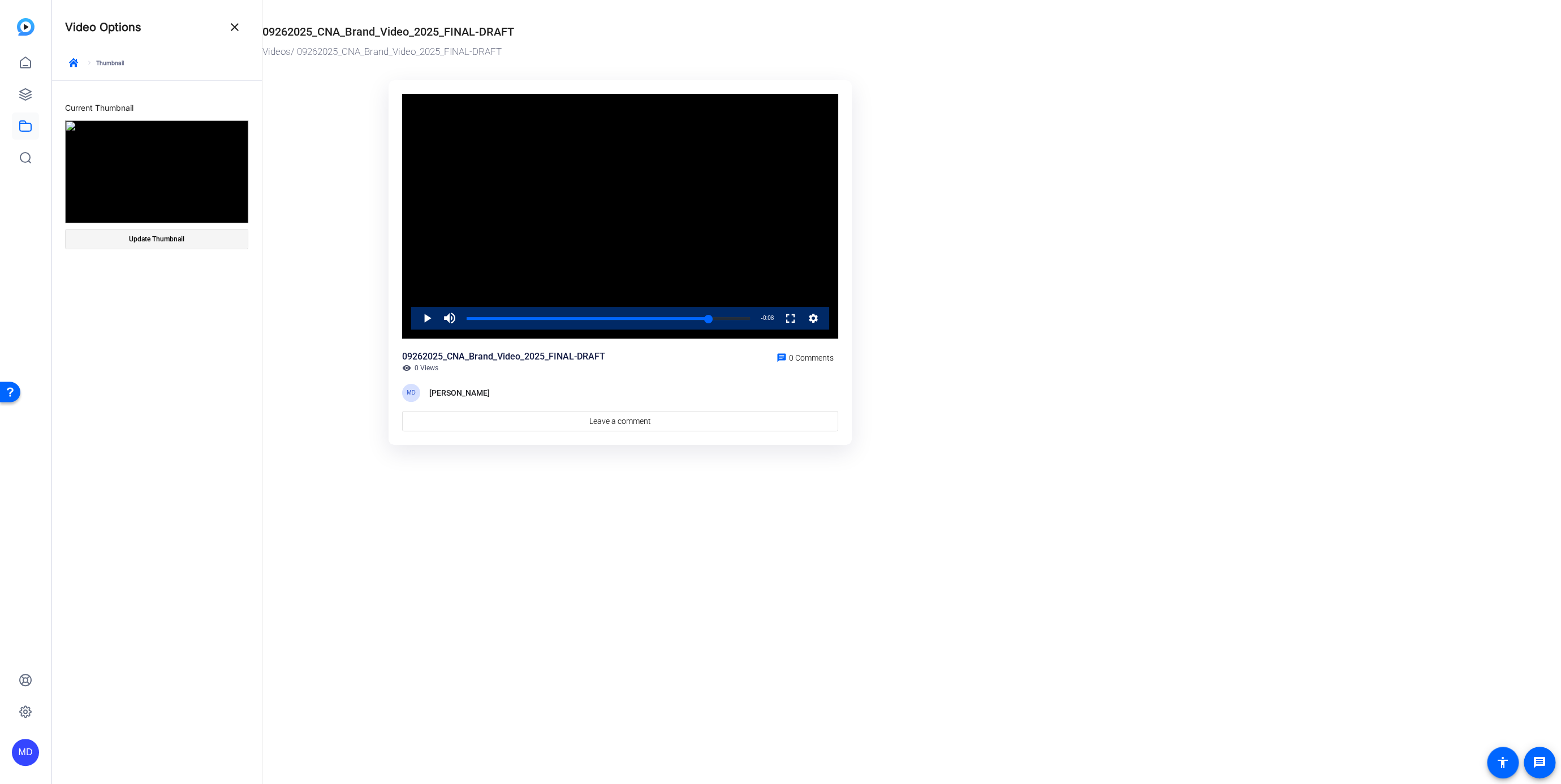
click at [134, 237] on span "Update Thumbnail" at bounding box center [157, 239] width 55 height 9
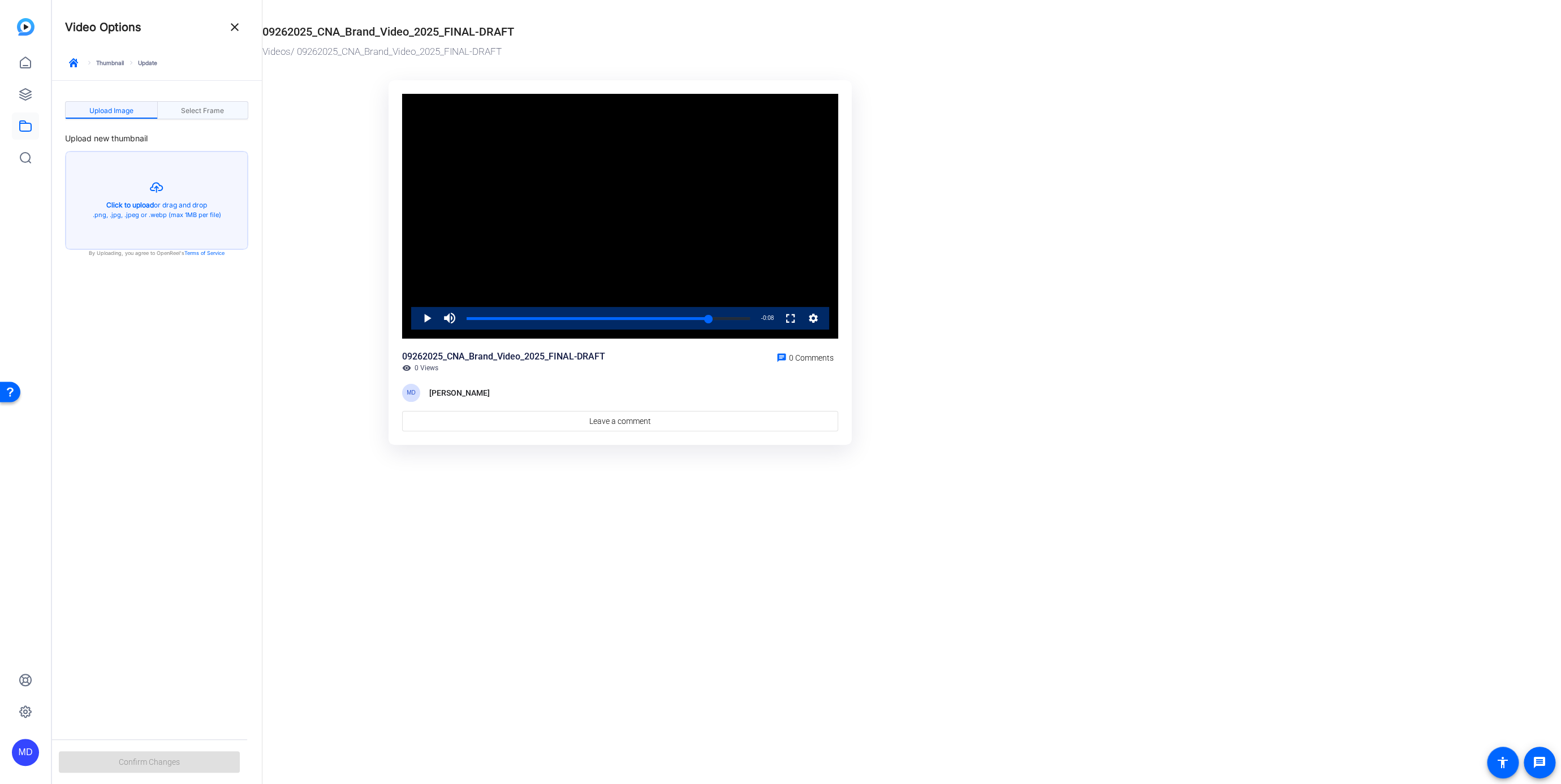
click at [209, 108] on span "Select Frame" at bounding box center [202, 111] width 43 height 7
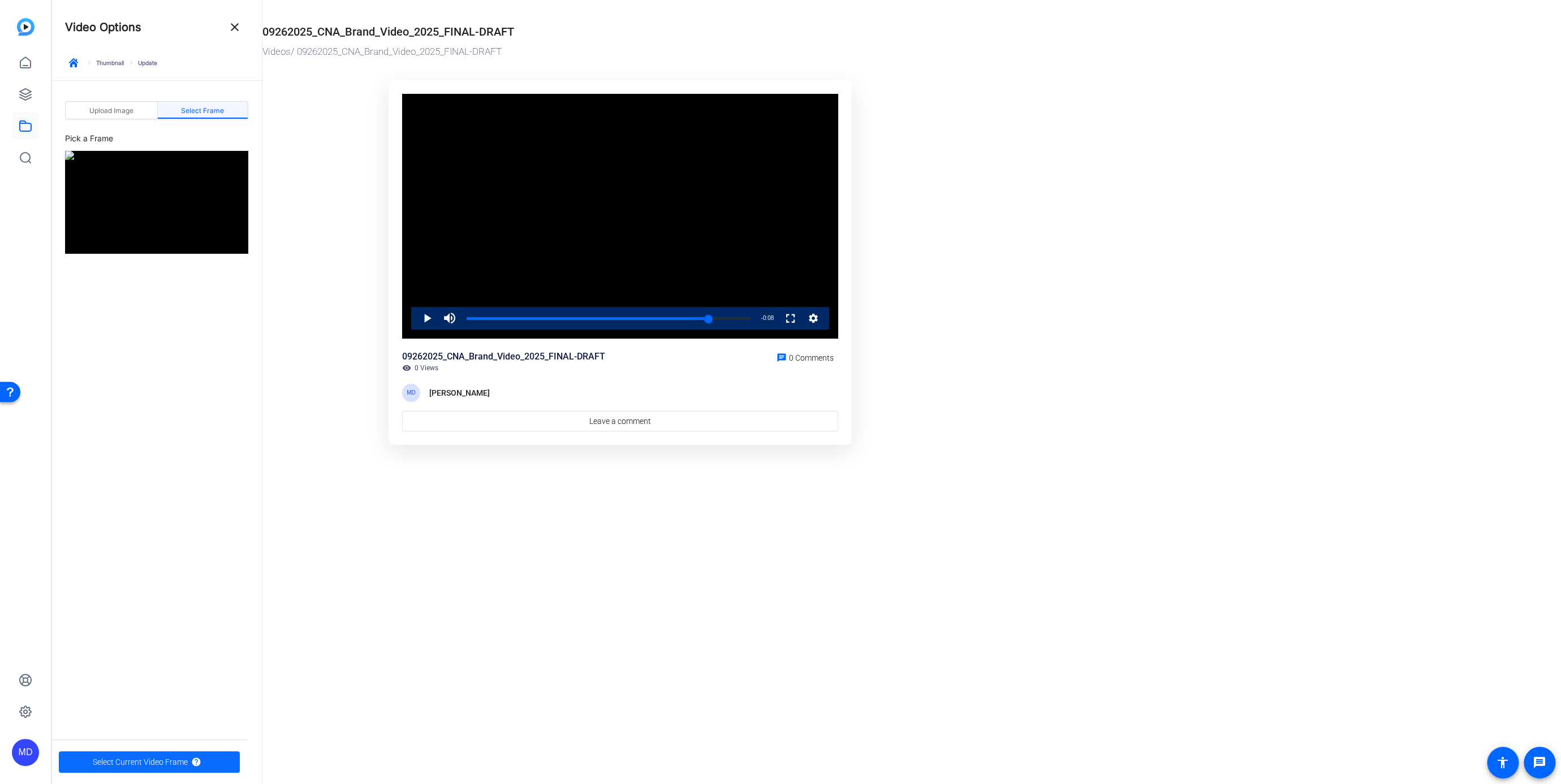
click at [131, 763] on span "Select Current Video Frame" at bounding box center [140, 762] width 95 height 22
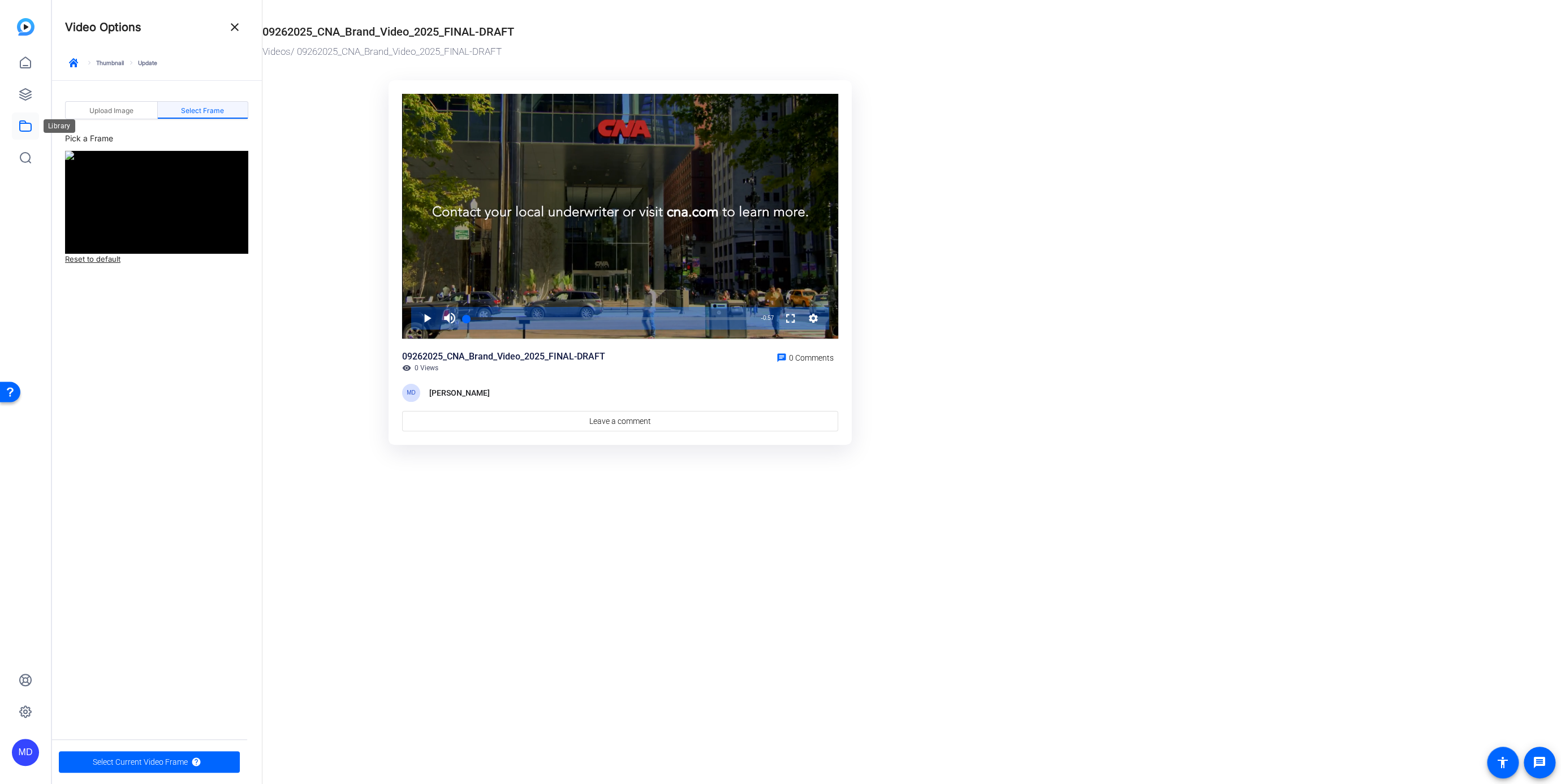
click at [21, 121] on icon at bounding box center [25, 126] width 11 height 10
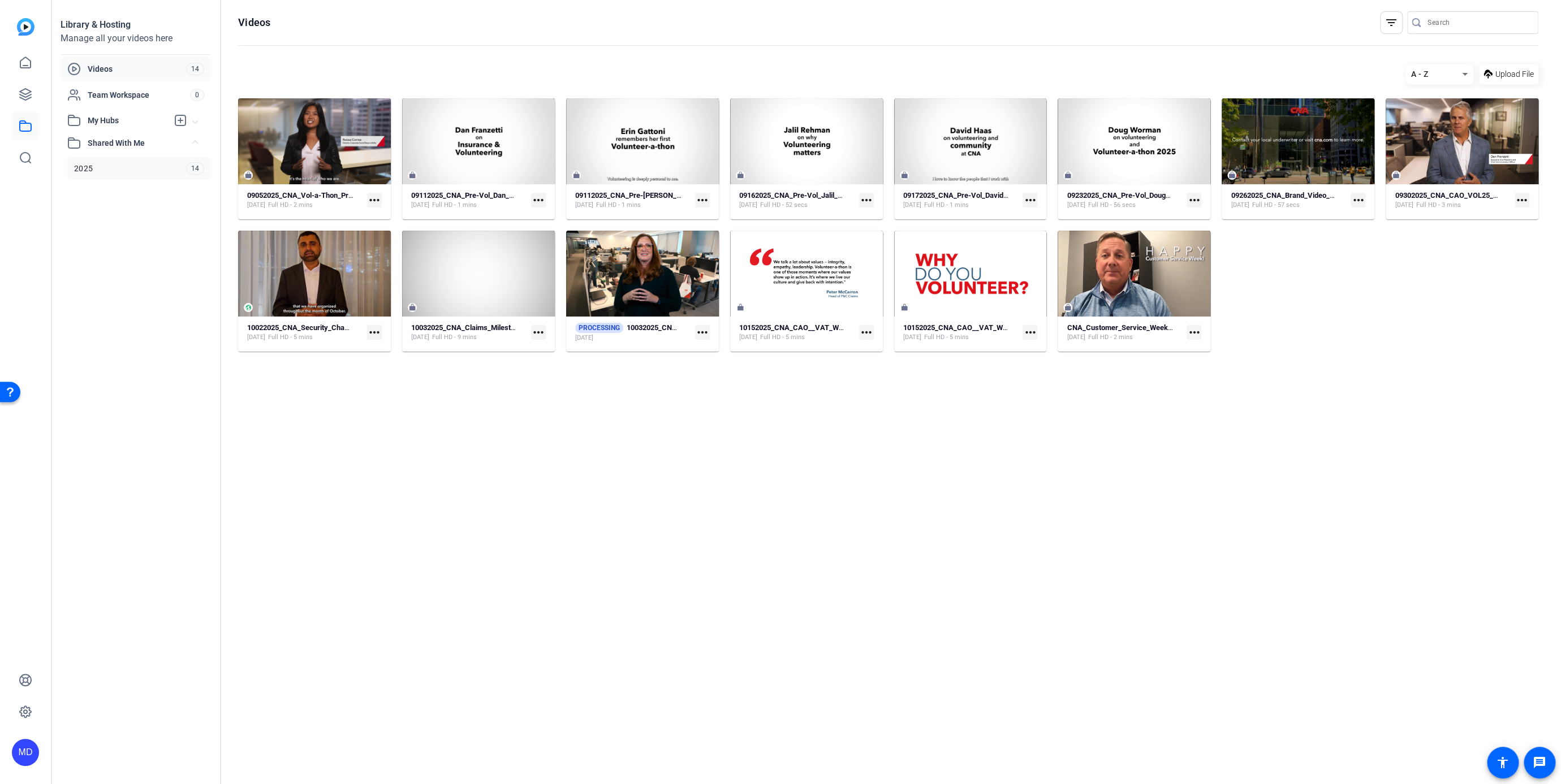
click at [72, 169] on link "2025 14" at bounding box center [139, 169] width 143 height 22
click at [541, 340] on mat-icon "more_horiz" at bounding box center [539, 332] width 15 height 15
click at [493, 281] on div at bounding box center [780, 392] width 1561 height 784
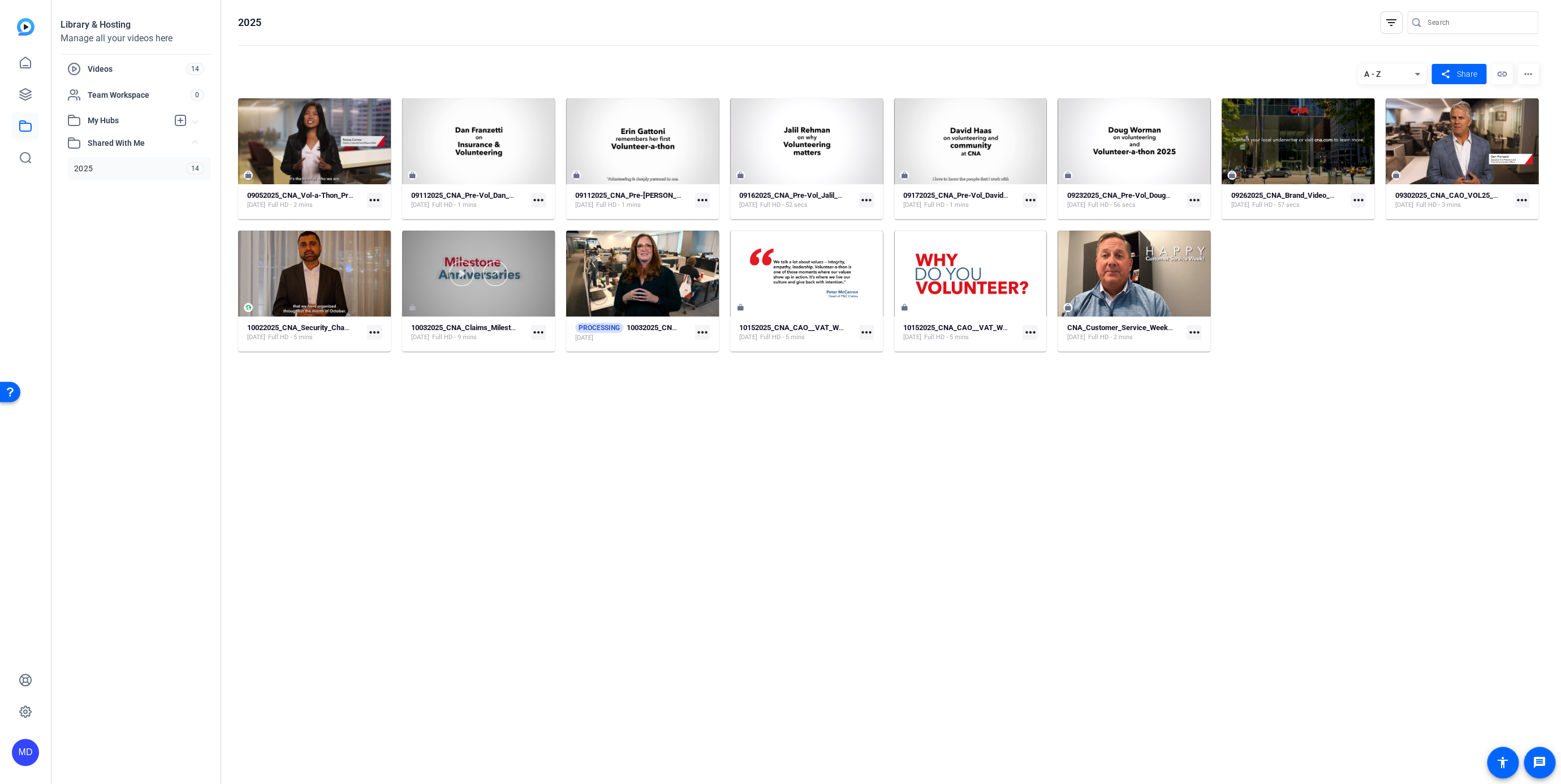
click at [491, 299] on div at bounding box center [478, 273] width 152 height 86
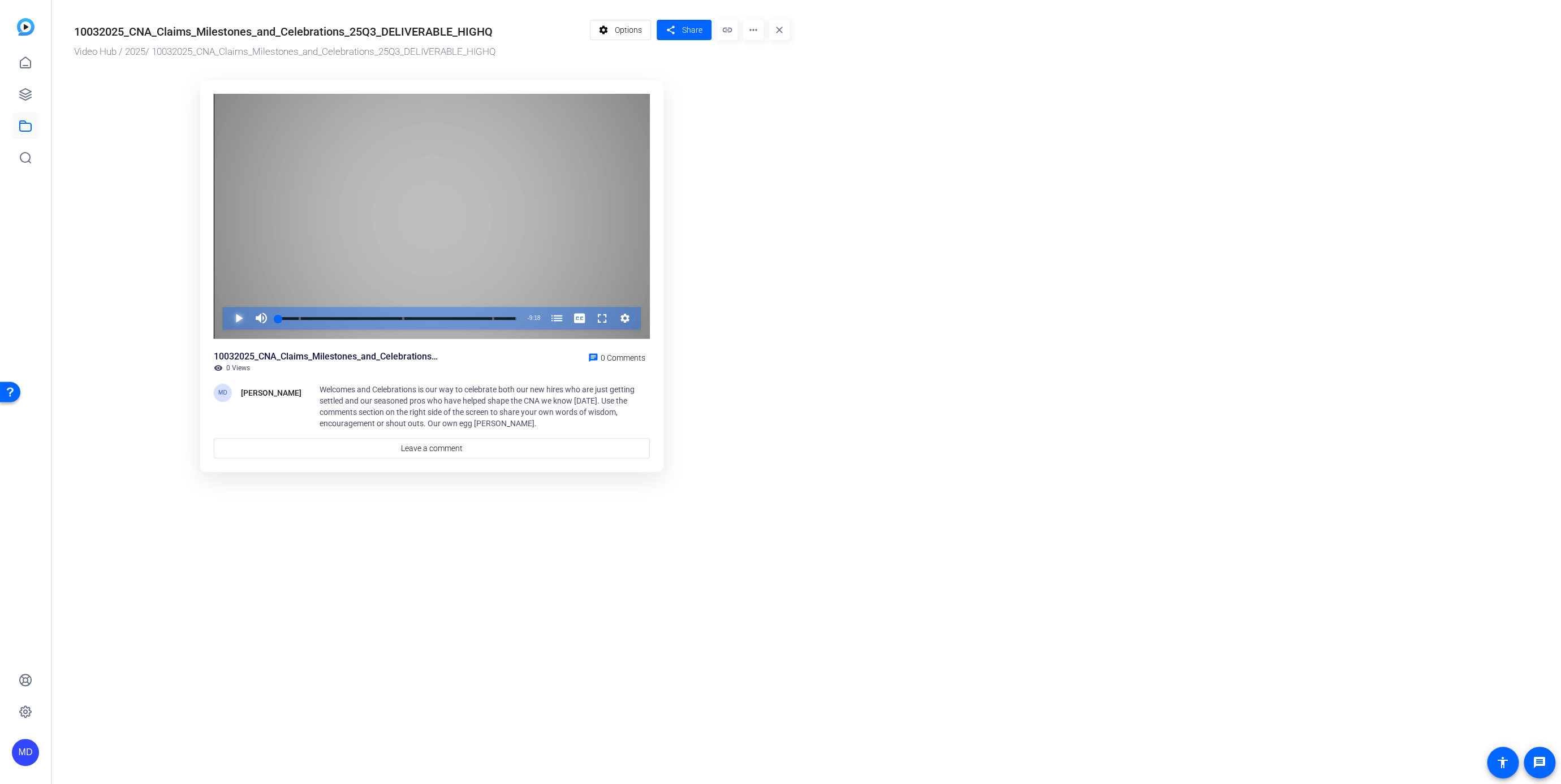
click at [227, 320] on span "Video Player" at bounding box center [227, 318] width 0 height 22
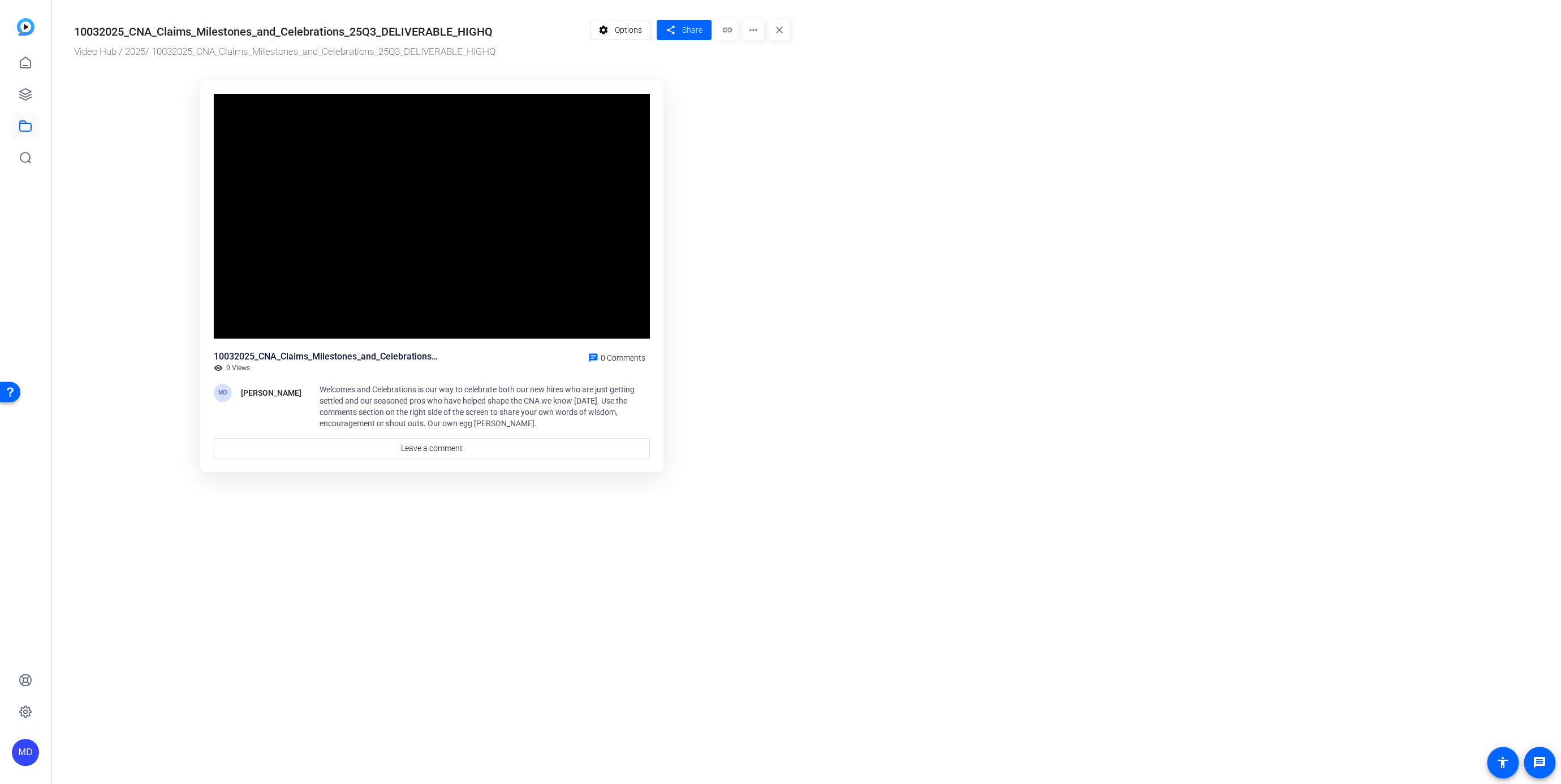
click at [240, 320] on div "Video Player is loading. Play Video Pause Mute Current Time 0:10 / Duration 9:1…" at bounding box center [432, 217] width 436 height 246
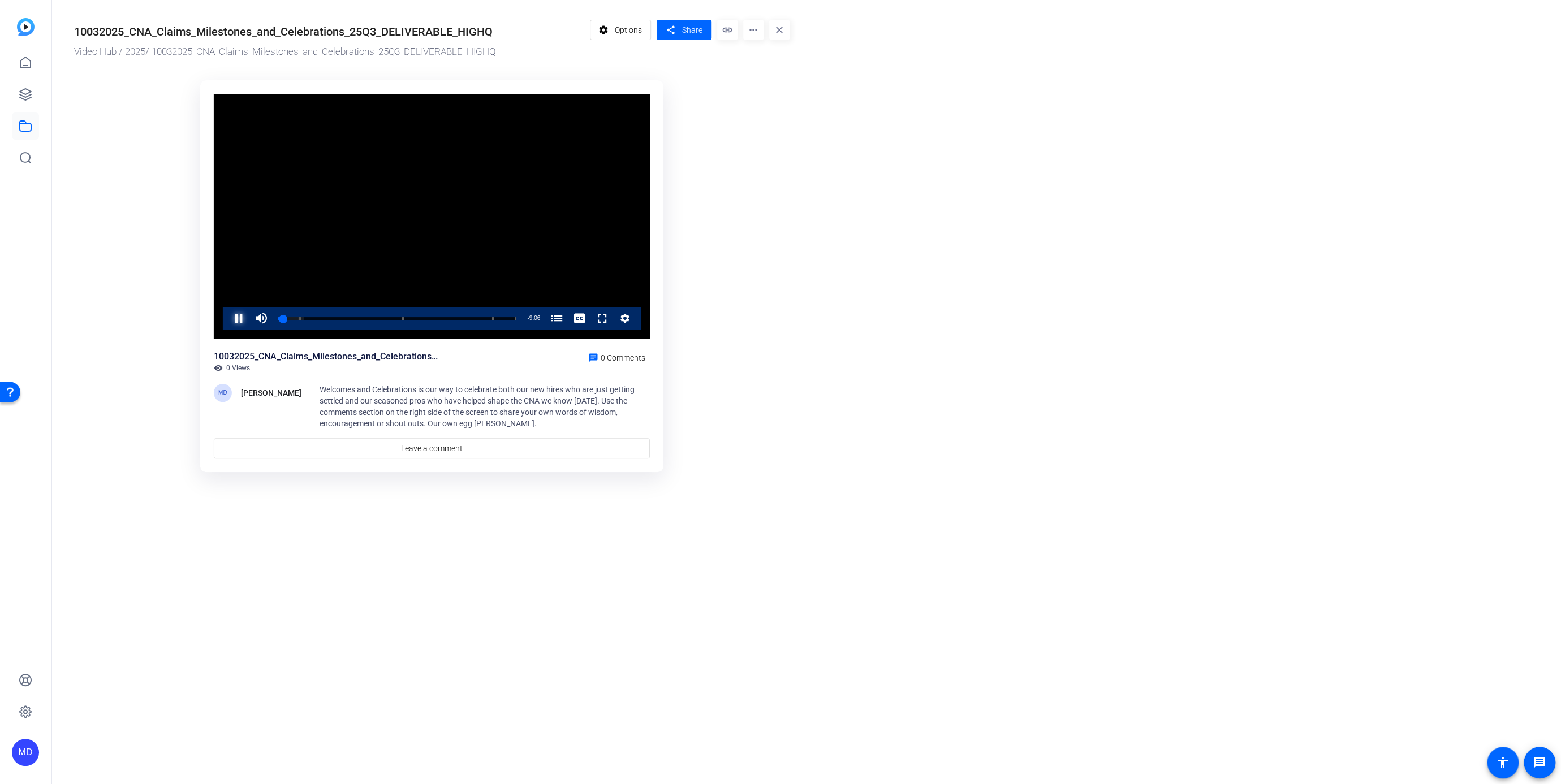
click at [227, 320] on span "Video Player" at bounding box center [227, 318] width 0 height 22
click at [612, 25] on span at bounding box center [621, 30] width 60 height 27
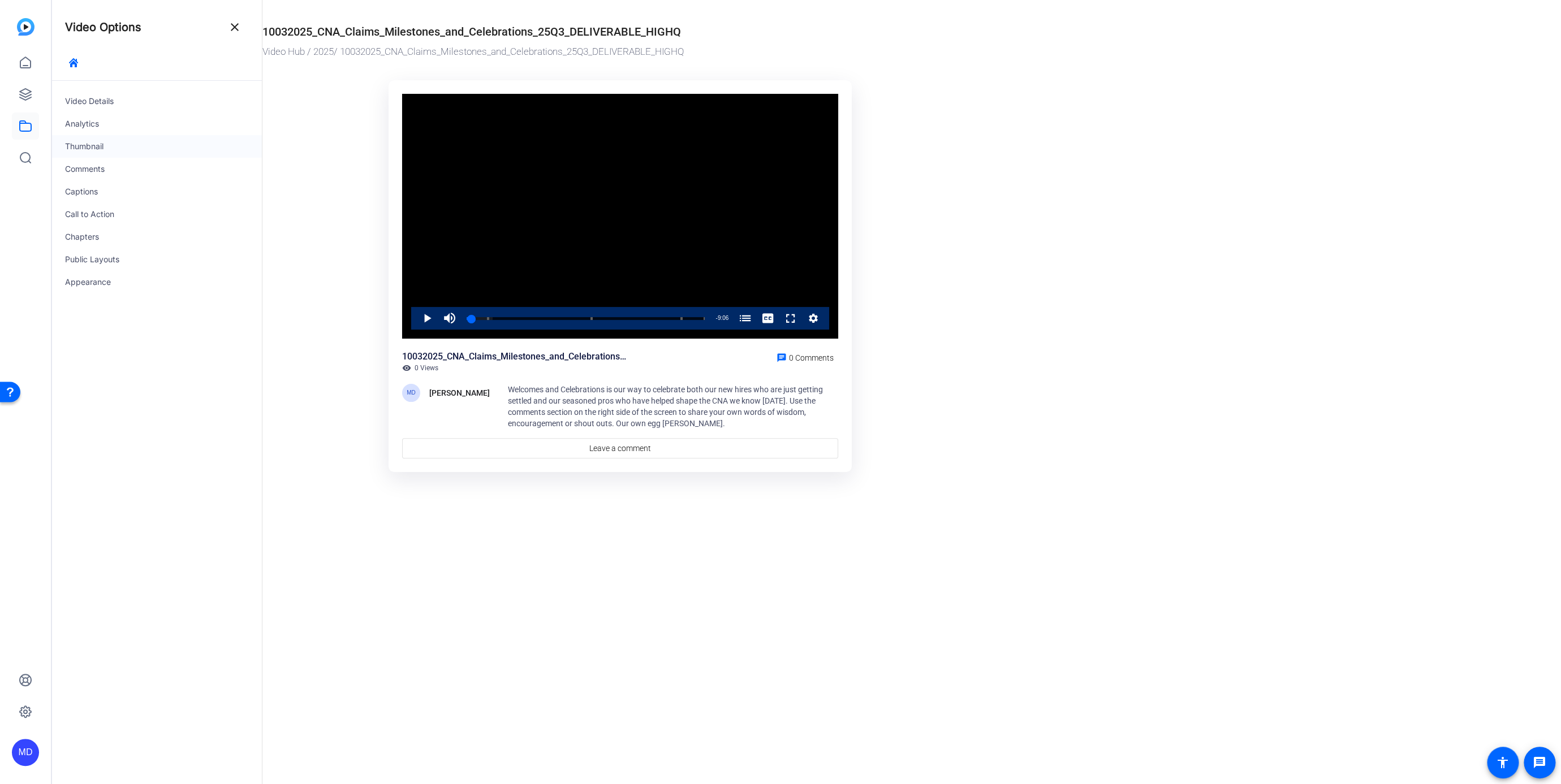
click at [103, 150] on div "Thumbnail" at bounding box center [157, 146] width 211 height 22
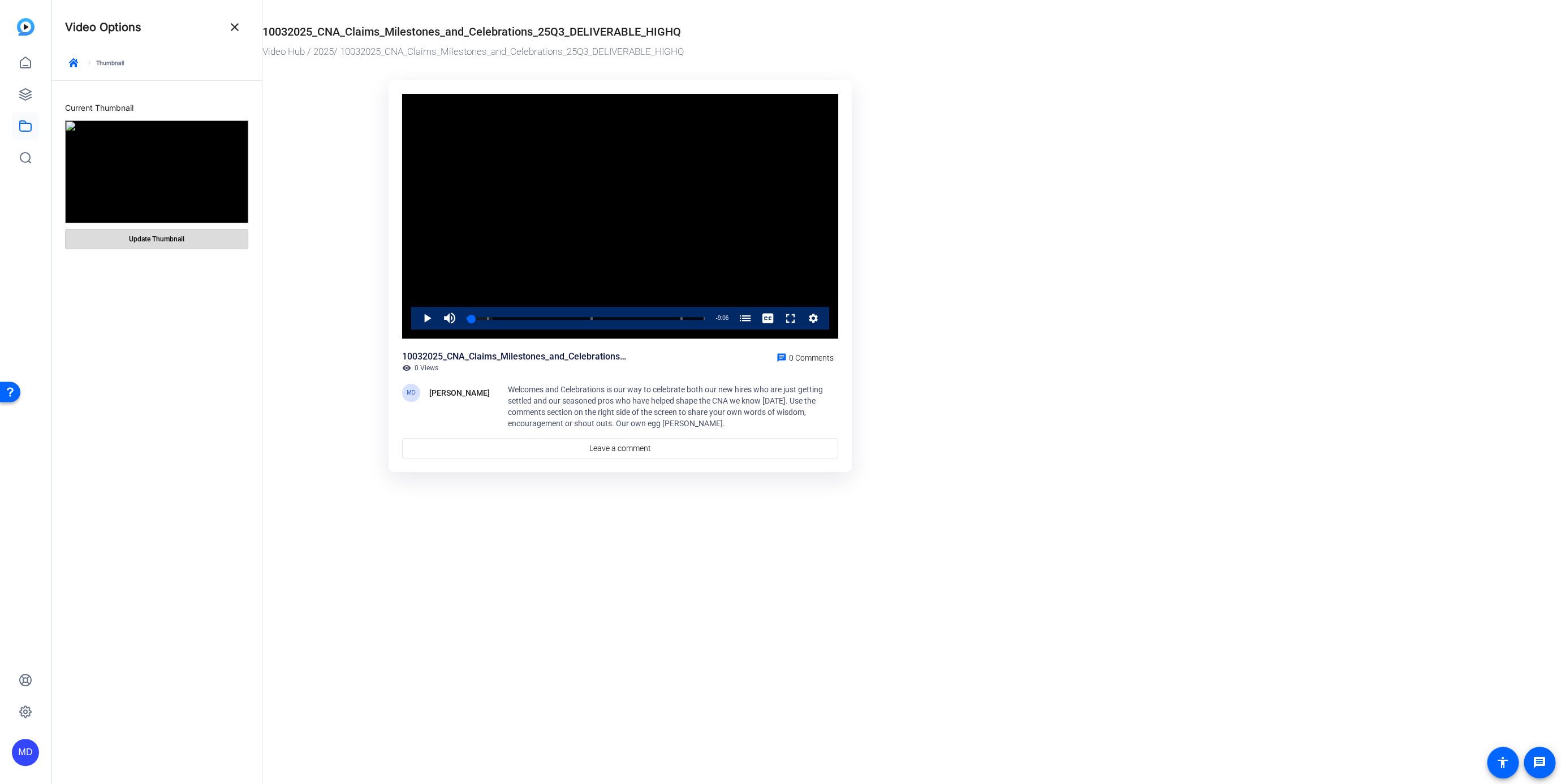
click at [136, 242] on span "Update Thumbnail" at bounding box center [157, 239] width 55 height 9
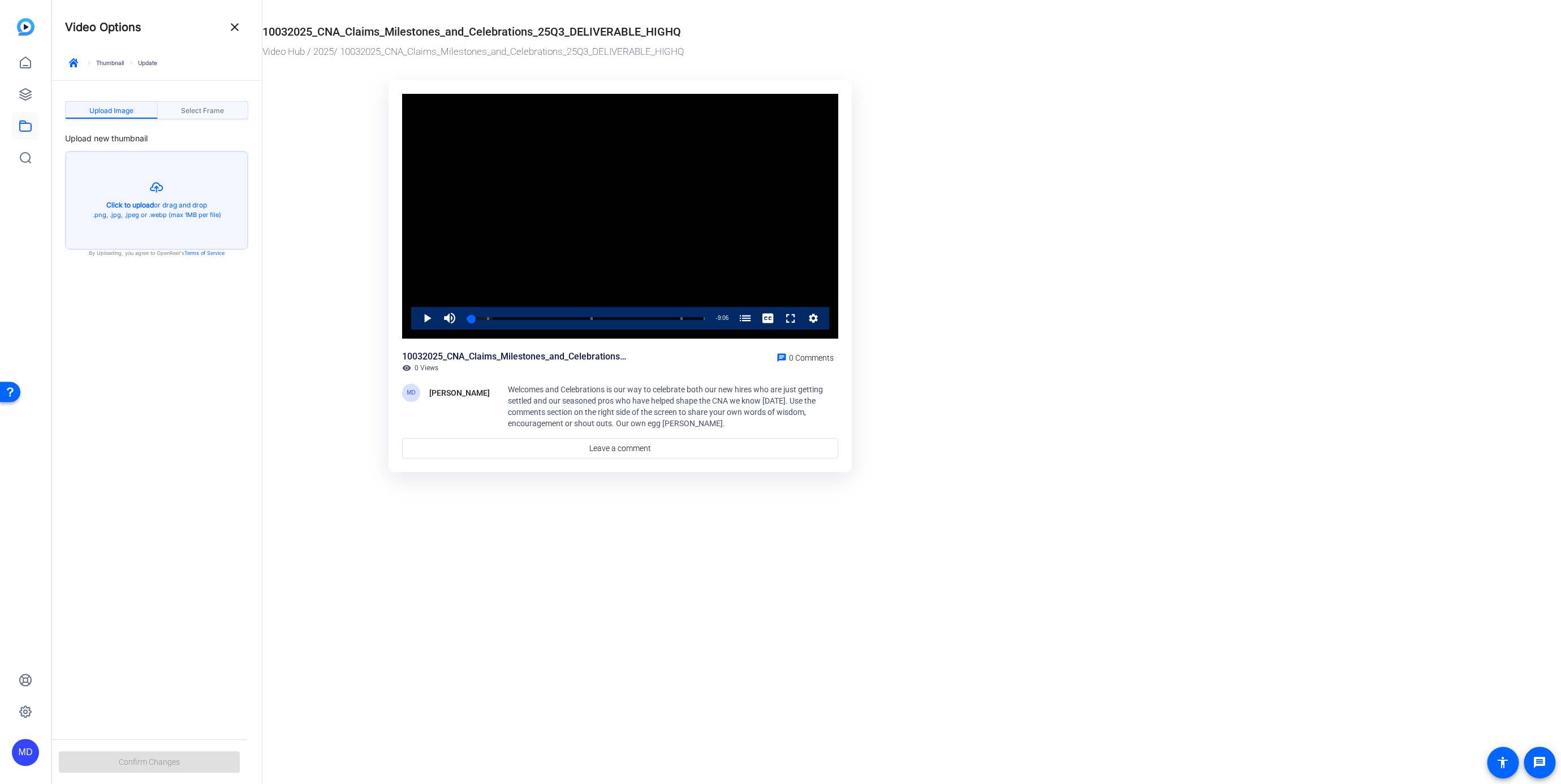
click at [199, 106] on span "Select Frame" at bounding box center [202, 111] width 43 height 18
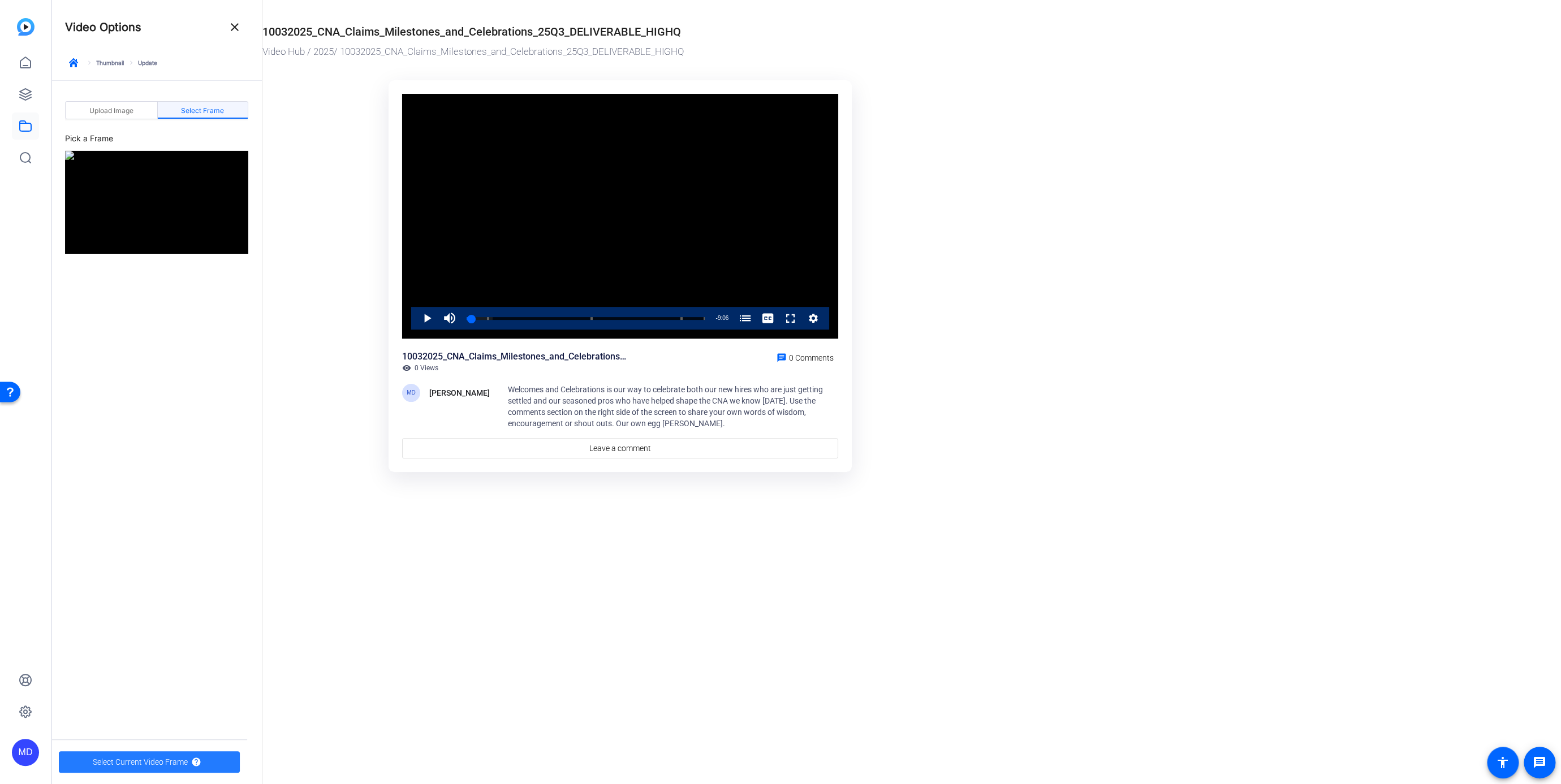
click at [134, 768] on span "Select Current Video Frame" at bounding box center [140, 762] width 95 height 22
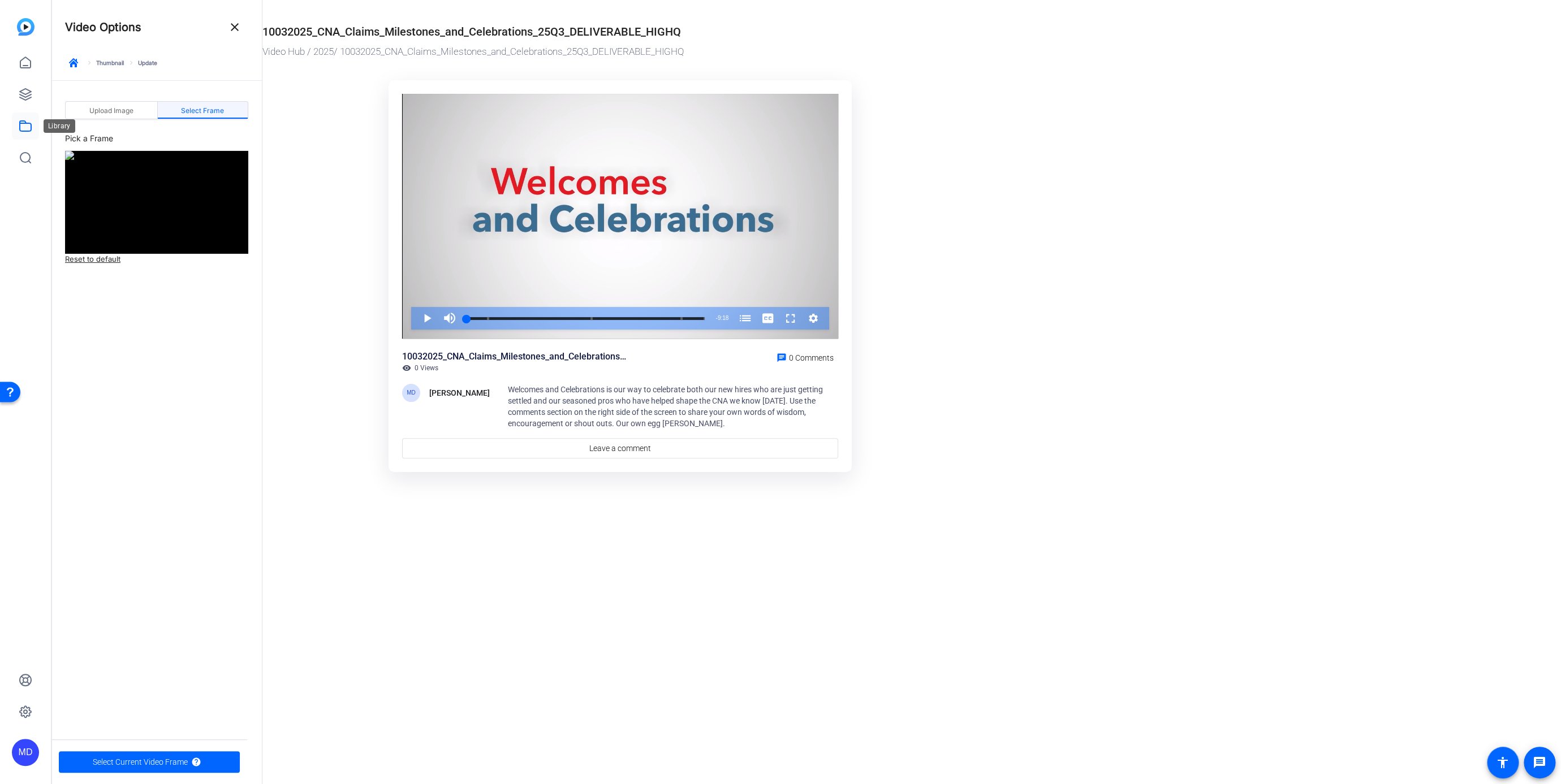
click at [26, 127] on icon at bounding box center [25, 126] width 13 height 13
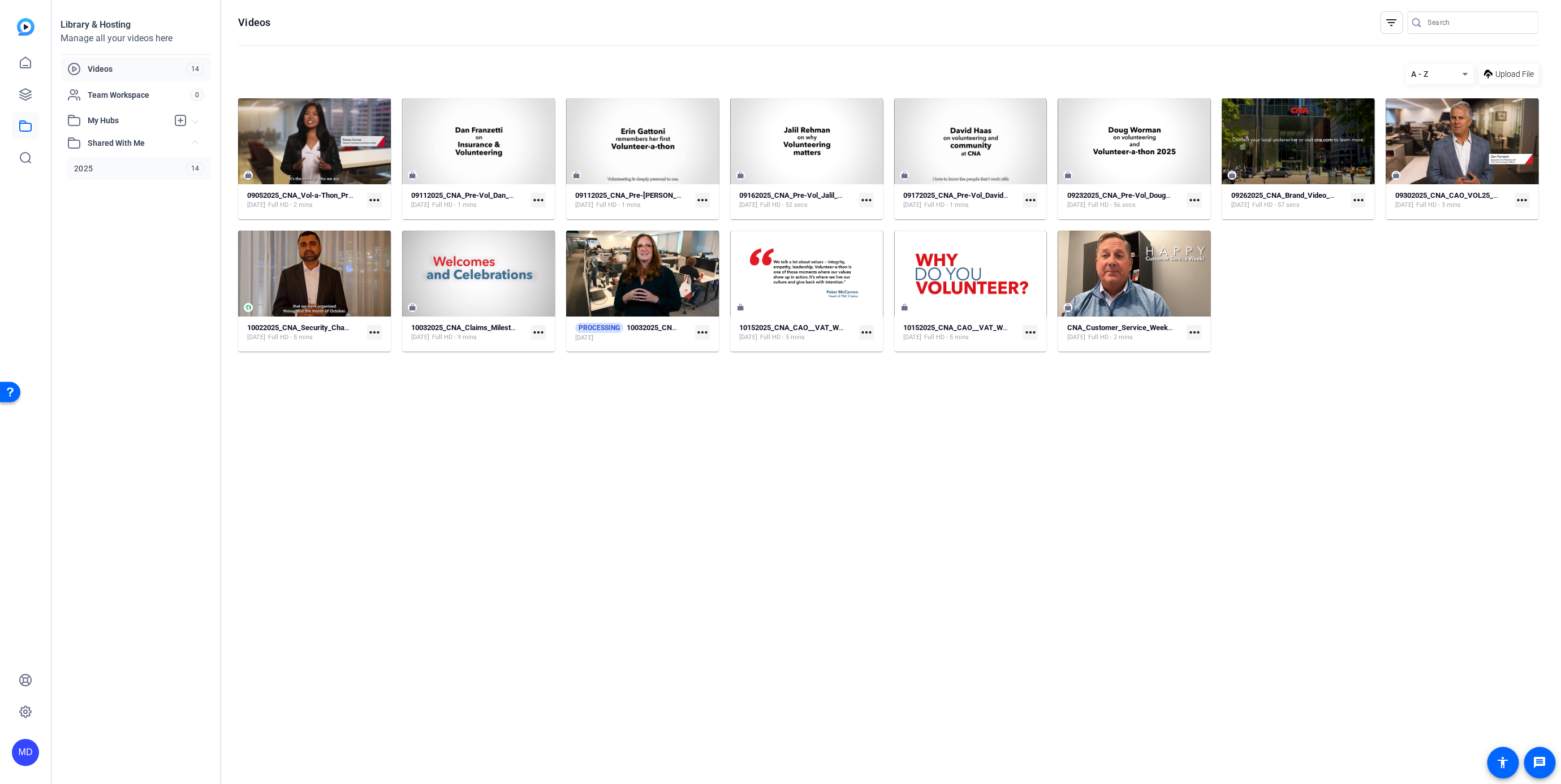
click at [78, 164] on span "2025" at bounding box center [83, 168] width 19 height 11
click at [763, 71] on mat-icon "more_horiz" at bounding box center [1528, 74] width 20 height 20
click at [763, 43] on div at bounding box center [780, 392] width 1561 height 784
click at [763, 74] on mat-icon "link" at bounding box center [1502, 74] width 20 height 20
click at [763, 352] on div at bounding box center [888, 352] width 1300 height 1
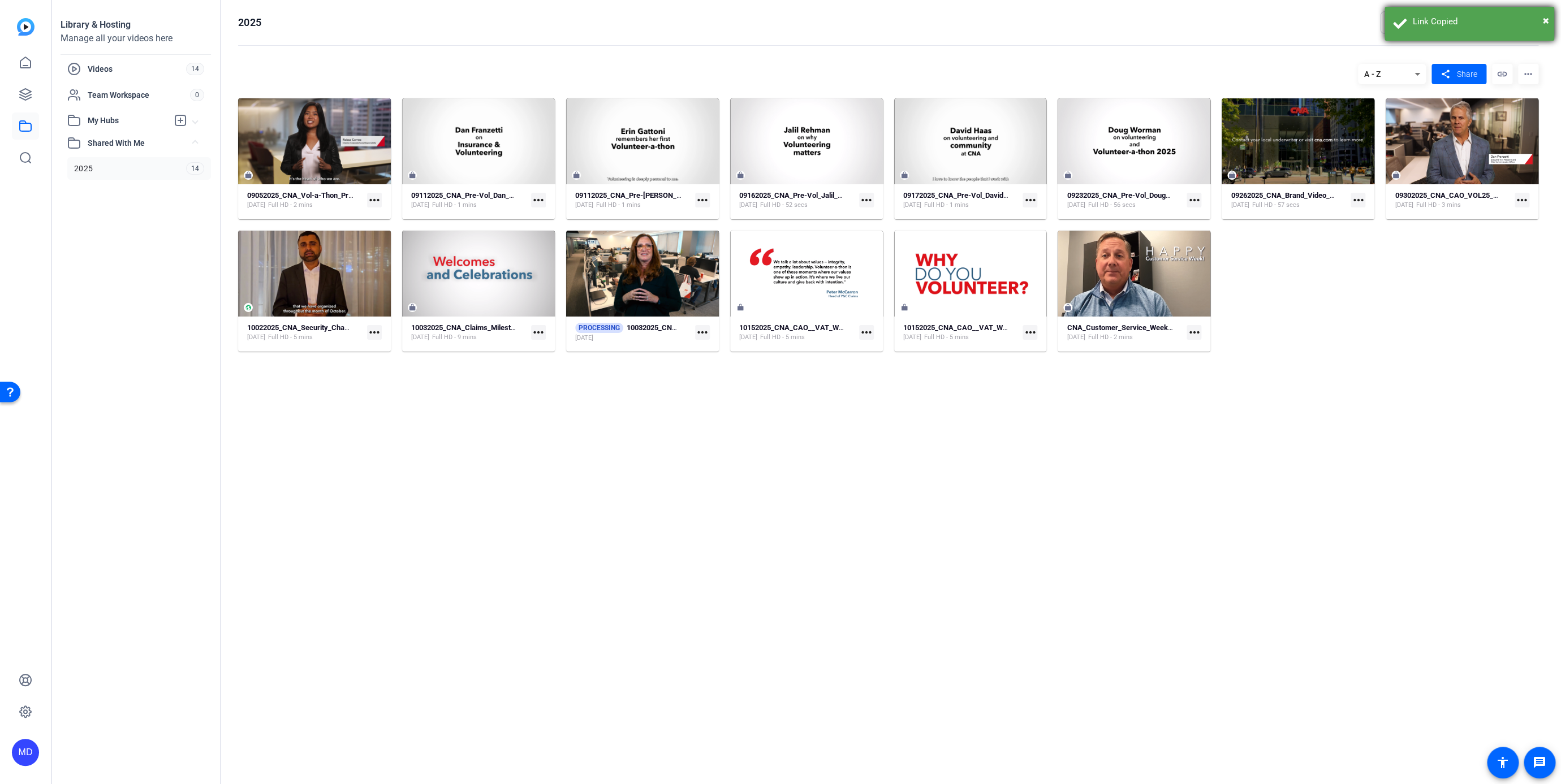
click at [763, 21] on div "× Link Copied" at bounding box center [1469, 23] width 170 height 34
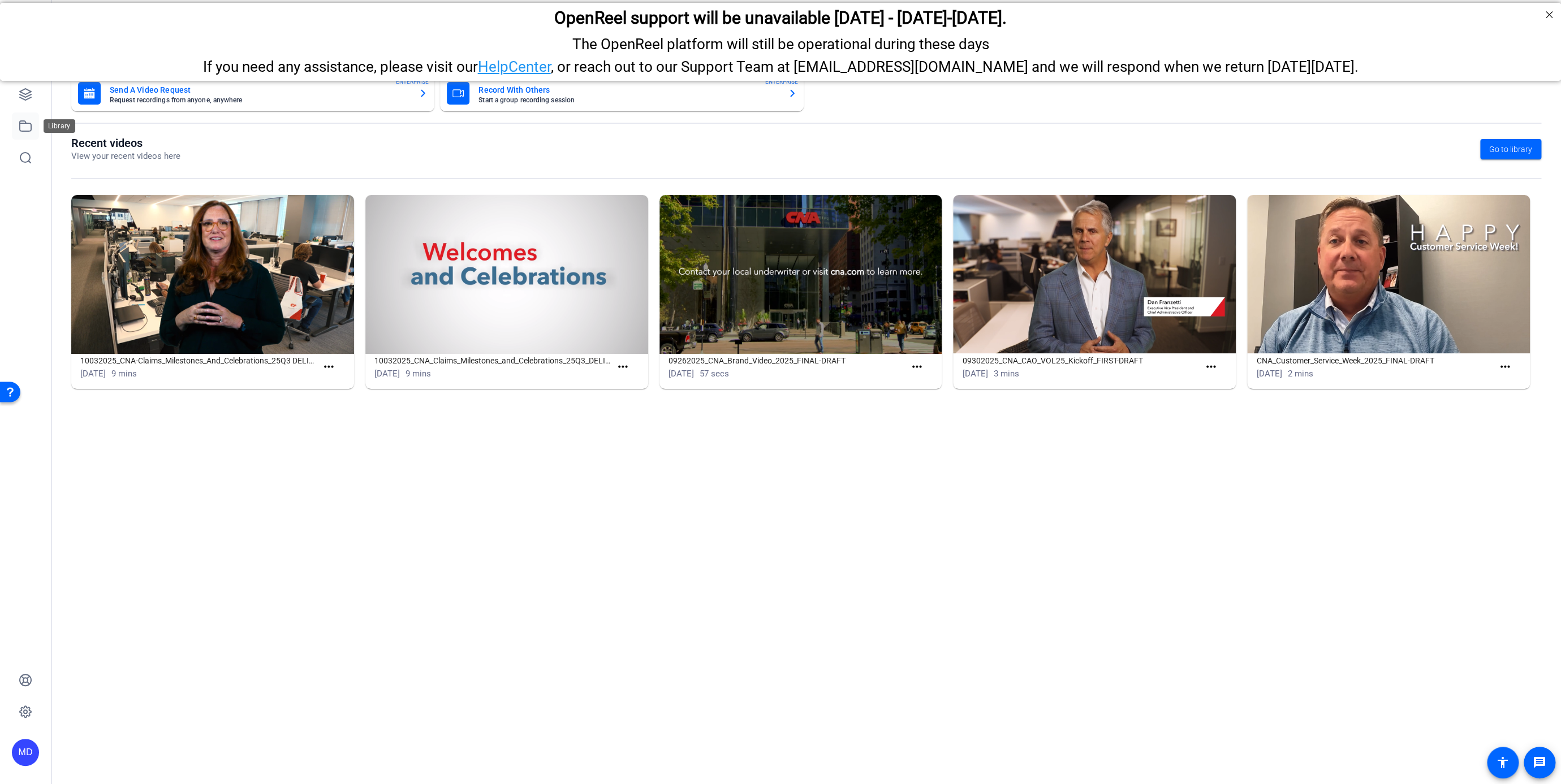
click at [20, 122] on icon at bounding box center [25, 126] width 11 height 10
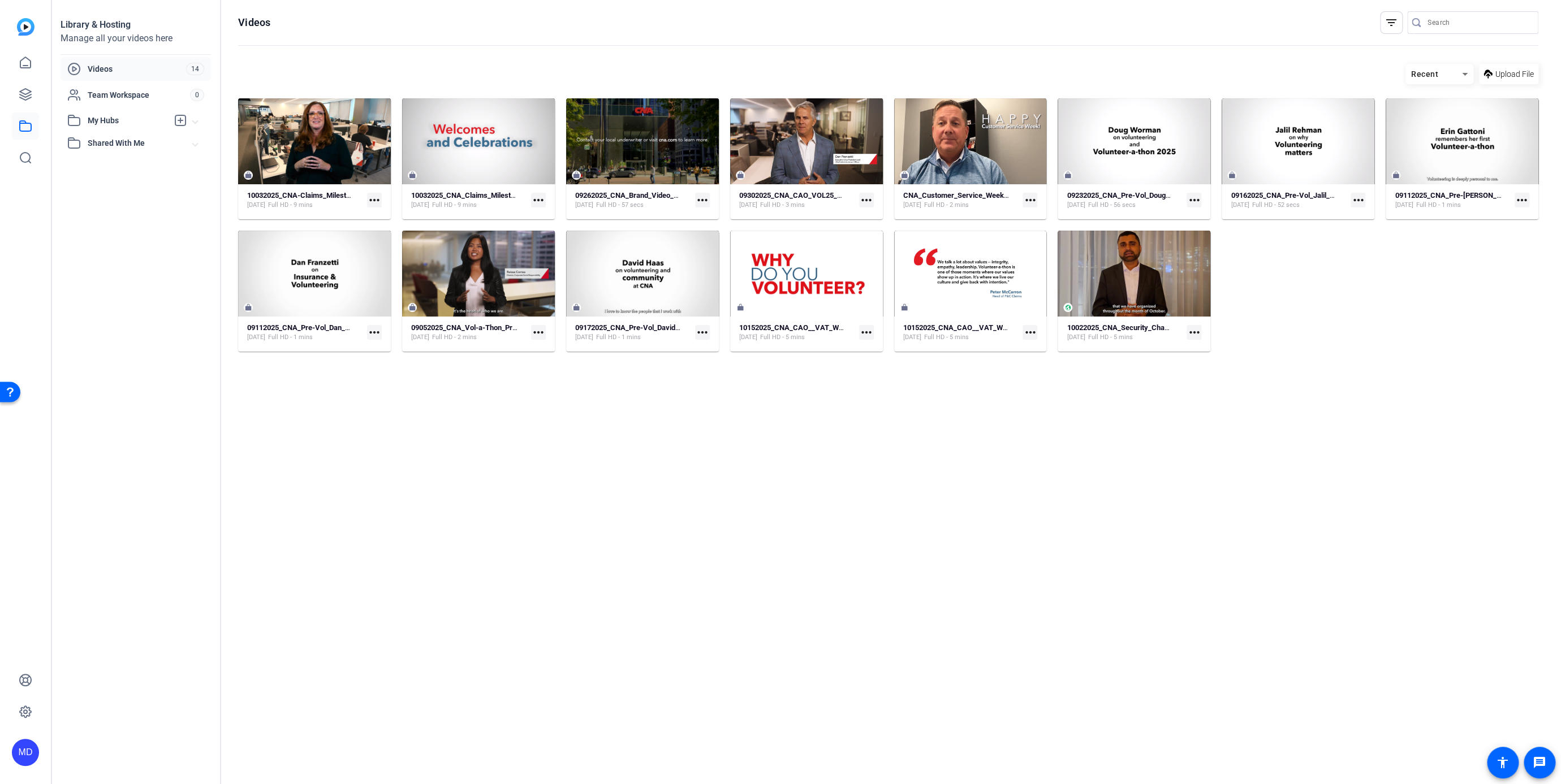
click at [106, 118] on span "My Hubs" at bounding box center [128, 121] width 81 height 12
click at [115, 169] on span "Shared With Me" at bounding box center [140, 168] width 105 height 12
click at [77, 186] on link "2025 14" at bounding box center [139, 193] width 143 height 22
